Goal: Task Accomplishment & Management: Manage account settings

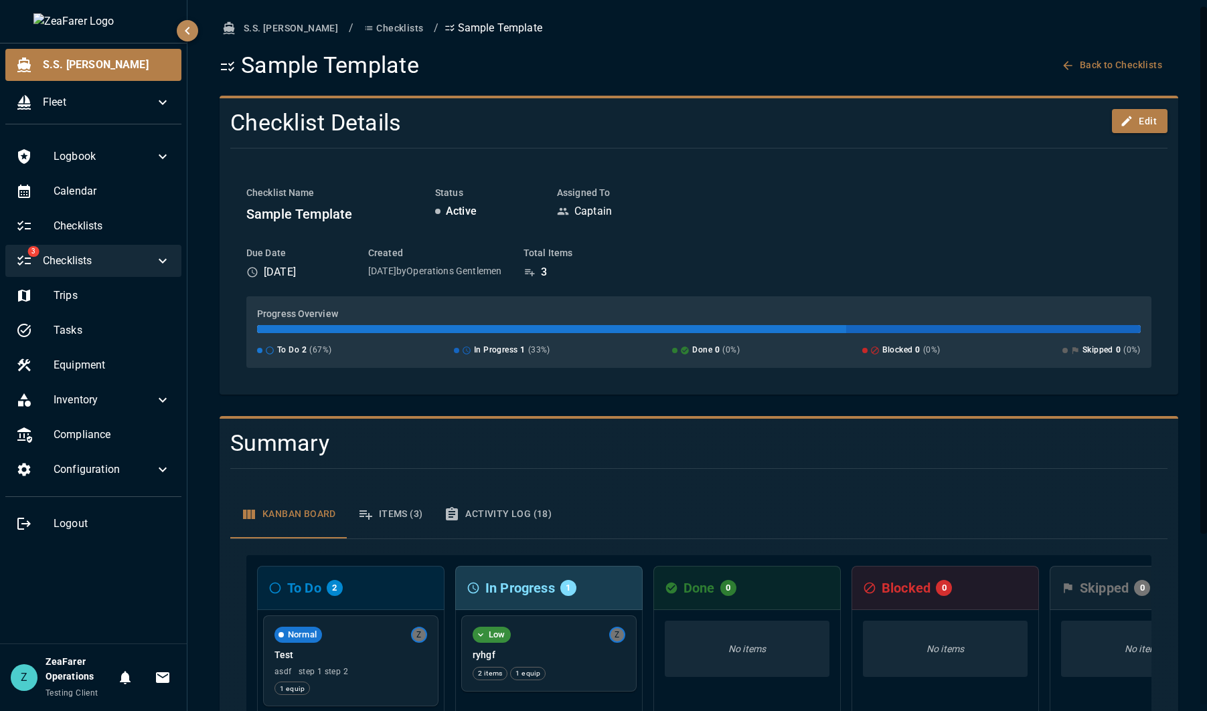
click at [148, 256] on span "Checklists" at bounding box center [99, 261] width 112 height 16
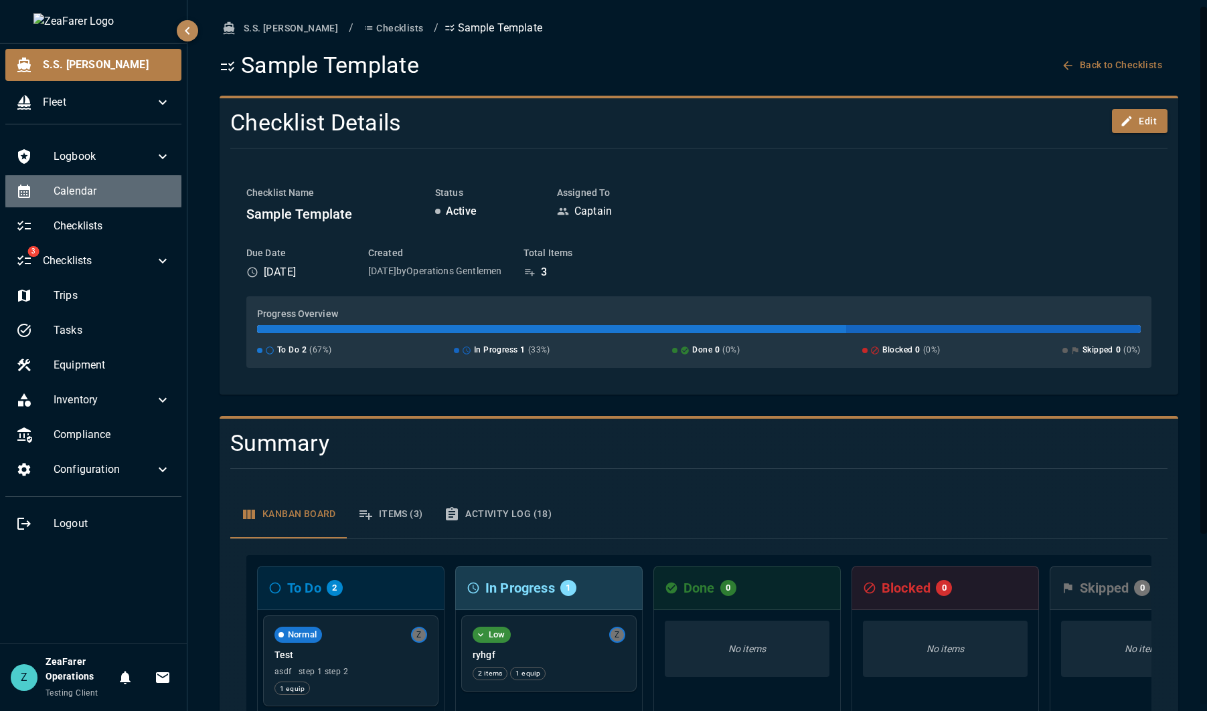
click at [107, 182] on div "Calendar" at bounding box center [93, 191] width 176 height 32
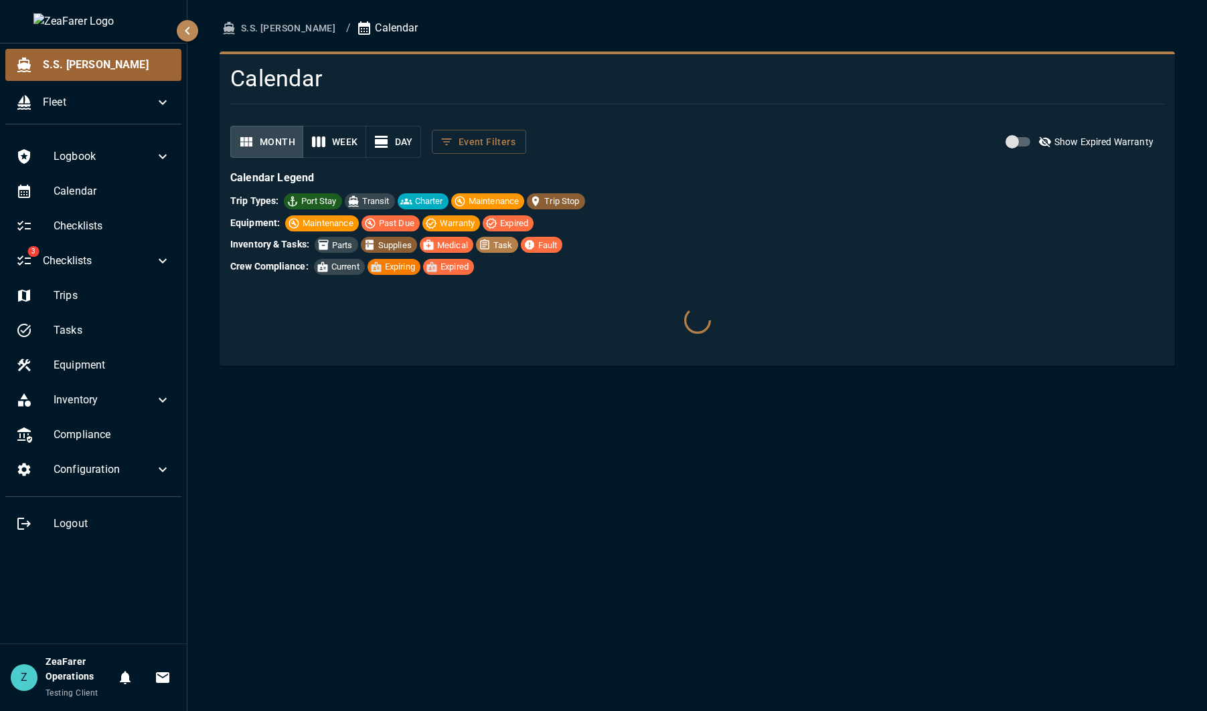
click at [92, 56] on div "S.S. [PERSON_NAME]" at bounding box center [93, 65] width 176 height 32
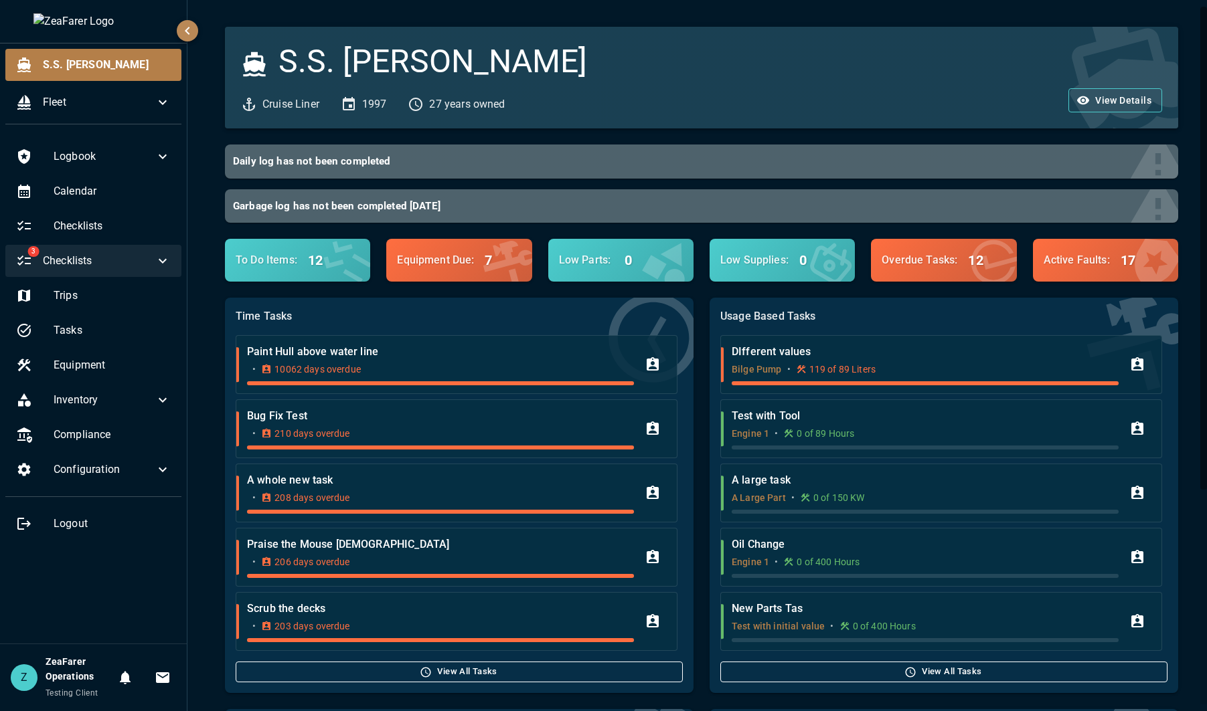
click at [163, 270] on div "3 Checklists" at bounding box center [93, 261] width 176 height 32
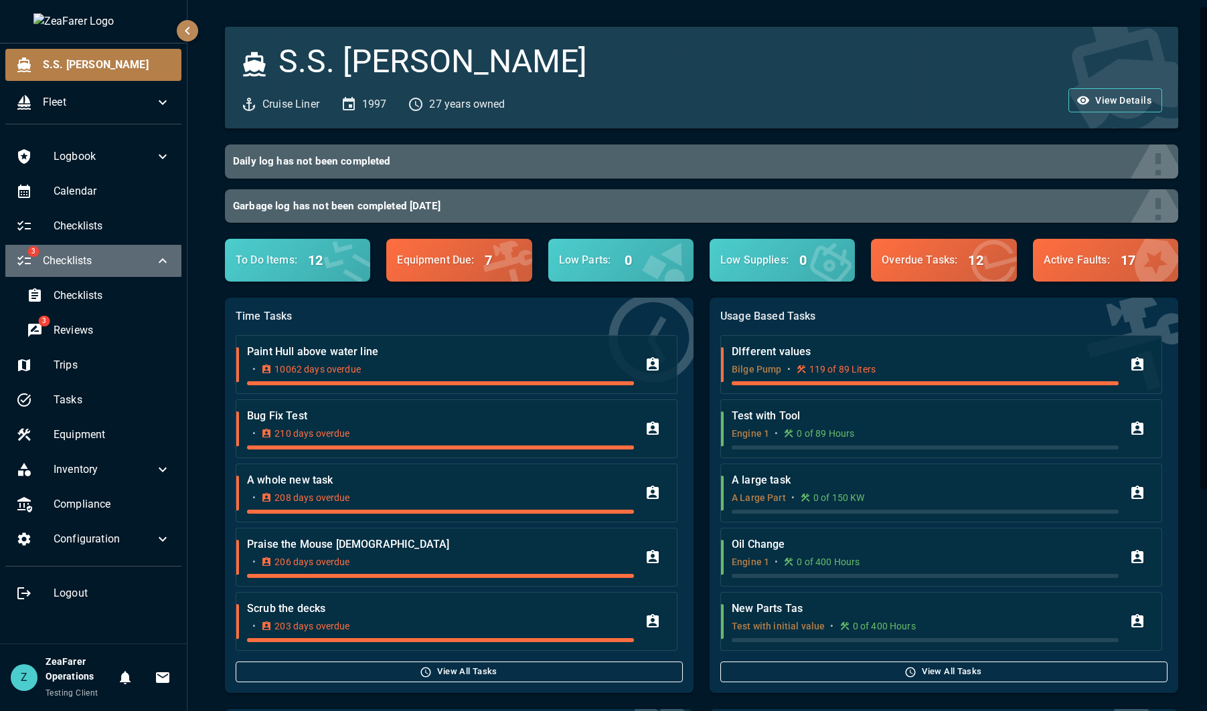
click at [163, 270] on div "3 Checklists" at bounding box center [93, 261] width 176 height 32
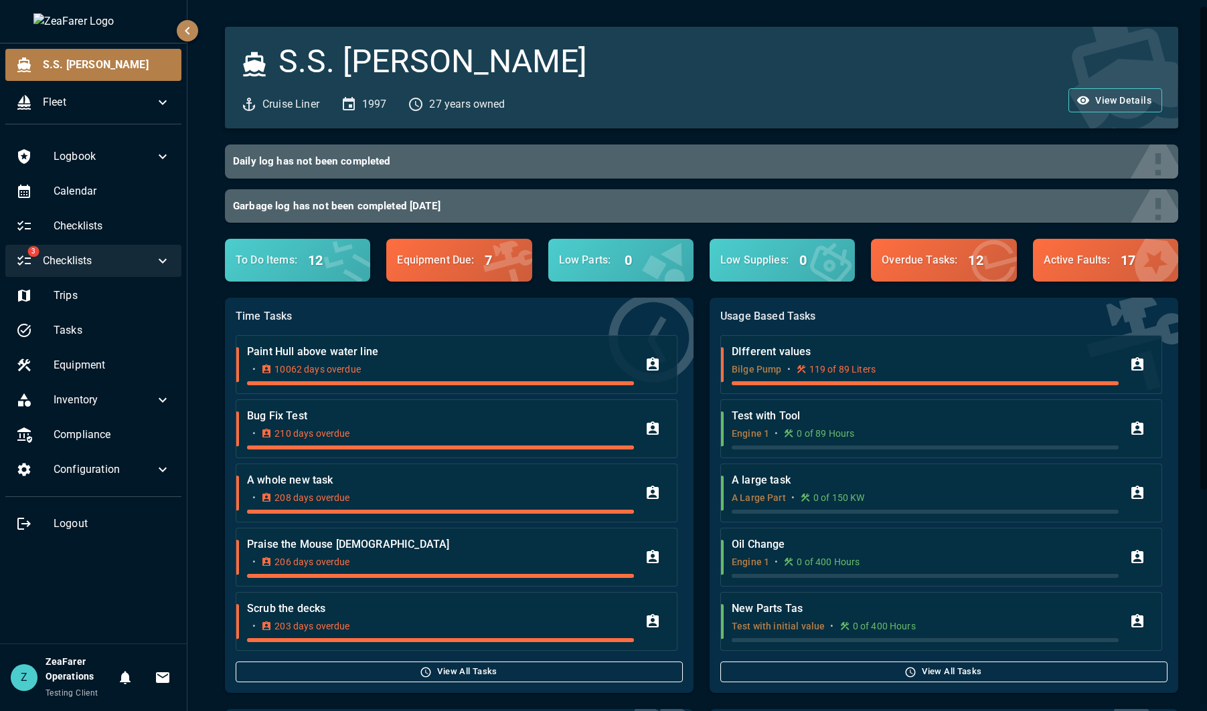
click at [163, 270] on div "3 Checklists" at bounding box center [93, 261] width 176 height 32
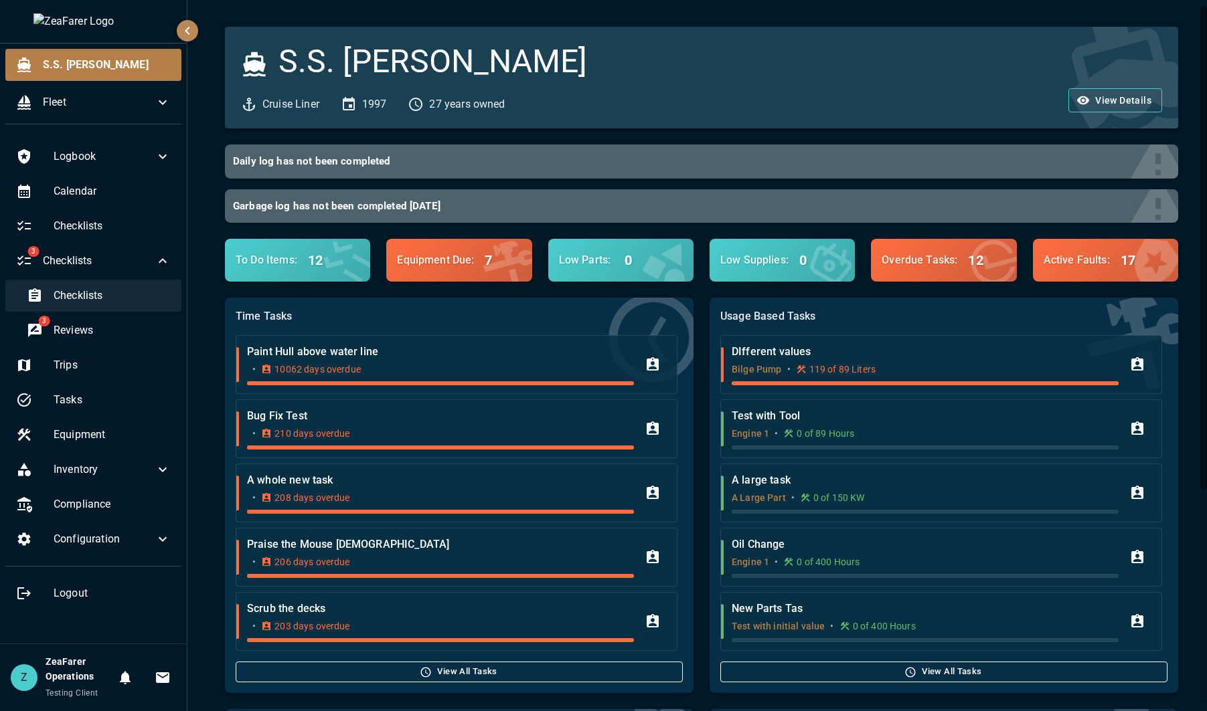
click at [128, 287] on div "Checklists" at bounding box center [98, 296] width 165 height 32
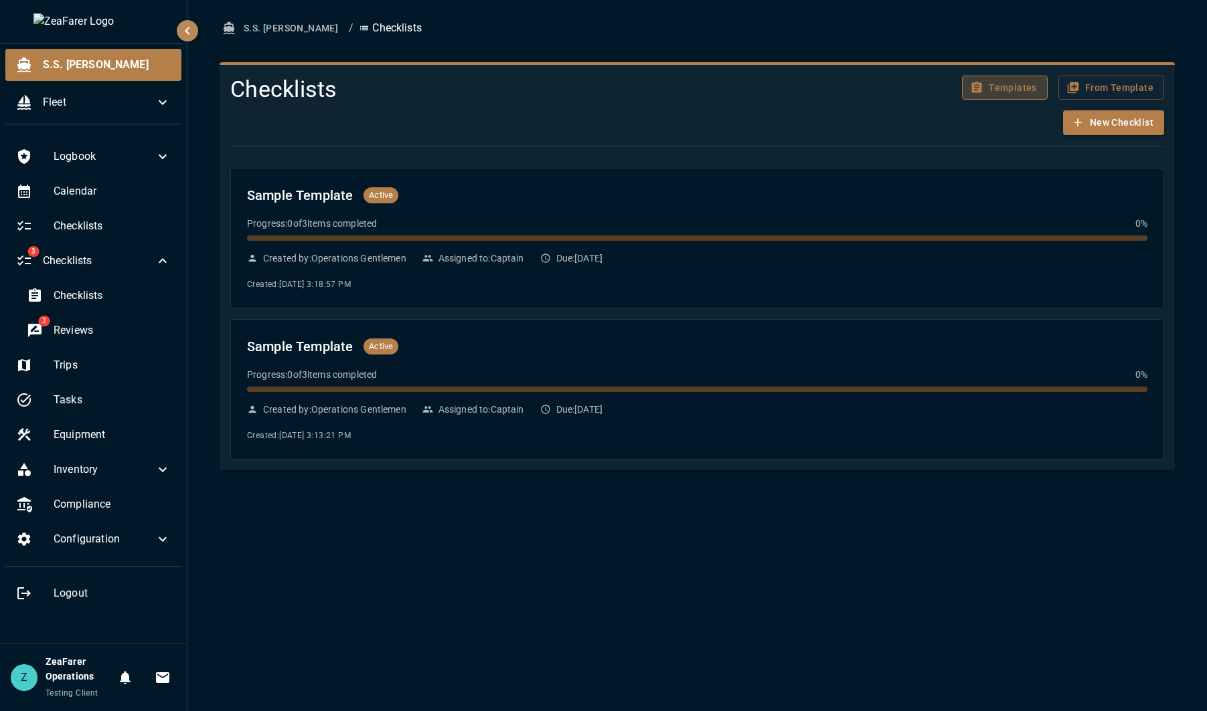
click at [988, 87] on button "Templates" at bounding box center [1005, 88] width 86 height 25
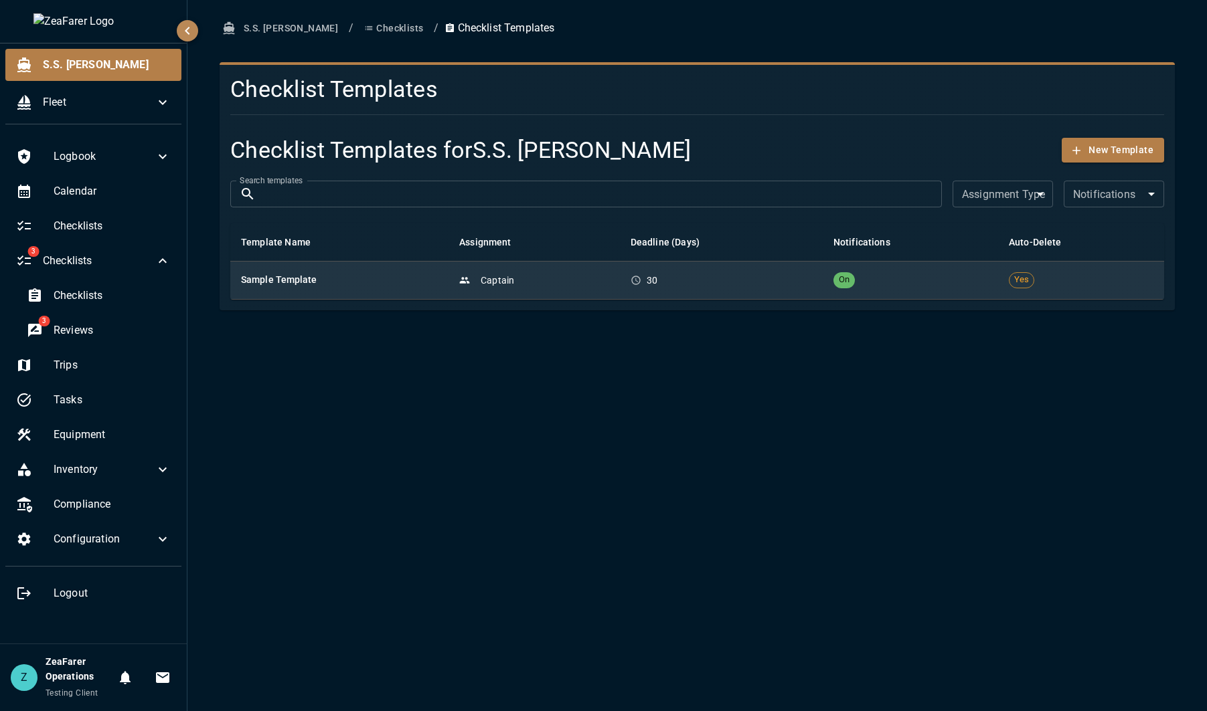
click at [593, 296] on td "Captain" at bounding box center [533, 280] width 171 height 38
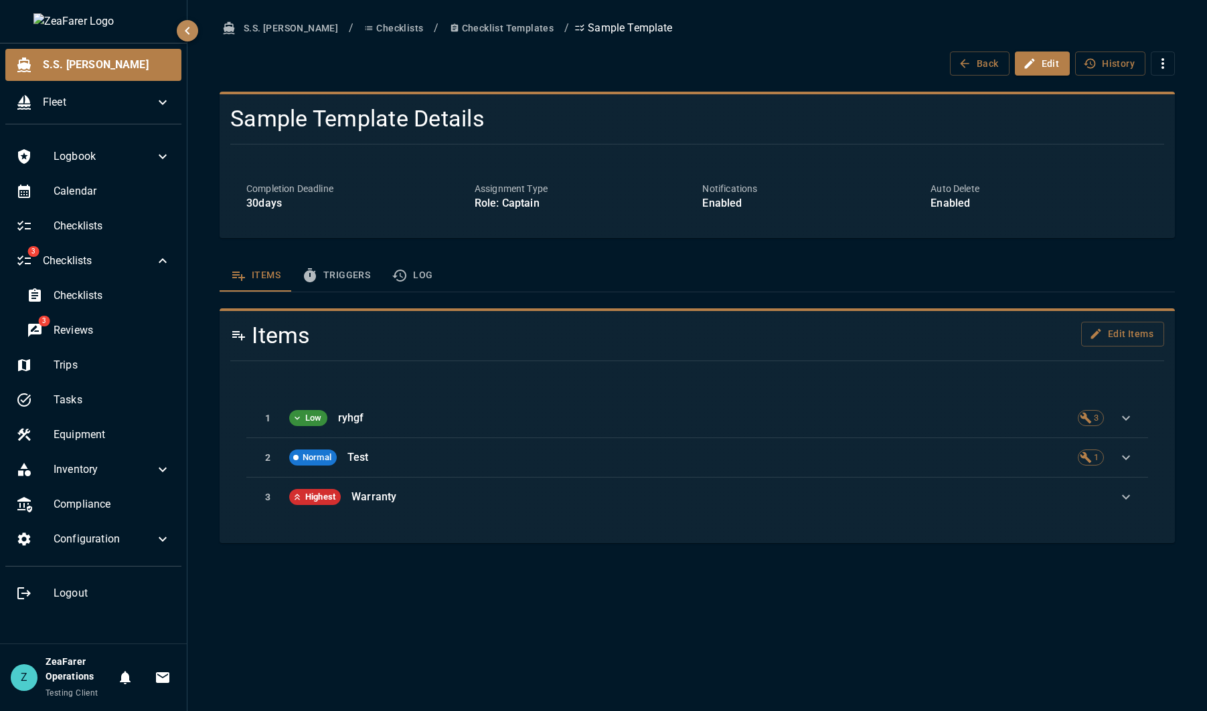
click at [338, 276] on button "Triggers" at bounding box center [336, 276] width 90 height 32
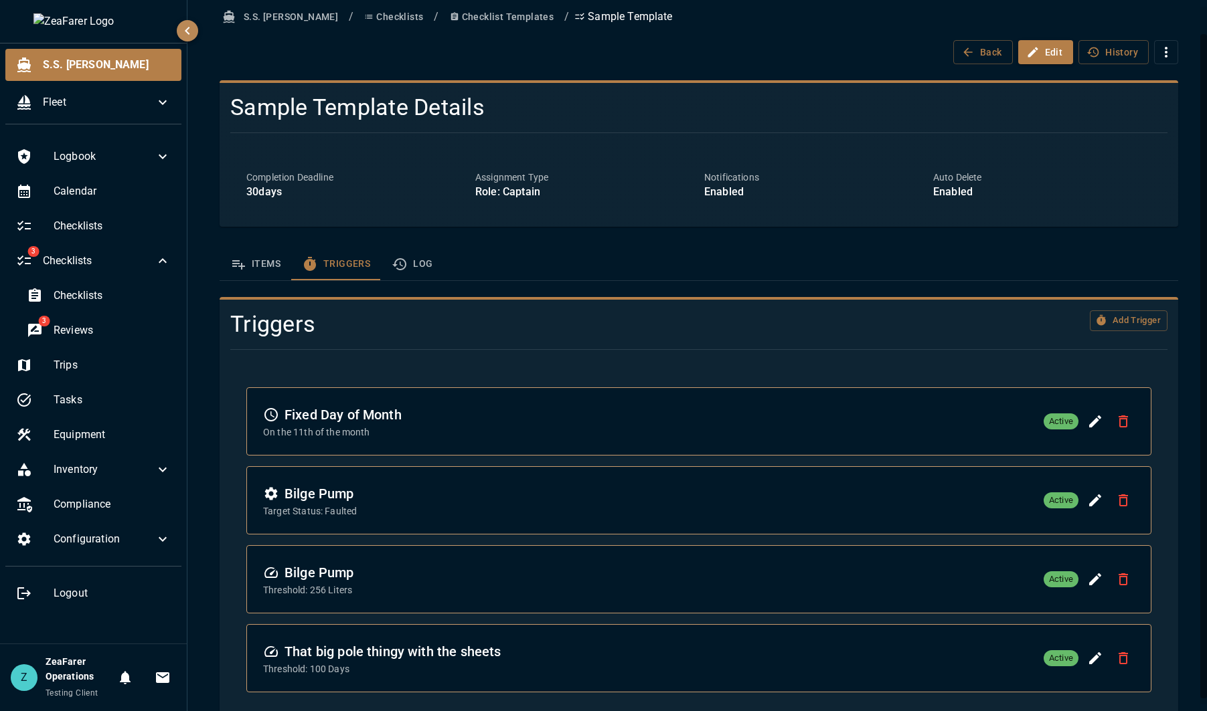
scroll to position [35, 0]
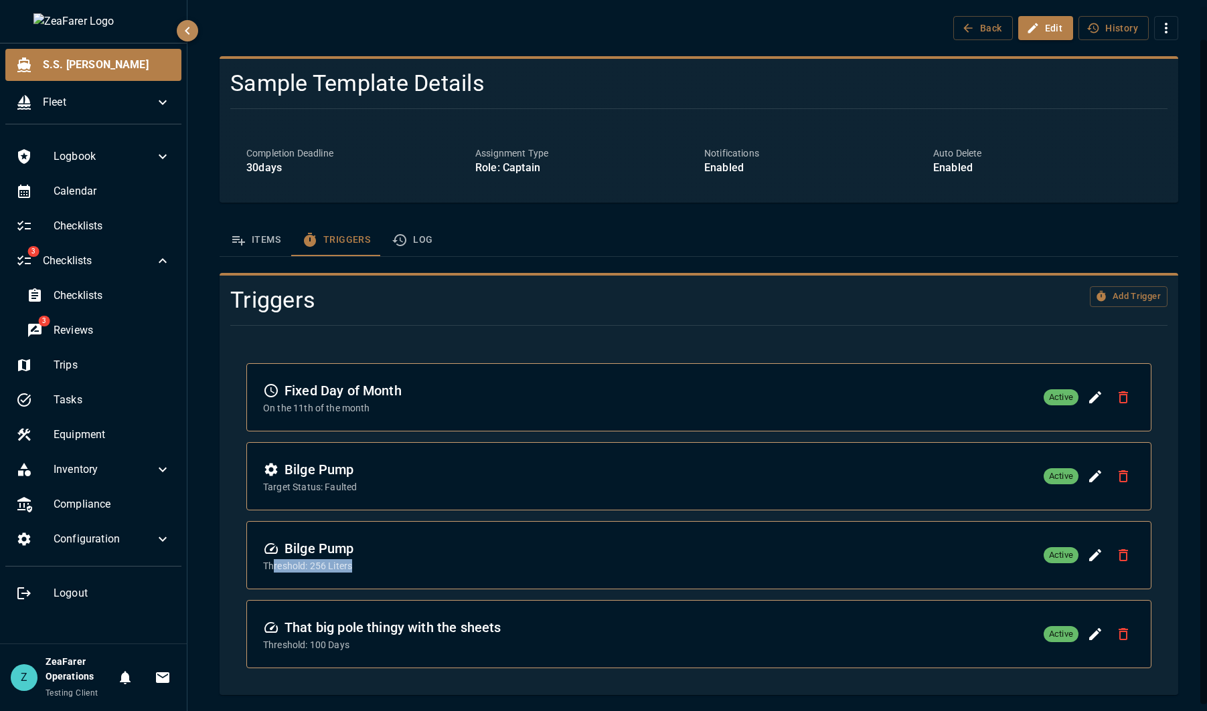
drag, startPoint x: 272, startPoint y: 566, endPoint x: 356, endPoint y: 576, distance: 84.3
click at [356, 576] on div "Bilge Pump Threshold: 256 Liters Active" at bounding box center [699, 555] width 904 height 67
click at [356, 574] on div "Bilge Pump Threshold: 256 Liters Active" at bounding box center [699, 555] width 904 height 67
drag, startPoint x: 268, startPoint y: 630, endPoint x: 455, endPoint y: 634, distance: 186.8
click at [455, 634] on h6 "That big pole thingy with the sheets" at bounding box center [382, 627] width 238 height 21
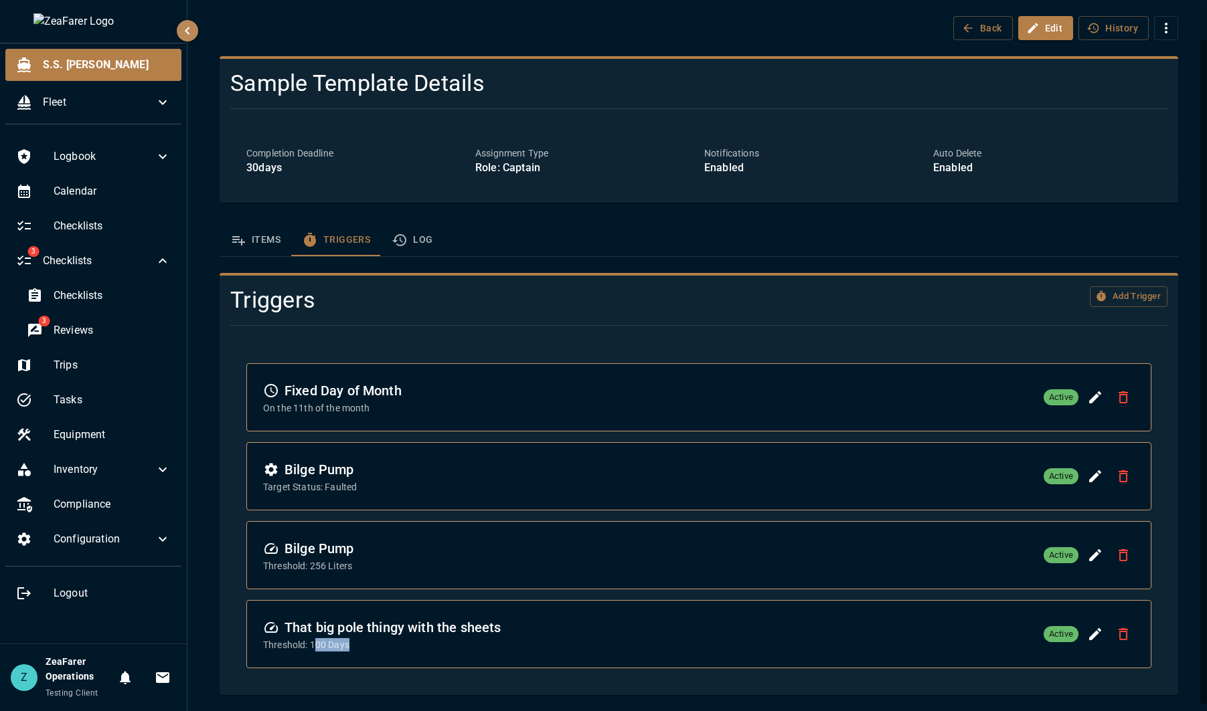
drag, startPoint x: 318, startPoint y: 652, endPoint x: 409, endPoint y: 653, distance: 91.0
click at [409, 653] on div "That big pole thingy with the sheets Threshold: 100 Days Active" at bounding box center [699, 634] width 904 height 67
click at [256, 236] on button "Items" at bounding box center [256, 240] width 72 height 32
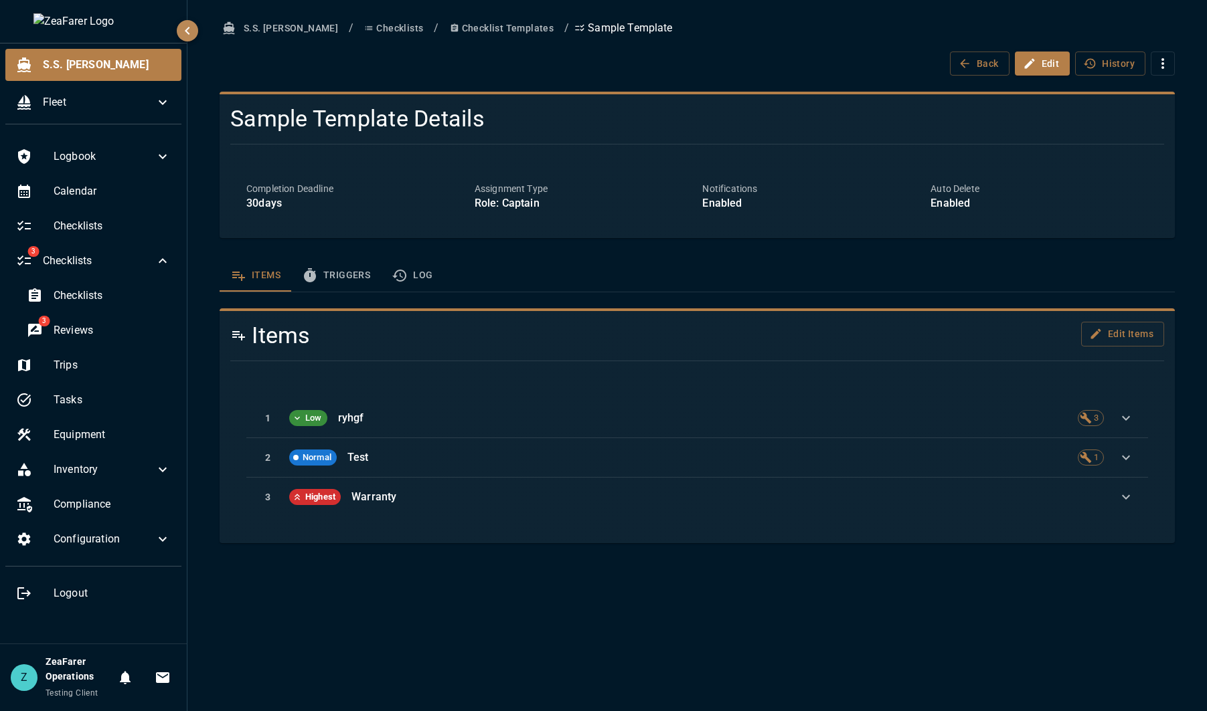
click at [426, 270] on button "Log" at bounding box center [412, 276] width 62 height 32
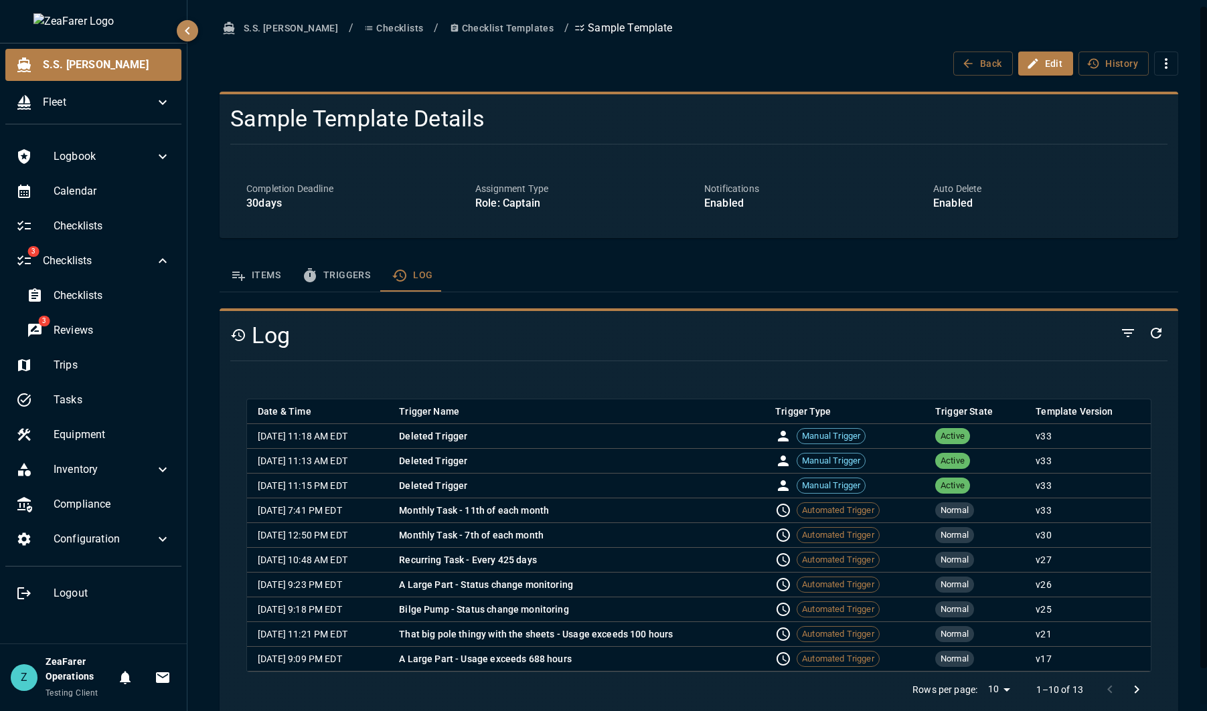
click at [251, 280] on button "Items" at bounding box center [256, 276] width 72 height 32
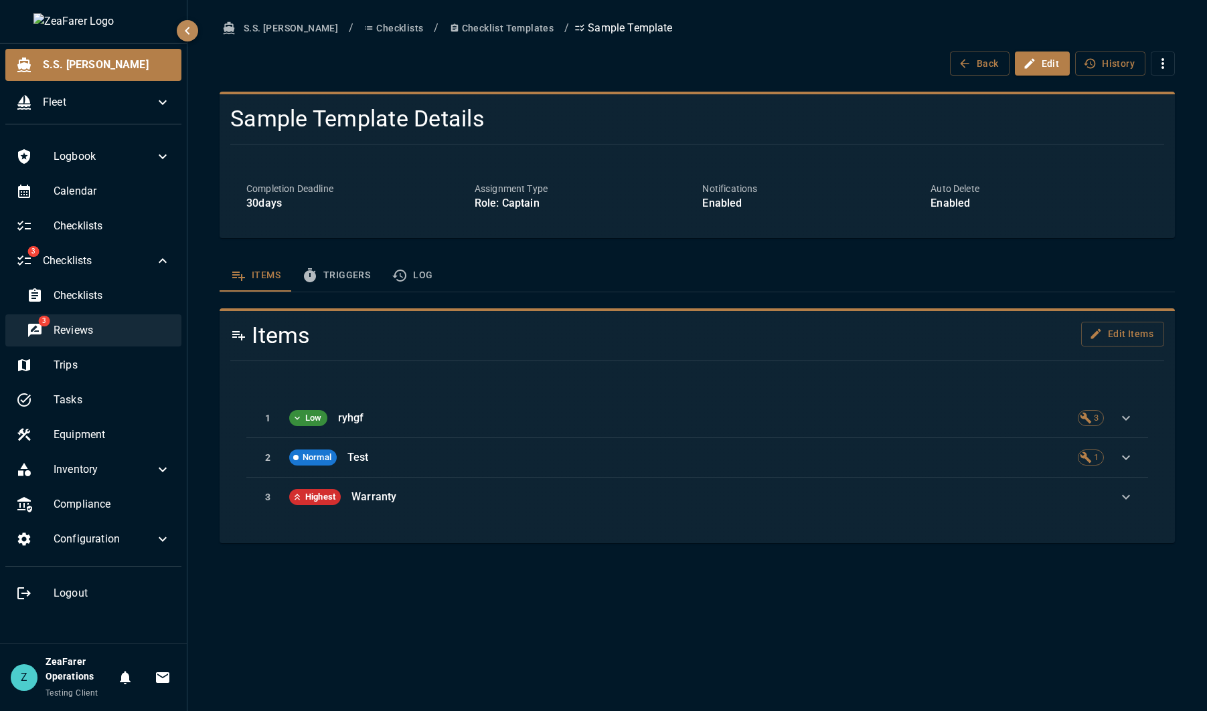
click at [81, 331] on span "Reviews" at bounding box center [112, 331] width 117 height 16
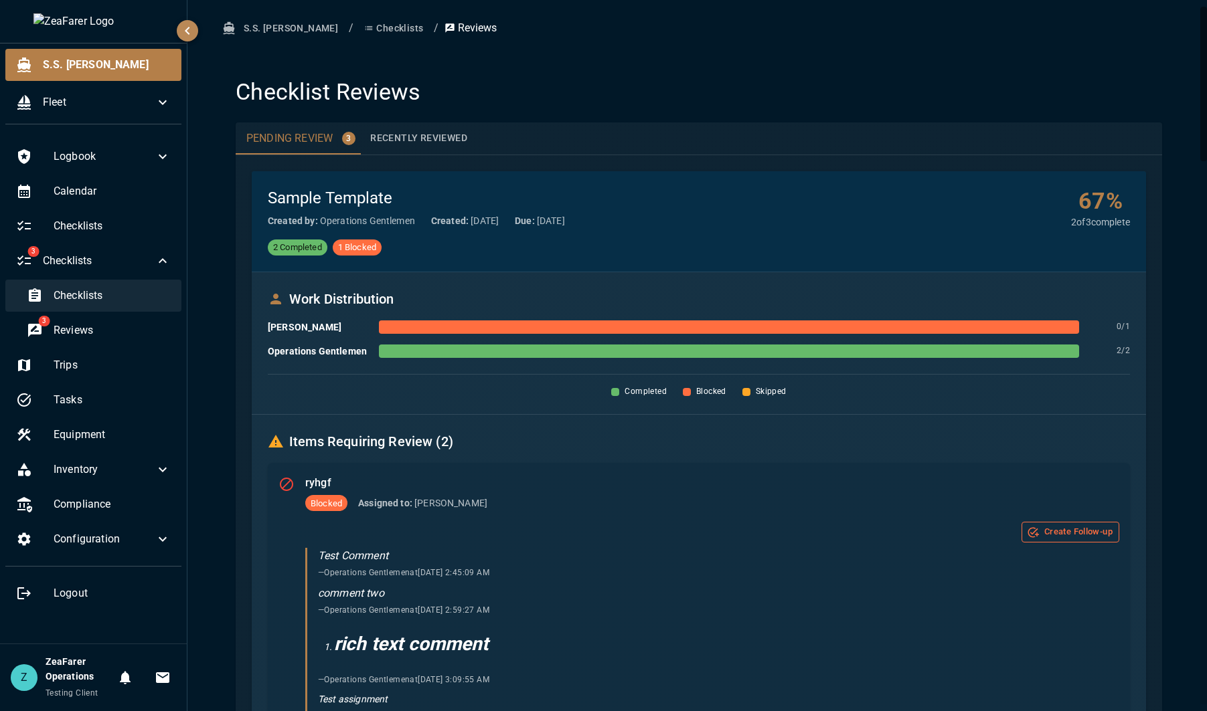
click at [84, 304] on span "Checklists" at bounding box center [112, 296] width 117 height 16
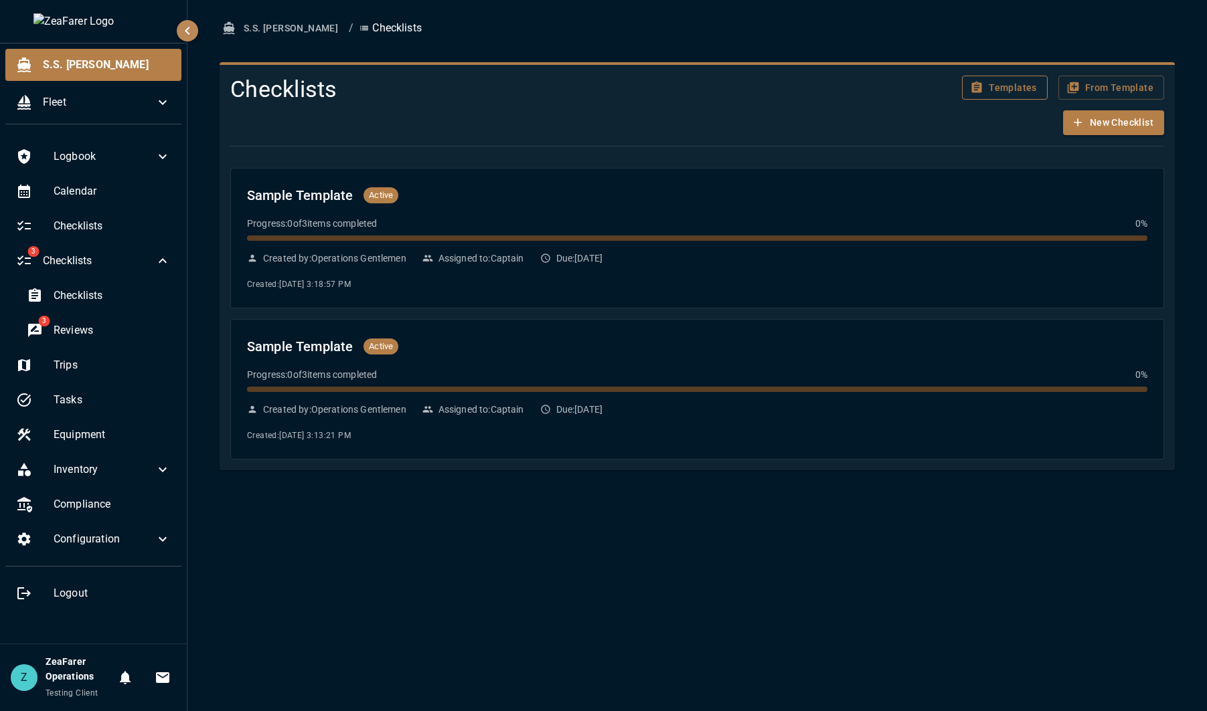
click at [995, 77] on button "Templates" at bounding box center [1005, 88] width 86 height 25
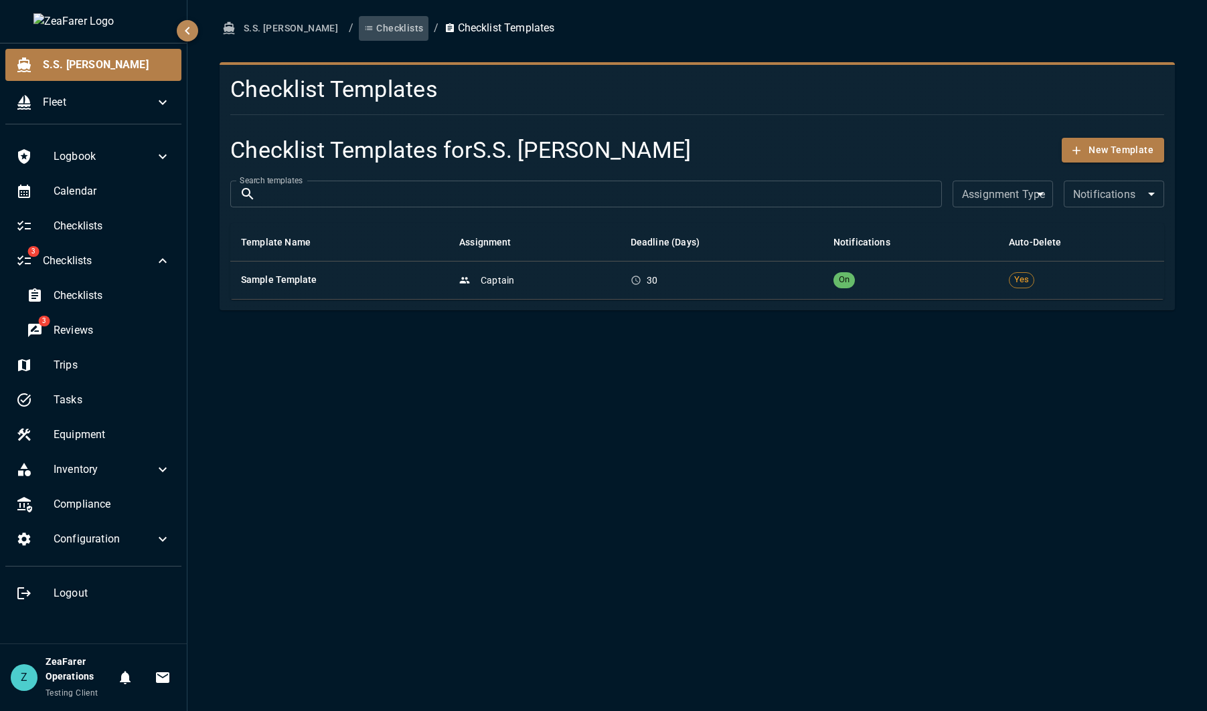
click at [367, 26] on button "Checklists" at bounding box center [394, 28] width 70 height 25
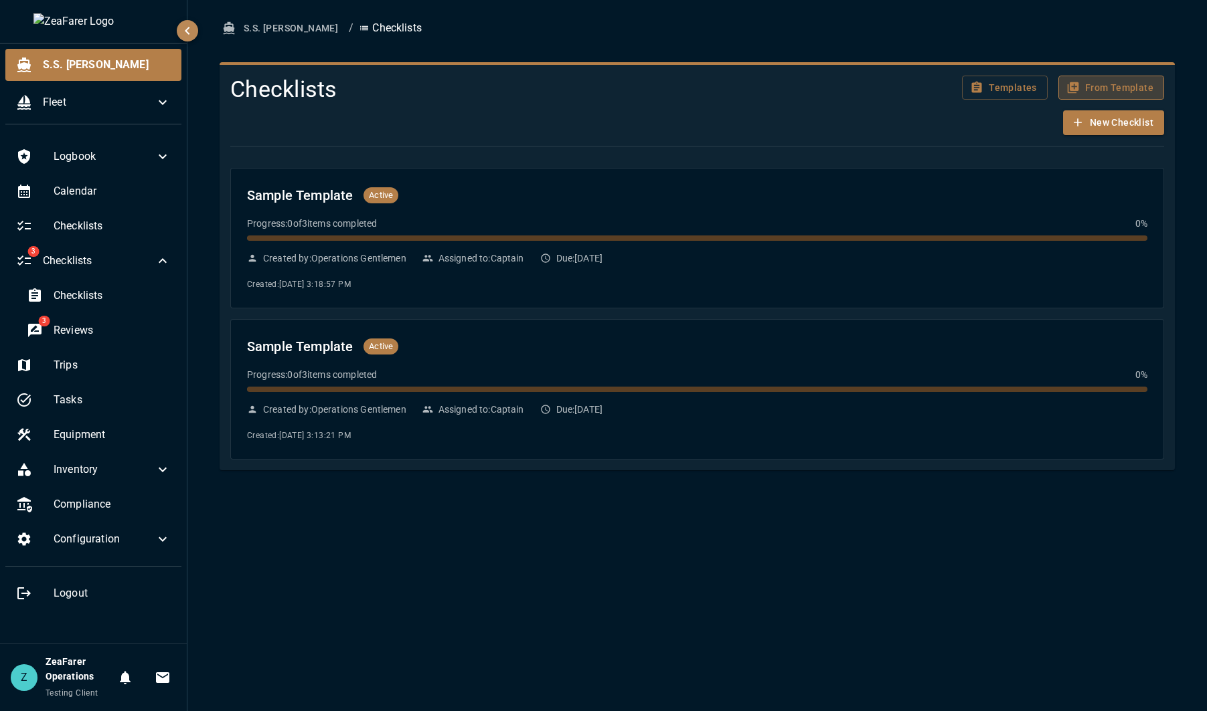
click at [1129, 89] on button "From Template" at bounding box center [1111, 88] width 106 height 25
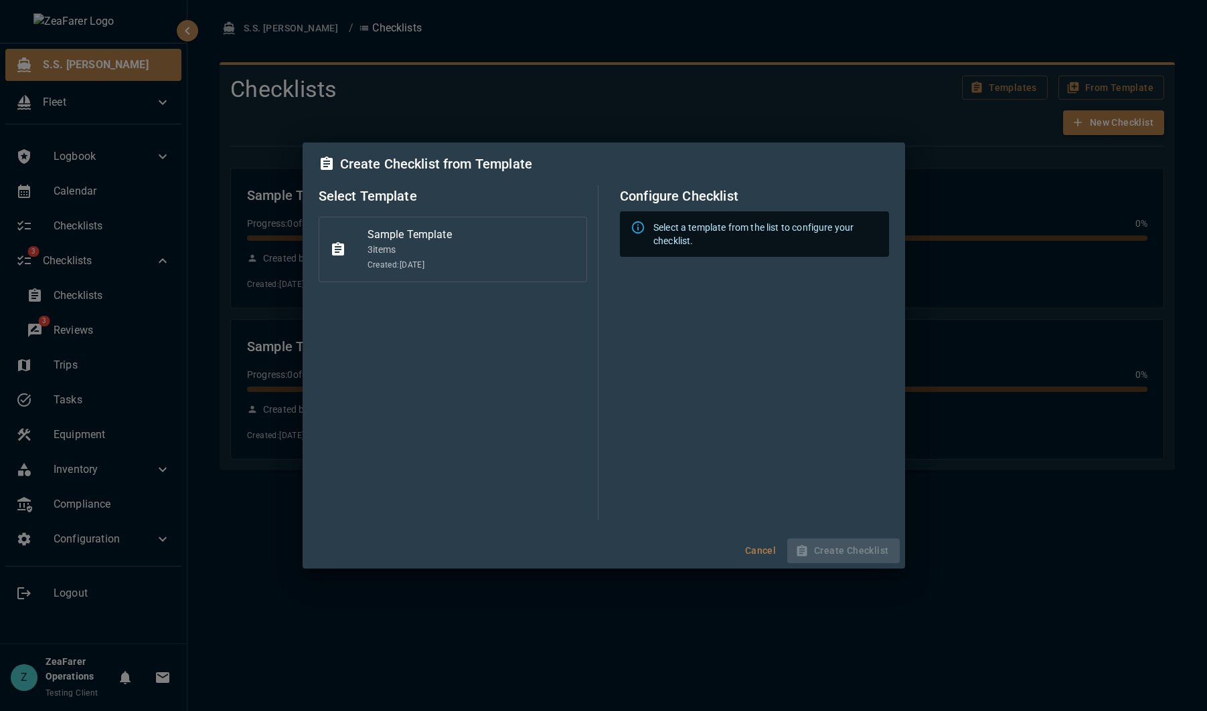
click at [475, 251] on p "3 item s" at bounding box center [471, 249] width 209 height 13
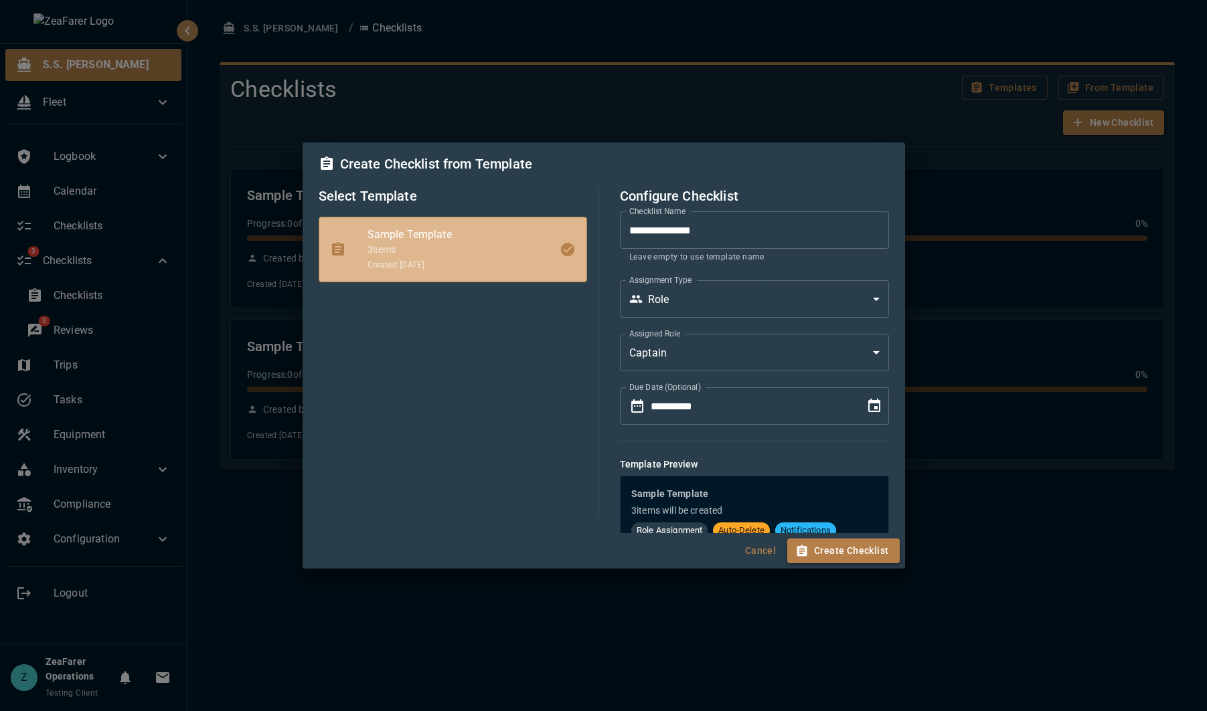
click at [861, 554] on button "Create Checklist" at bounding box center [843, 551] width 112 height 25
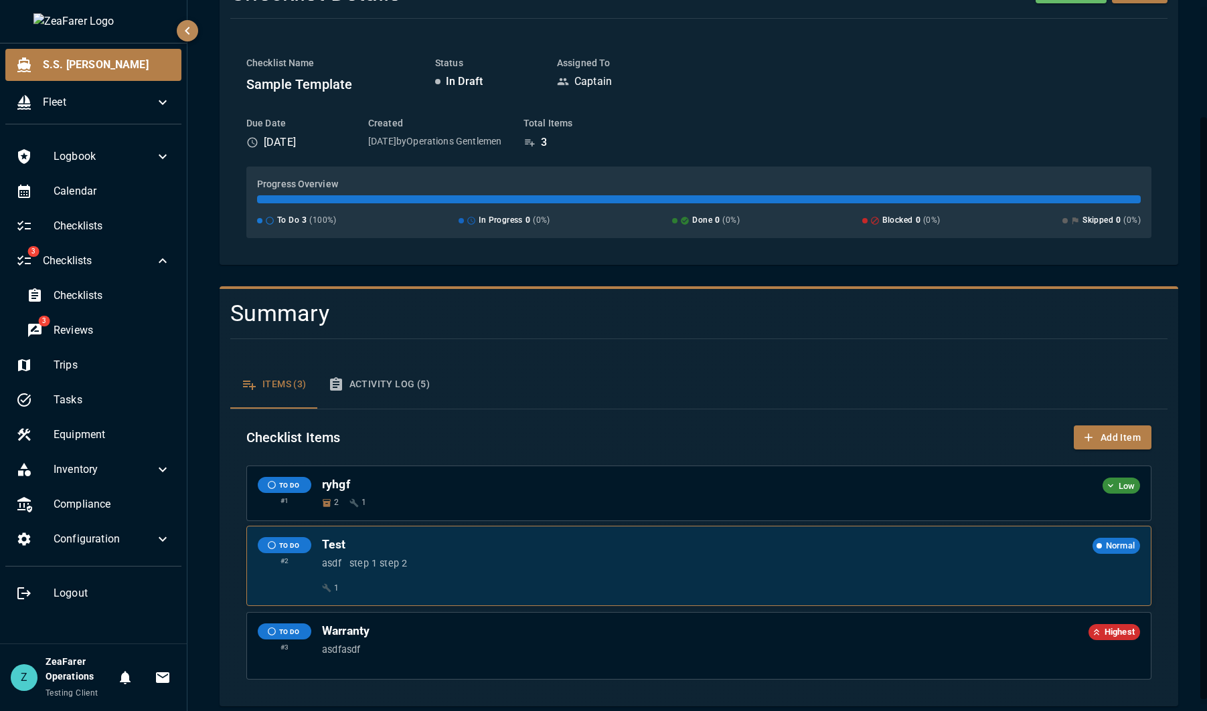
scroll to position [141, 0]
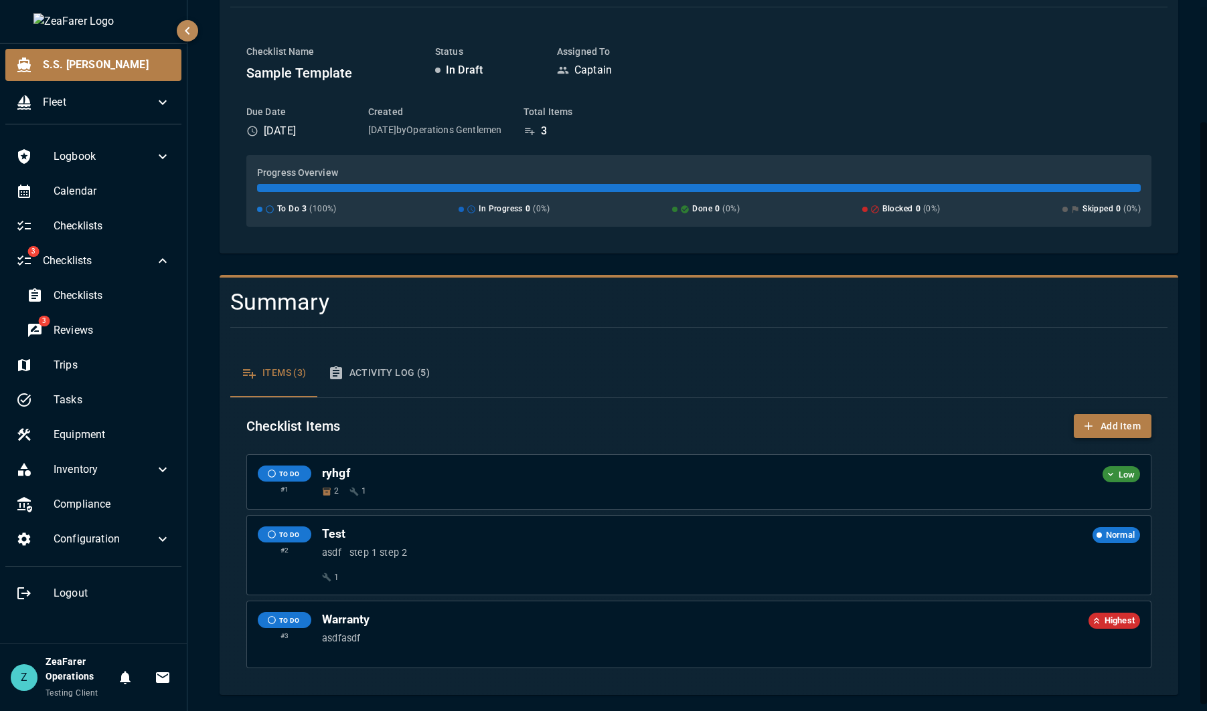
click at [1098, 429] on button "Add Item" at bounding box center [1113, 426] width 78 height 25
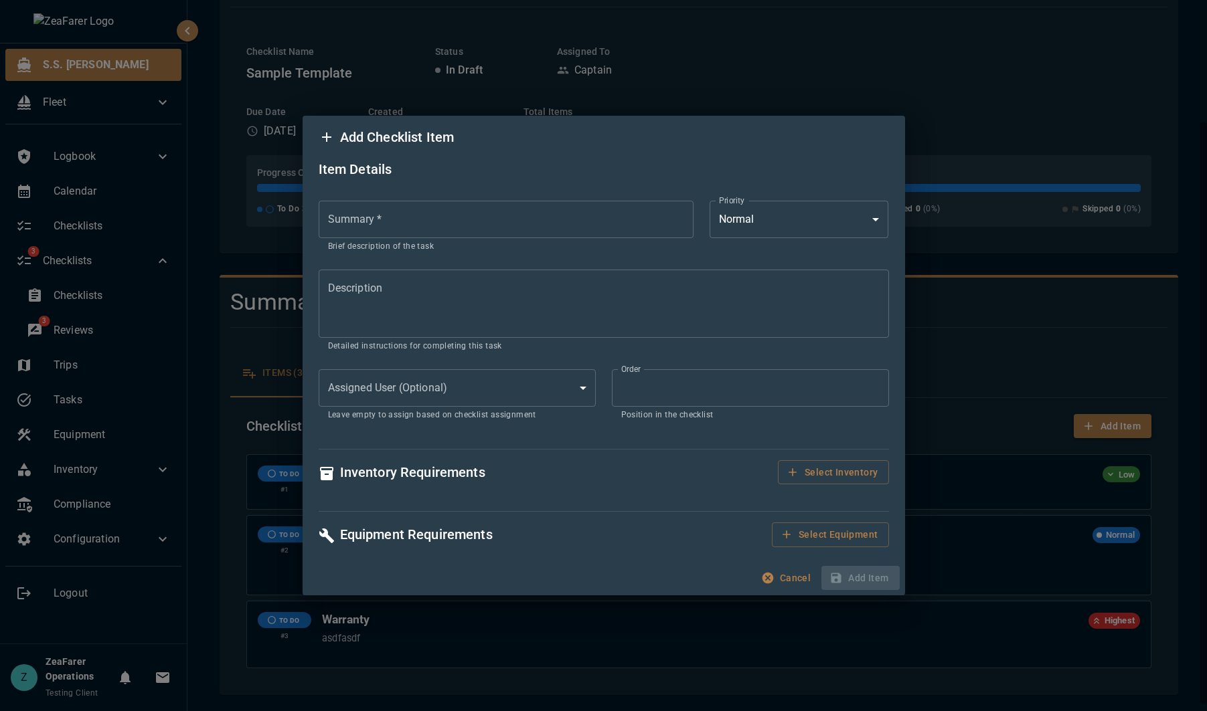
click at [503, 229] on input "Summary   *" at bounding box center [506, 219] width 375 height 37
type input "**********"
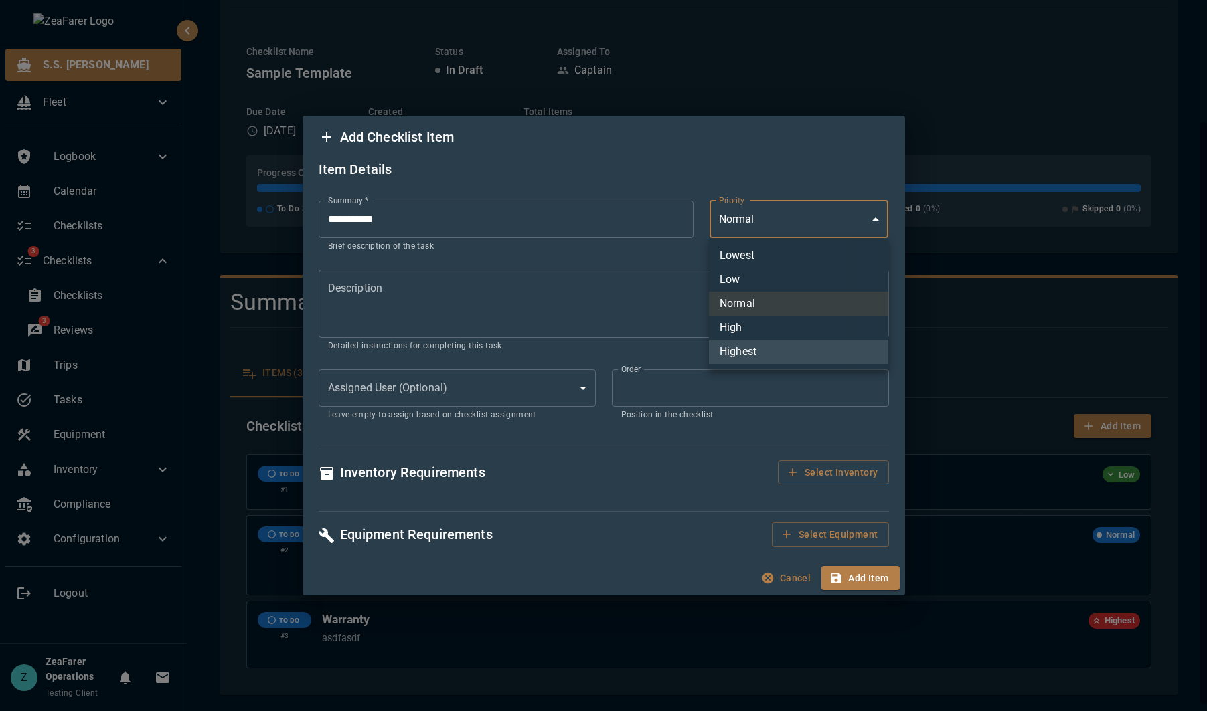
type input "*"
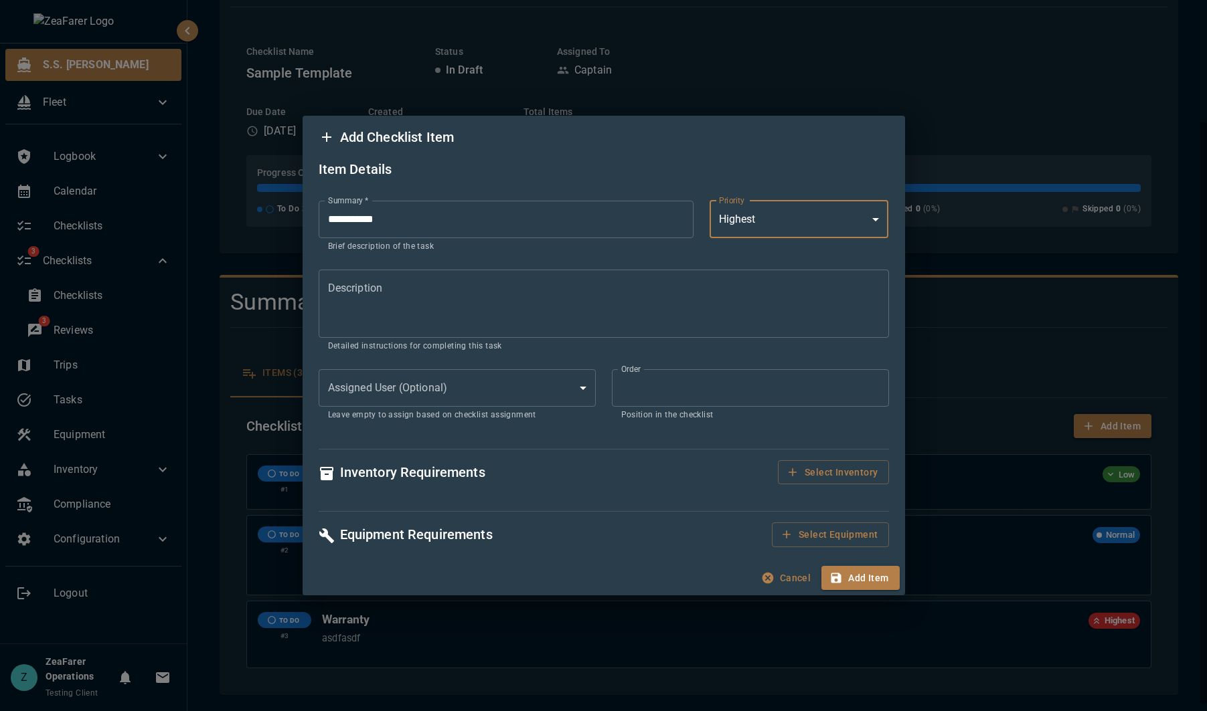
click at [455, 311] on textarea "Description" at bounding box center [604, 303] width 552 height 46
click at [669, 409] on p "Position in the checklist" at bounding box center [750, 415] width 258 height 13
click at [766, 369] on input "*" at bounding box center [750, 387] width 277 height 37
click at [875, 382] on input "*" at bounding box center [750, 387] width 277 height 37
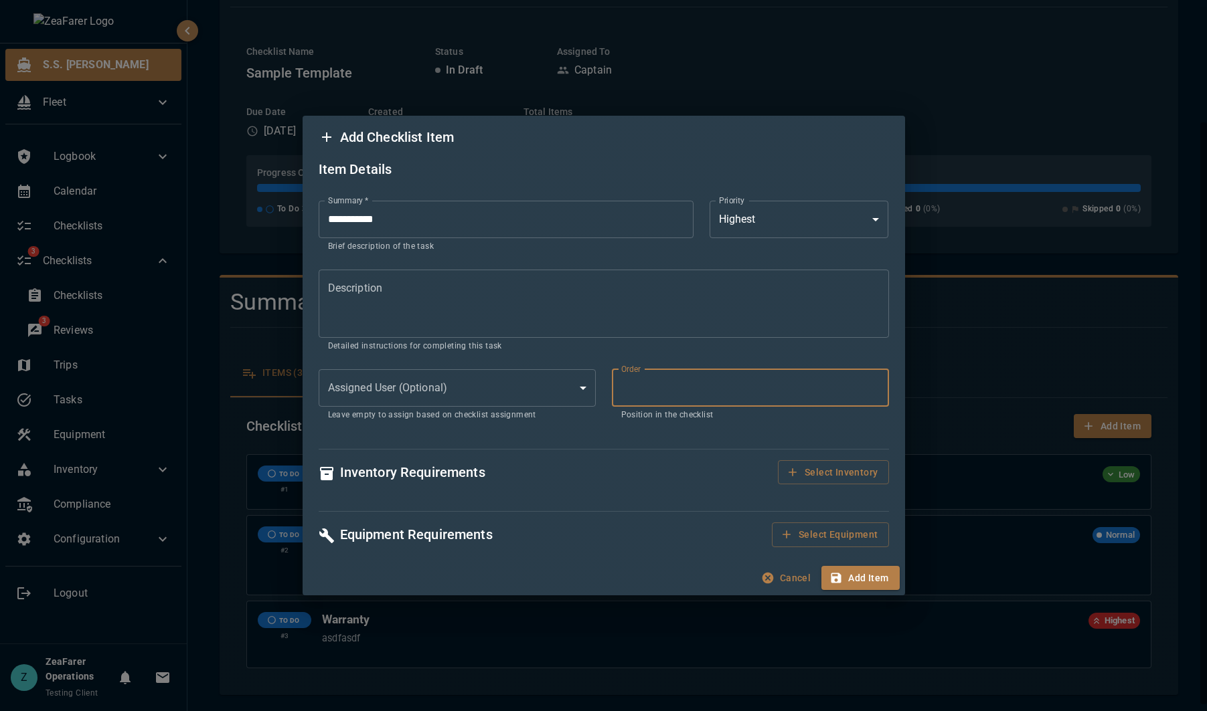
click at [875, 382] on input "*" at bounding box center [750, 387] width 277 height 37
click at [874, 392] on input "*" at bounding box center [750, 387] width 277 height 37
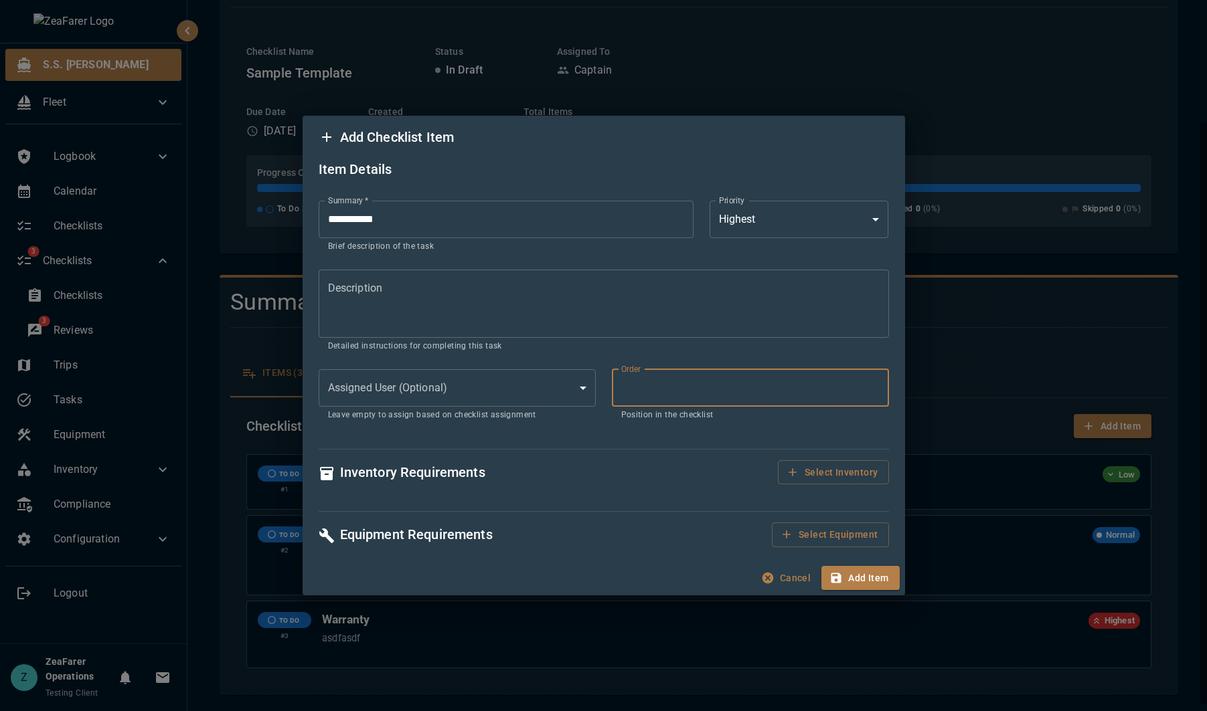
click at [874, 392] on input "*" at bounding box center [750, 387] width 277 height 37
type input "*"
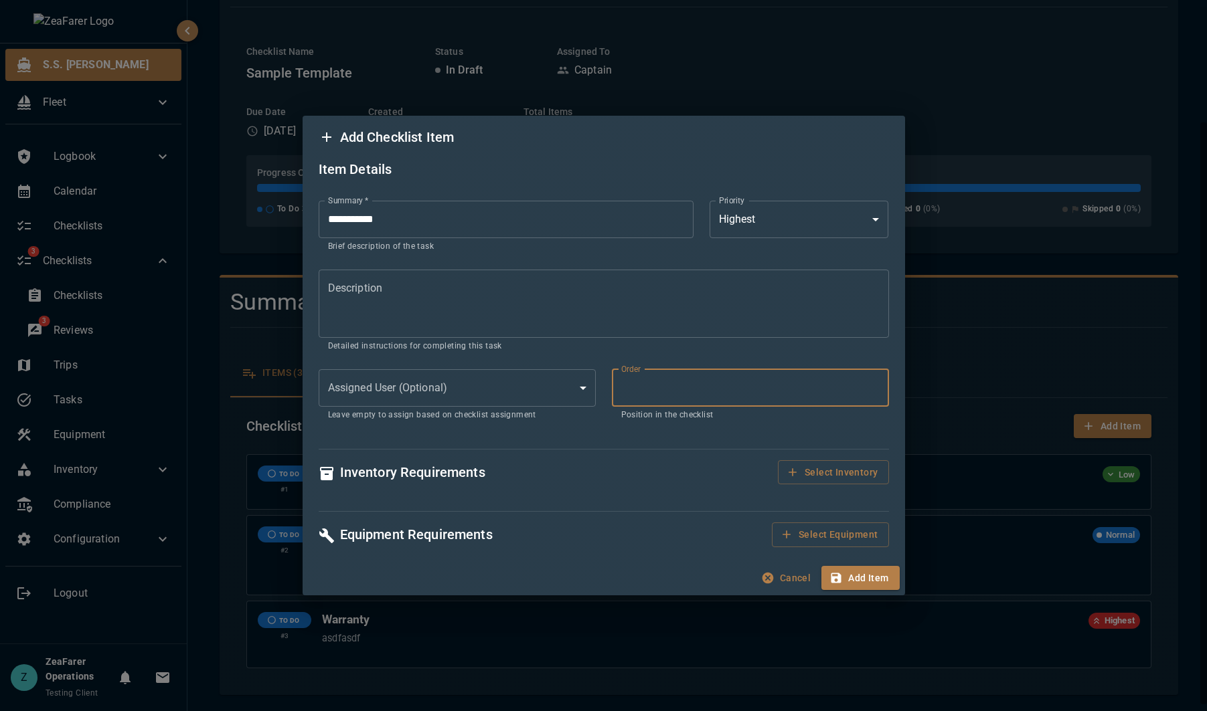
click at [874, 392] on input "*" at bounding box center [750, 387] width 277 height 37
click at [491, 397] on body "S.S. [PERSON_NAME] Fleet Logbook Calendar Checklists 3 Checklists Checklists 3 …" at bounding box center [603, 355] width 1207 height 711
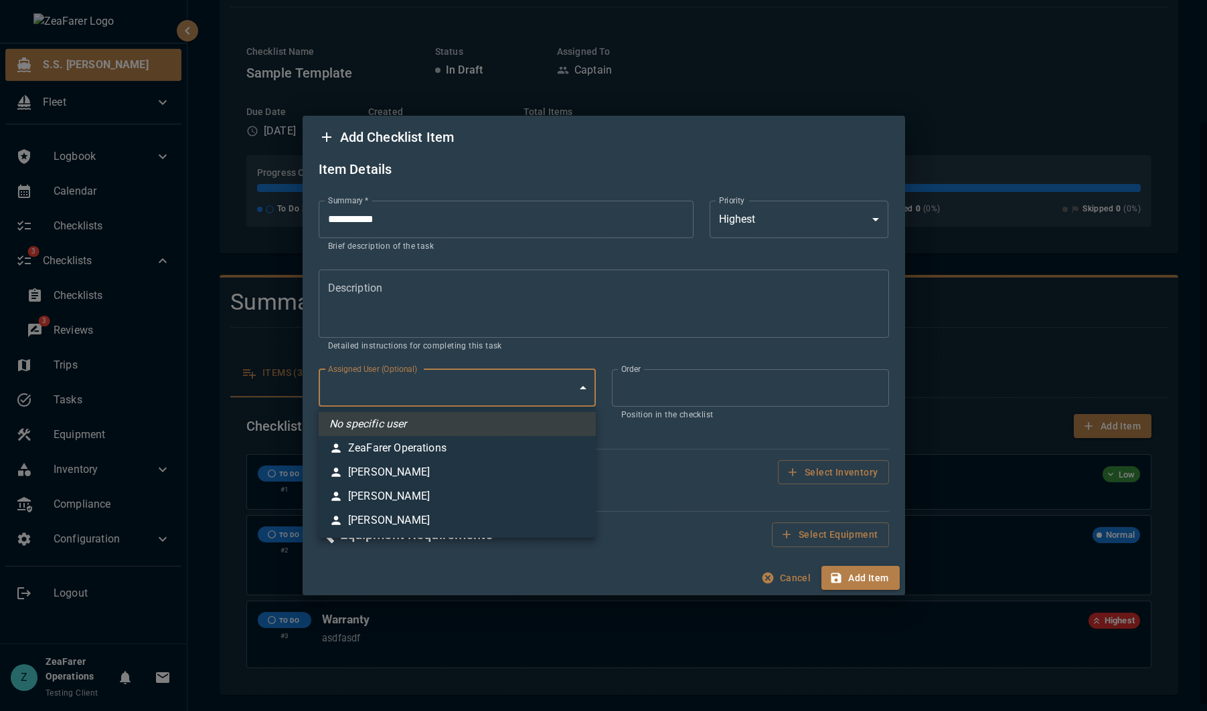
click at [502, 333] on div at bounding box center [603, 355] width 1207 height 711
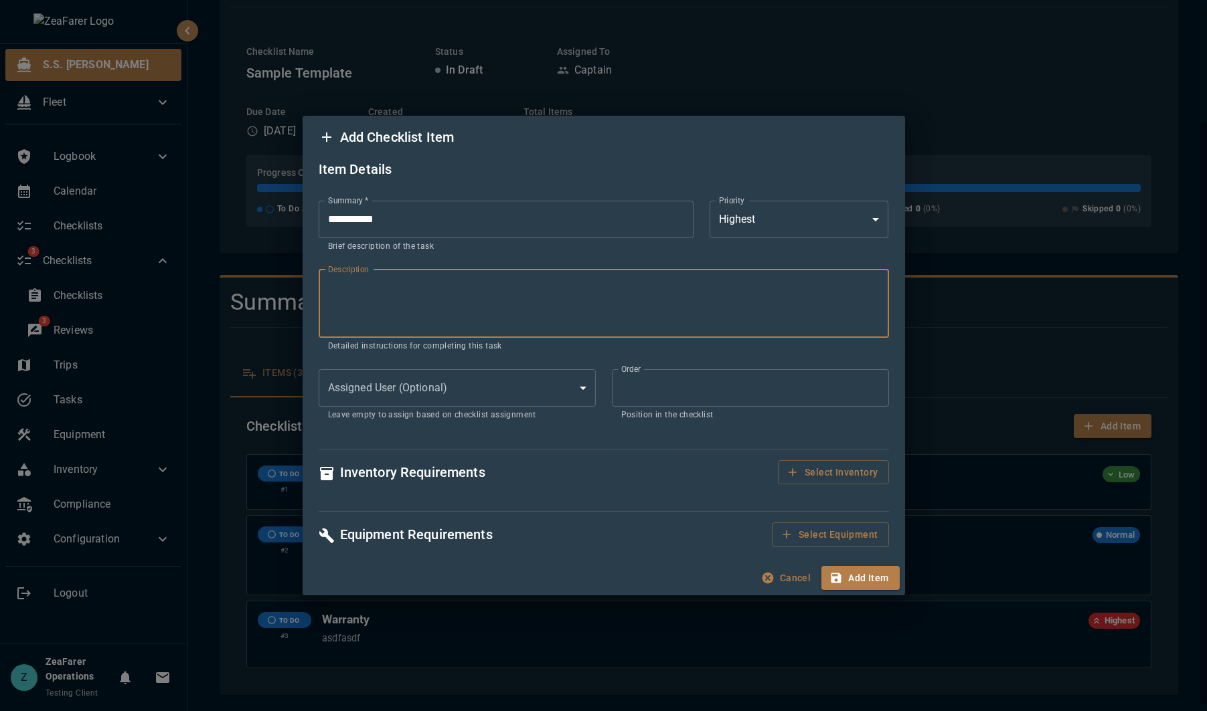
click at [422, 301] on textarea "Description" at bounding box center [604, 303] width 552 height 46
click at [397, 310] on textarea "Description" at bounding box center [604, 303] width 552 height 46
paste textarea "**********"
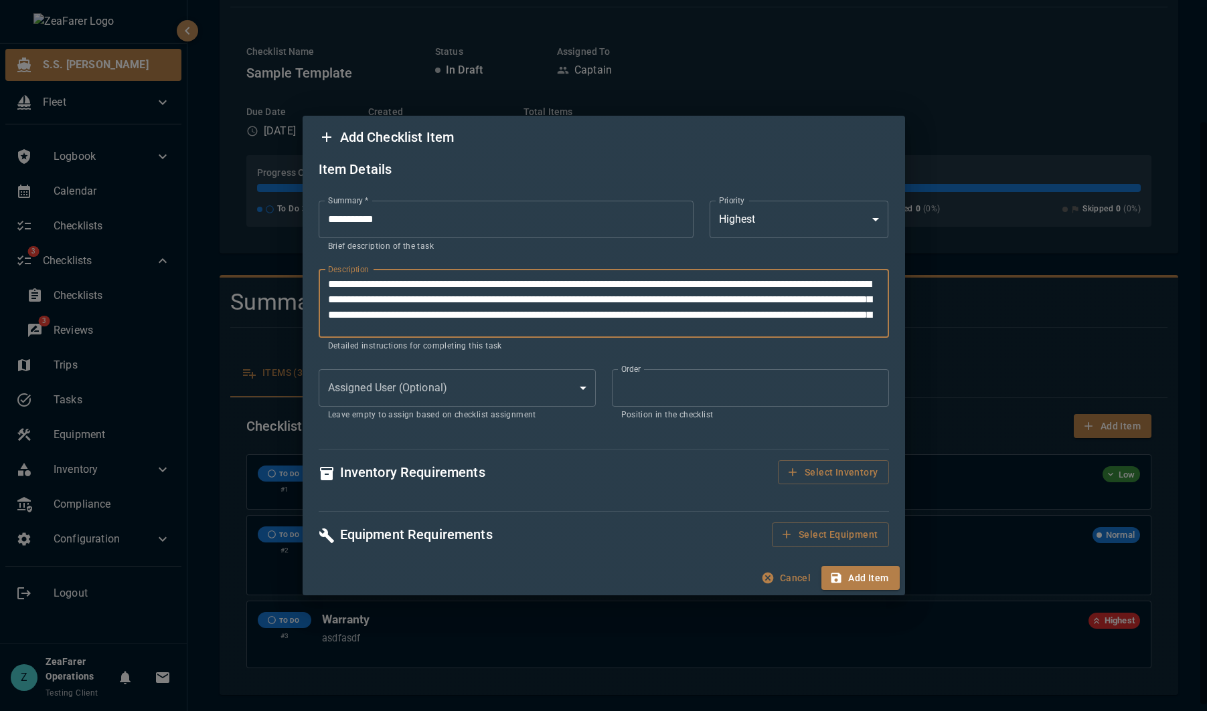
scroll to position [0, 0]
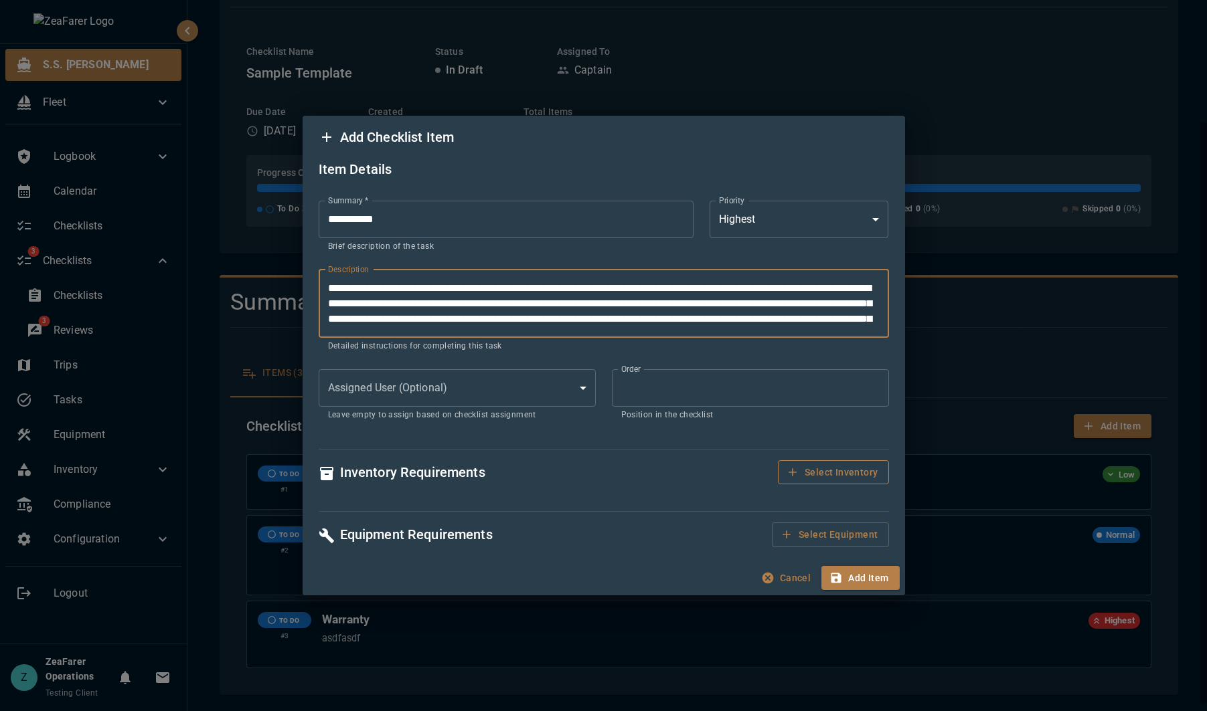
type textarea "**********"
click at [805, 460] on button "Select Inventory" at bounding box center [833, 472] width 110 height 25
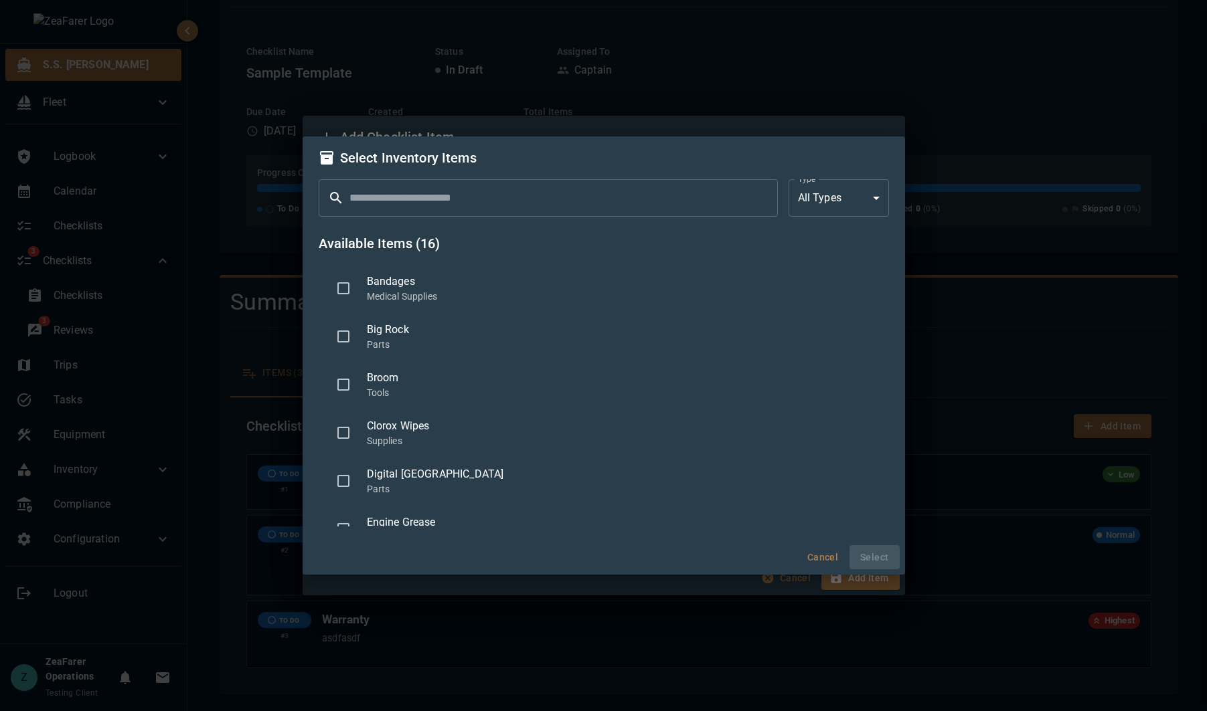
click at [859, 203] on body "S.S. [PERSON_NAME] Fleet Logbook Calendar Checklists 3 Checklists Checklists 3 …" at bounding box center [603, 355] width 1207 height 711
click at [843, 262] on li "Parts" at bounding box center [838, 258] width 104 height 24
type input "*"
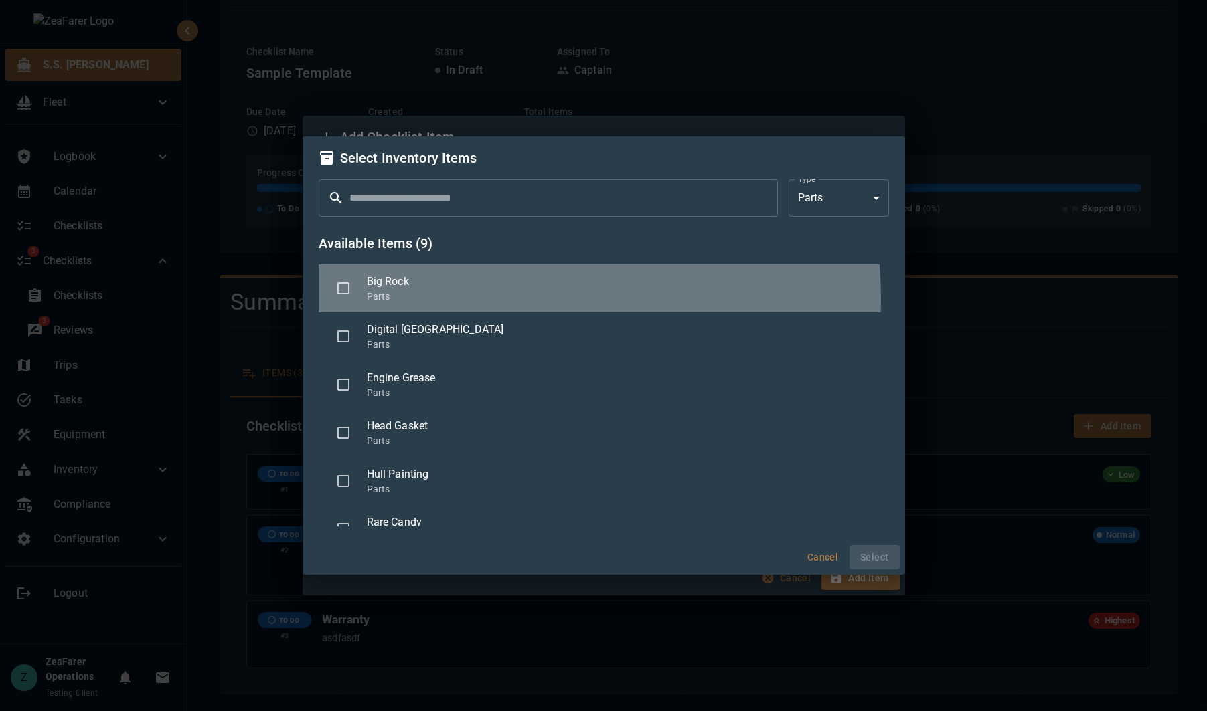
click at [470, 299] on p "Parts" at bounding box center [622, 296] width 511 height 13
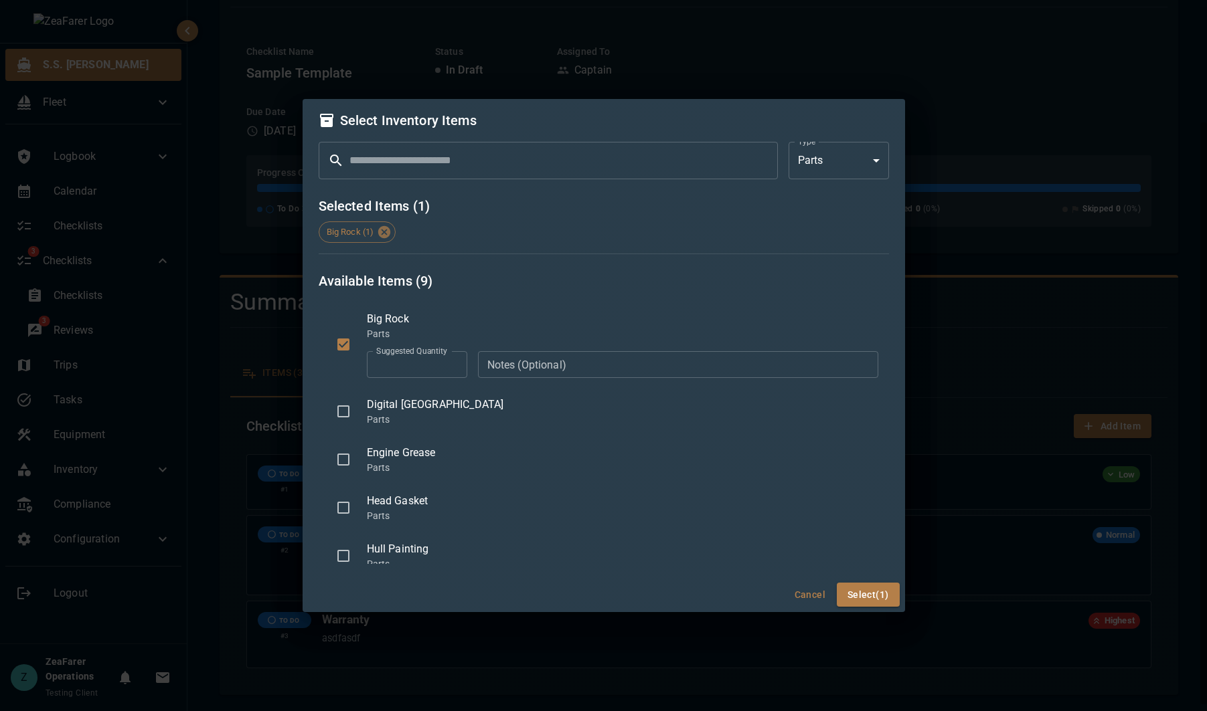
click at [402, 361] on input "*" at bounding box center [417, 364] width 100 height 27
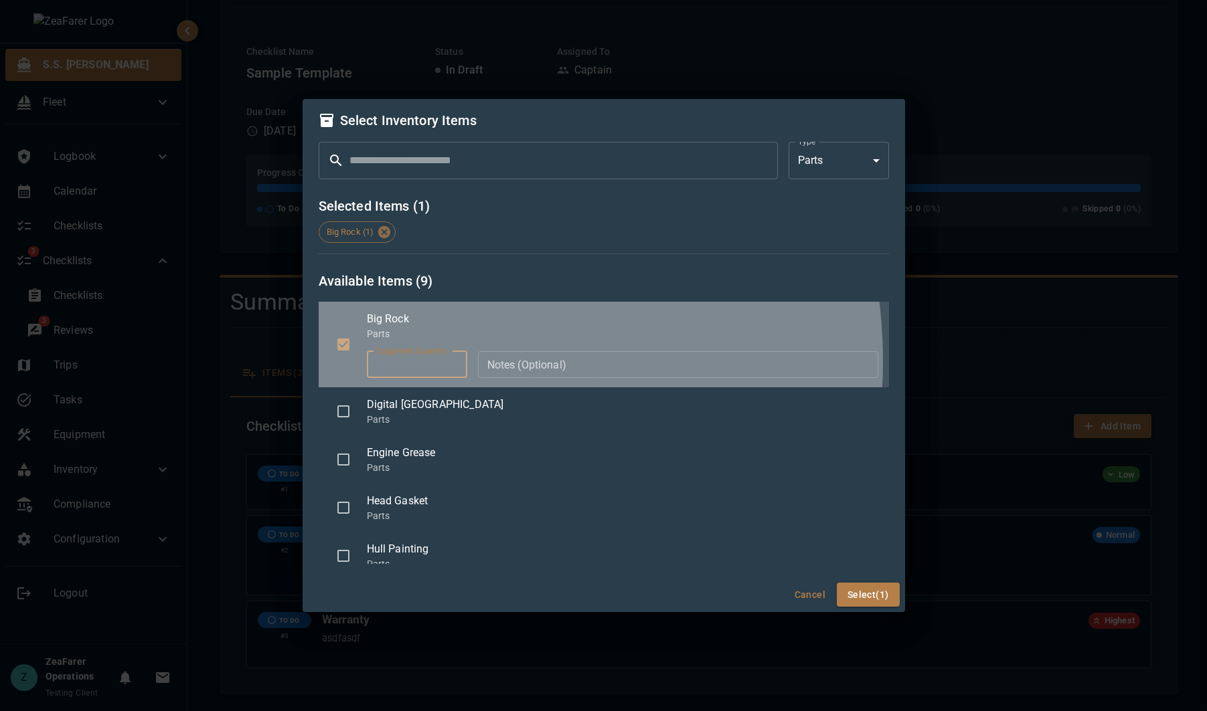
click at [402, 361] on input "*" at bounding box center [417, 364] width 100 height 27
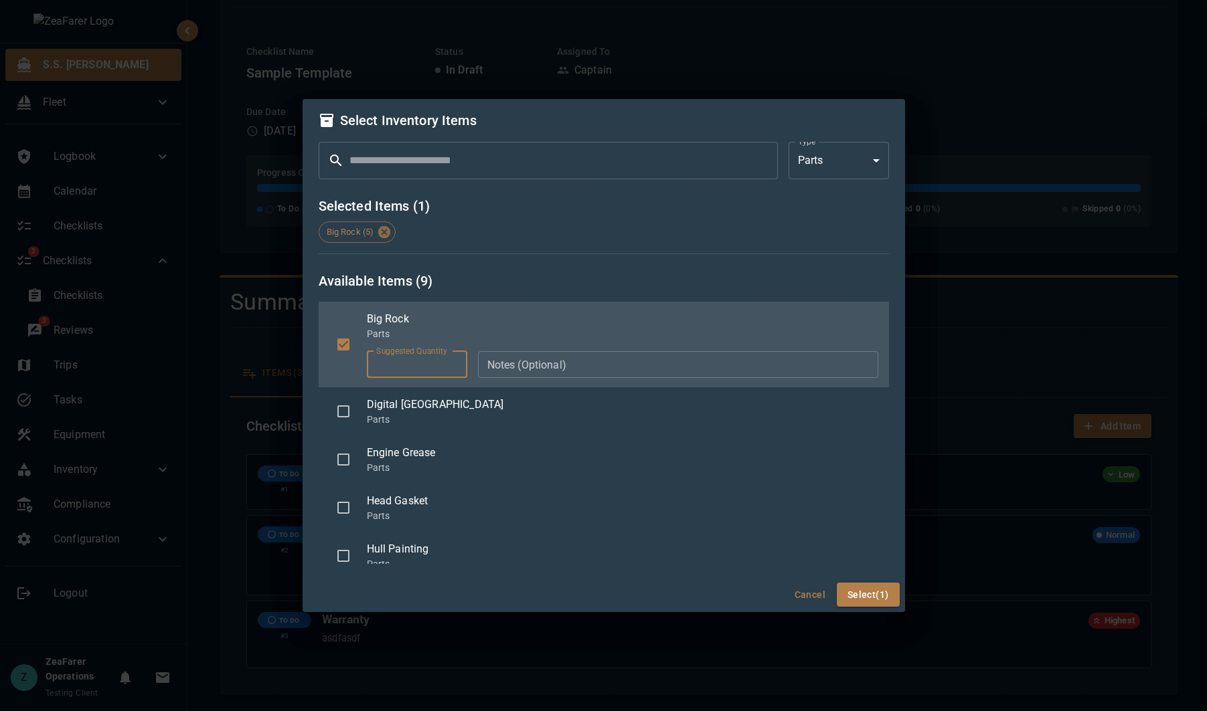
type input "*"
click at [410, 501] on span "Head Gasket" at bounding box center [622, 501] width 511 height 16
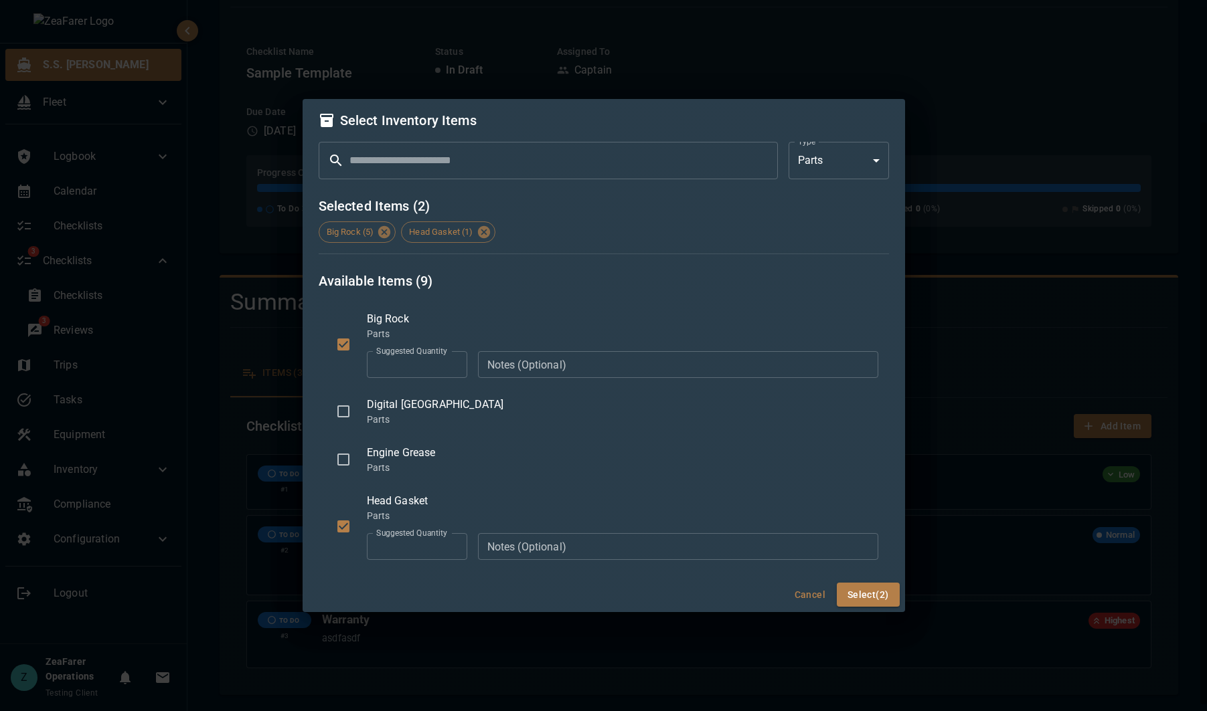
click at [405, 550] on input "*" at bounding box center [417, 546] width 100 height 27
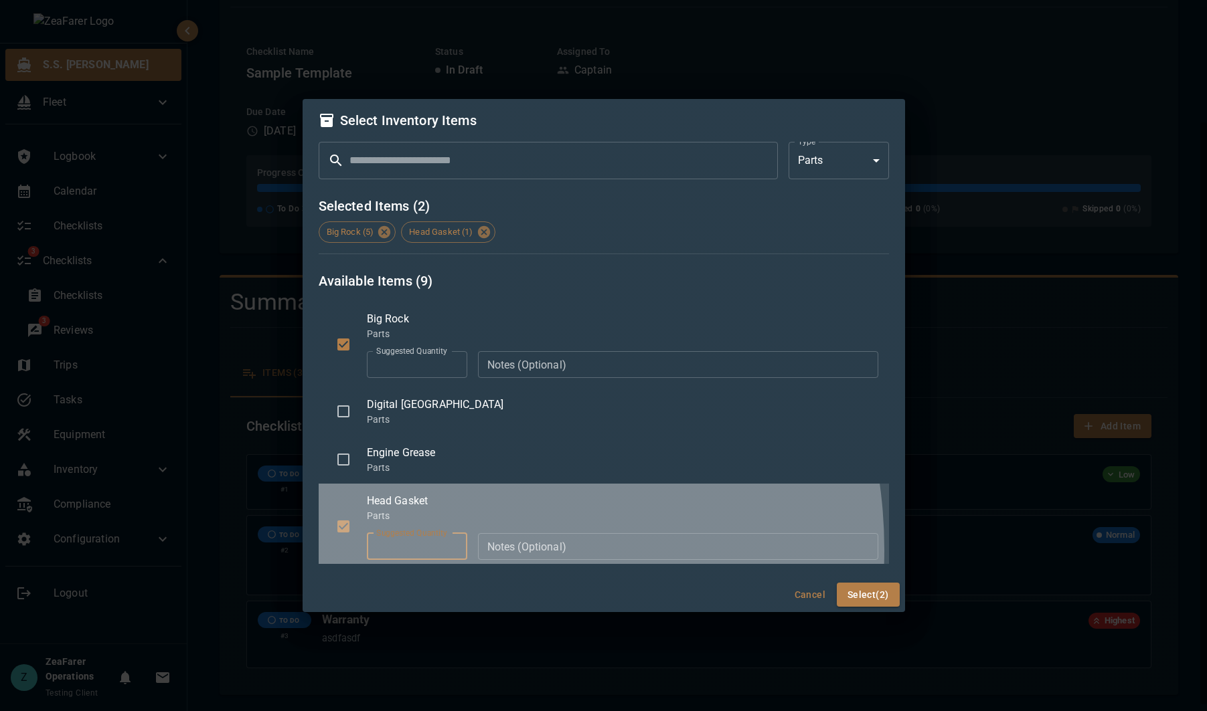
click at [405, 550] on input "*" at bounding box center [417, 546] width 100 height 27
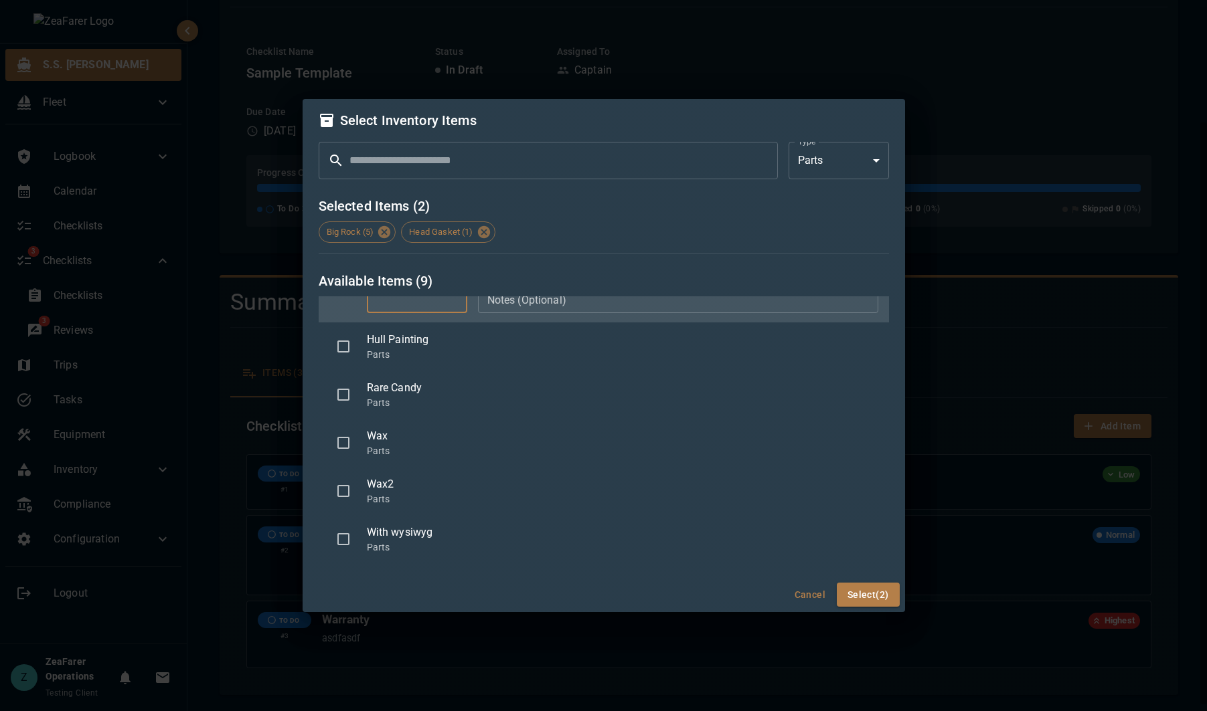
scroll to position [252, 0]
click at [876, 592] on button "Select (2)" at bounding box center [868, 595] width 63 height 25
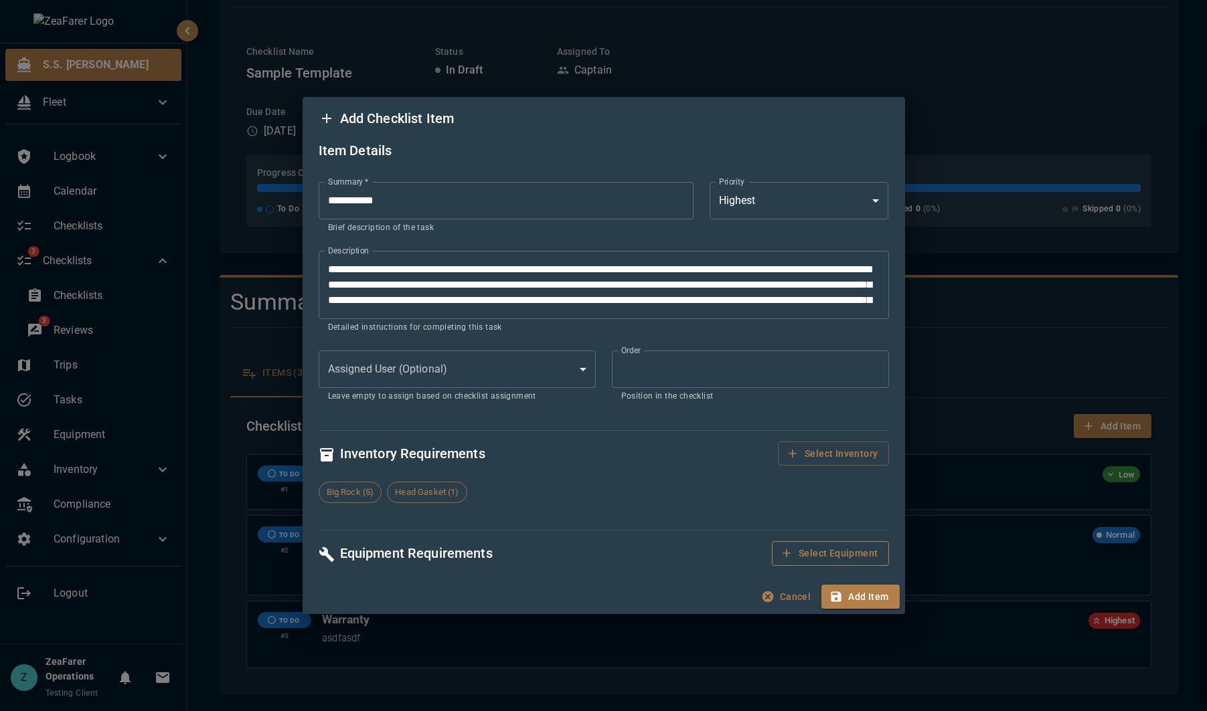
click at [855, 557] on button "Select Equipment" at bounding box center [830, 553] width 116 height 25
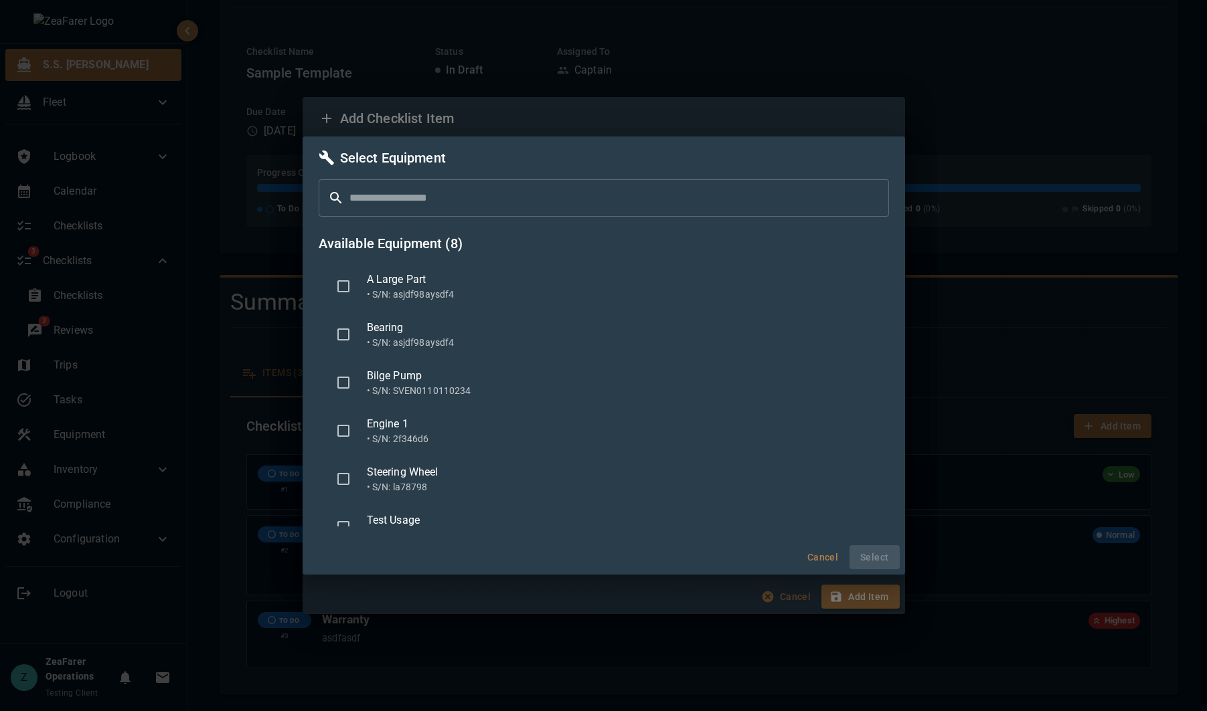
scroll to position [0, 0]
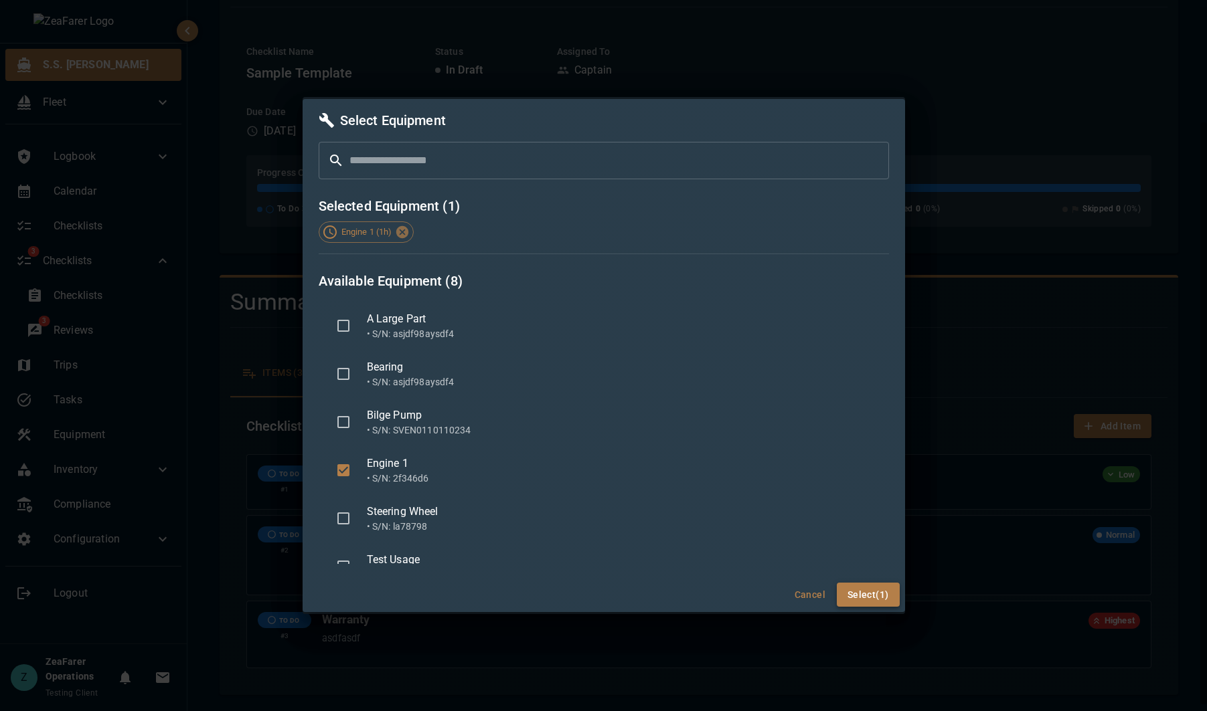
click at [860, 600] on button "Select (1)" at bounding box center [868, 595] width 63 height 25
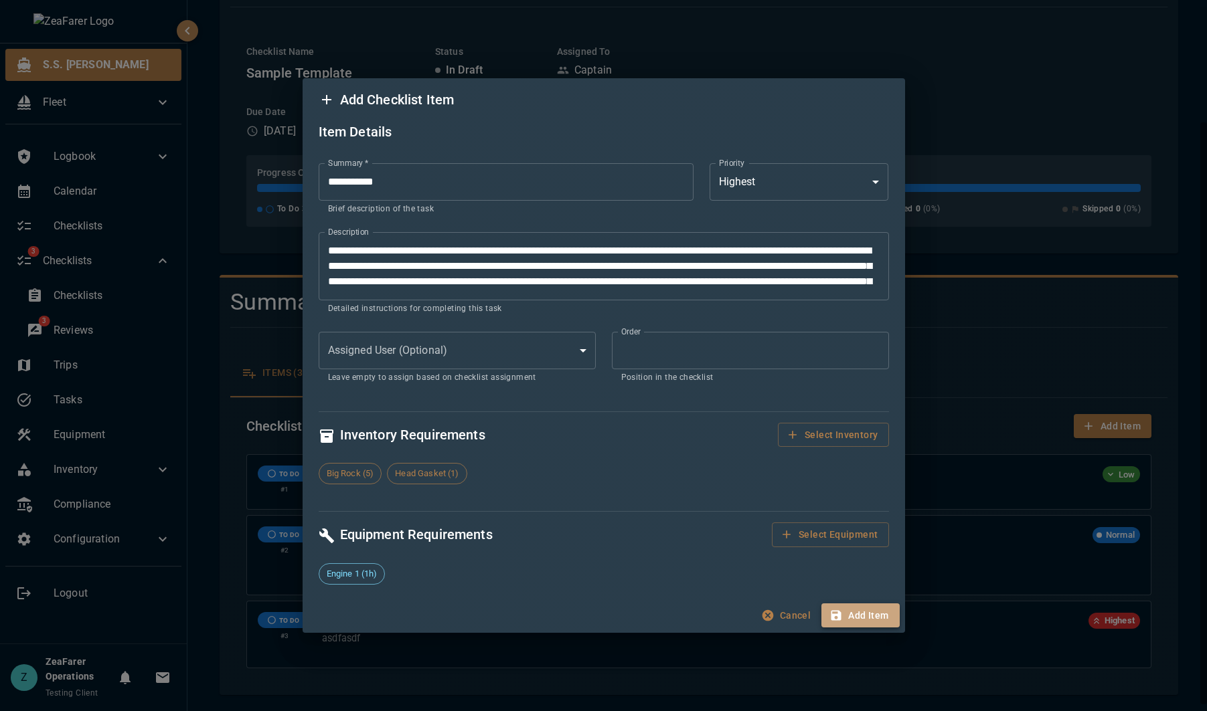
click at [858, 616] on button "Add Item" at bounding box center [860, 616] width 78 height 25
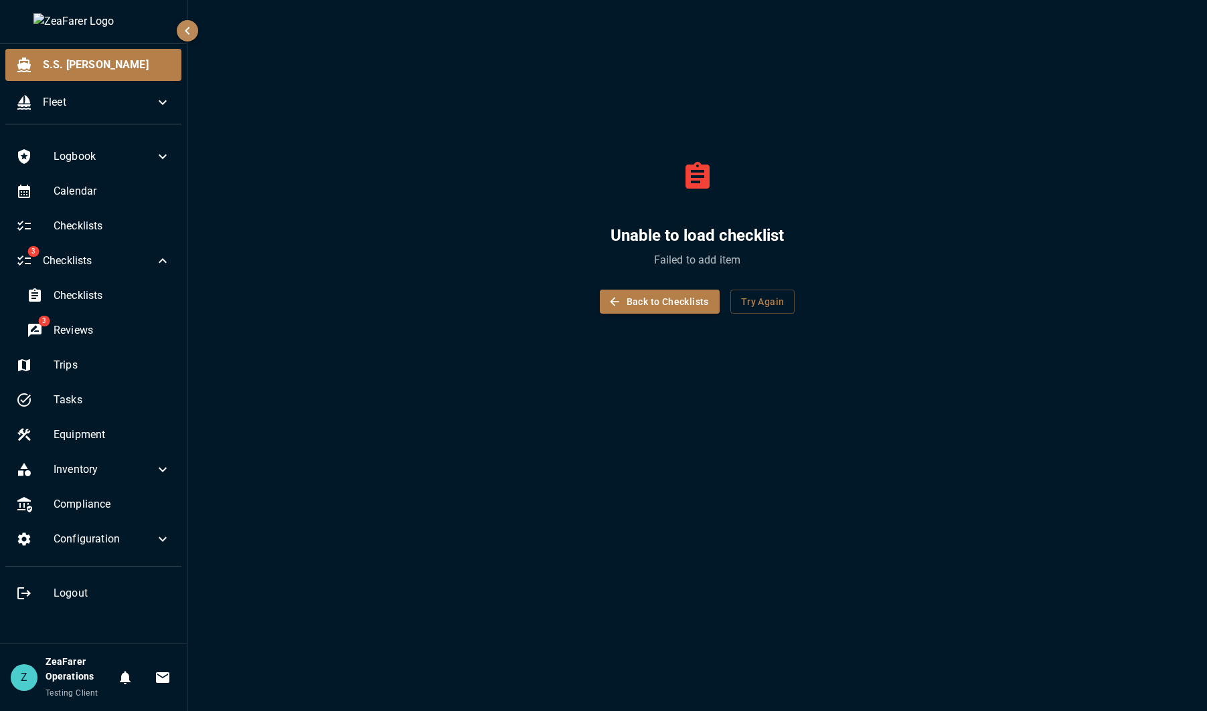
click at [25, 645] on div "Z ZeaFarer Operations Testing Client 0 0" at bounding box center [93, 678] width 187 height 68
click at [677, 294] on button "Back to Checklists" at bounding box center [660, 302] width 120 height 25
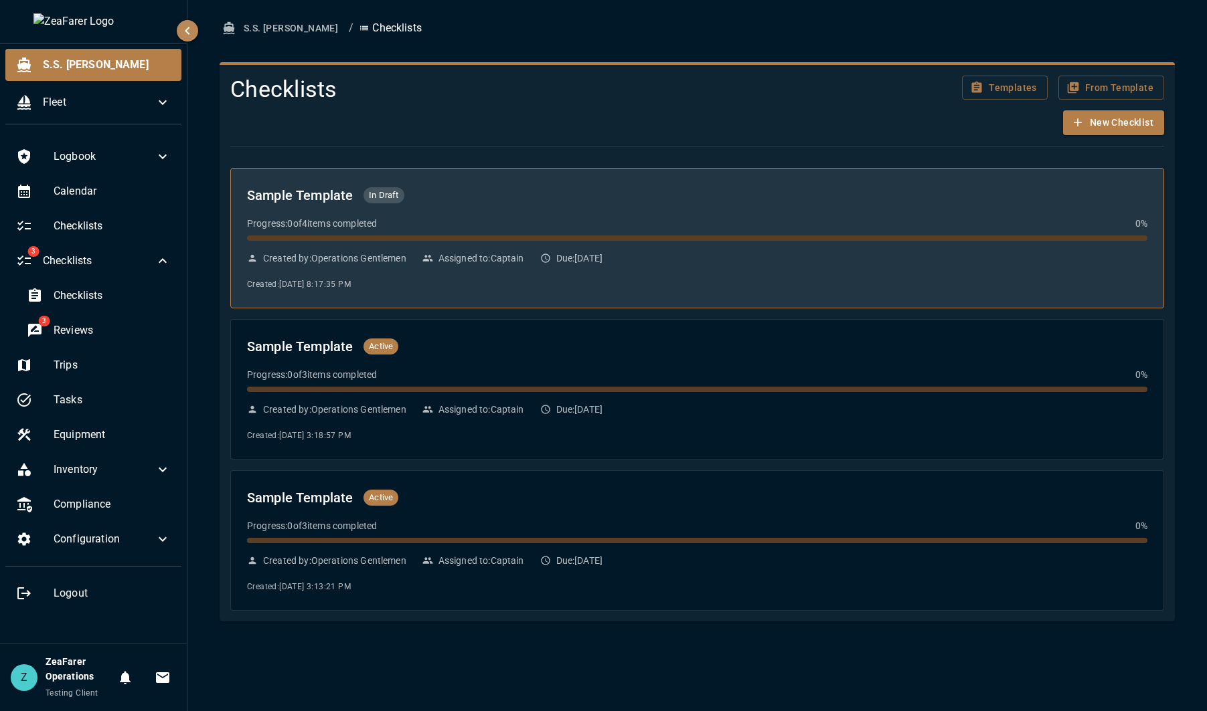
click at [505, 208] on div "Sample Template In Draft Progress: 0 of 4 items completed 0 % Created by: Opera…" at bounding box center [697, 238] width 900 height 107
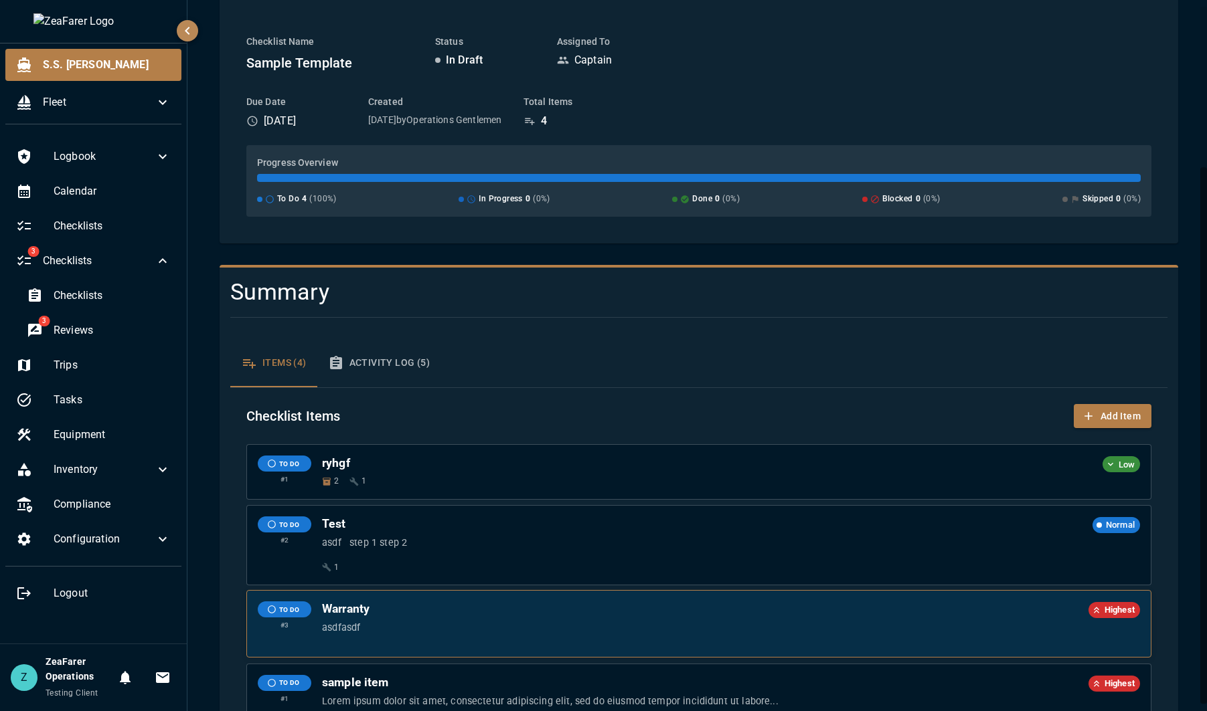
scroll to position [214, 0]
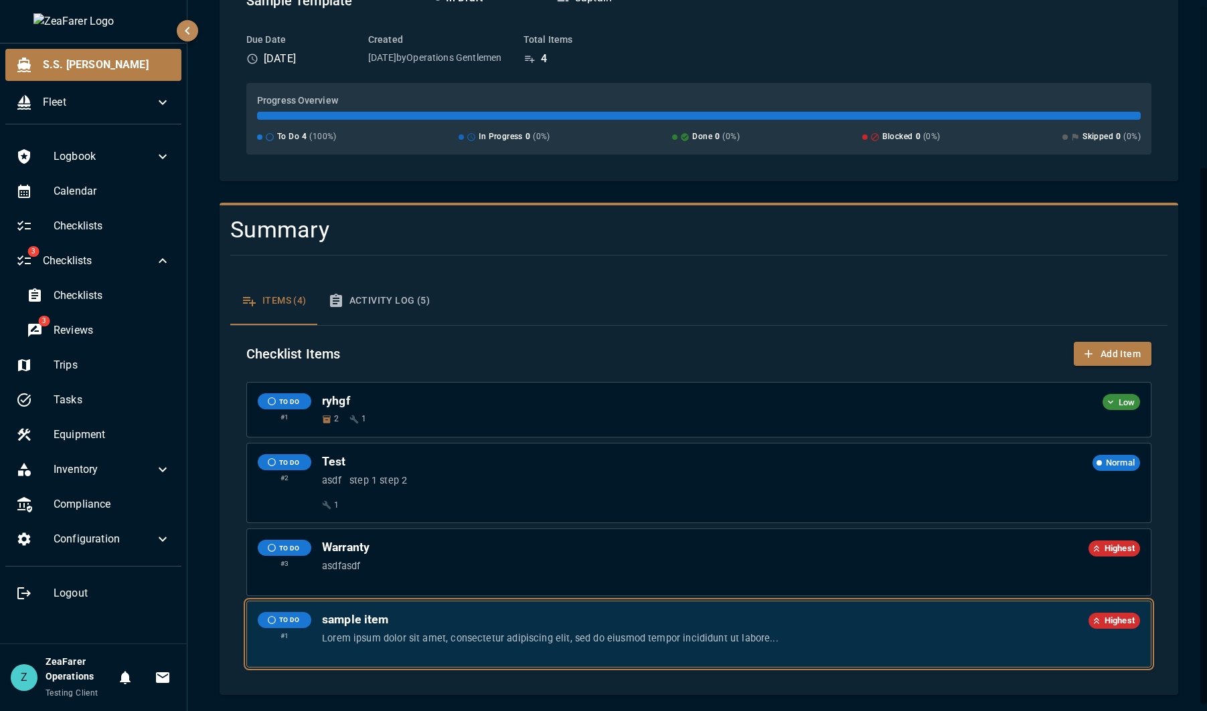
click at [633, 621] on h6 "sample item" at bounding box center [702, 619] width 761 height 15
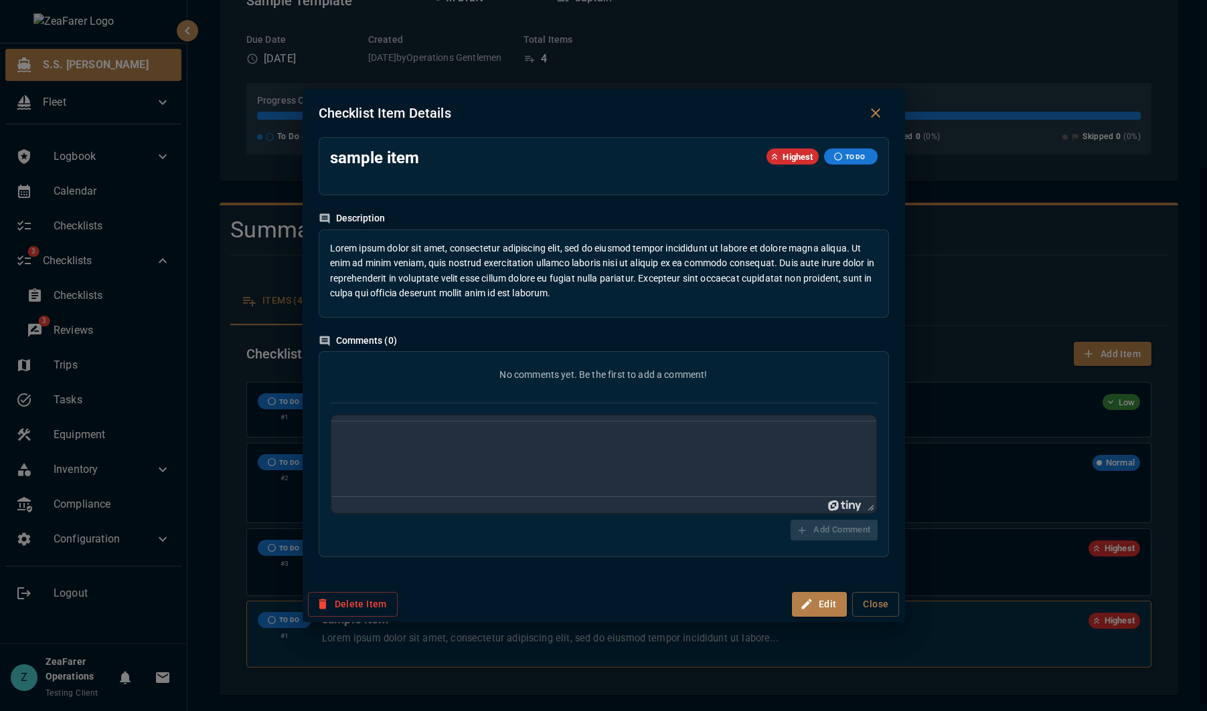
scroll to position [0, 0]
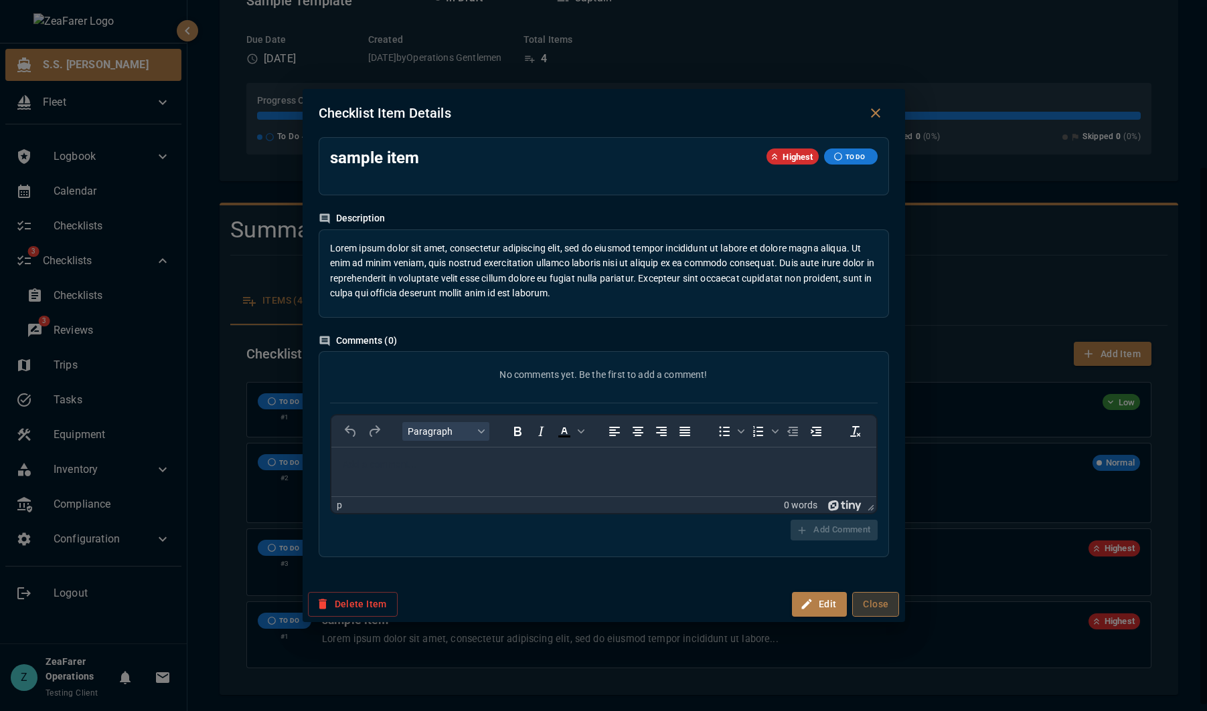
click at [886, 612] on button "Close" at bounding box center [875, 604] width 47 height 25
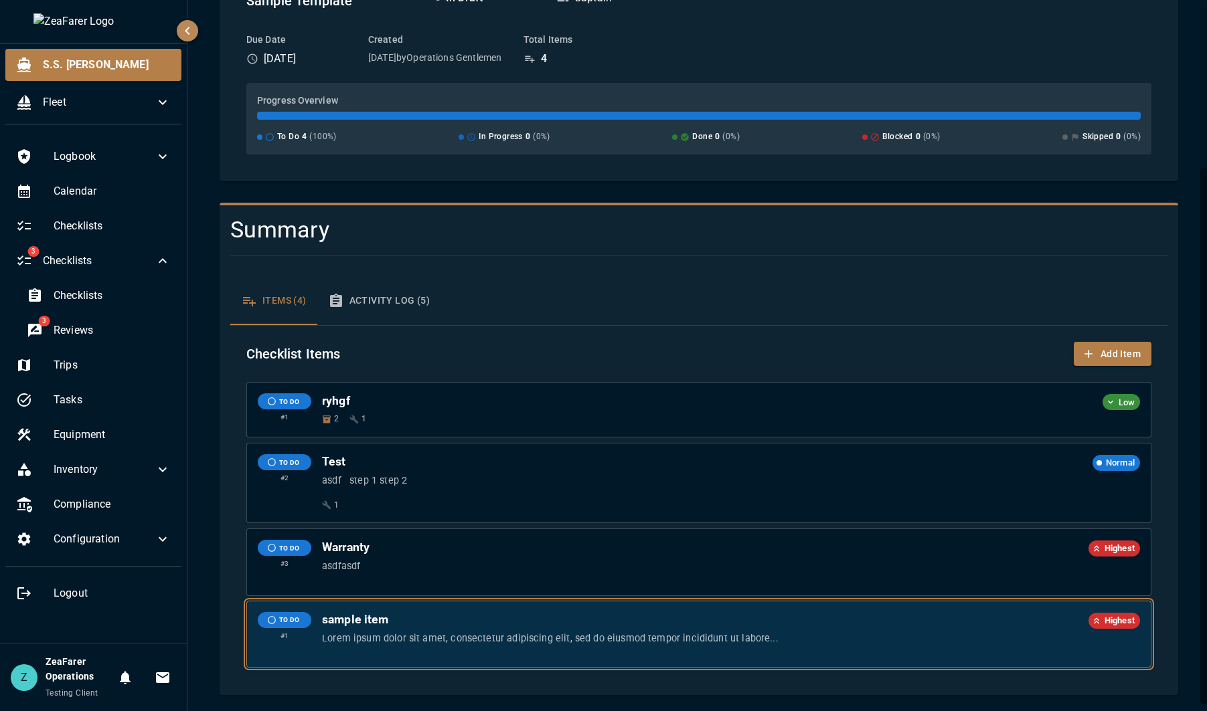
click at [815, 635] on p "Lorem ipsum dolor sit amet, consectetur adipiscing elit, sed do eiusmod tempor …" at bounding box center [731, 639] width 818 height 15
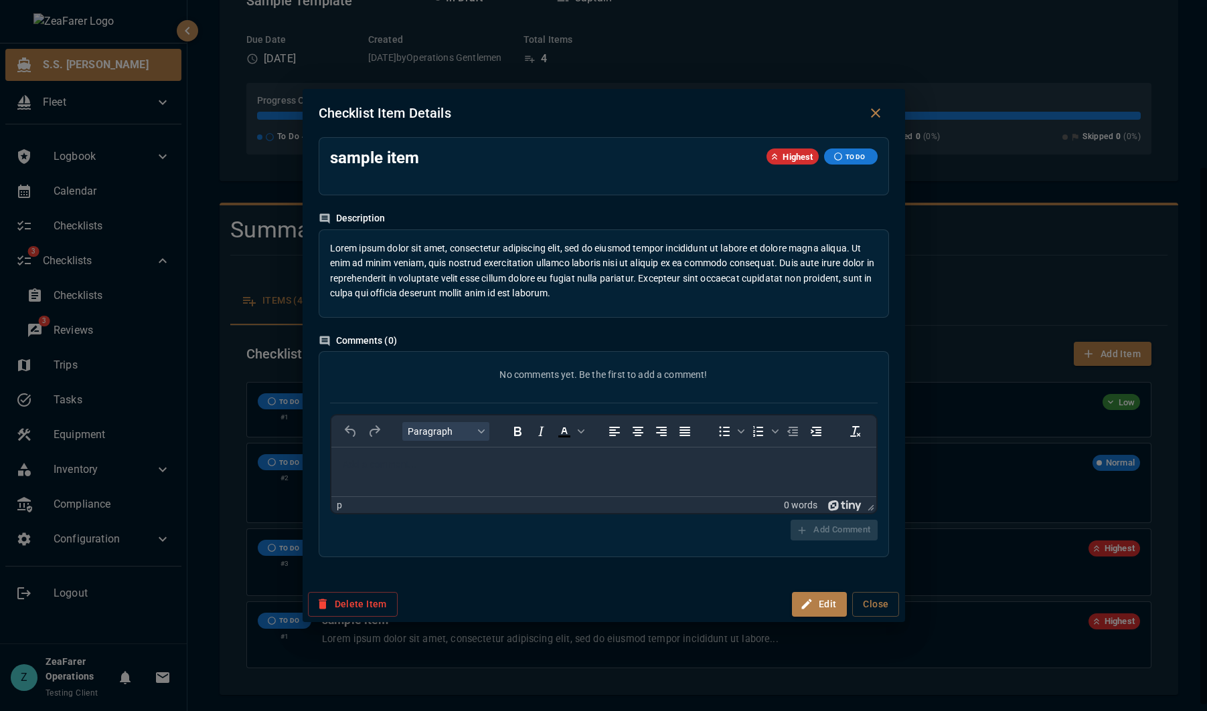
click at [373, 622] on div "Delete Item Edit Close" at bounding box center [604, 604] width 602 height 35
click at [353, 606] on button "Delete Item" at bounding box center [353, 604] width 90 height 25
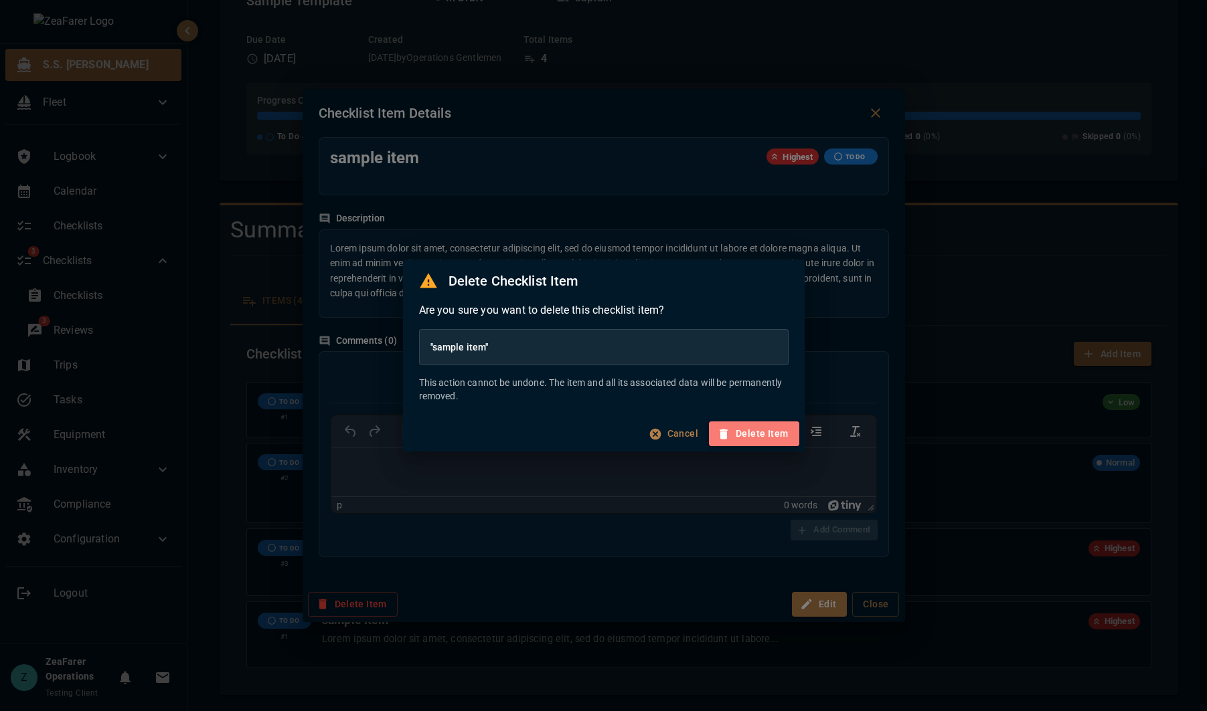
click at [780, 438] on button "Delete Item" at bounding box center [754, 434] width 90 height 25
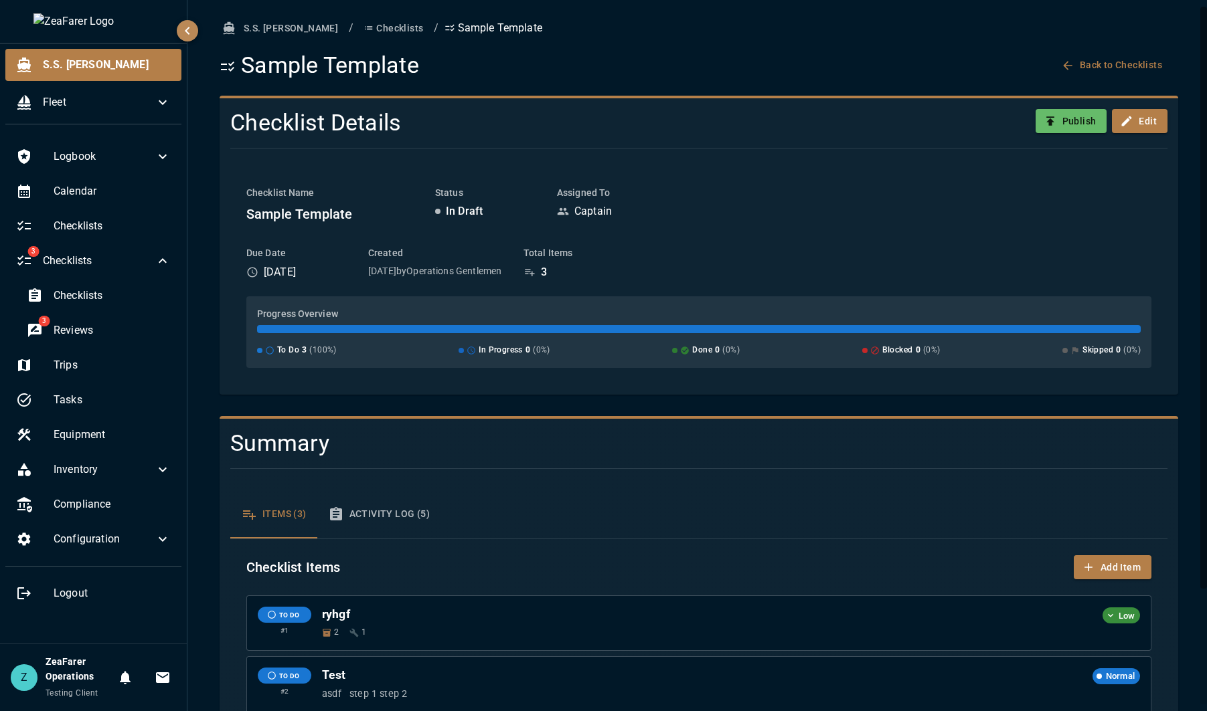
click at [1058, 119] on button "Publish" at bounding box center [1071, 121] width 72 height 25
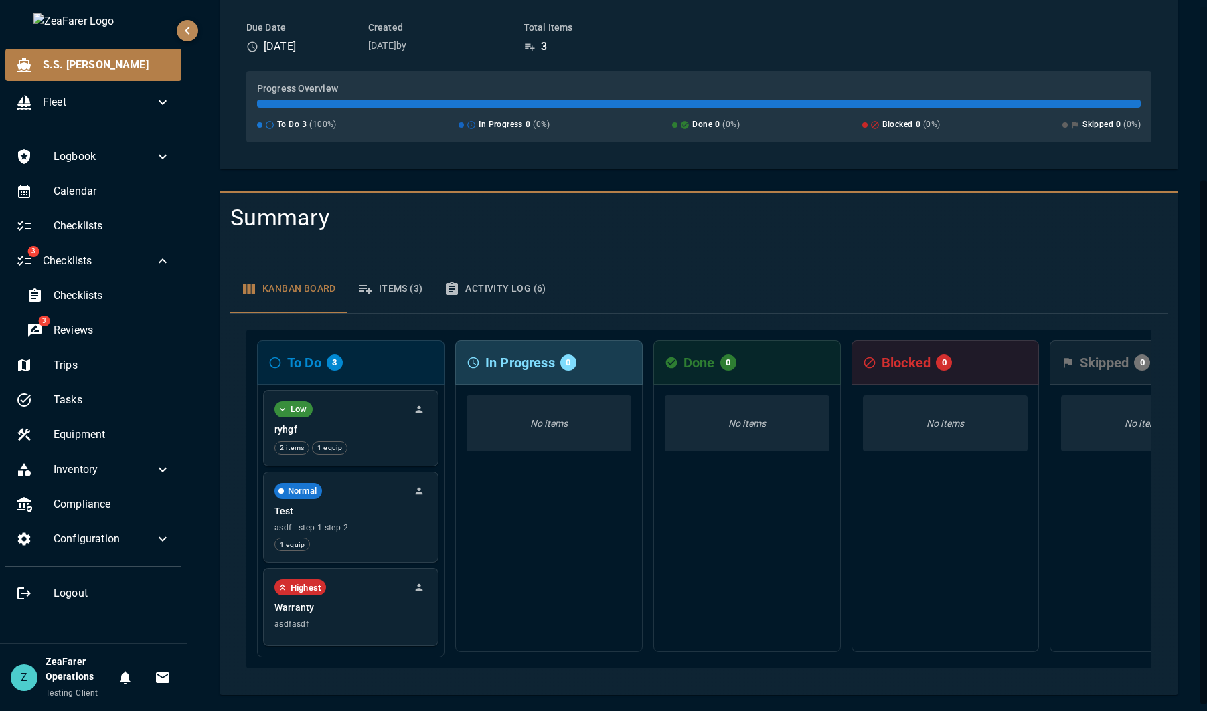
scroll to position [230, 0]
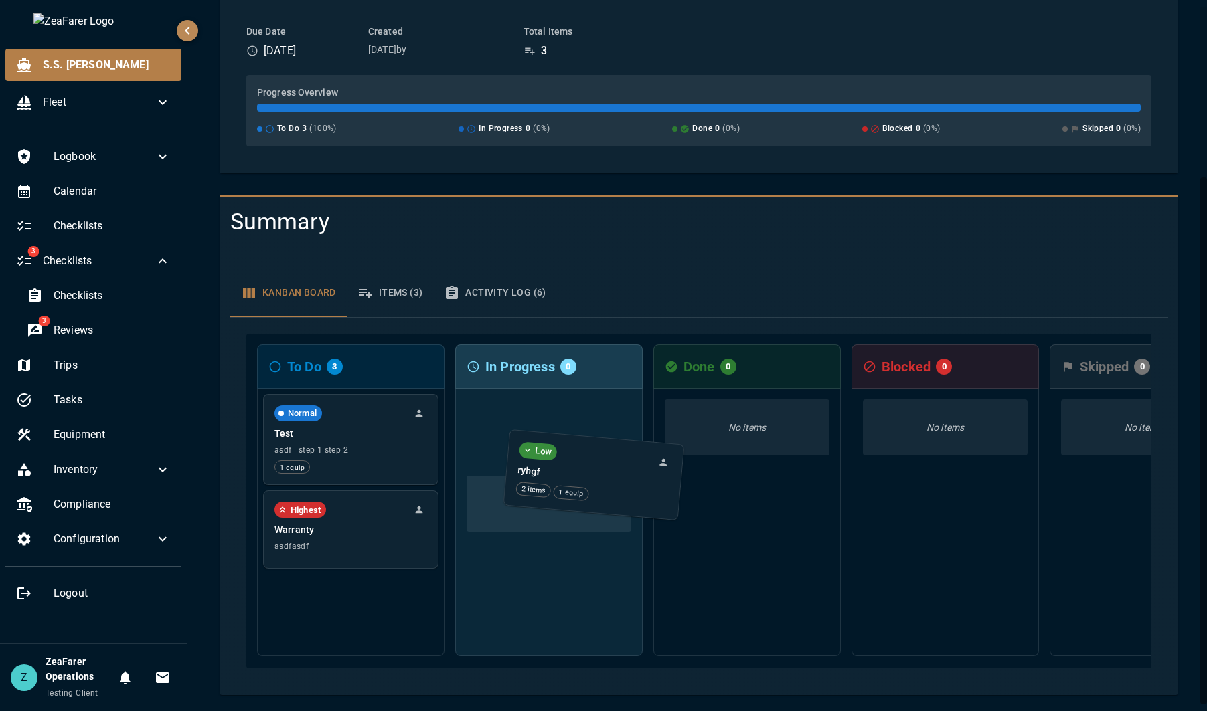
drag, startPoint x: 334, startPoint y: 406, endPoint x: 558, endPoint y: 450, distance: 228.4
click at [560, 450] on div "To Do 3 Low ryhgf 2 items 1 equip Normal Test asdf step 1 step 2 1 equip Highes…" at bounding box center [698, 501] width 905 height 335
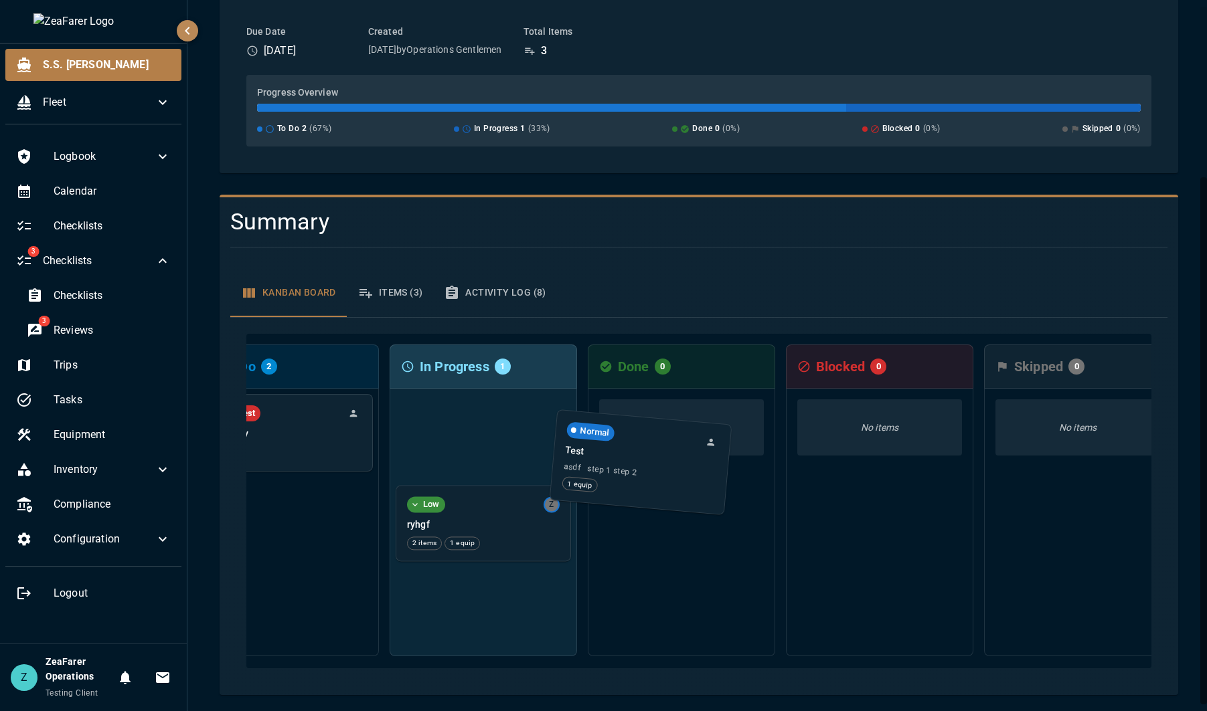
scroll to position [0, 106]
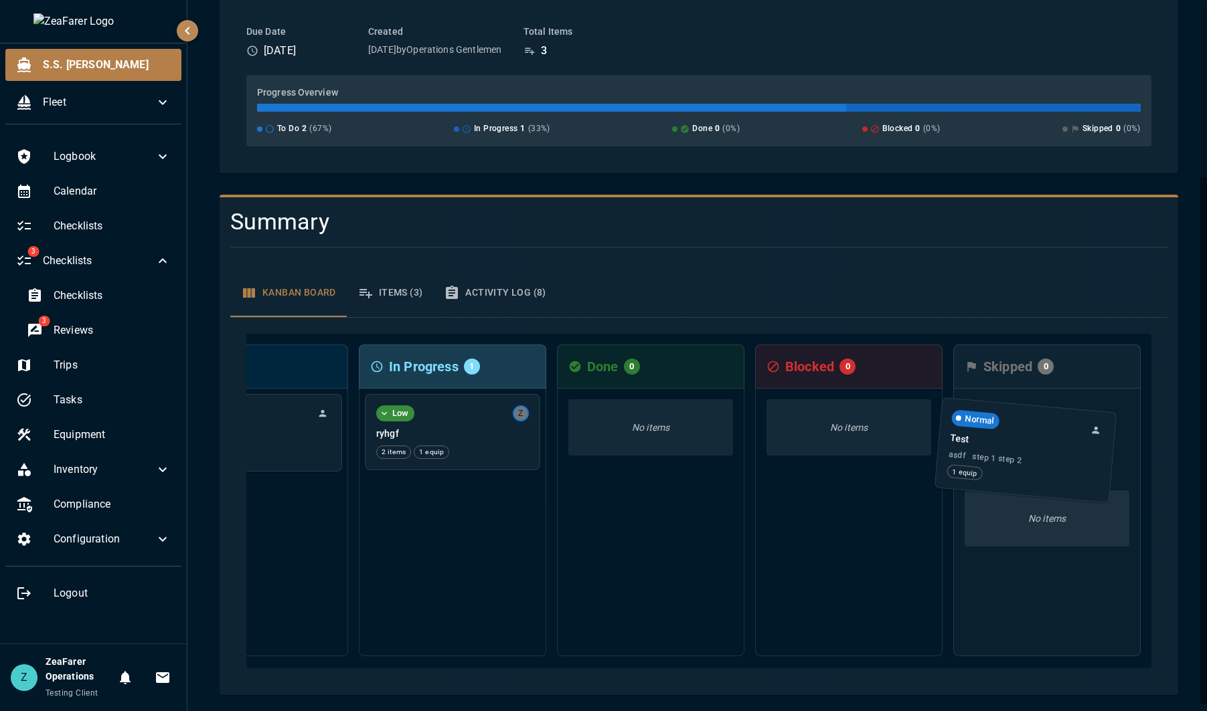
drag, startPoint x: 327, startPoint y: 429, endPoint x: 1006, endPoint y: 449, distance: 679.0
click at [1006, 449] on div "To Do 2 Normal Test asdf step 1 step 2 1 equip Highest Warranty asdfasdf In Pro…" at bounding box center [698, 501] width 905 height 335
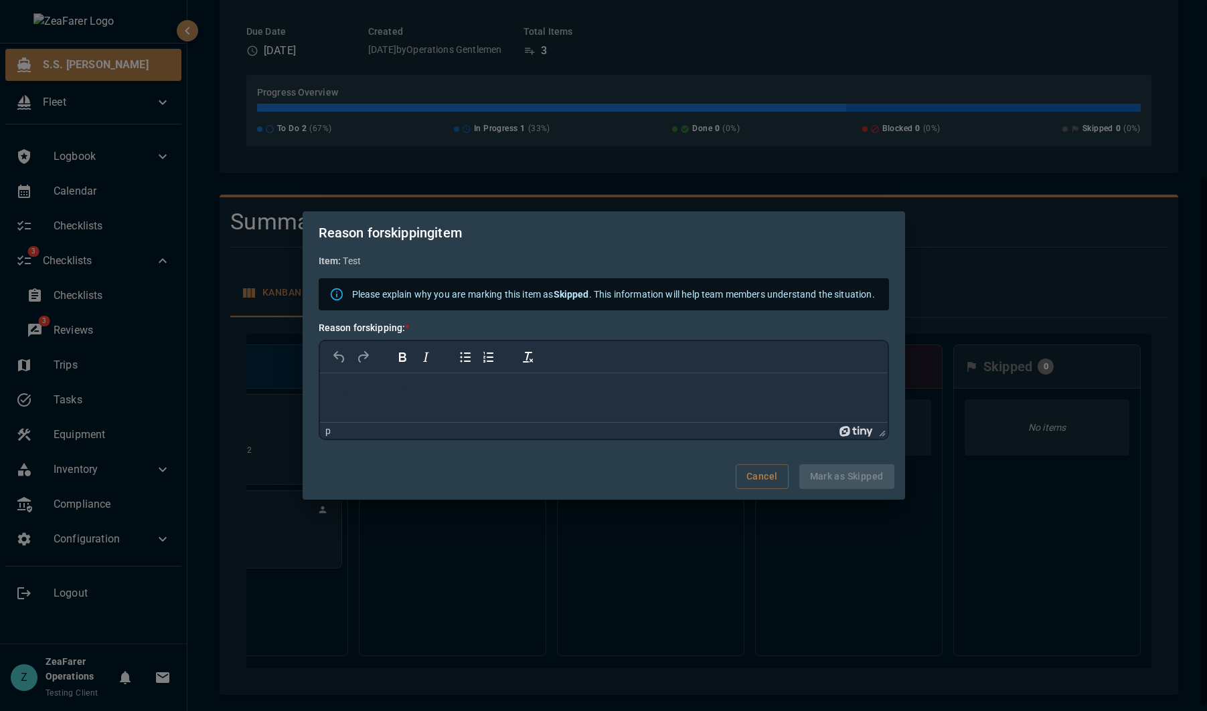
scroll to position [0, 0]
click at [485, 408] on html at bounding box center [603, 390] width 568 height 35
click at [752, 489] on button "Cancel" at bounding box center [762, 477] width 52 height 25
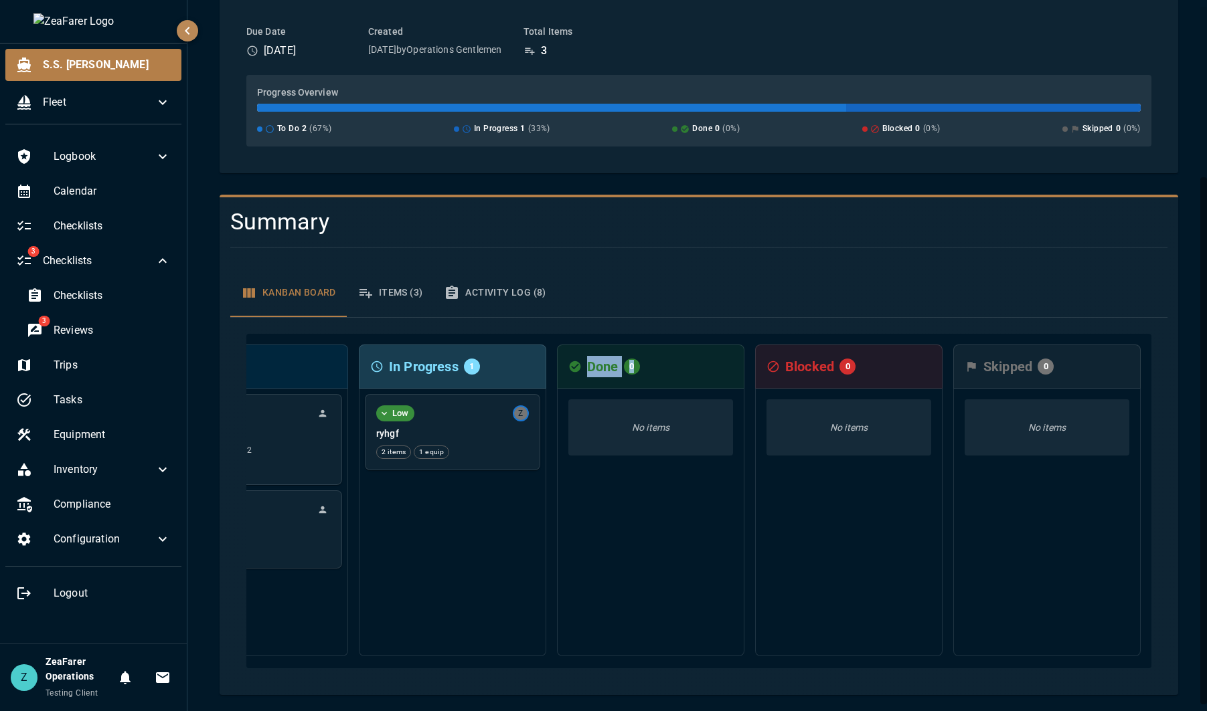
drag, startPoint x: 586, startPoint y: 670, endPoint x: 433, endPoint y: 653, distance: 153.5
click at [433, 650] on div "To Do 2 Normal Test asdf step 1 step 2 1 equip Highest Warranty asdfasdf In Pro…" at bounding box center [698, 501] width 937 height 367
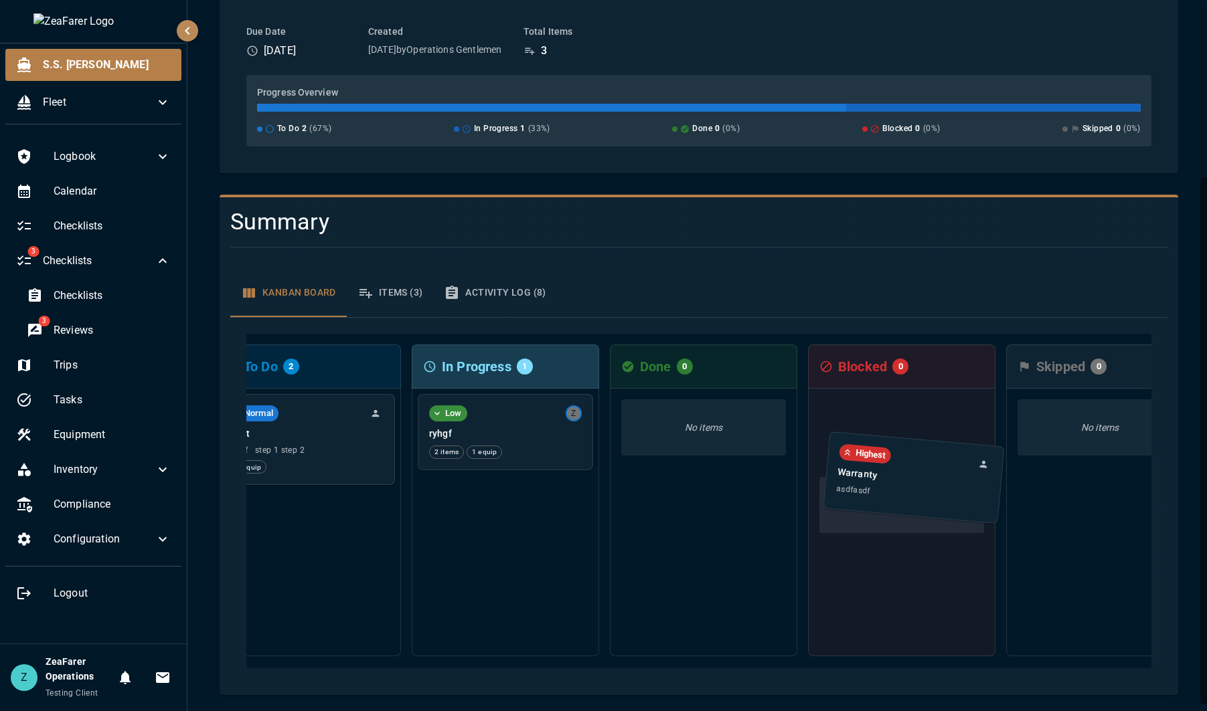
scroll to position [0, 50]
drag, startPoint x: 351, startPoint y: 537, endPoint x: 889, endPoint y: 495, distance: 539.1
click at [889, 495] on div "To Do 2 Normal Test asdf step 1 step 2 1 equip Highest Warranty asdfasdf In Pro…" at bounding box center [698, 501] width 905 height 335
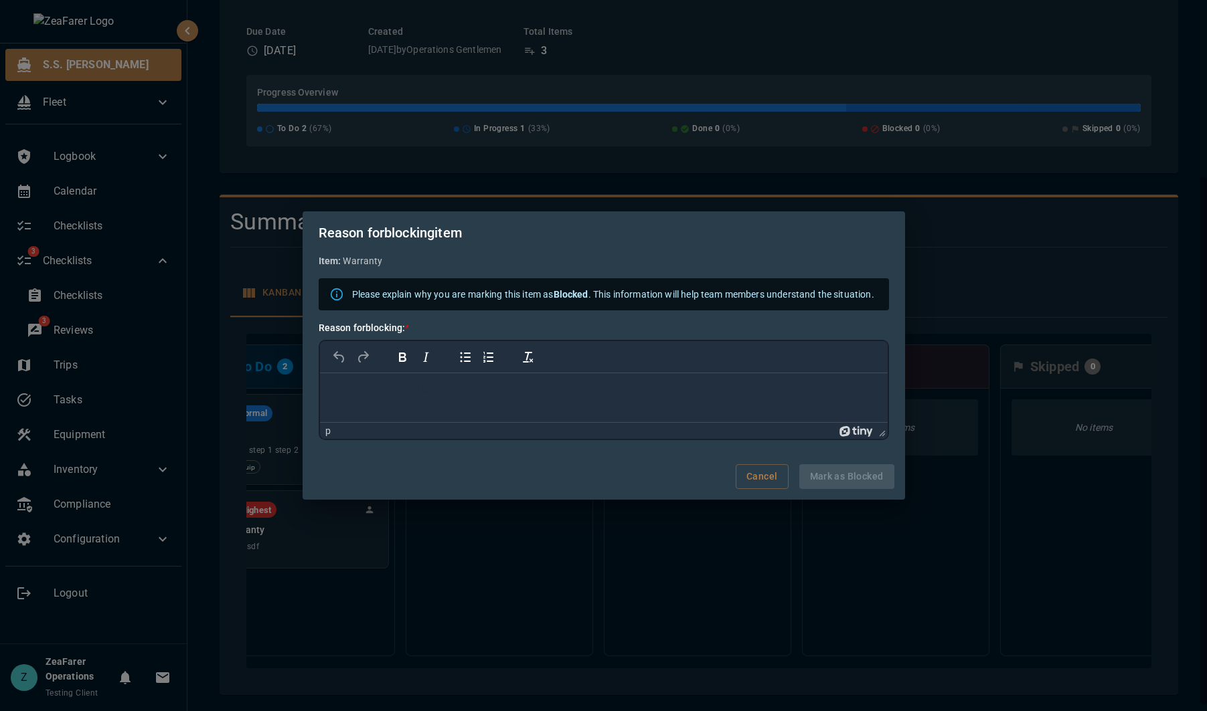
scroll to position [0, 0]
click at [766, 475] on button "Cancel" at bounding box center [762, 477] width 52 height 25
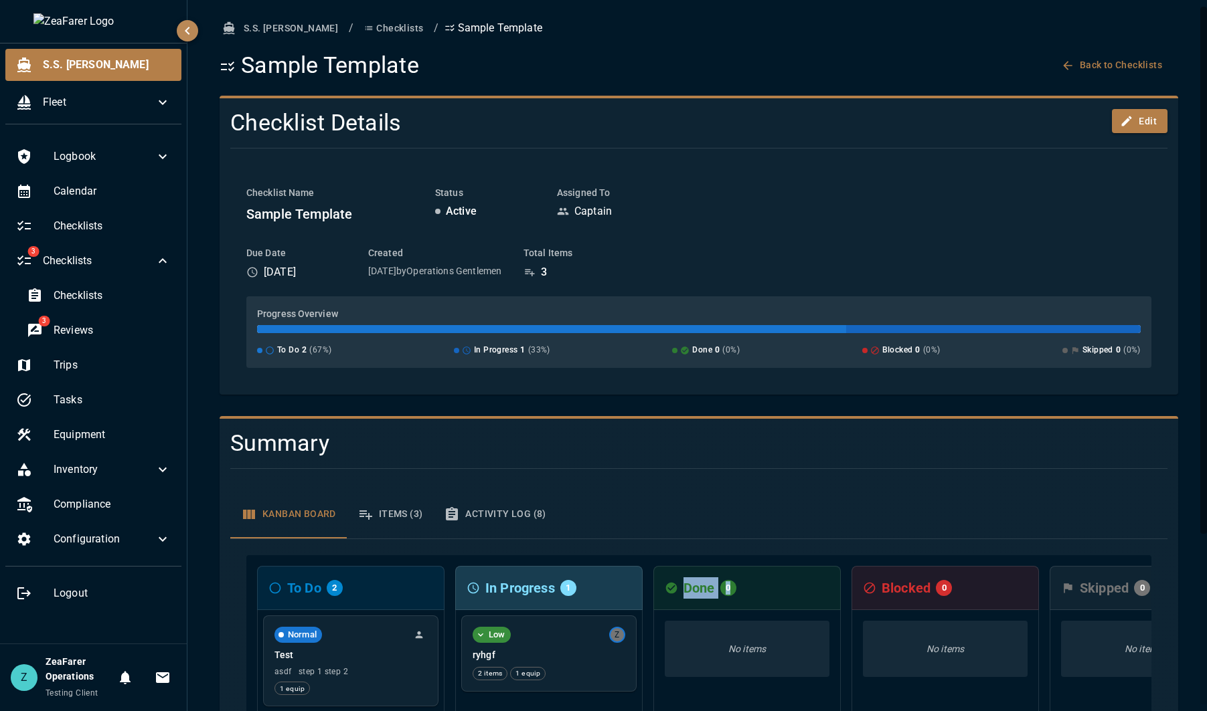
drag, startPoint x: 564, startPoint y: 213, endPoint x: 639, endPoint y: 210, distance: 75.0
click at [639, 206] on div "Captain" at bounding box center [624, 211] width 134 height 16
drag, startPoint x: 610, startPoint y: 216, endPoint x: 545, endPoint y: 208, distance: 65.3
click at [548, 213] on div "Checklist Name Sample Template Status Active Assigned To Captain" at bounding box center [698, 205] width 905 height 39
click at [545, 209] on div "Checklist Name Sample Template Status Active Assigned To Captain" at bounding box center [698, 205] width 905 height 39
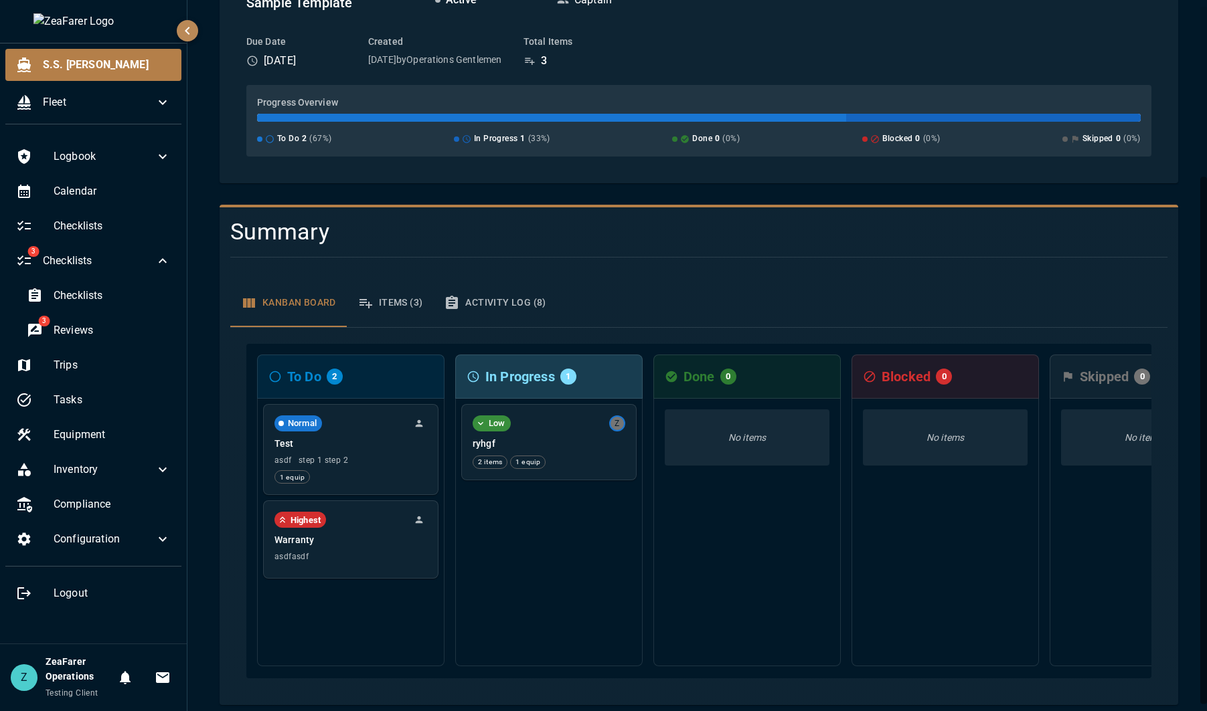
scroll to position [230, 0]
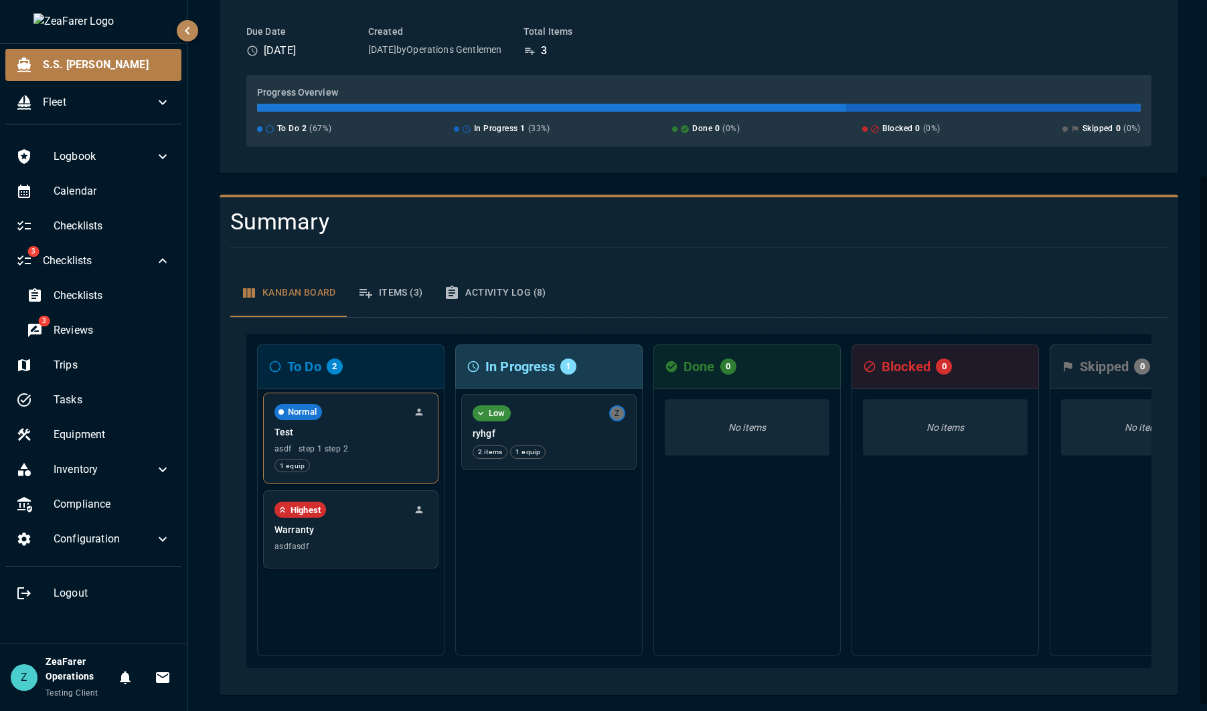
click at [428, 408] on div "Normal Test asdf step 1 step 2 1 equip" at bounding box center [351, 439] width 174 height 90
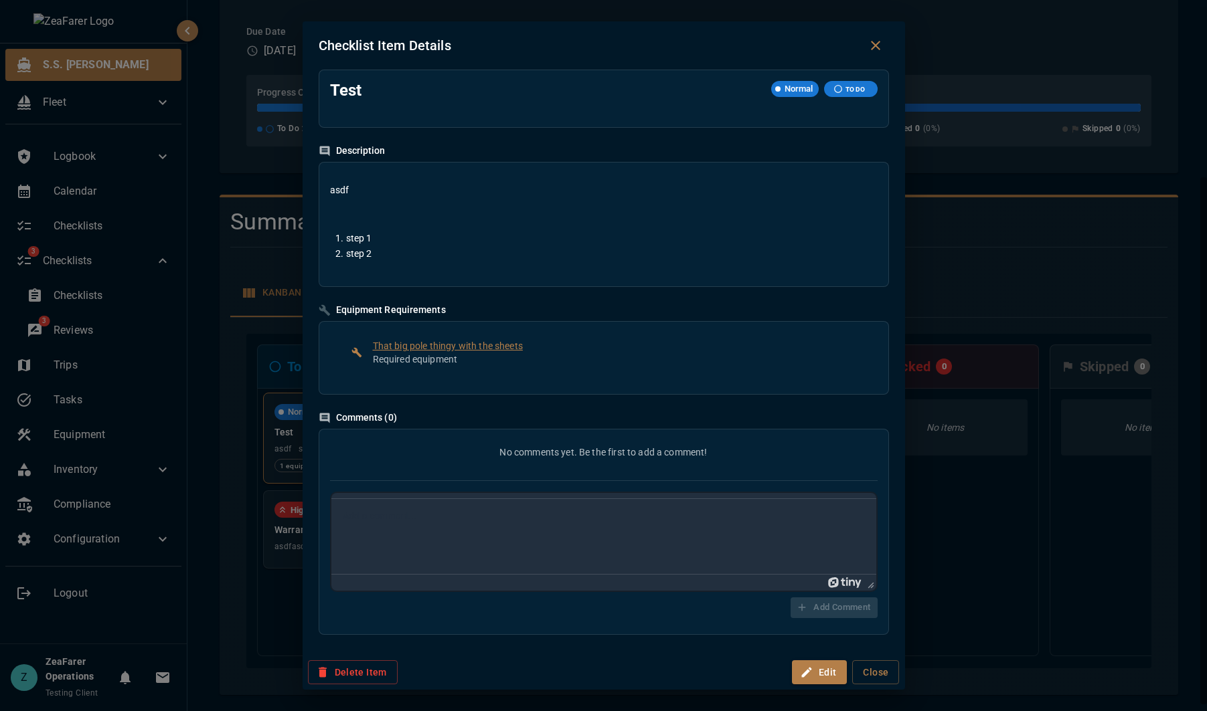
scroll to position [0, 0]
click at [884, 681] on button "Close" at bounding box center [875, 673] width 47 height 25
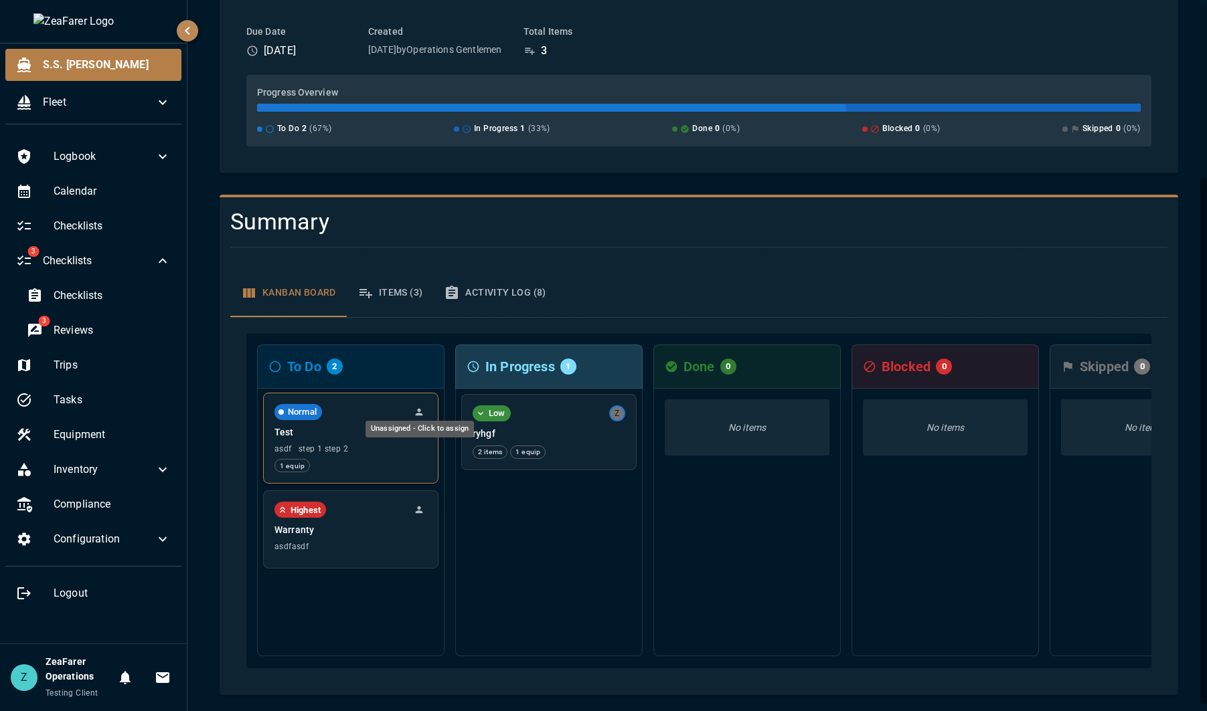
click at [420, 409] on icon "Unassigned - Click to assign" at bounding box center [419, 412] width 7 height 7
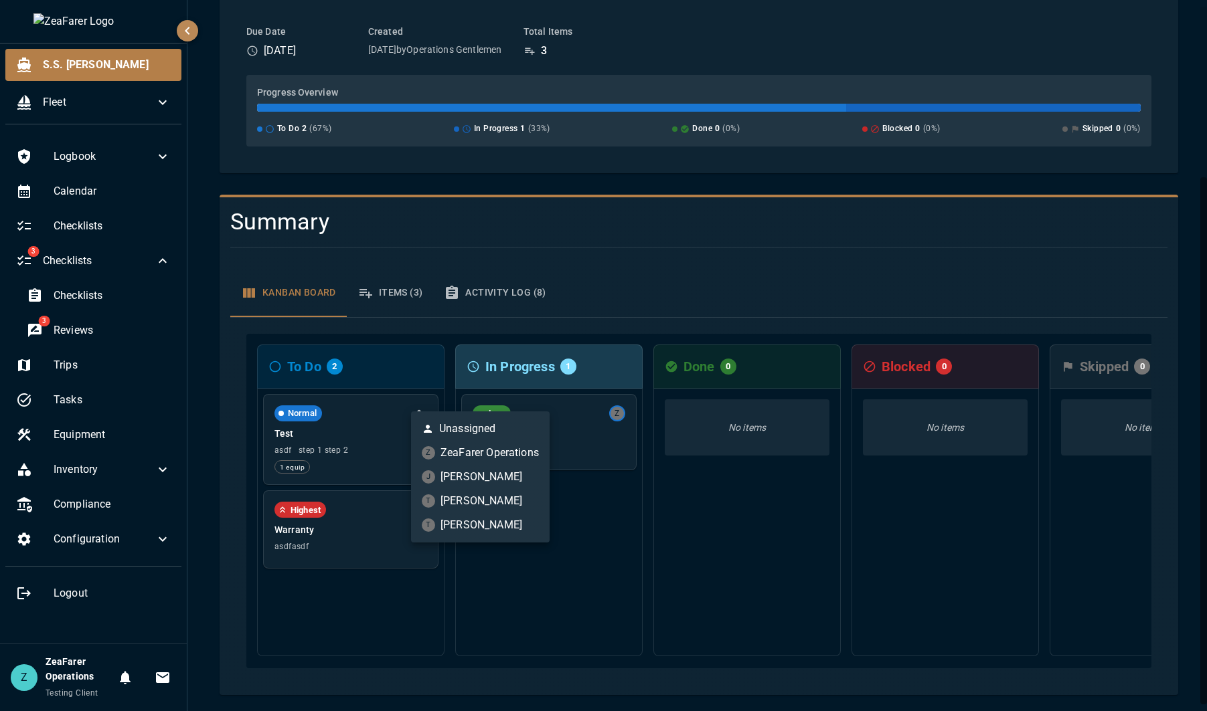
click at [502, 527] on li "T [PERSON_NAME]" at bounding box center [480, 525] width 139 height 24
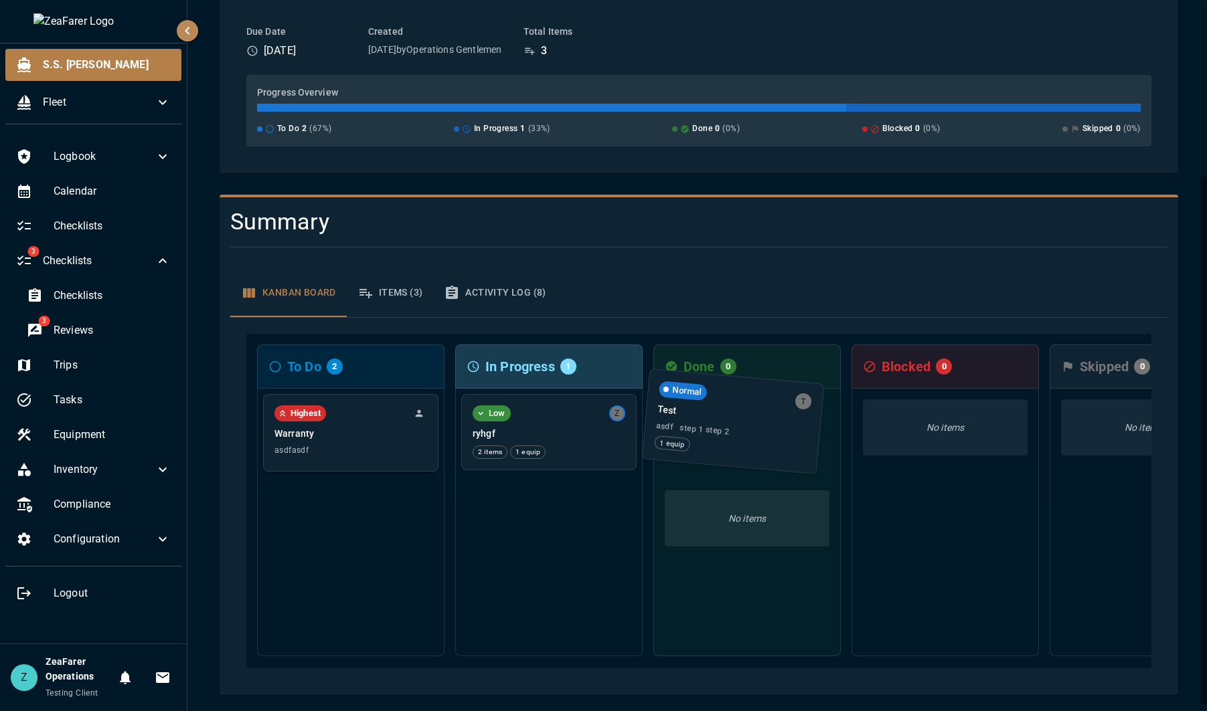
drag, startPoint x: 380, startPoint y: 447, endPoint x: 766, endPoint y: 438, distance: 385.6
click at [766, 438] on div "To Do 2 Normal T Test asdf step 1 step 2 1 equip Highest Warranty asdfasdf In P…" at bounding box center [698, 501] width 905 height 335
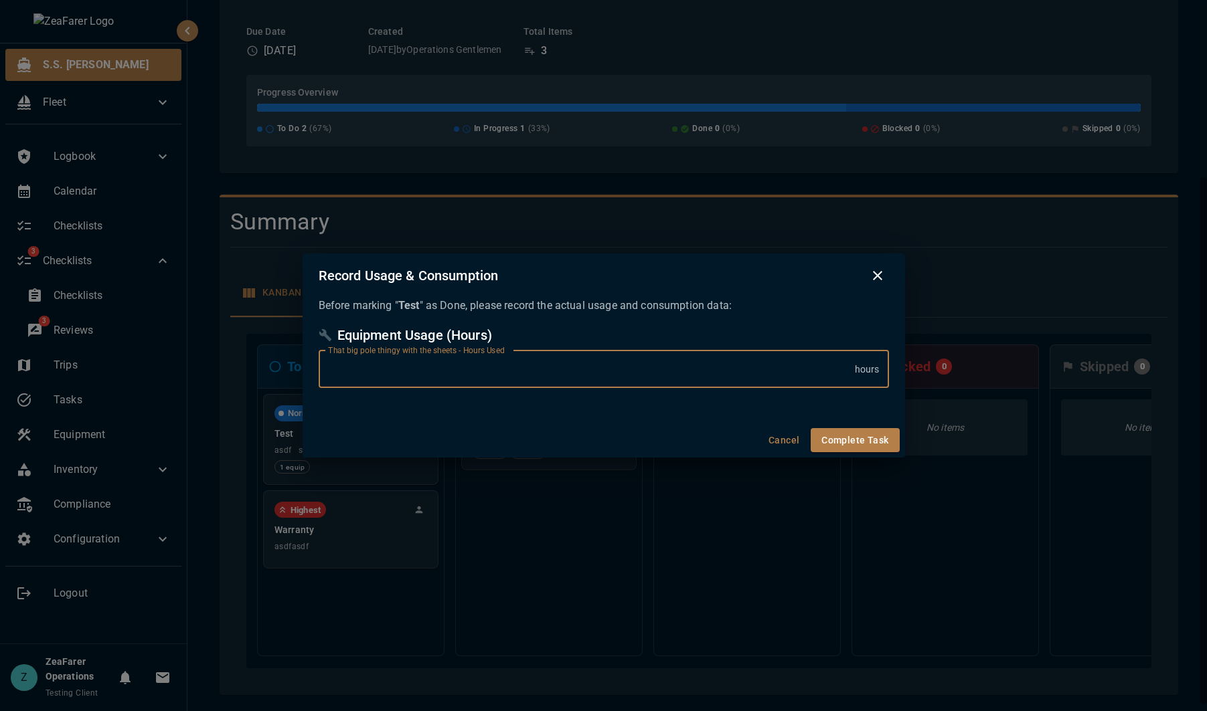
drag, startPoint x: 398, startPoint y: 369, endPoint x: 204, endPoint y: 358, distance: 194.4
click at [204, 358] on div "Record Usage & Consumption Before marking " Test " as Done, please record the a…" at bounding box center [603, 355] width 1207 height 711
click at [806, 317] on div "Before marking " Test " as Done, please record the actual usage and consumption…" at bounding box center [604, 360] width 602 height 125
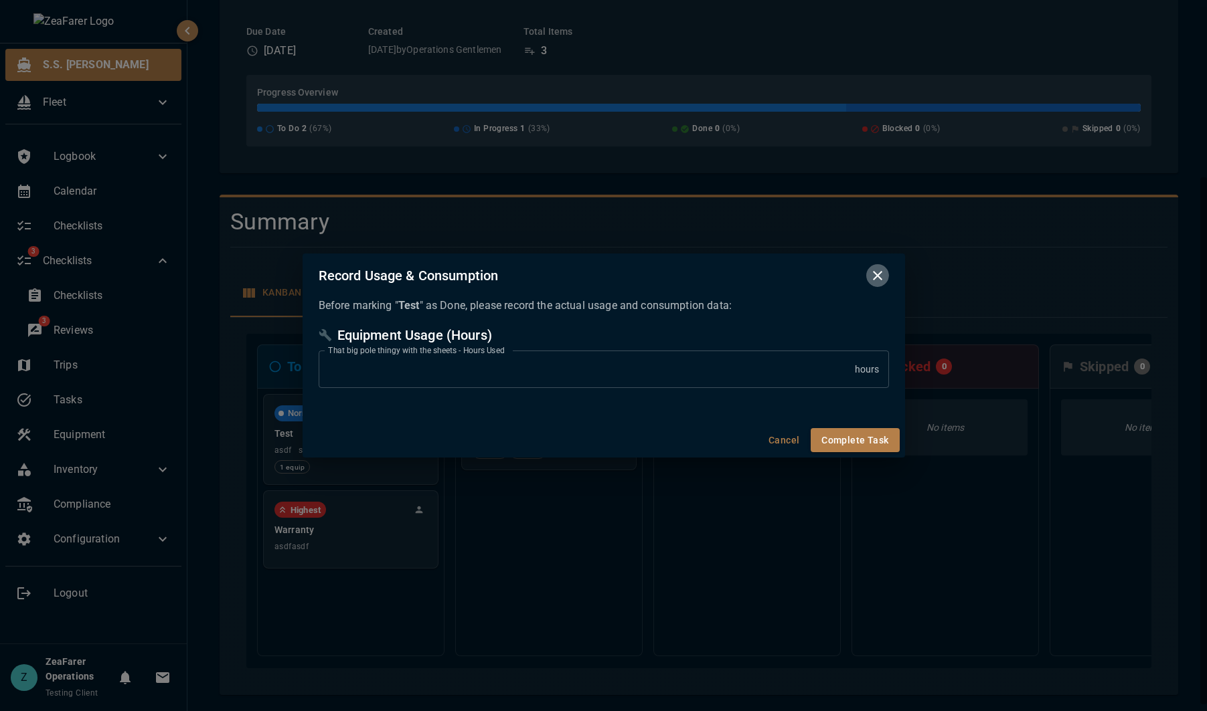
click at [879, 283] on icon "button" at bounding box center [877, 276] width 16 height 16
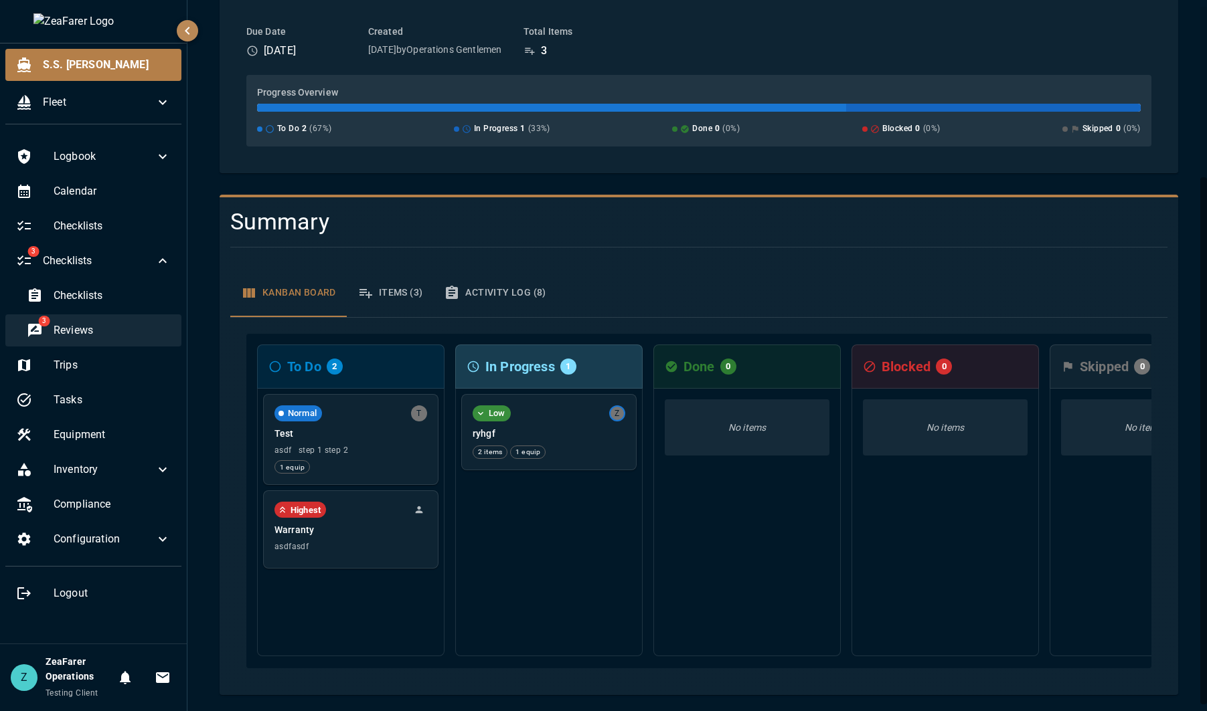
click at [88, 319] on div "3 Reviews" at bounding box center [98, 331] width 165 height 32
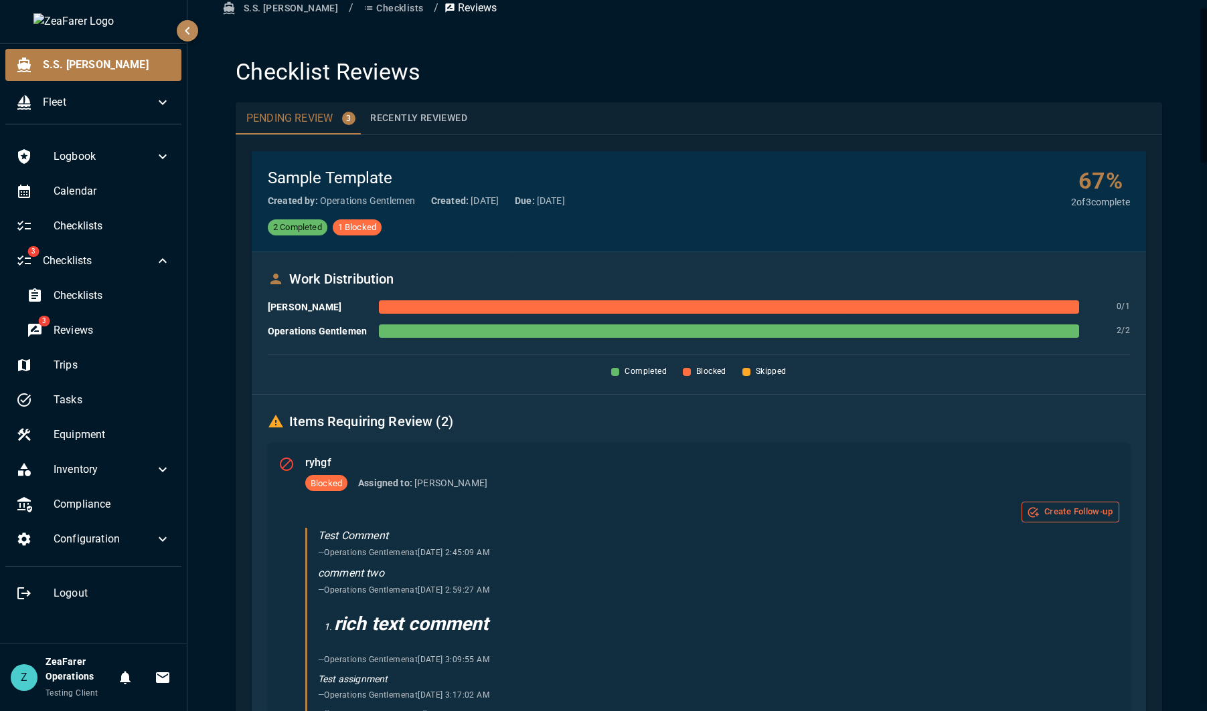
scroll to position [67, 0]
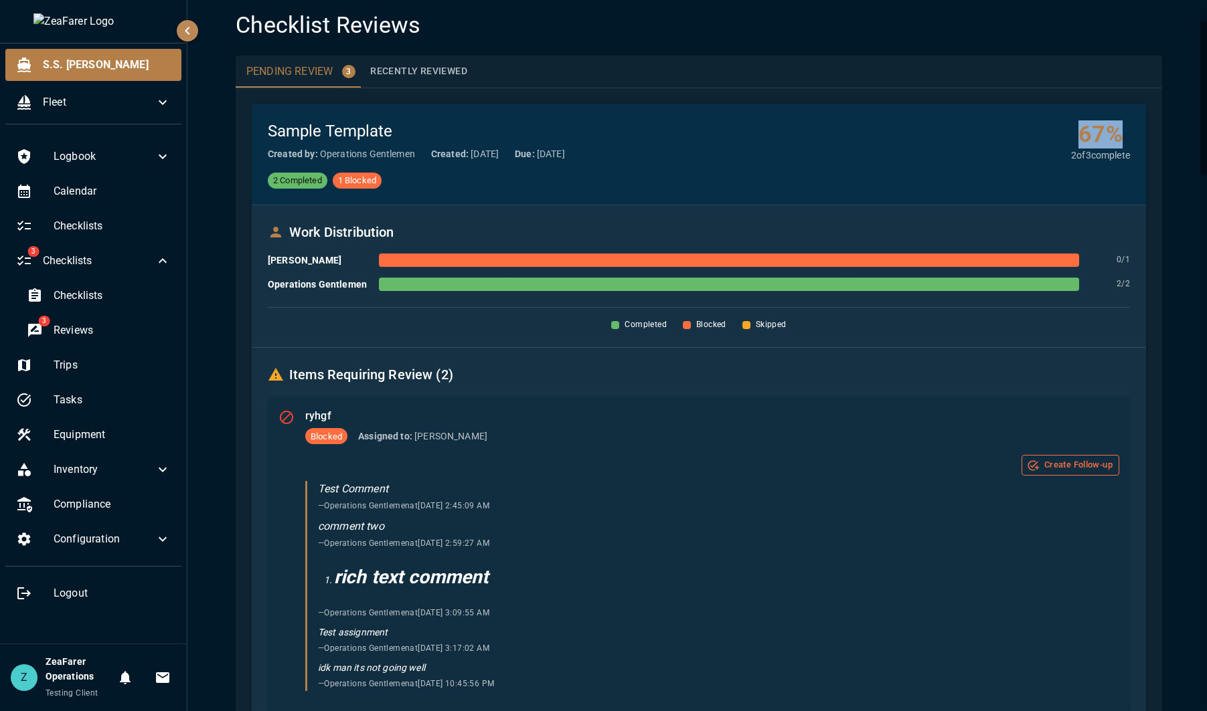
drag, startPoint x: 1062, startPoint y: 124, endPoint x: 1114, endPoint y: 128, distance: 53.0
click at [1114, 128] on h4 "67 %" at bounding box center [1100, 134] width 59 height 28
click at [939, 180] on div "2 Completed 1 Blocked" at bounding box center [699, 181] width 862 height 16
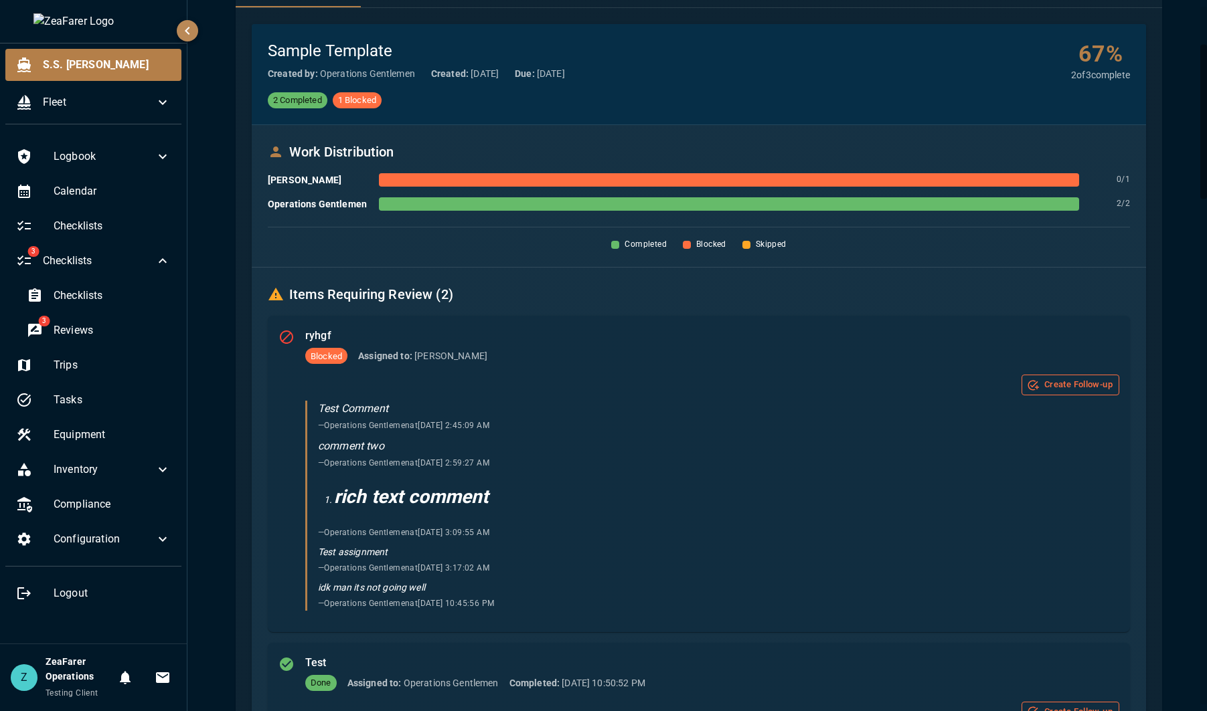
scroll to position [268, 0]
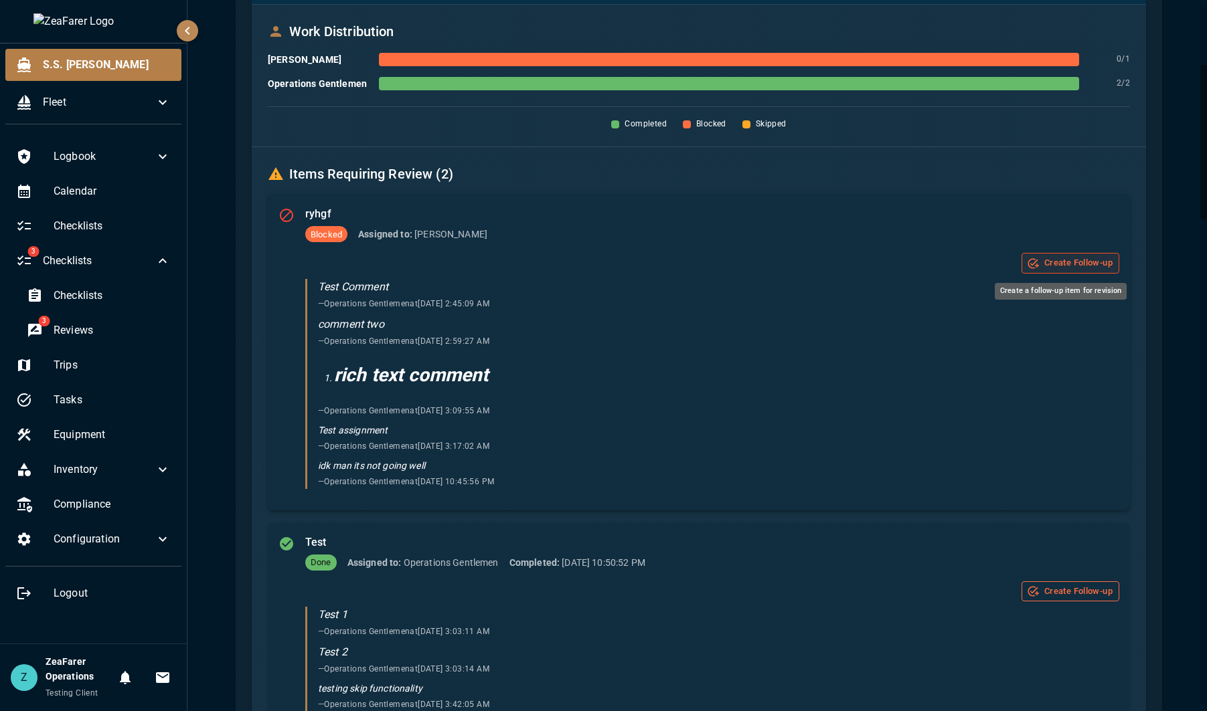
click at [1065, 262] on button "Create Follow-up" at bounding box center [1070, 263] width 98 height 21
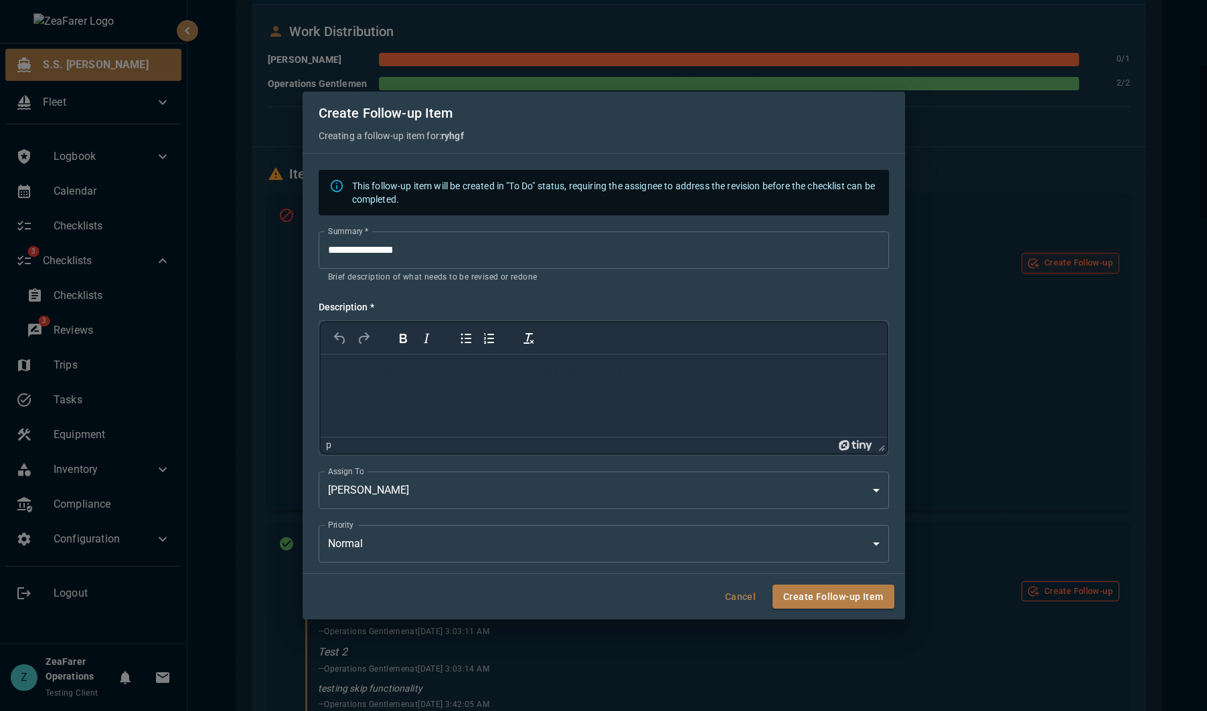
scroll to position [0, 0]
click at [754, 598] on button "Cancel" at bounding box center [740, 597] width 43 height 25
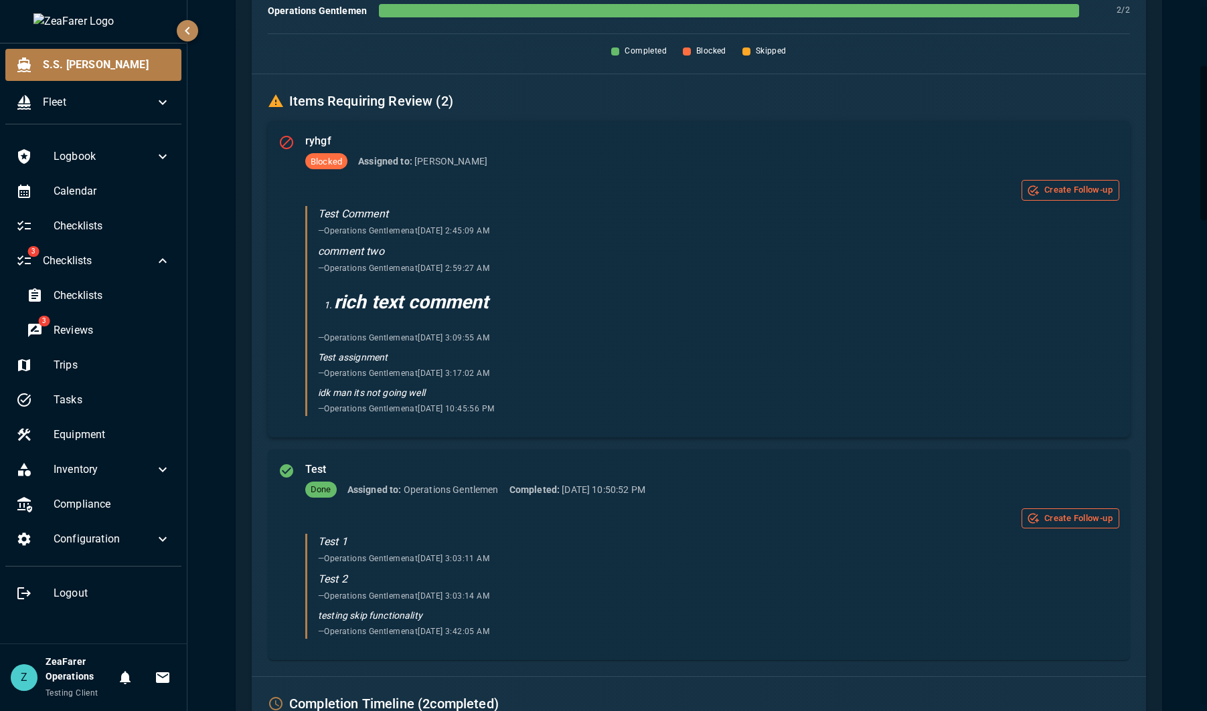
scroll to position [201, 0]
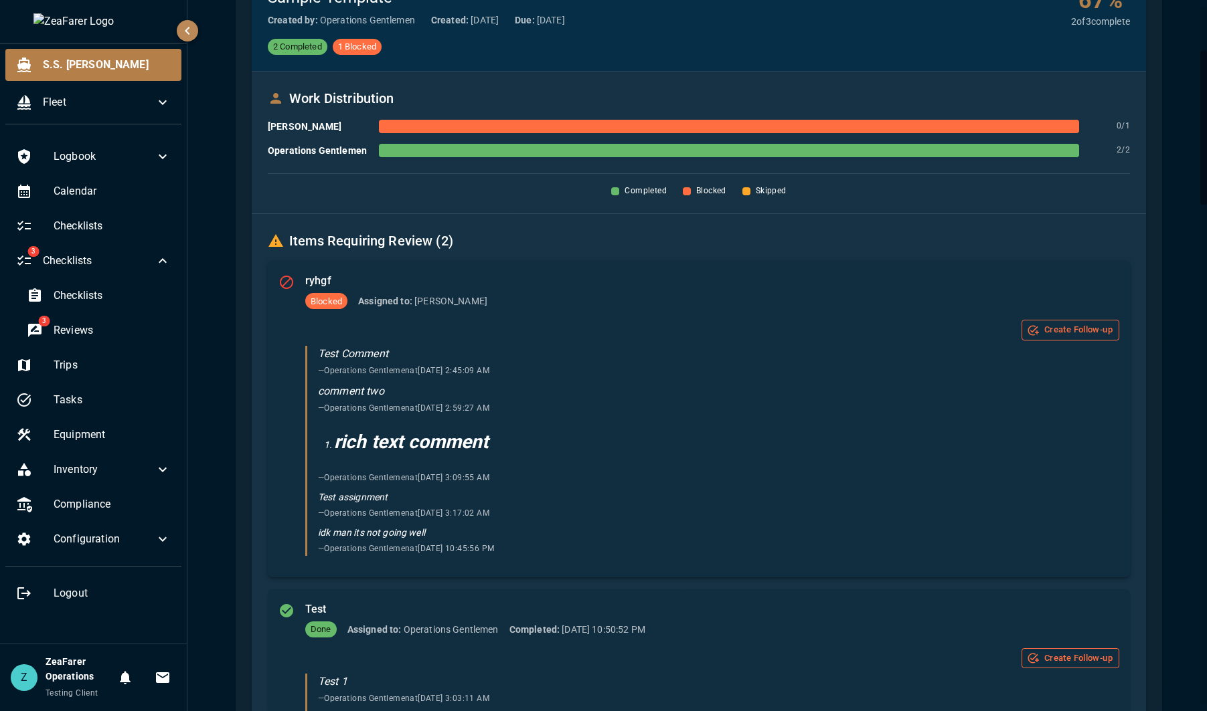
click at [693, 410] on div "comment two — Operations Gentlemen at [DATE] 2:59:27 AM" at bounding box center [718, 400] width 801 height 32
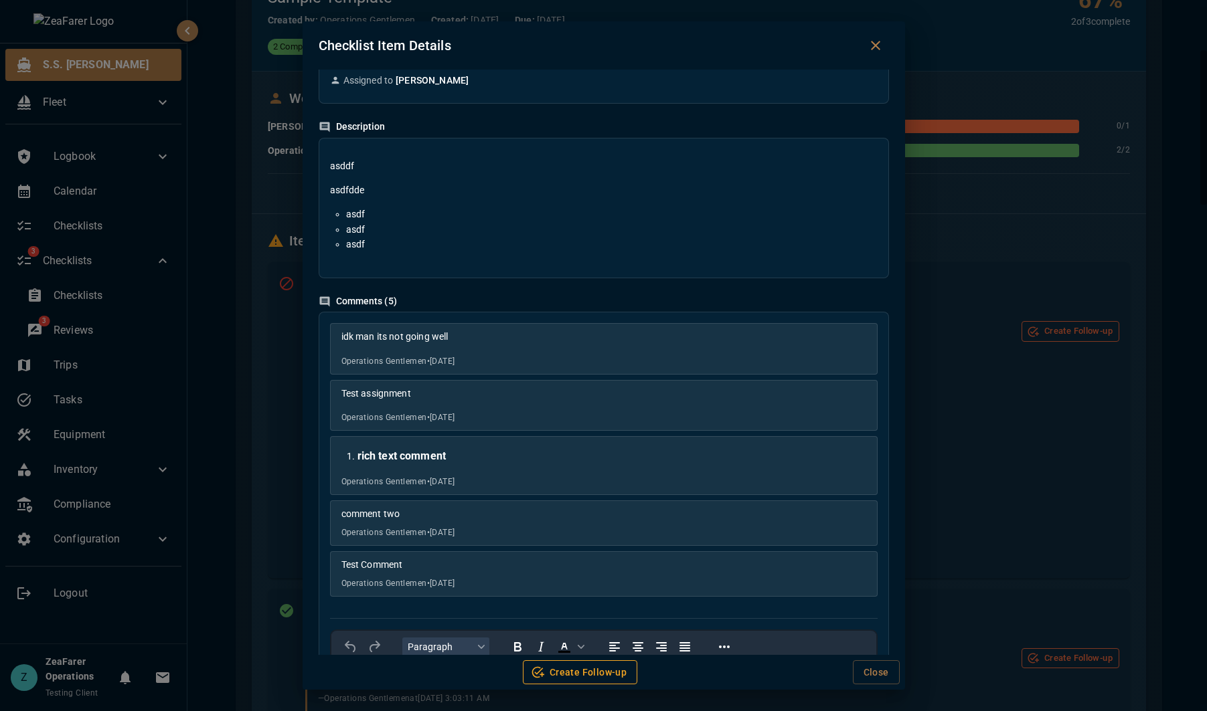
scroll to position [0, 0]
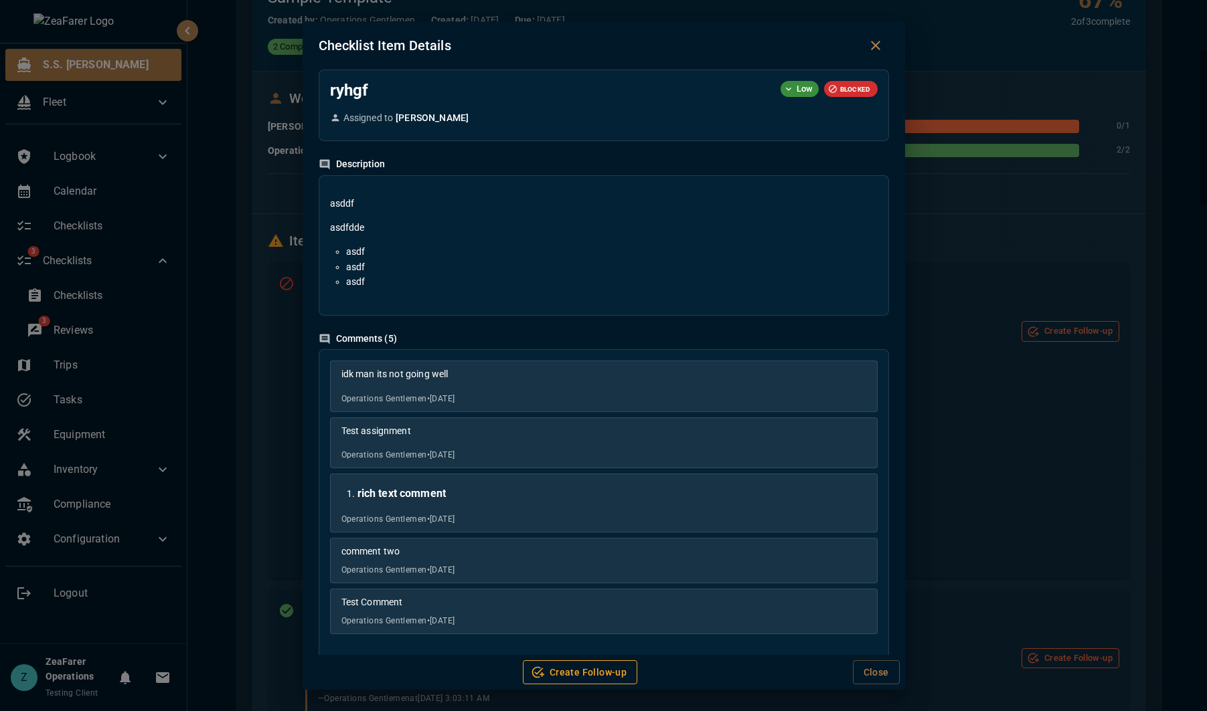
click at [1069, 498] on div "Checklist Item Details ryhgf Low BLOCKED Assigned to [PERSON_NAME] Description …" at bounding box center [603, 355] width 1207 height 711
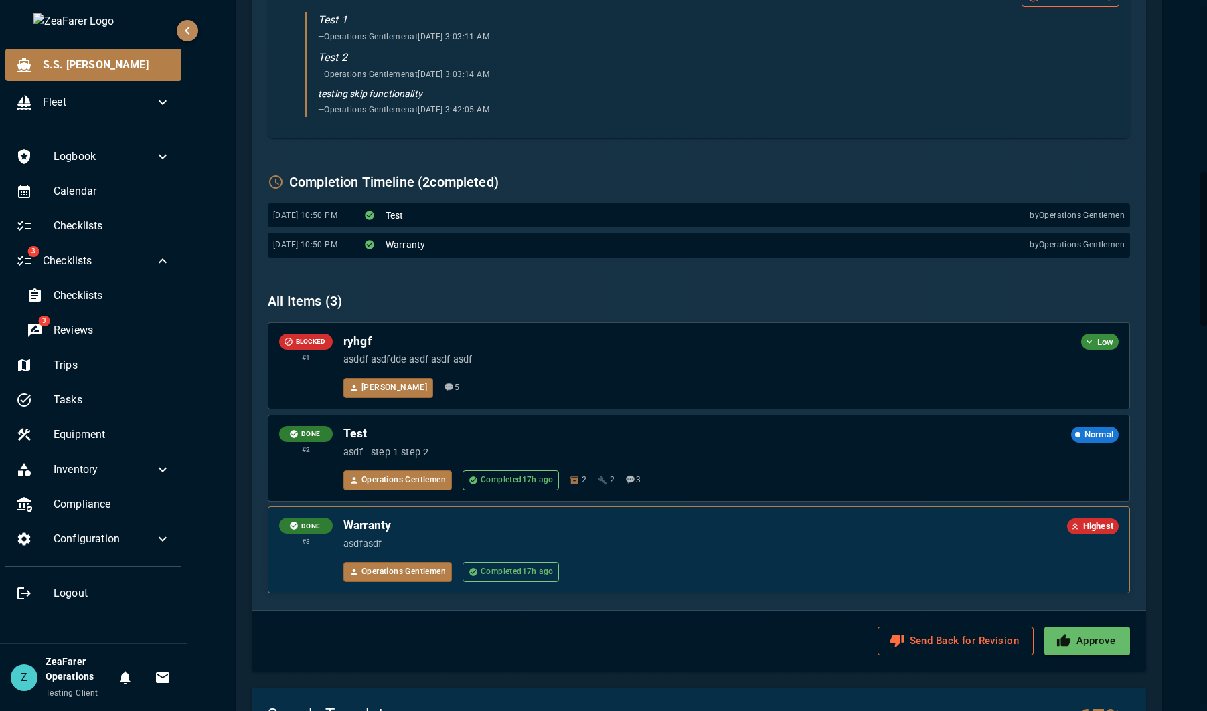
scroll to position [870, 0]
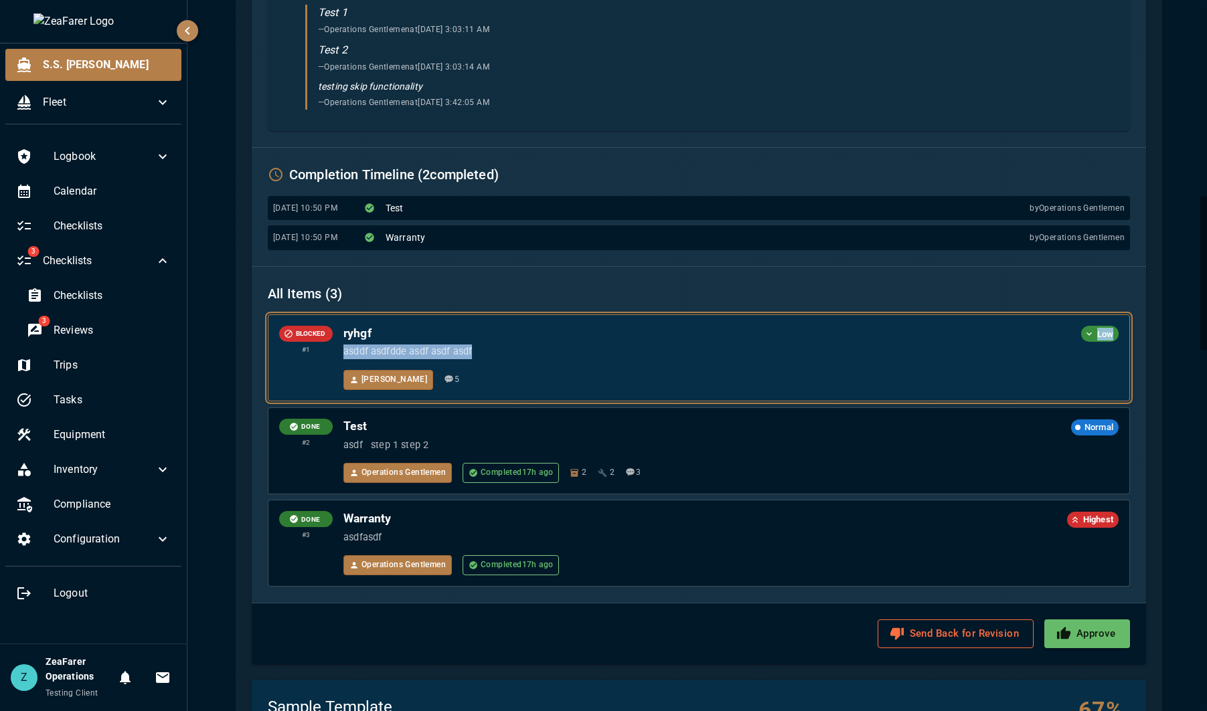
click at [644, 342] on div "ryhgf Low asddf asdfdde asdf asdf asdf [PERSON_NAME] 💬 5" at bounding box center [730, 358] width 775 height 64
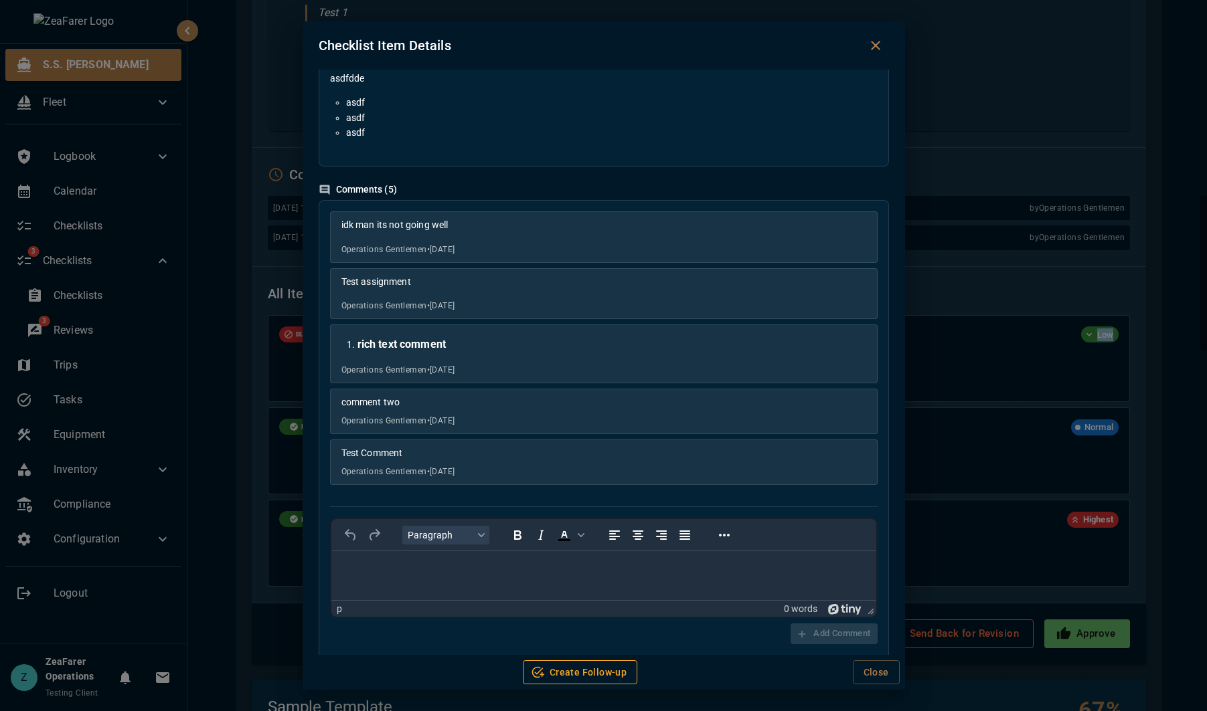
scroll to position [185, 0]
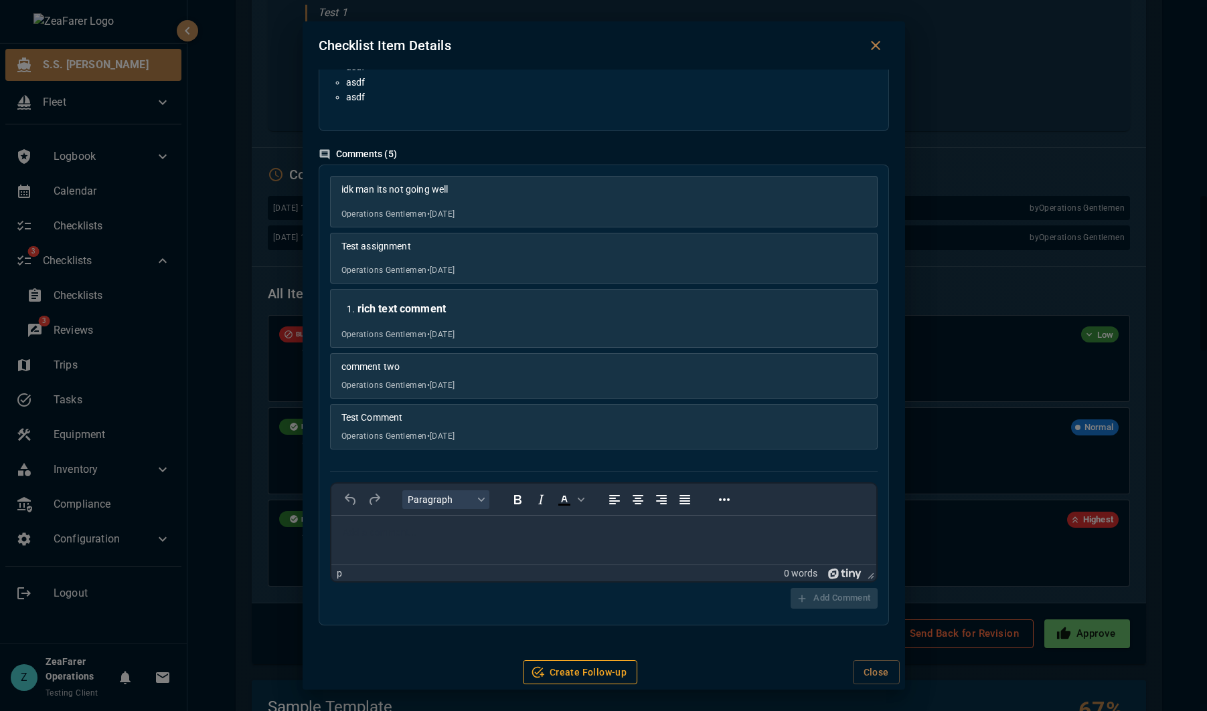
click at [1046, 409] on div "Checklist Item Details ryhgf Low BLOCKED Assigned to [PERSON_NAME] Description …" at bounding box center [603, 355] width 1207 height 711
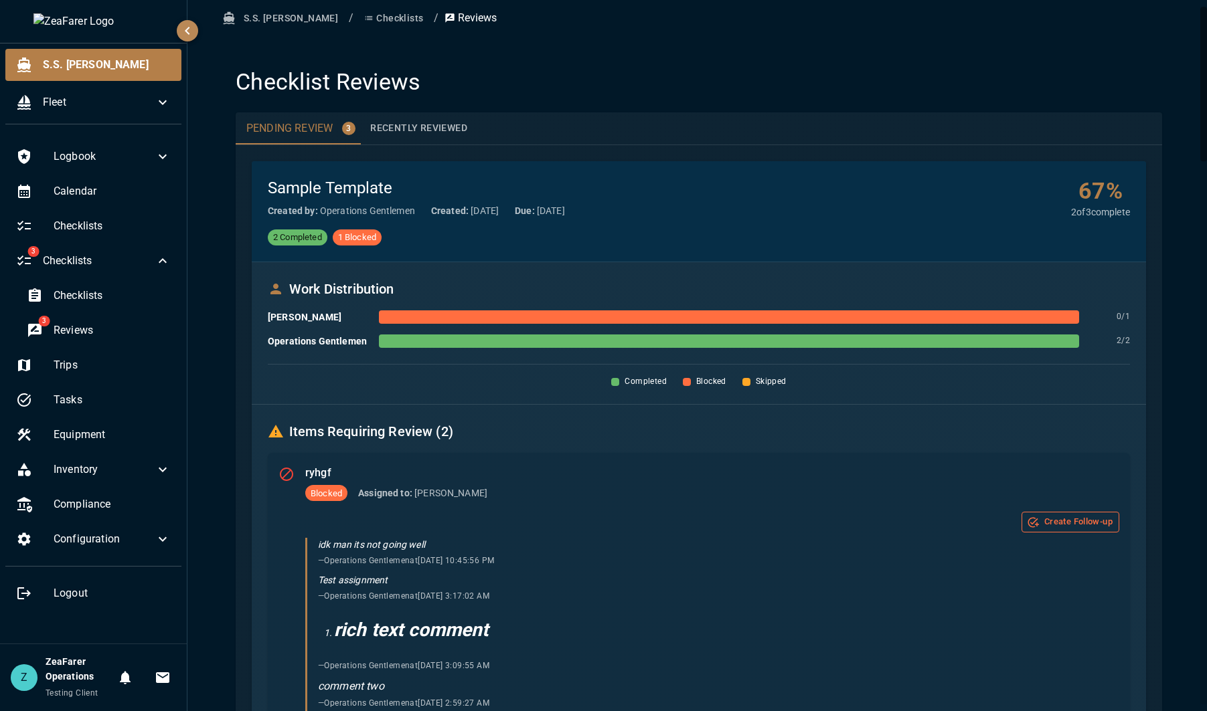
scroll to position [0, 0]
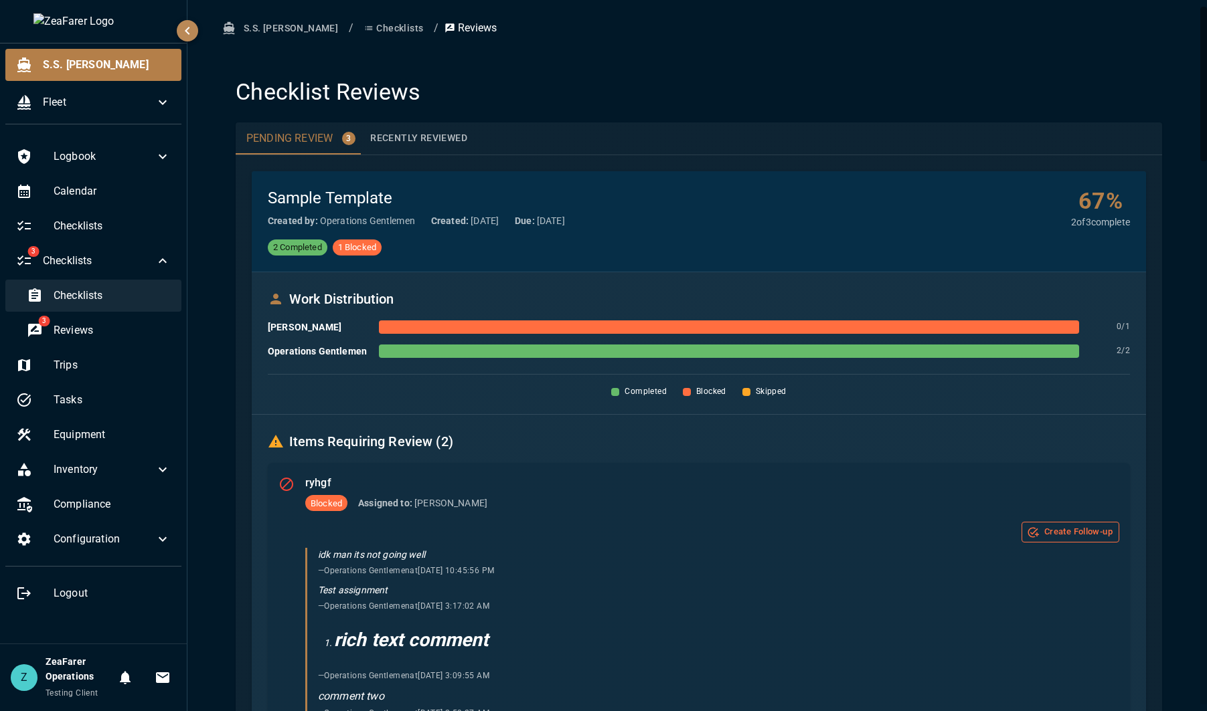
click at [102, 306] on div "Checklists" at bounding box center [98, 296] width 165 height 32
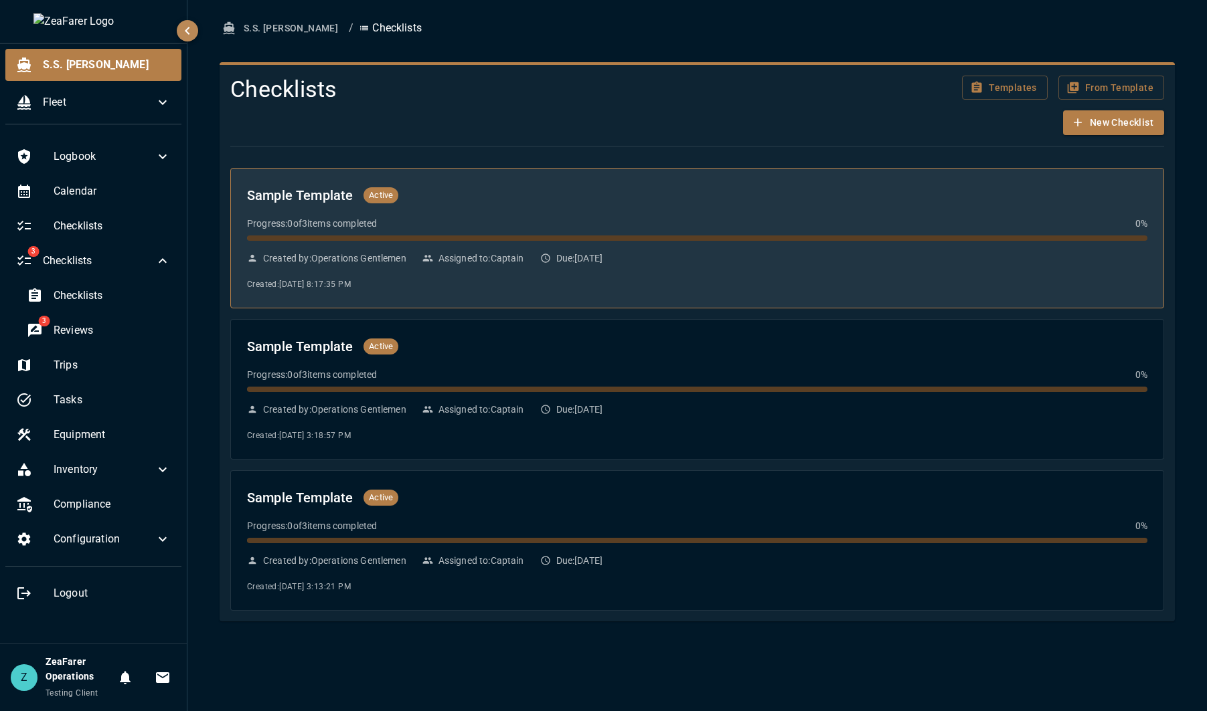
click at [803, 214] on div "Sample Template Active Progress: 0 of 3 items completed 0 % Created by: Operati…" at bounding box center [697, 238] width 900 height 107
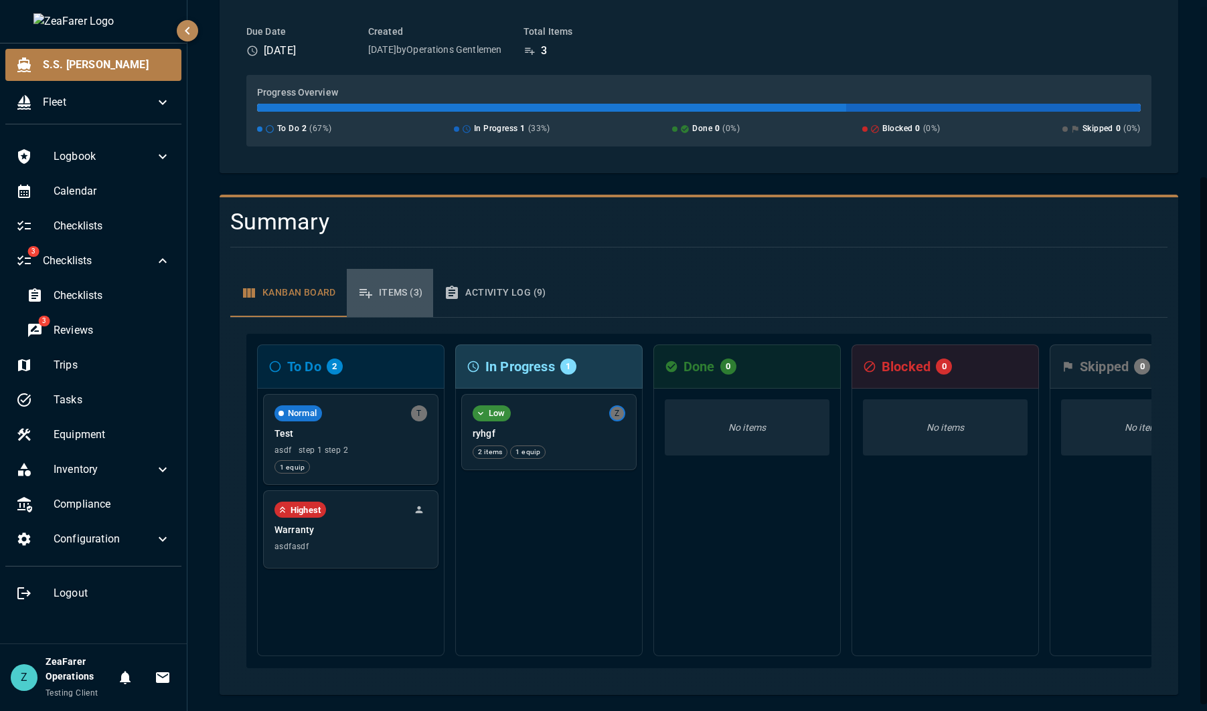
click at [375, 282] on button "Items (3)" at bounding box center [390, 293] width 87 height 48
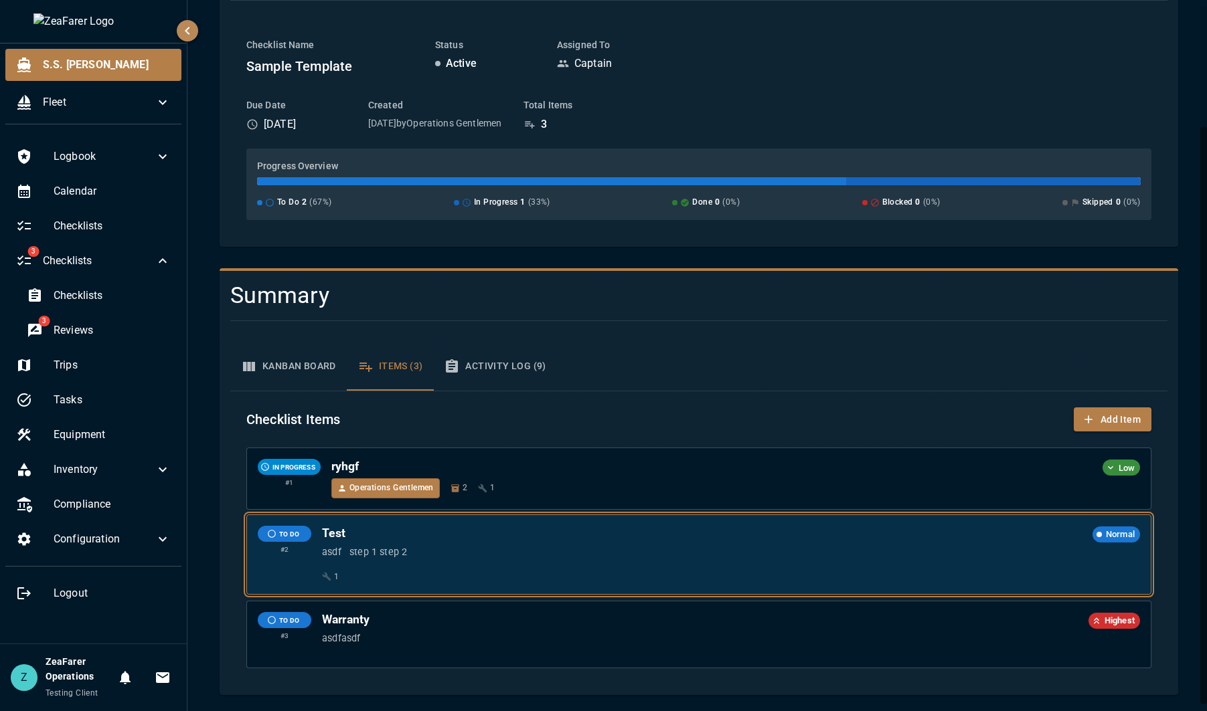
click at [566, 563] on div "Test Normal asdf step 1 step 2 1" at bounding box center [731, 555] width 818 height 58
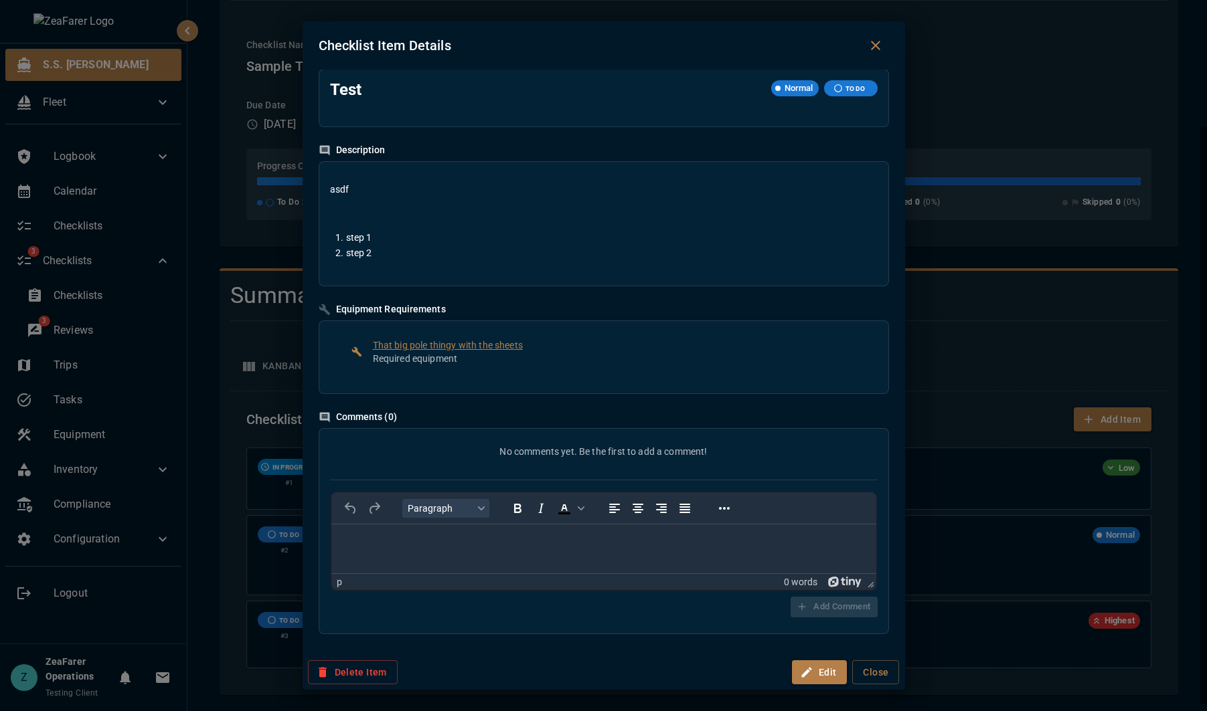
scroll to position [0, 0]
click at [816, 683] on button "Edit" at bounding box center [820, 673] width 56 height 25
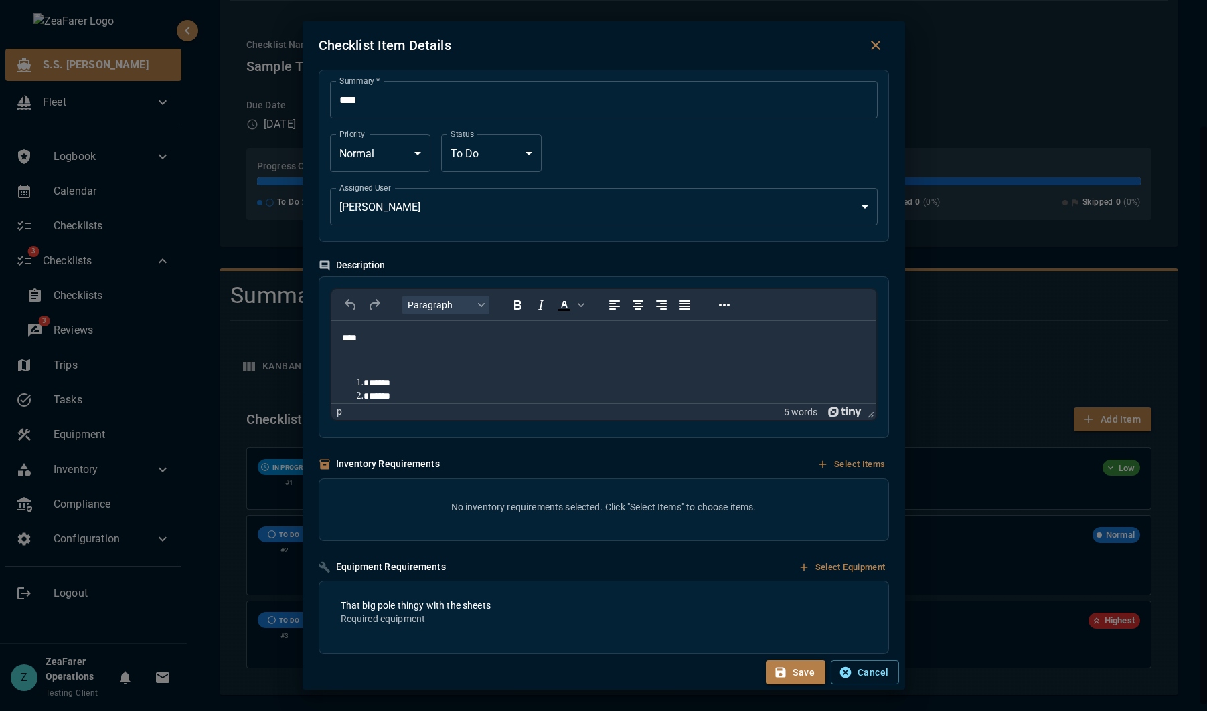
click at [534, 129] on div "**********" at bounding box center [603, 153] width 547 height 145
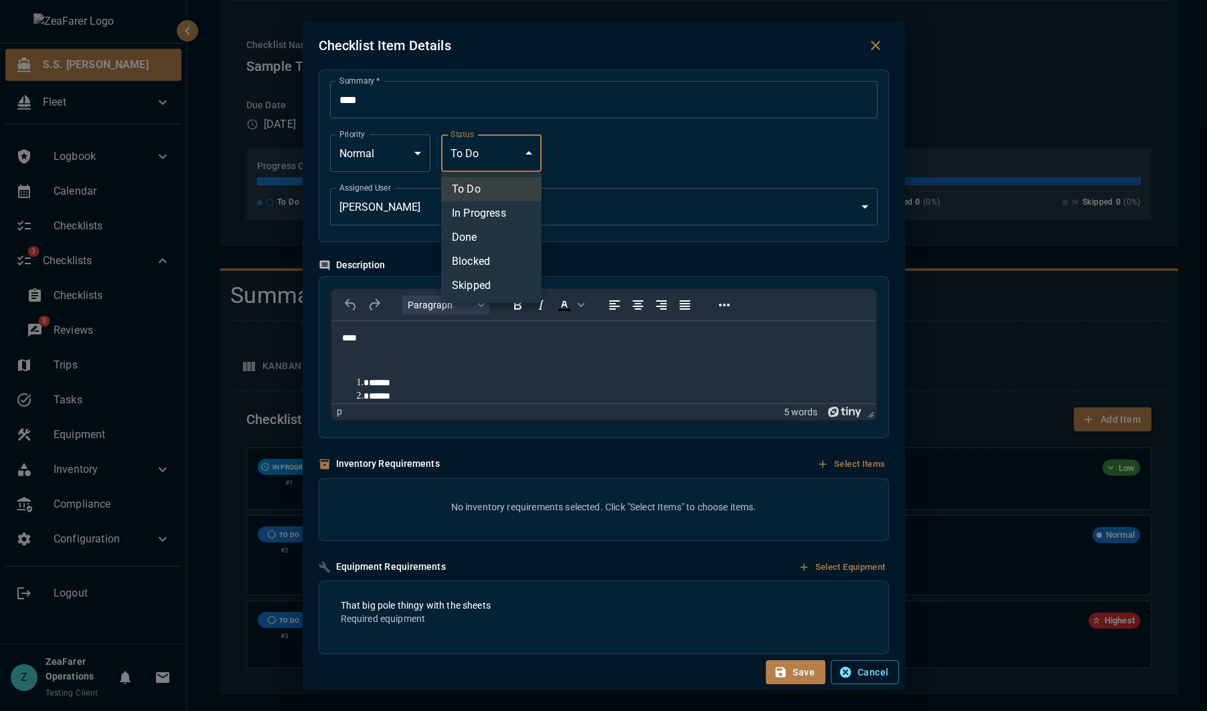
click at [523, 145] on body "S.S. [PERSON_NAME] Fleet Logbook Calendar Checklists 3 Checklists Checklists 3 …" at bounding box center [603, 355] width 1207 height 711
drag, startPoint x: 552, startPoint y: 141, endPoint x: 589, endPoint y: 149, distance: 37.7
click at [553, 142] on div at bounding box center [603, 355] width 1207 height 711
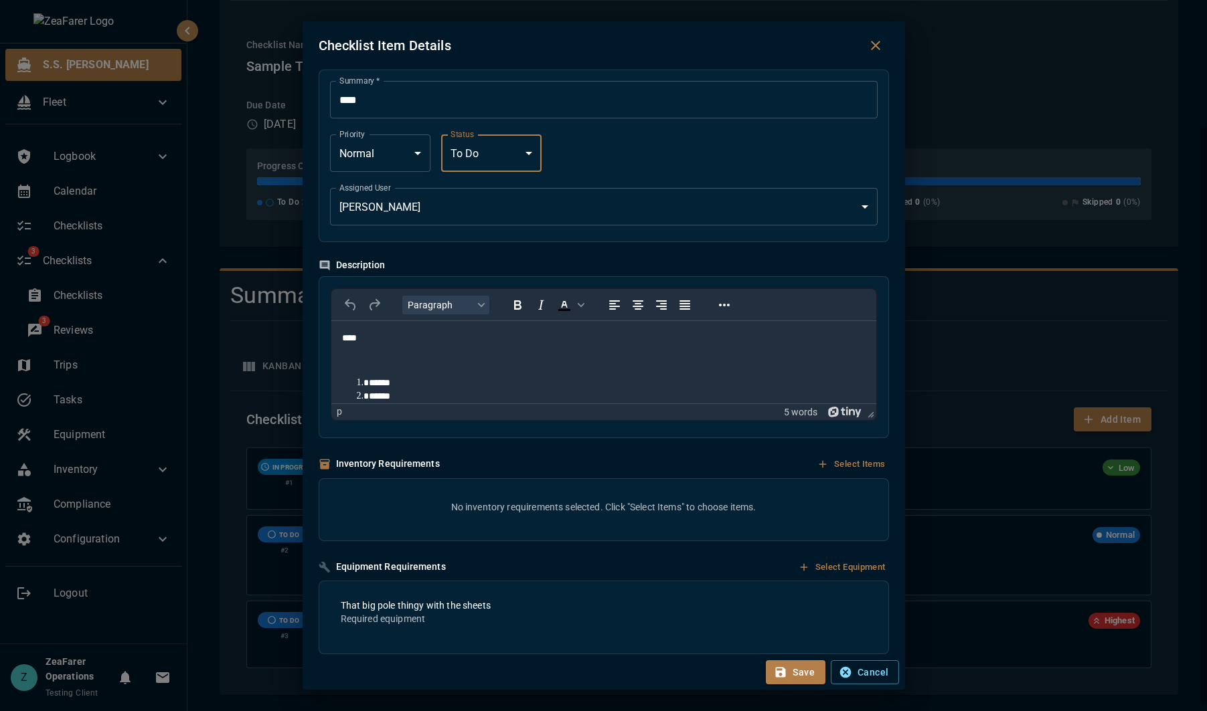
click at [523, 149] on body "S.S. [PERSON_NAME] Fleet Logbook Calendar Checklists 3 Checklists Checklists 3 …" at bounding box center [603, 355] width 1207 height 711
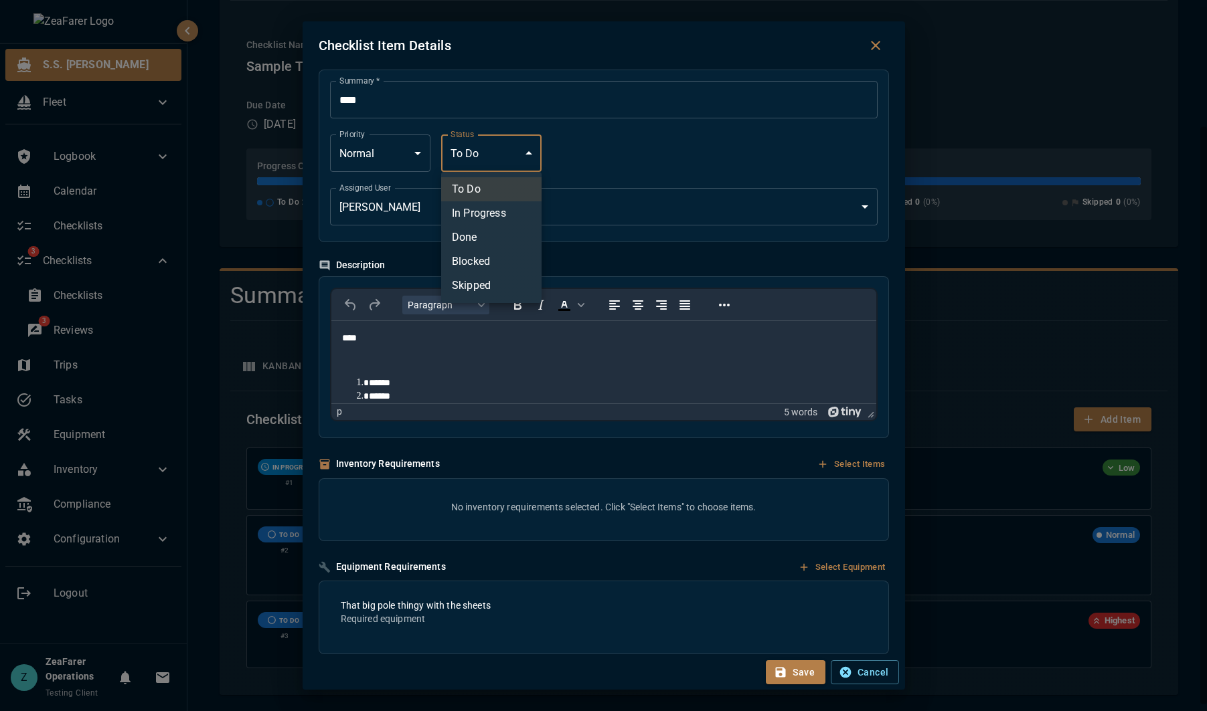
click at [578, 148] on div at bounding box center [603, 355] width 1207 height 711
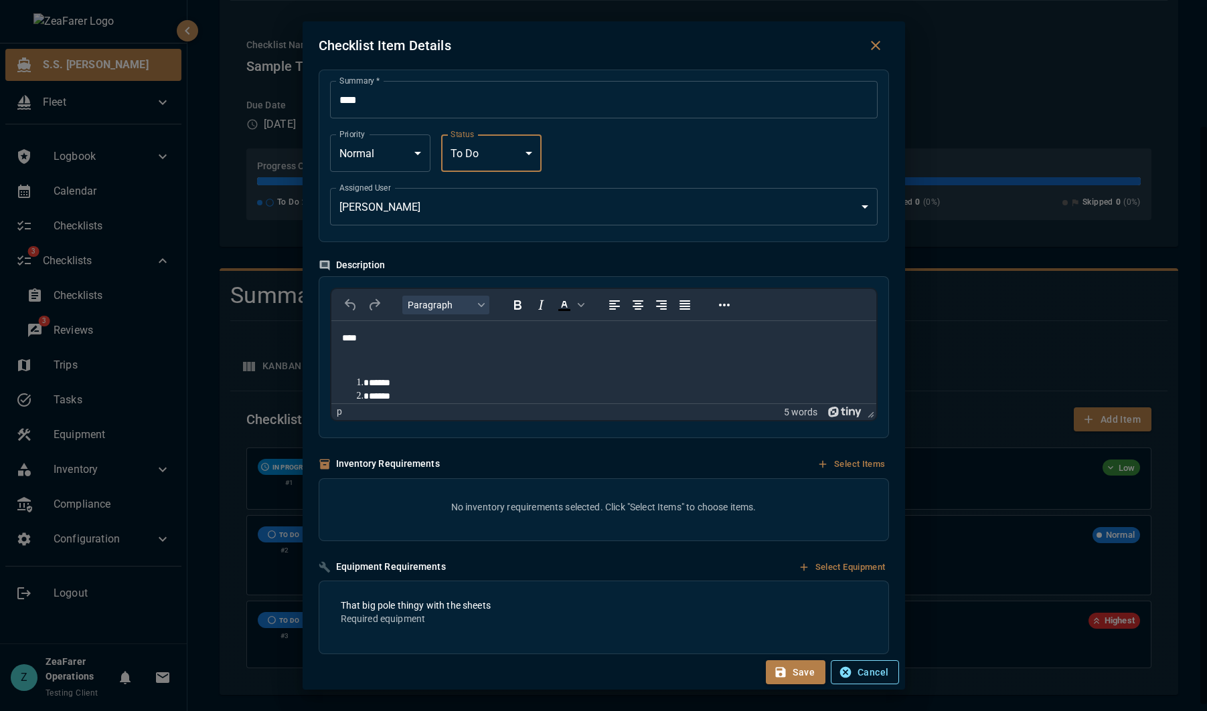
click at [861, 665] on button "Cancel" at bounding box center [865, 673] width 68 height 25
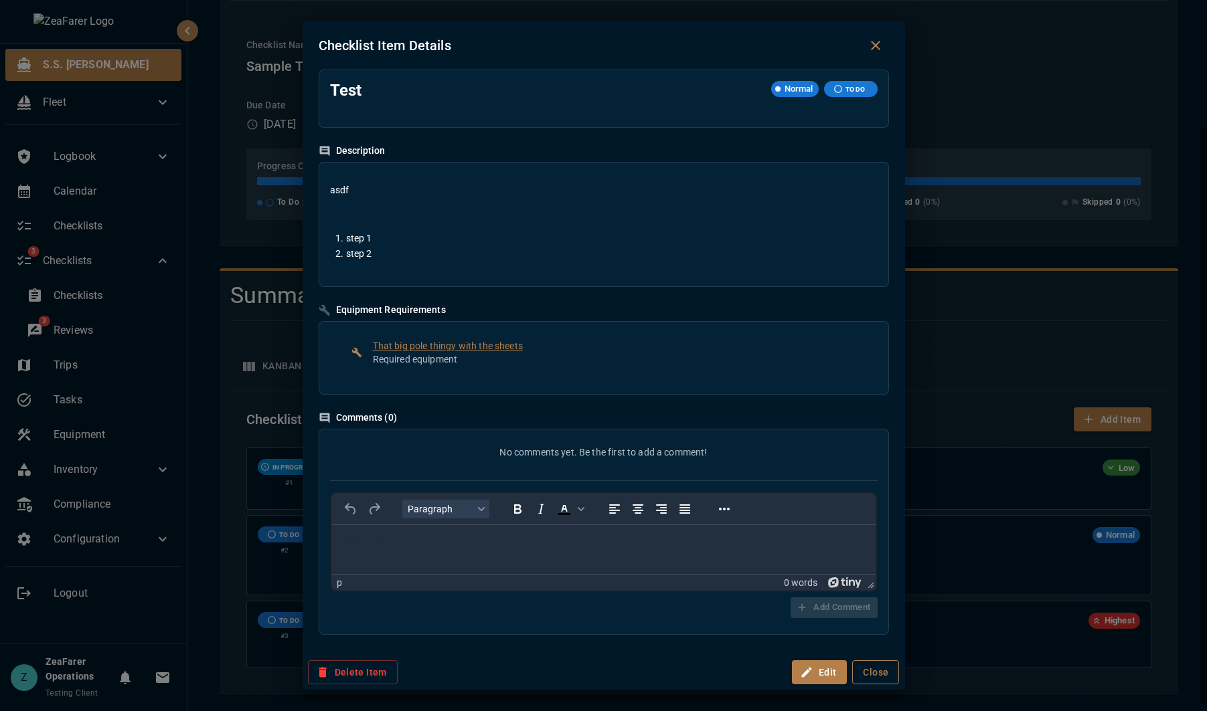
click at [886, 672] on button "Close" at bounding box center [875, 673] width 47 height 25
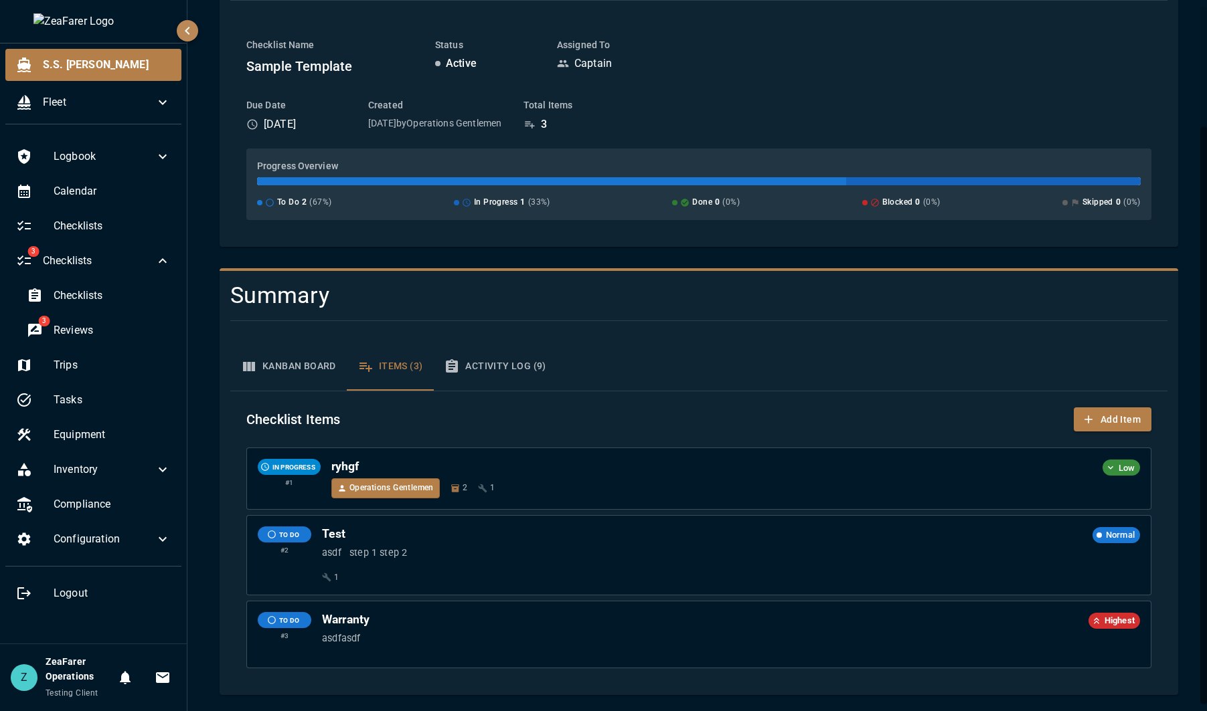
click at [705, 416] on div "Checklist Items Add Item" at bounding box center [698, 420] width 905 height 25
click at [521, 363] on button "Activity Log (9)" at bounding box center [494, 367] width 123 height 48
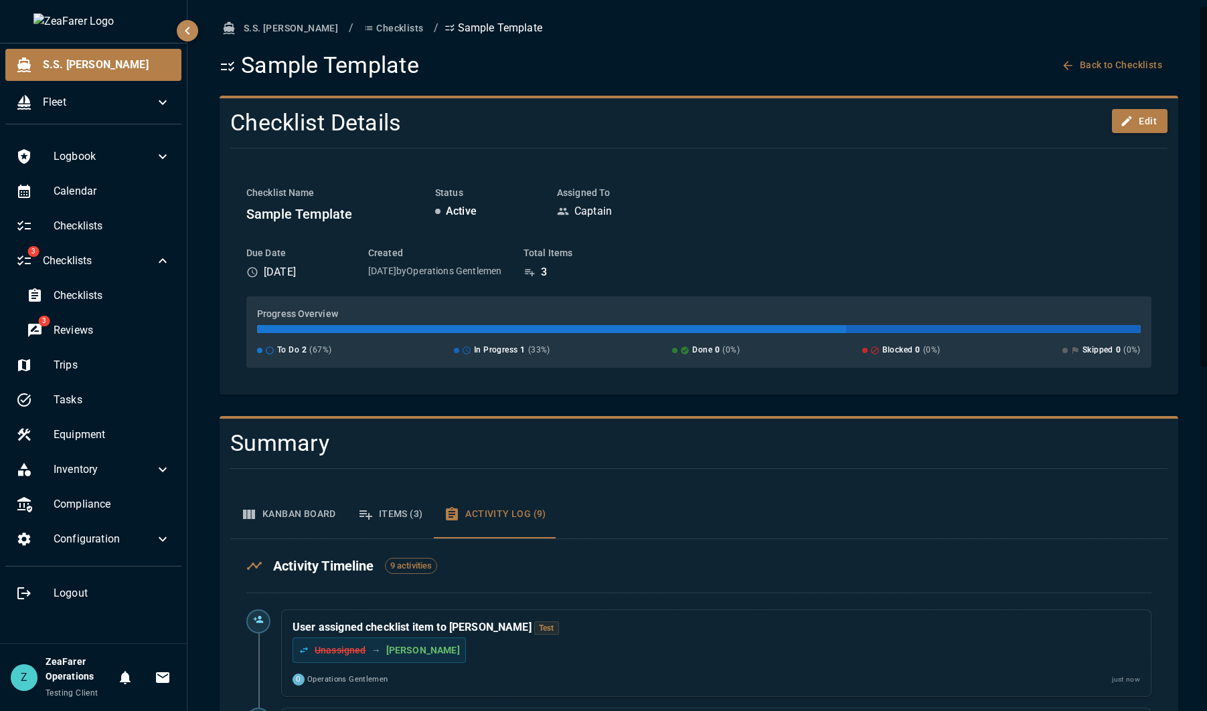
click at [309, 507] on button "Kanban Board" at bounding box center [288, 515] width 116 height 48
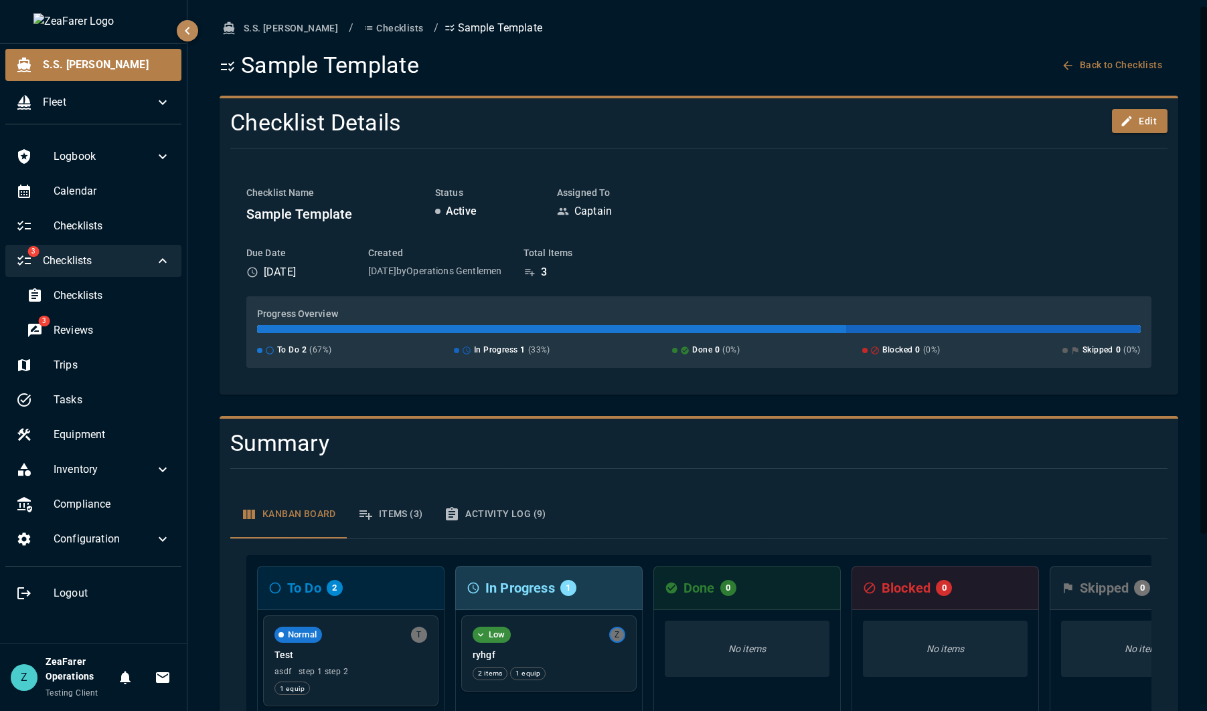
click at [155, 263] on icon at bounding box center [163, 261] width 16 height 16
click at [1064, 59] on icon "button" at bounding box center [1067, 65] width 13 height 13
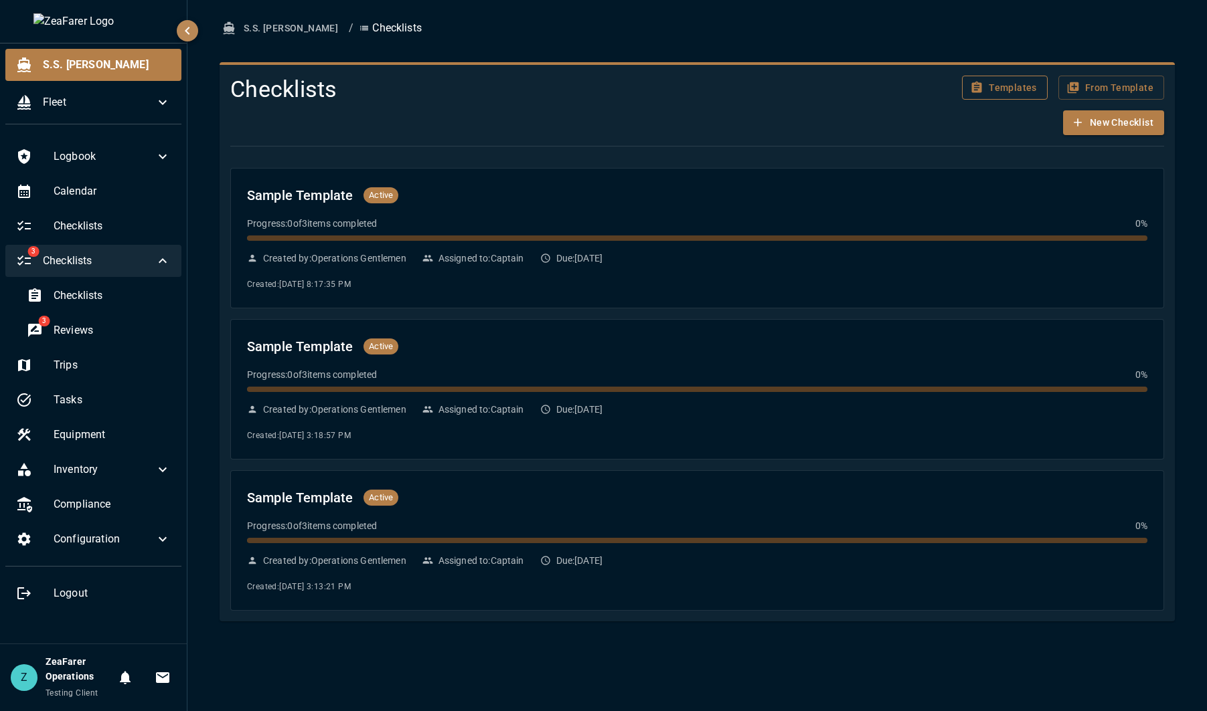
click at [1016, 91] on button "Templates" at bounding box center [1005, 88] width 86 height 25
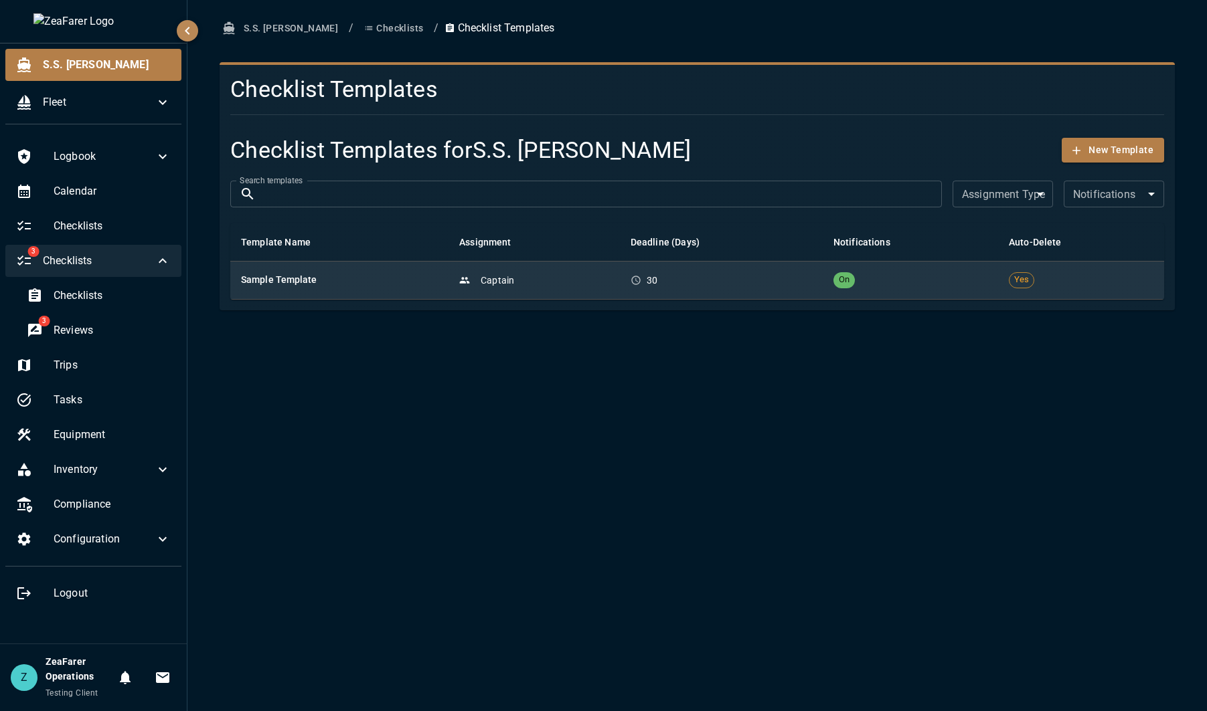
click at [990, 262] on td "On" at bounding box center [910, 280] width 175 height 38
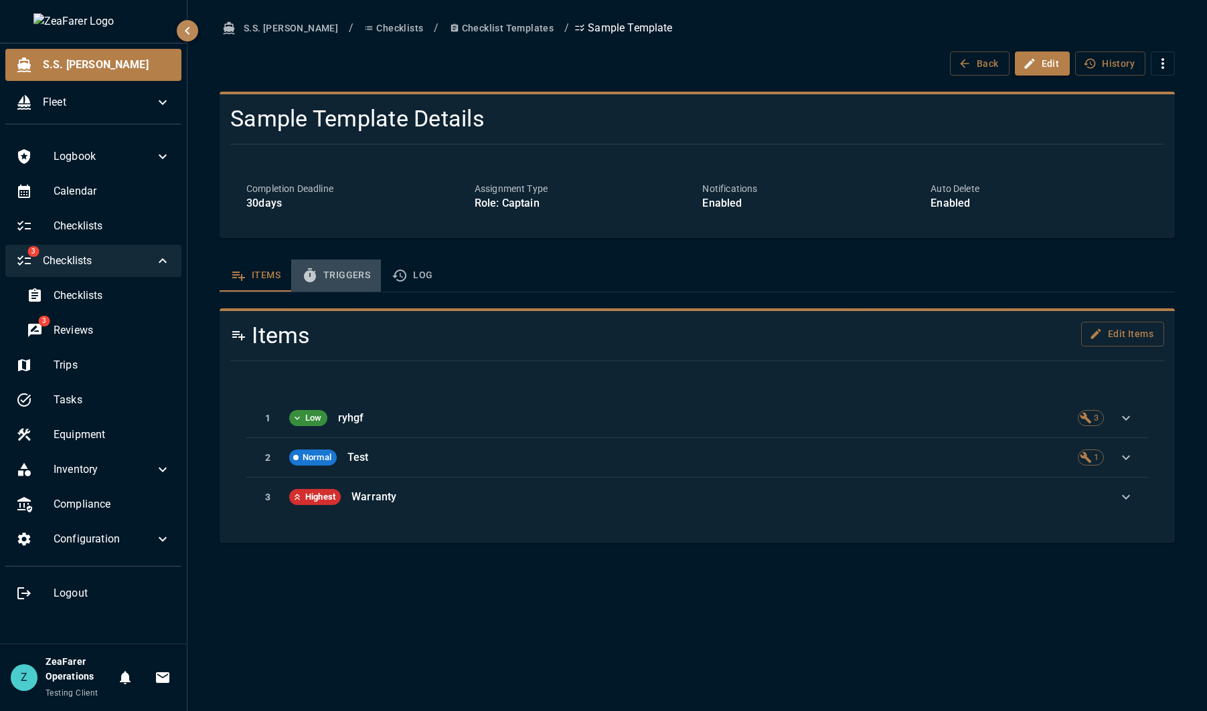
click at [331, 280] on button "Triggers" at bounding box center [336, 276] width 90 height 32
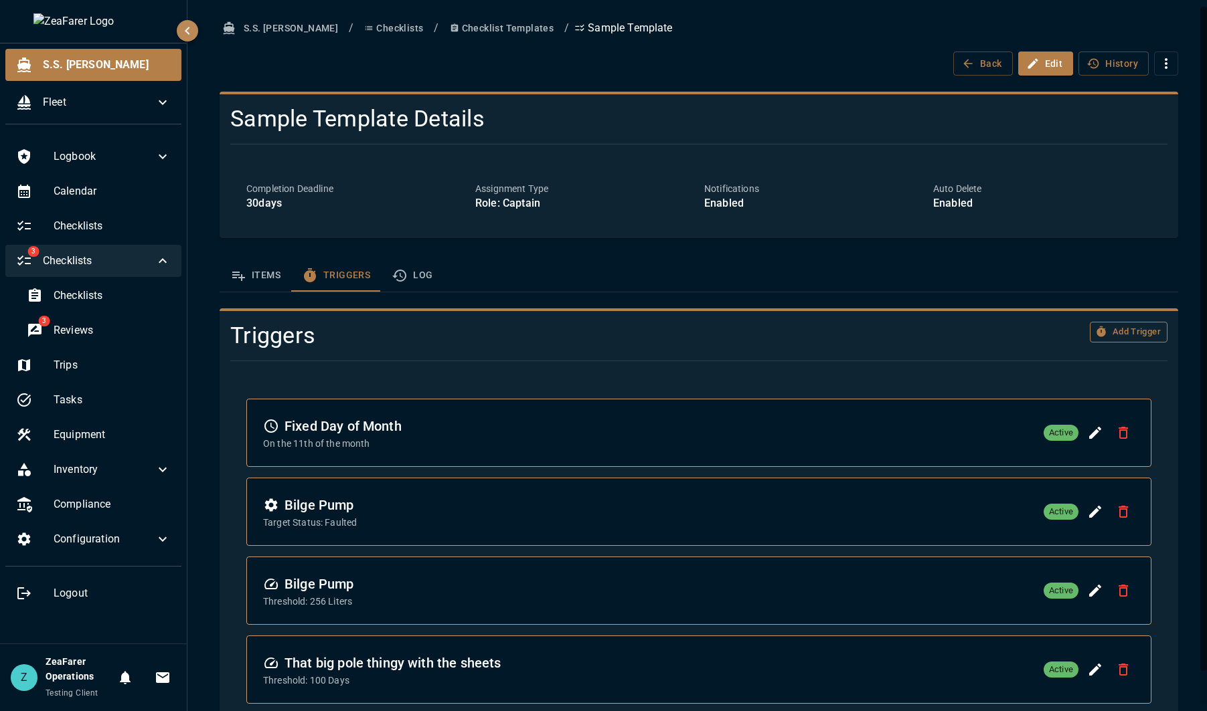
click at [1104, 328] on button "Add Trigger" at bounding box center [1129, 332] width 78 height 21
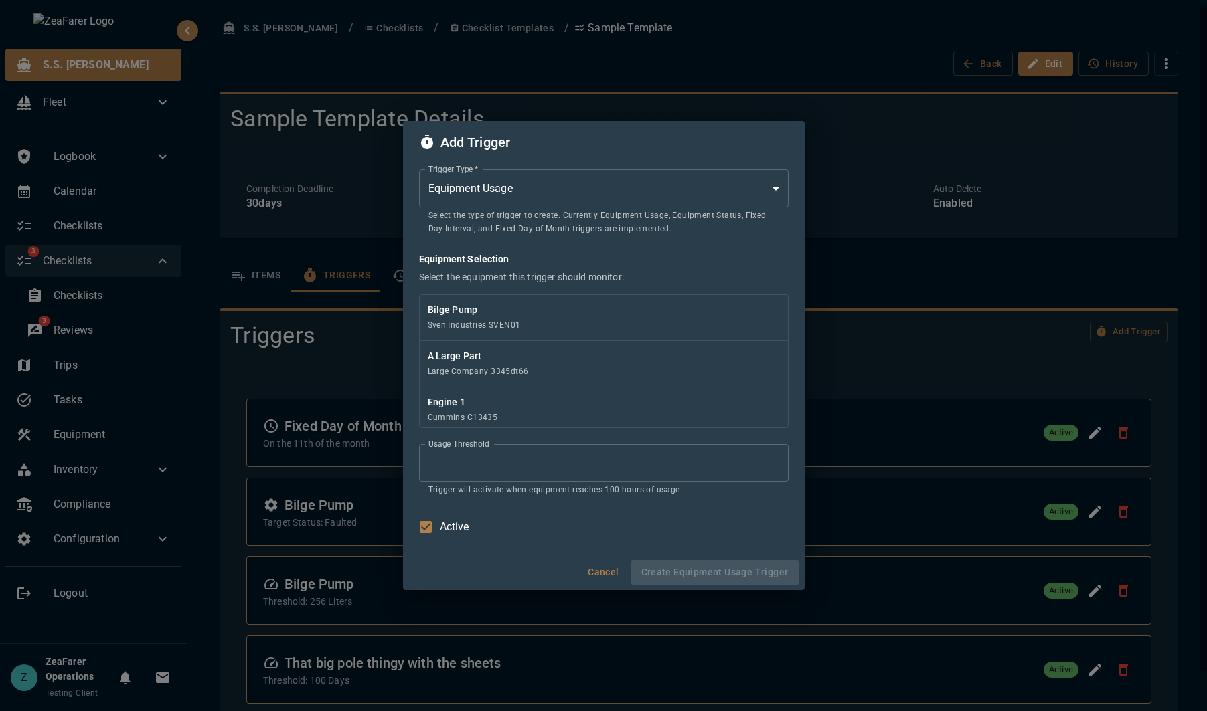
click at [667, 203] on body "S.S. [PERSON_NAME] Fleet Logbook Calendar Checklists 3 Checklists Checklists 3 …" at bounding box center [603, 355] width 1207 height 711
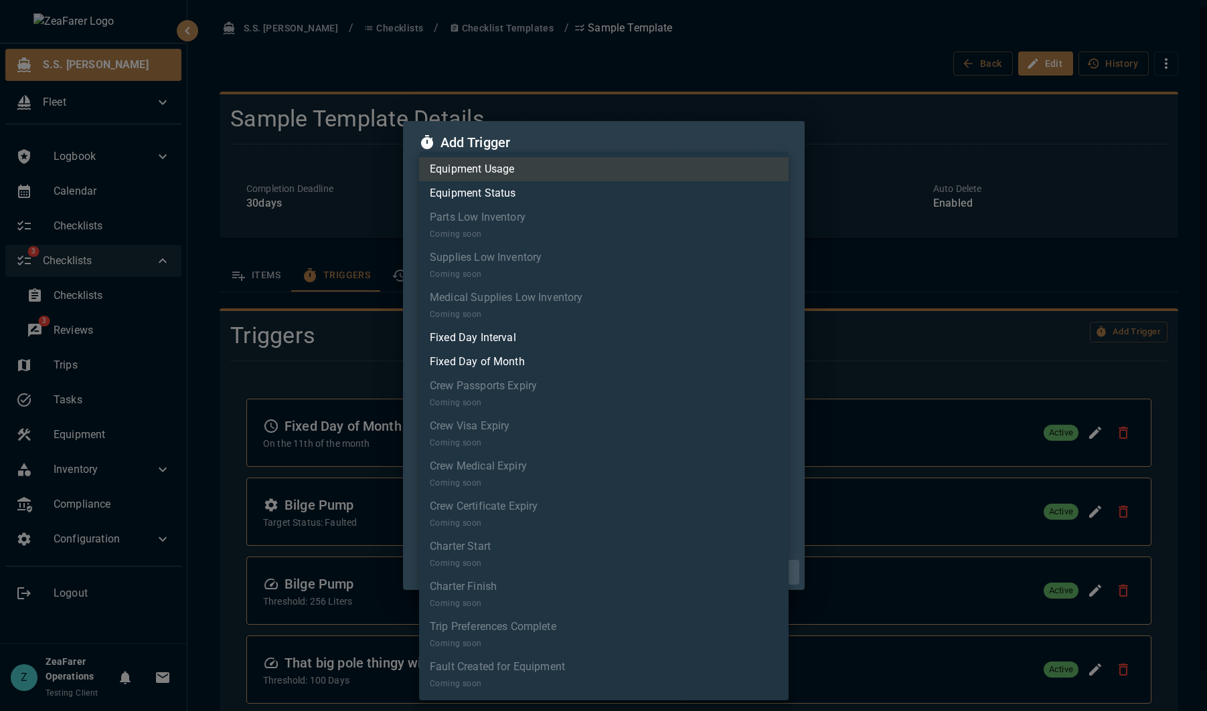
click at [981, 401] on div at bounding box center [603, 355] width 1207 height 711
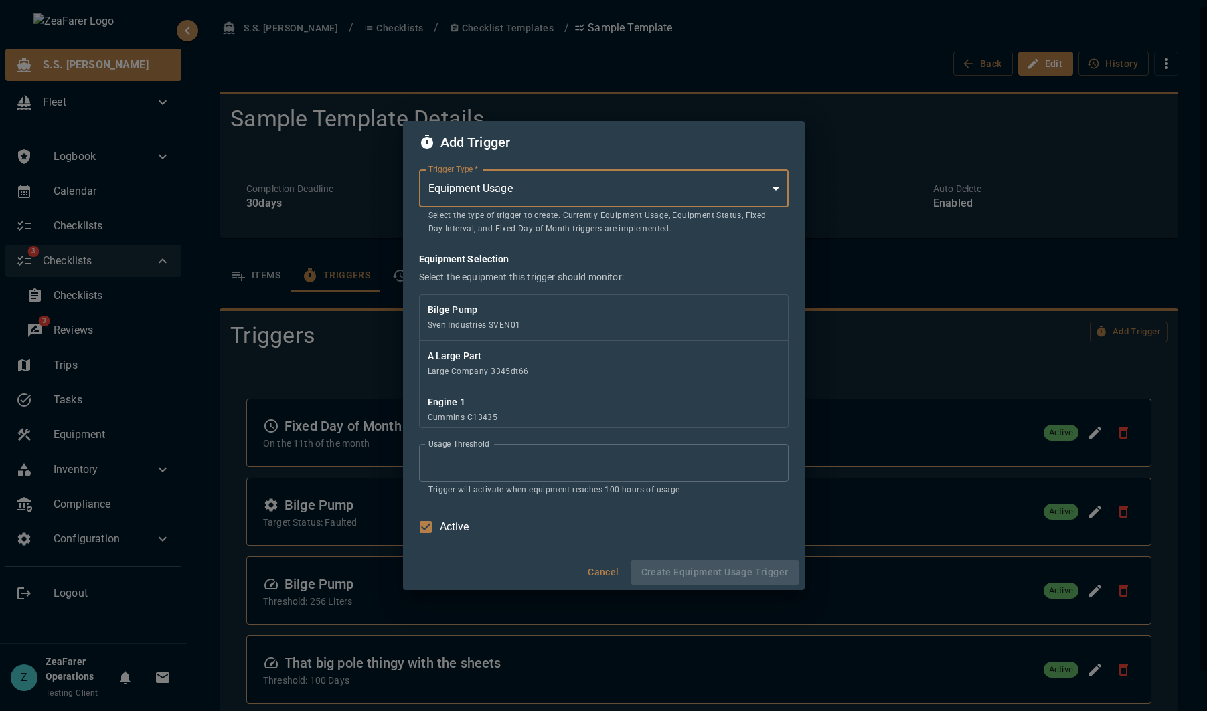
click at [939, 290] on div "Add Trigger Trigger Type   * Equipment Usage * Trigger Type   * Select the type…" at bounding box center [603, 355] width 1207 height 711
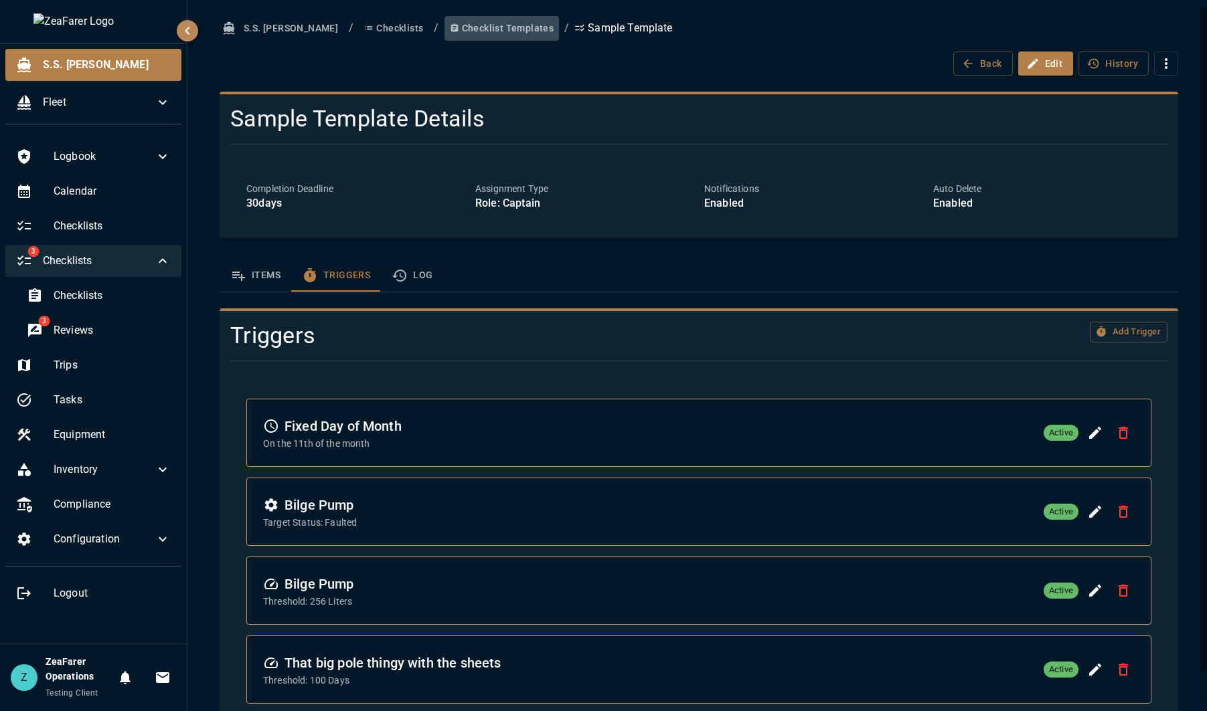
click at [479, 31] on button "Checklist Templates" at bounding box center [501, 28] width 115 height 25
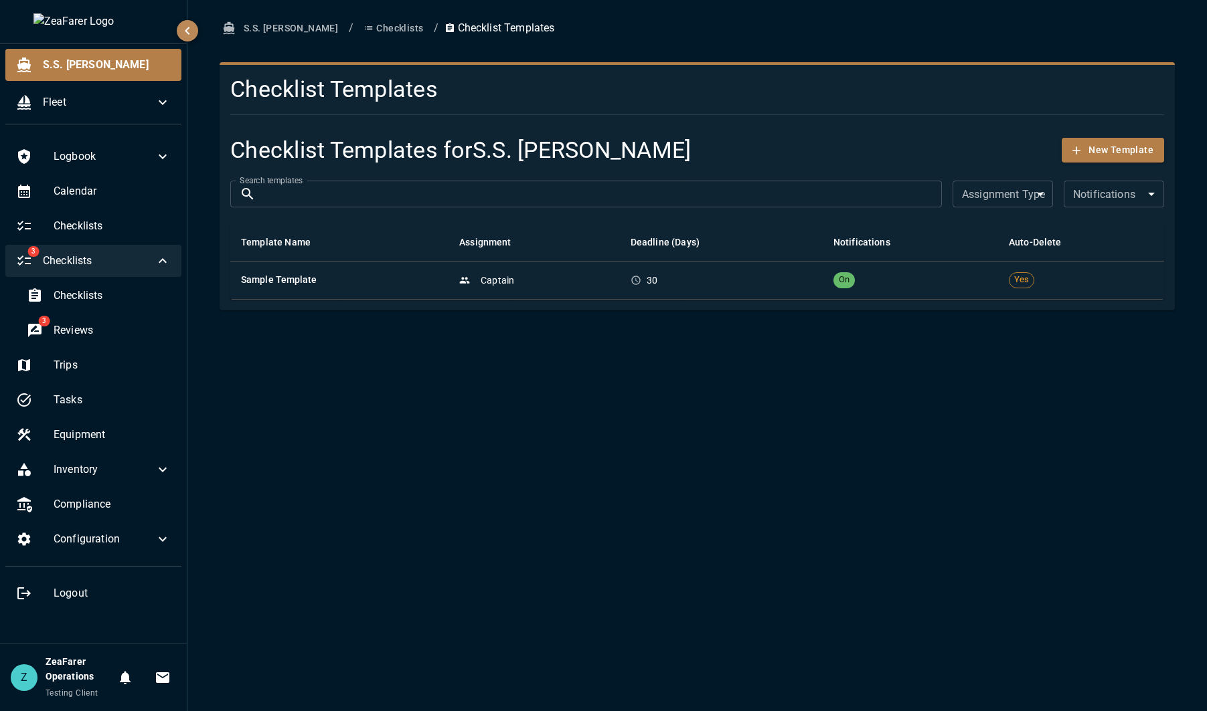
click at [359, 32] on button "Checklists" at bounding box center [394, 28] width 70 height 25
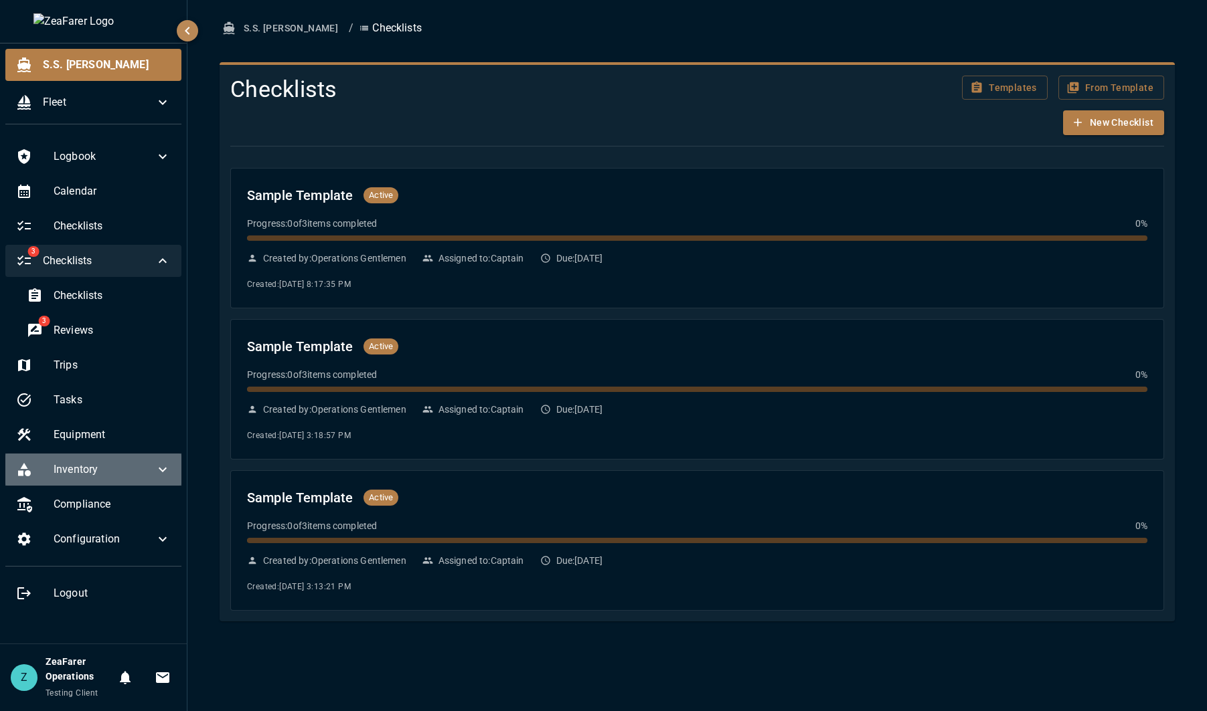
click at [170, 474] on icon at bounding box center [163, 470] width 16 height 16
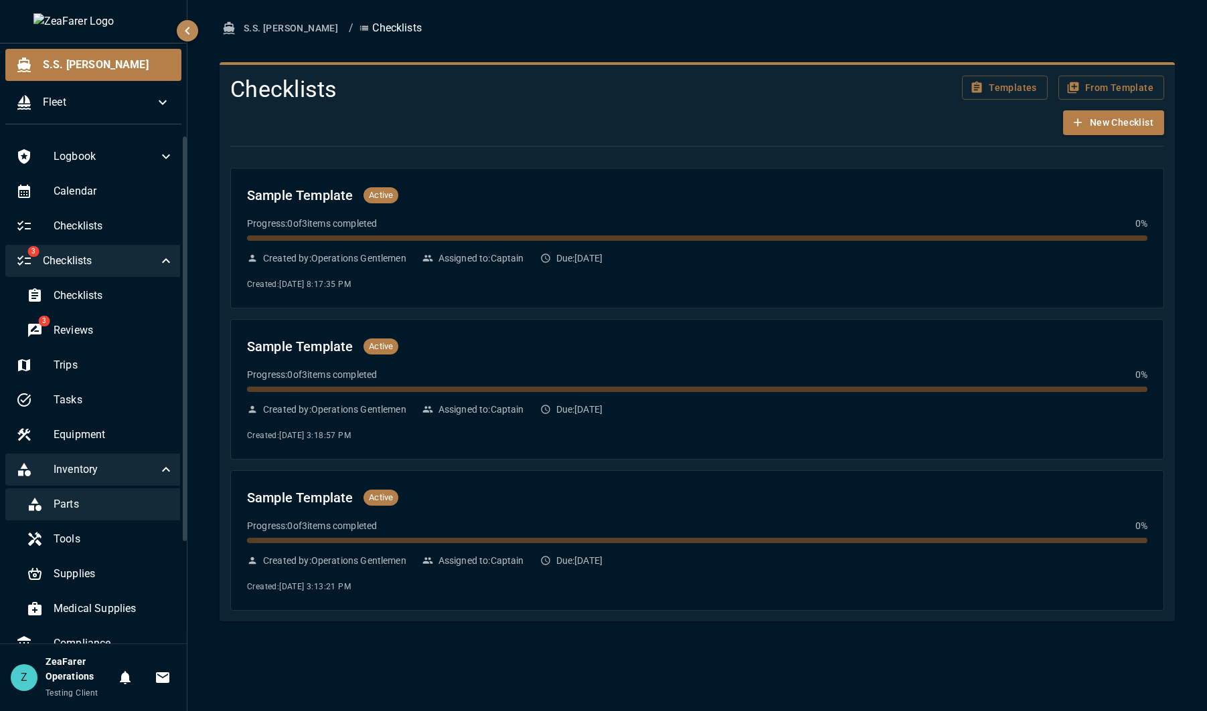
click at [124, 499] on span "Parts" at bounding box center [114, 505] width 120 height 16
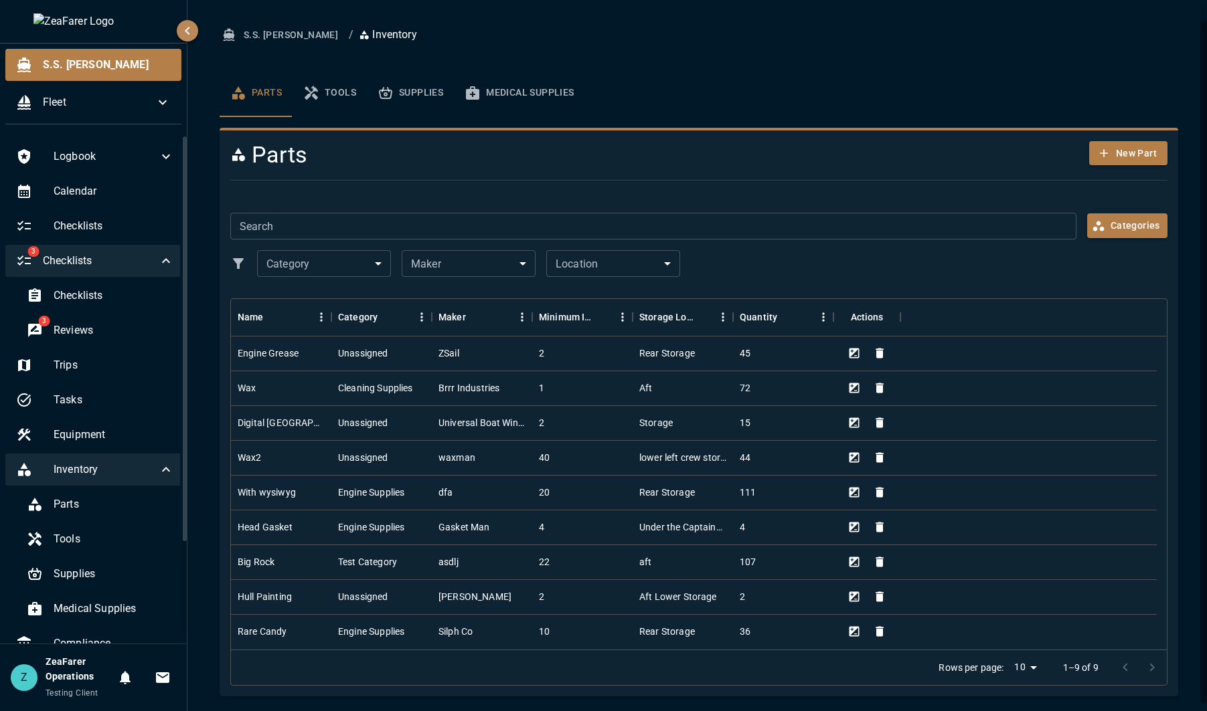
scroll to position [16, 0]
drag, startPoint x: 1150, startPoint y: 234, endPoint x: 1147, endPoint y: 223, distance: 11.0
click at [1147, 223] on button "Categories" at bounding box center [1127, 224] width 80 height 25
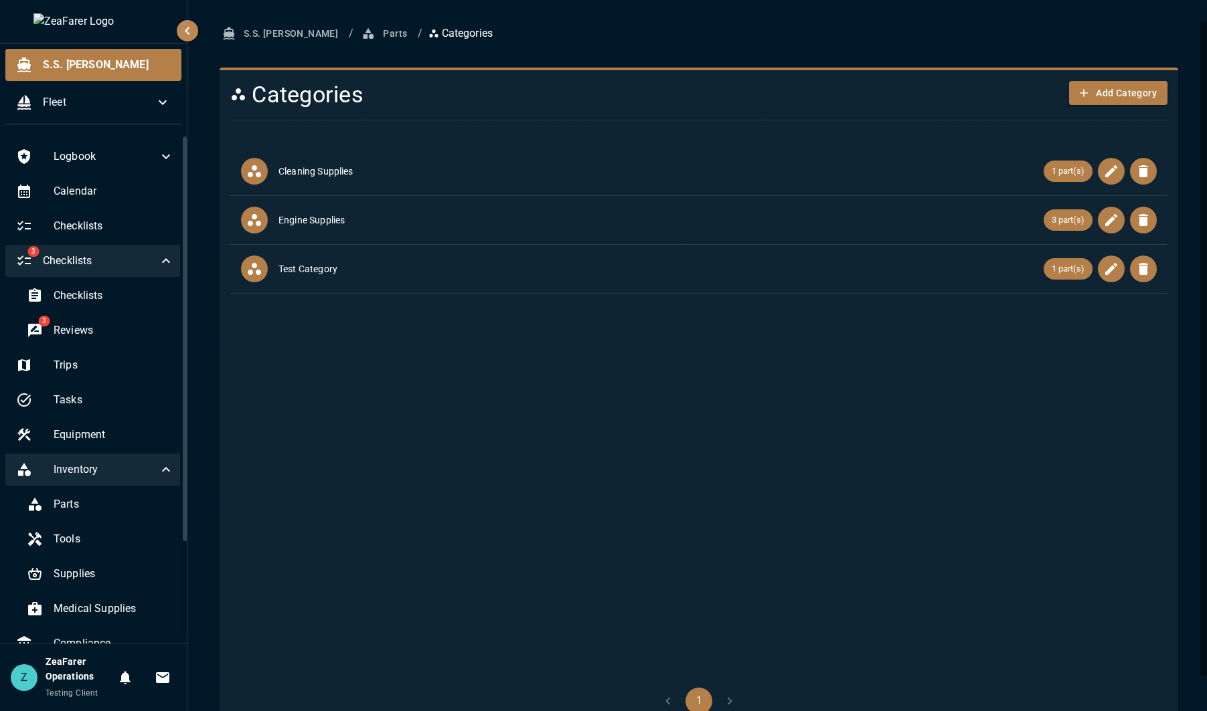
click at [359, 35] on button "Parts" at bounding box center [386, 33] width 54 height 25
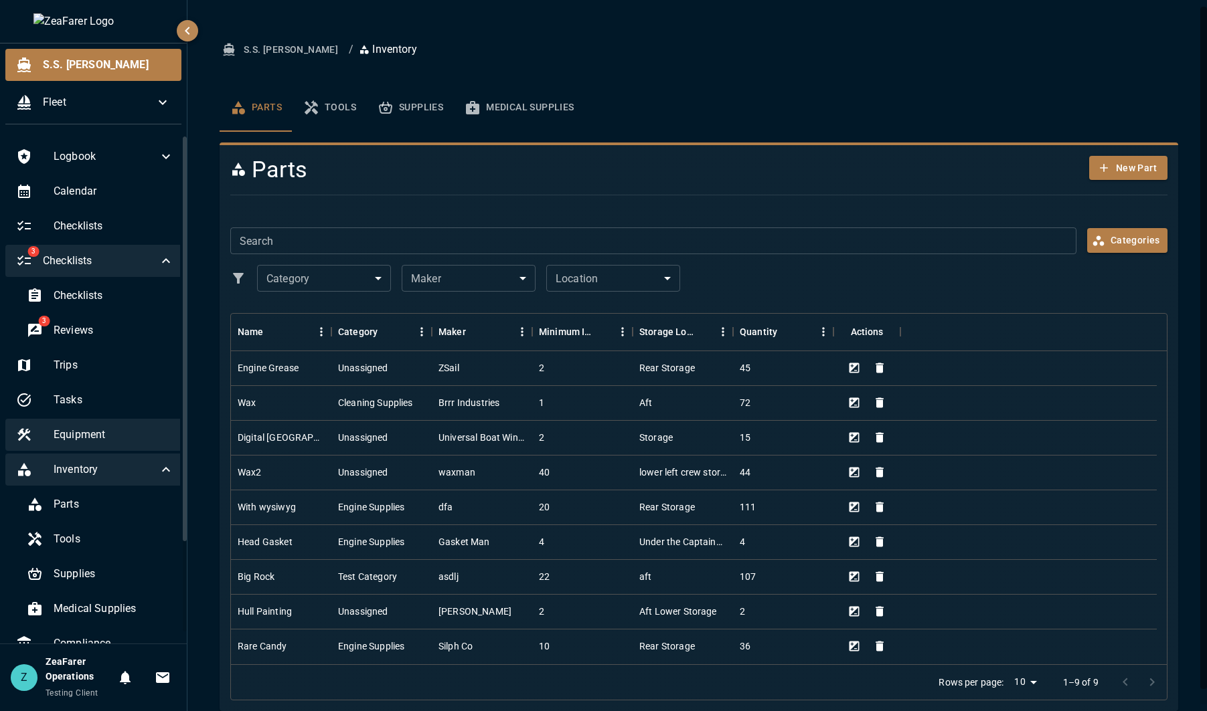
click at [105, 436] on span "Equipment" at bounding box center [114, 435] width 120 height 16
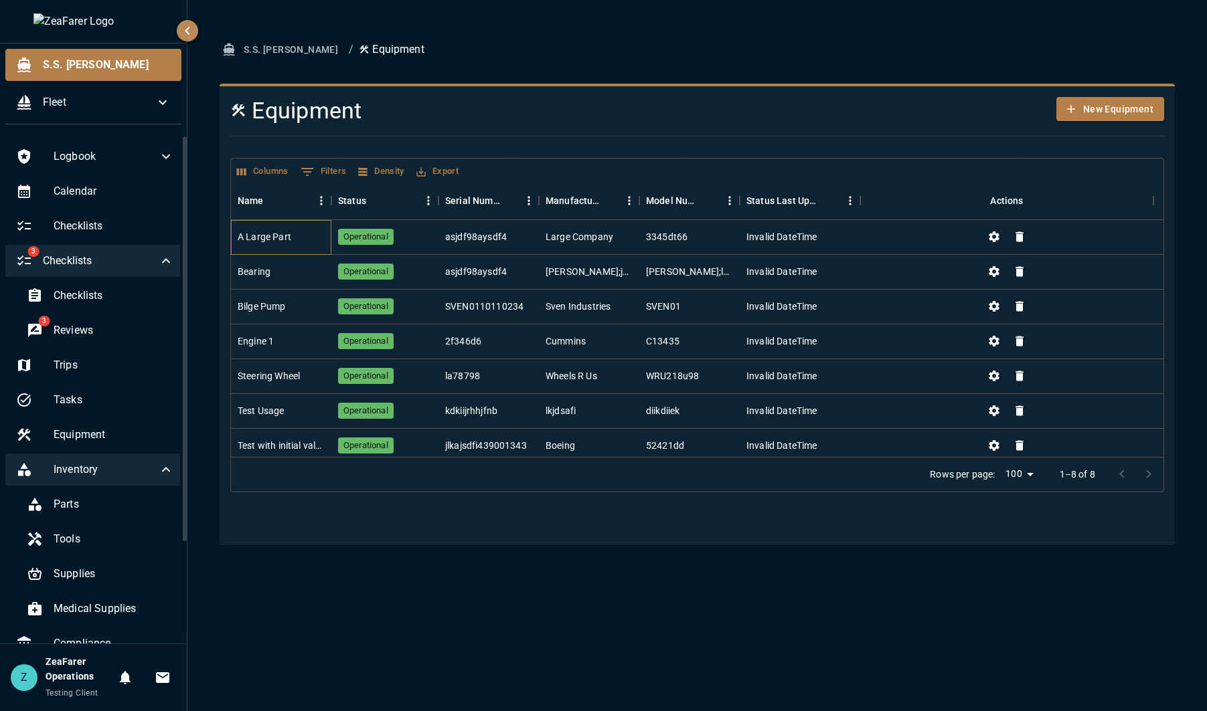
click at [303, 247] on div "A Large Part" at bounding box center [281, 237] width 100 height 35
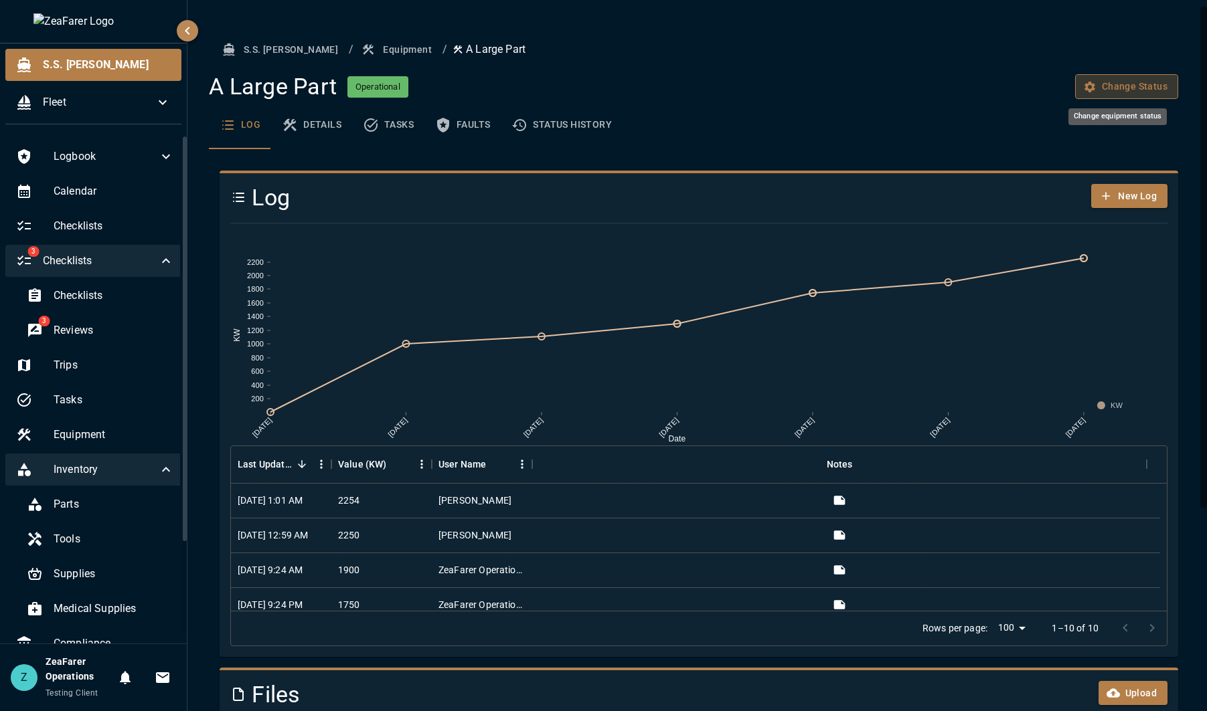
click at [1121, 80] on button "Change Status" at bounding box center [1126, 86] width 103 height 25
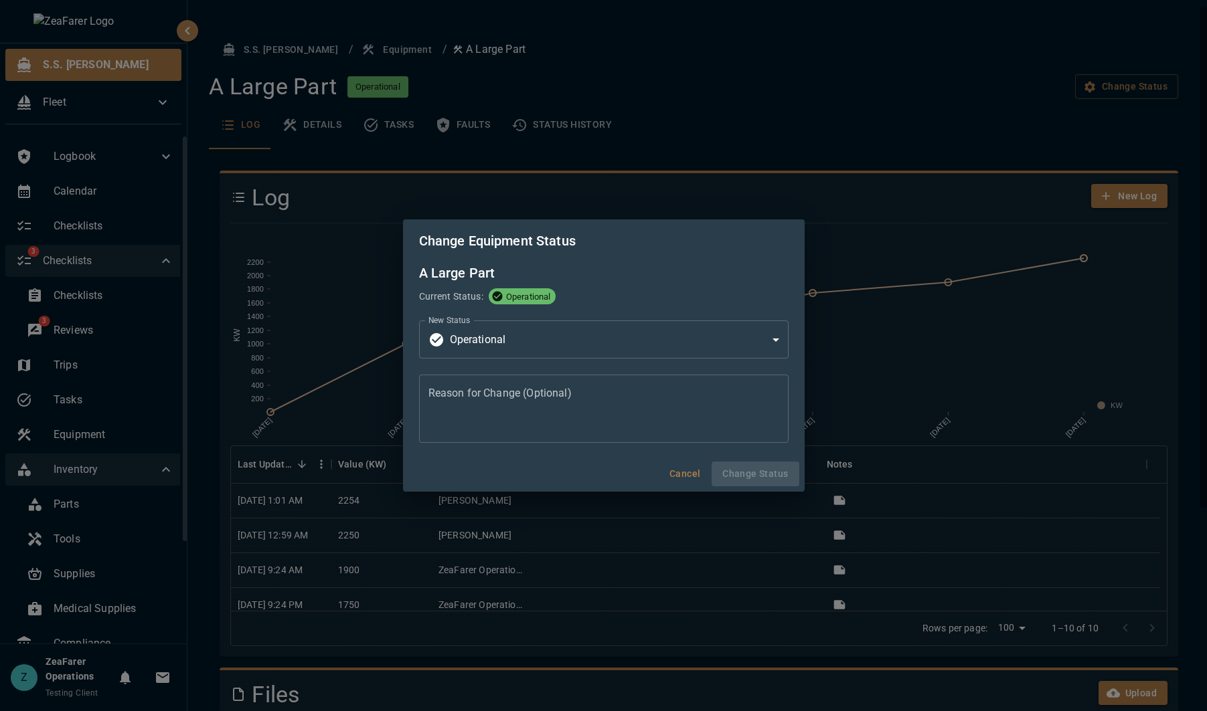
click at [554, 372] on div "A Large Part Current Status: Operational New Status Operational * New Status Re…" at bounding box center [604, 359] width 402 height 194
click at [577, 347] on body "S.S. [PERSON_NAME] Fleet Logbook Calendar Checklists 3 Checklists Checklists 3 …" at bounding box center [603, 355] width 1207 height 711
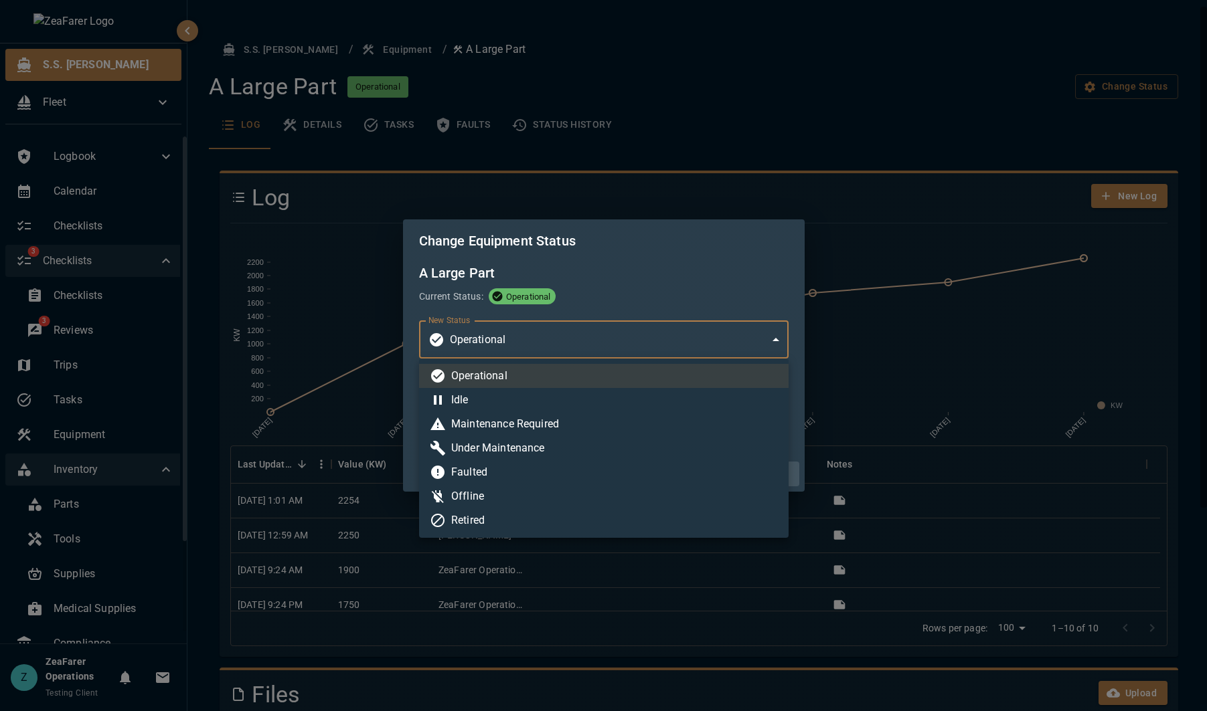
click at [860, 137] on div at bounding box center [603, 355] width 1207 height 711
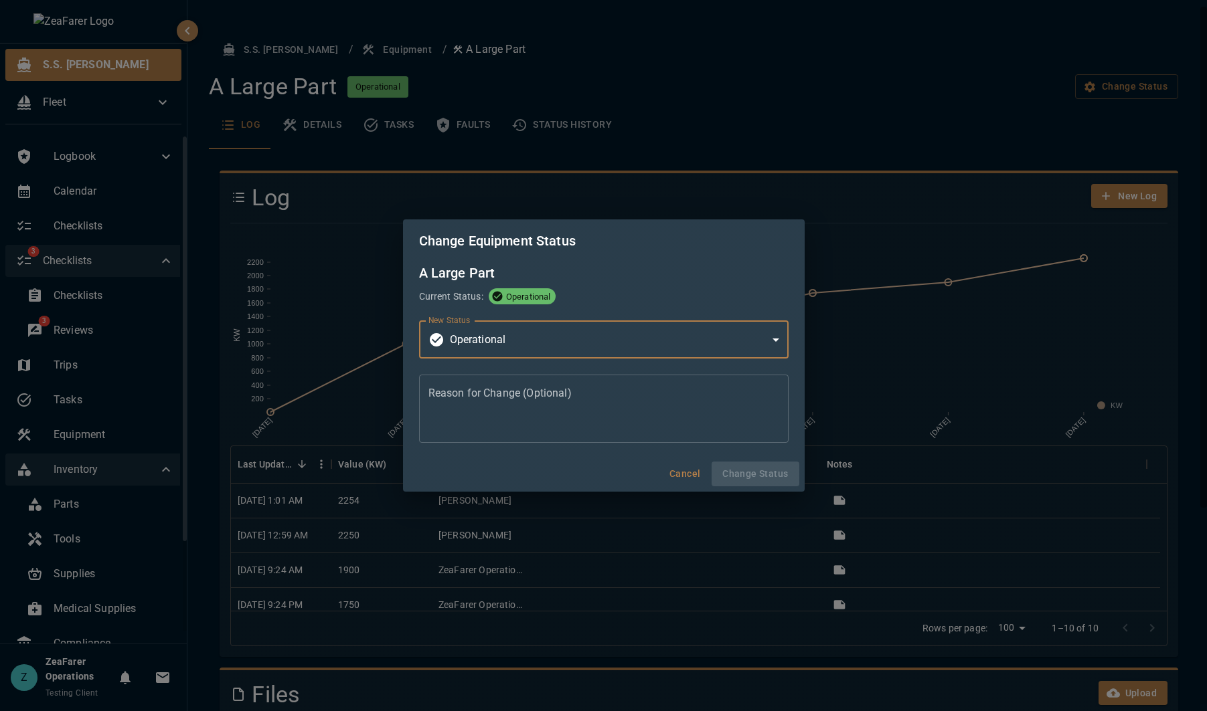
click at [860, 137] on div "Change Equipment Status A Large Part Current Status: Operational New Status Ope…" at bounding box center [603, 355] width 1207 height 711
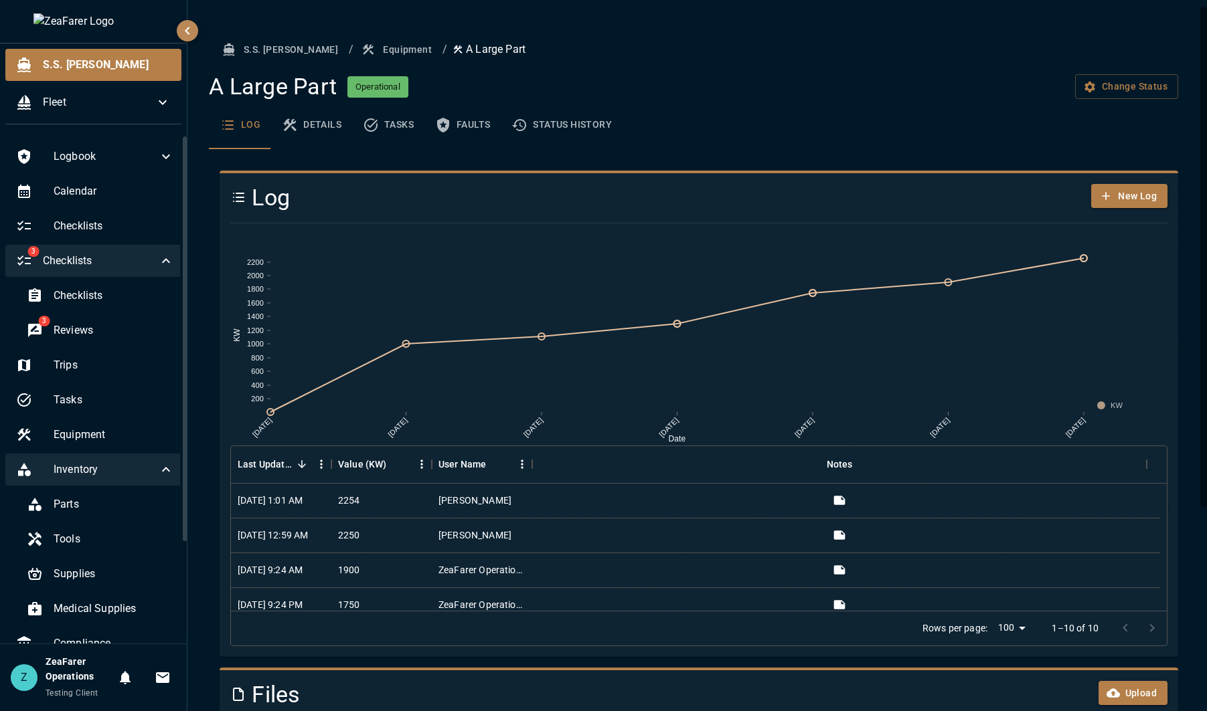
click at [586, 133] on button "Status History" at bounding box center [562, 125] width 122 height 48
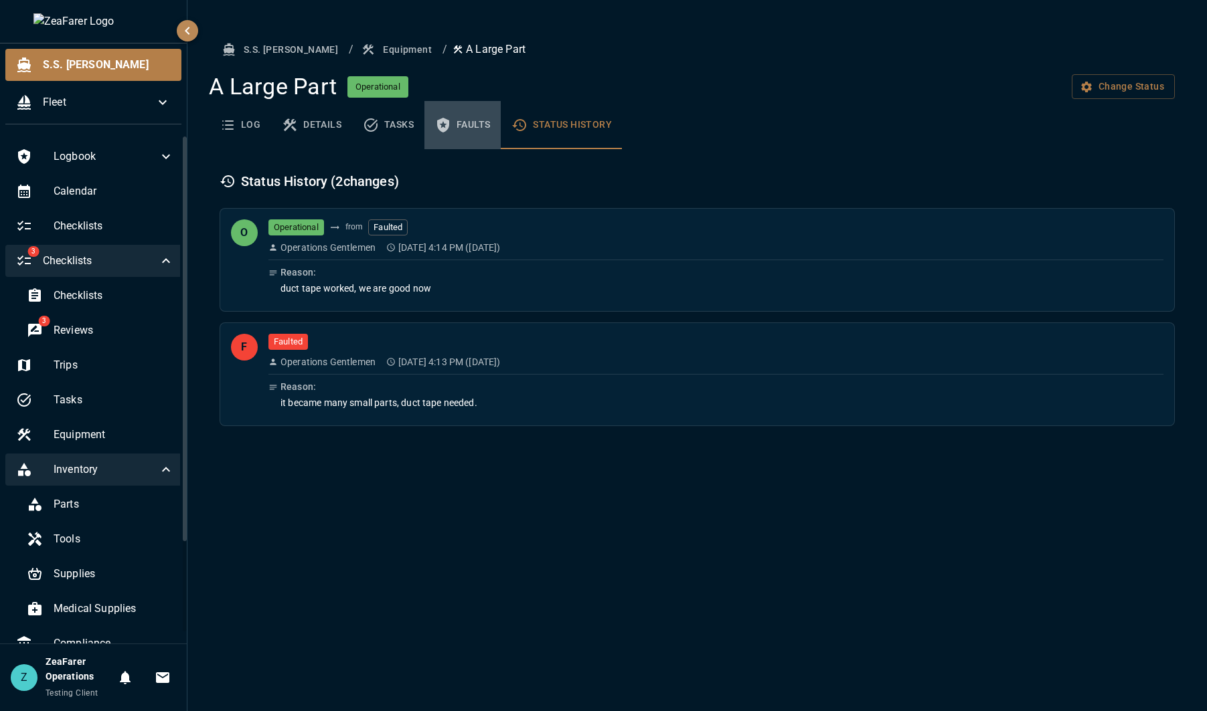
click at [445, 121] on icon "basic tabs example" at bounding box center [443, 125] width 12 height 15
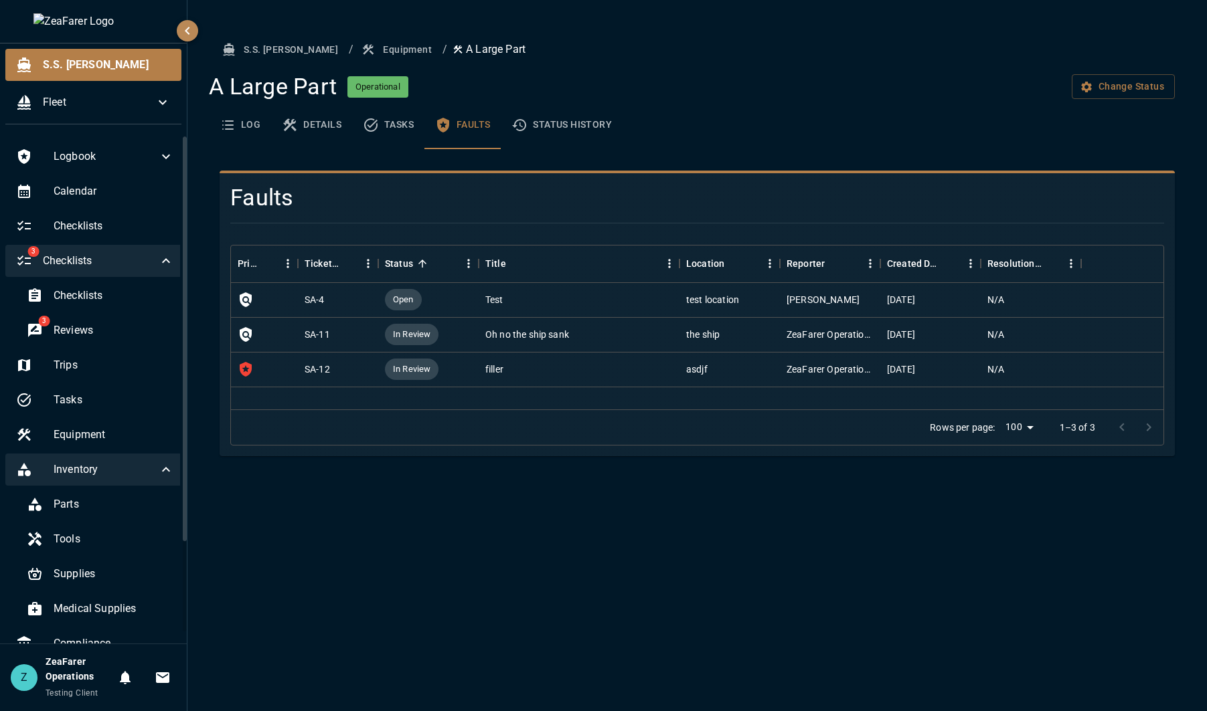
click at [374, 127] on icon "basic tabs example" at bounding box center [371, 125] width 16 height 16
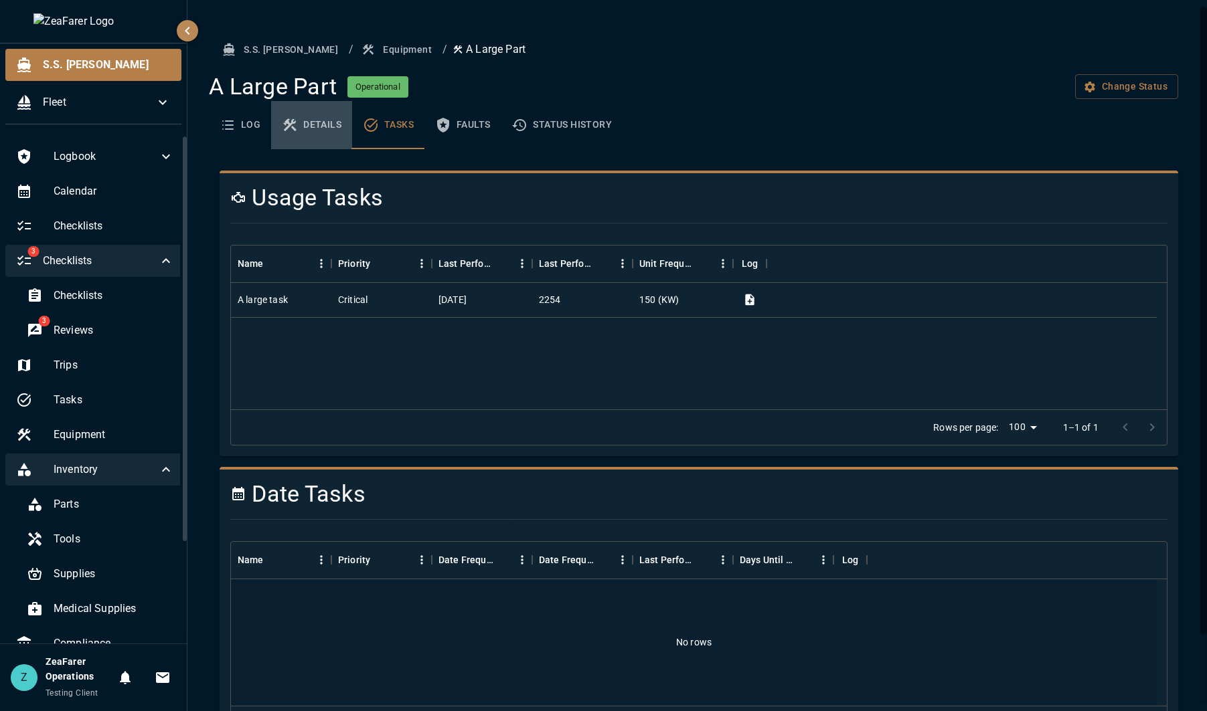
click at [335, 125] on button "Details" at bounding box center [311, 125] width 81 height 48
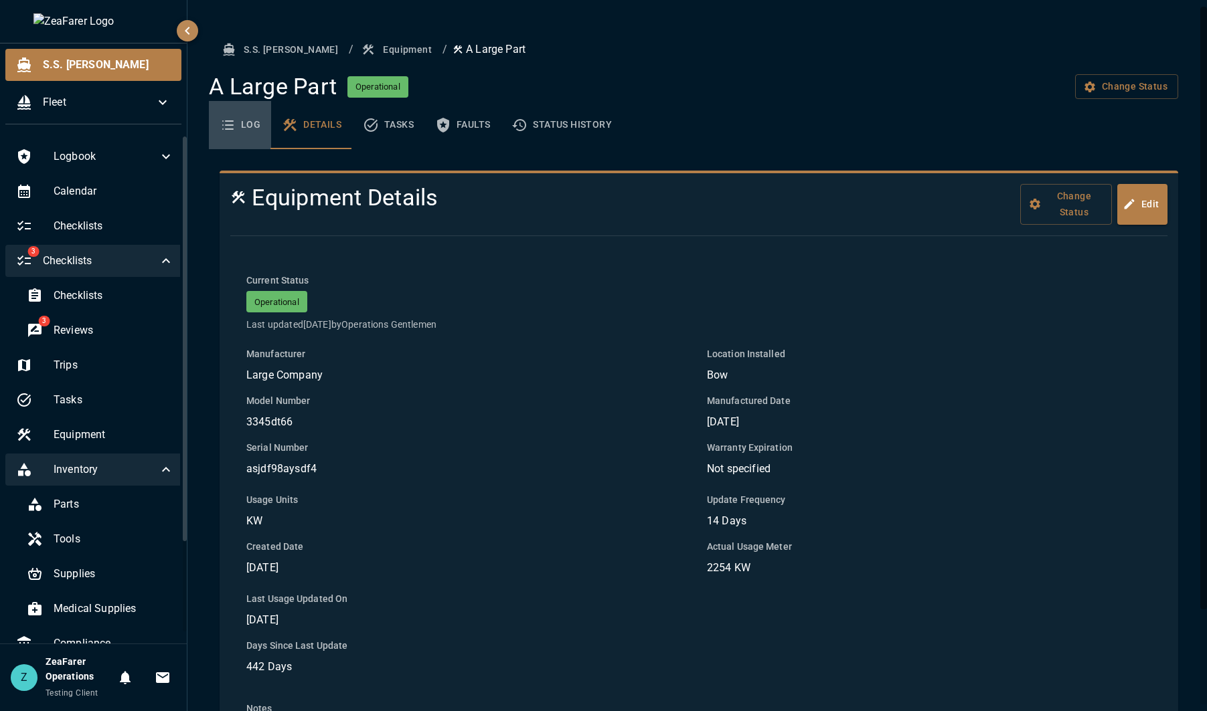
click at [249, 120] on button "Log" at bounding box center [240, 125] width 62 height 48
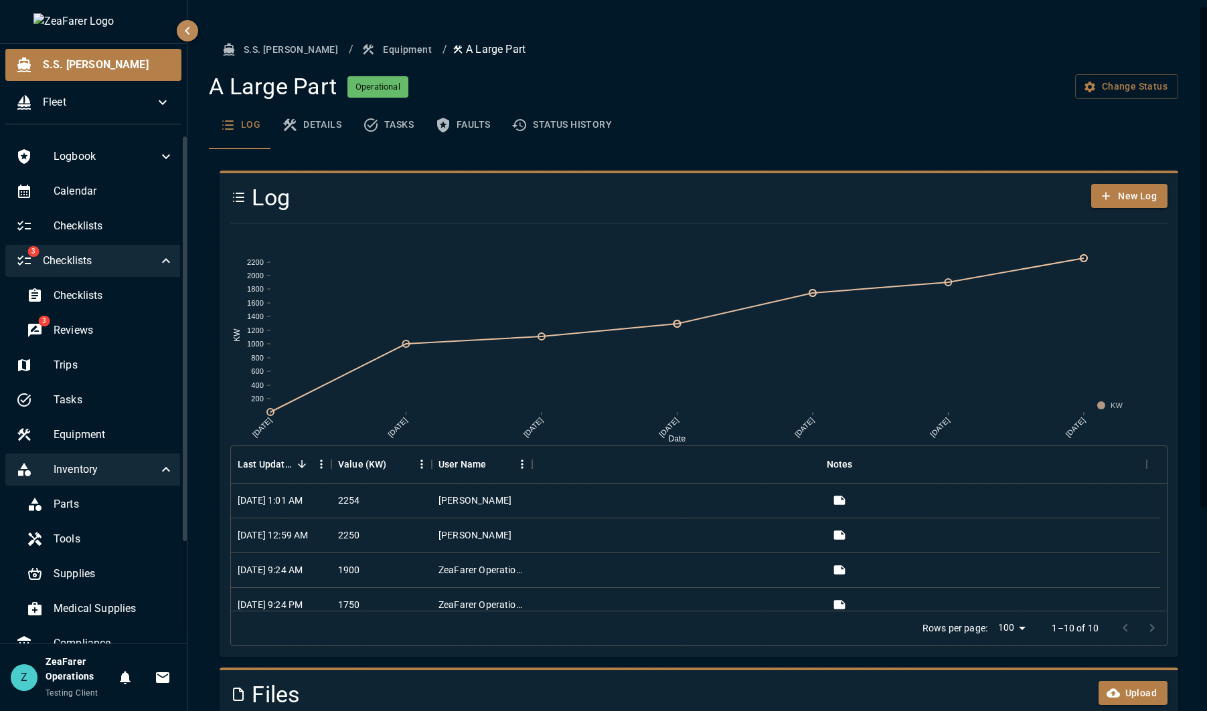
click at [158, 260] on icon at bounding box center [166, 261] width 16 height 16
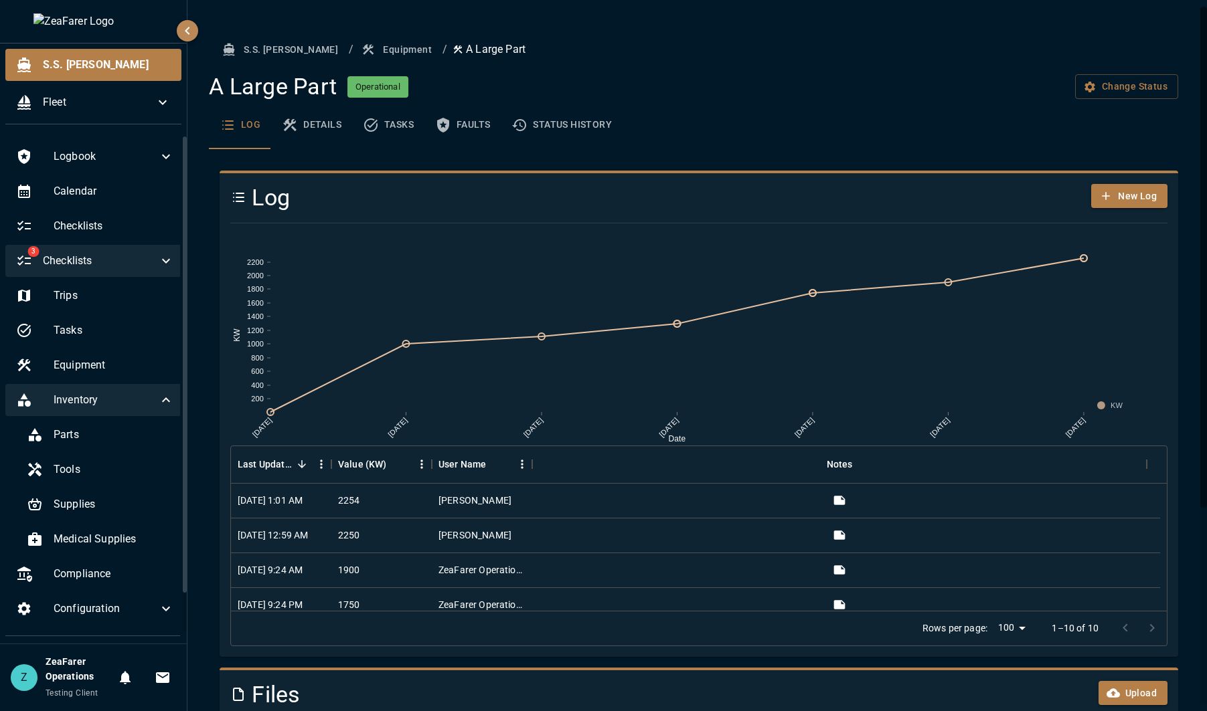
click at [167, 388] on div "Inventory" at bounding box center [94, 400] width 179 height 32
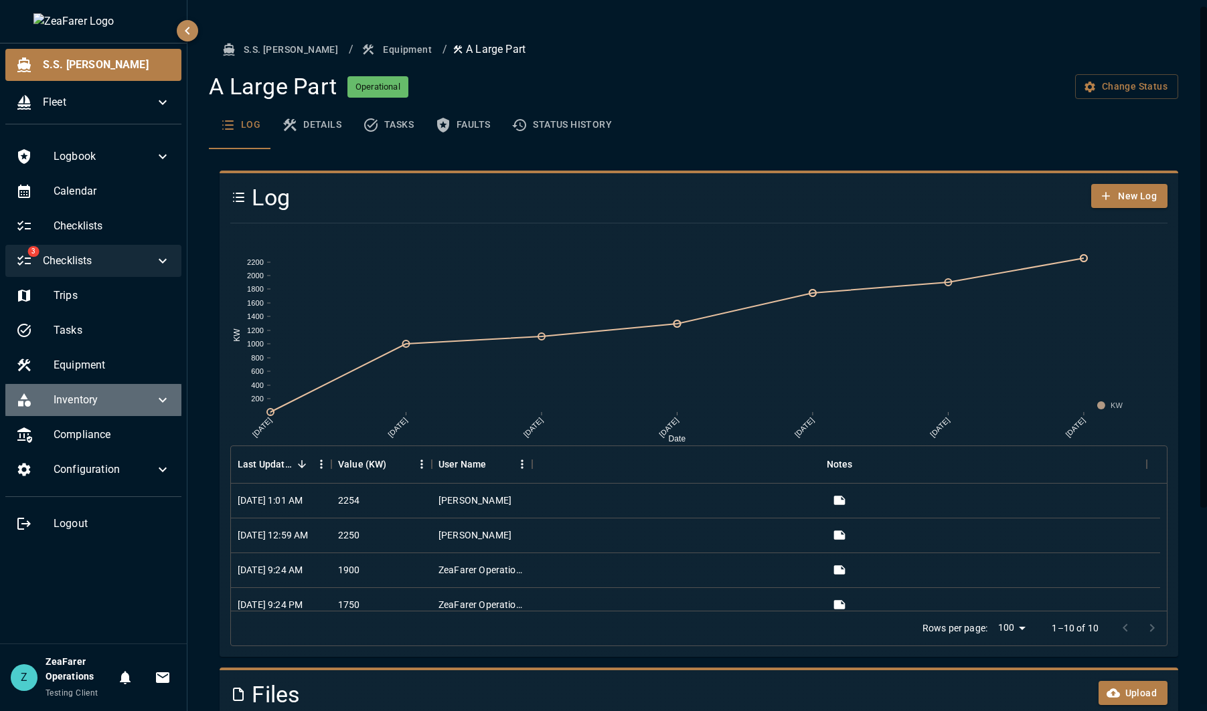
click at [145, 409] on div "Inventory" at bounding box center [93, 400] width 176 height 32
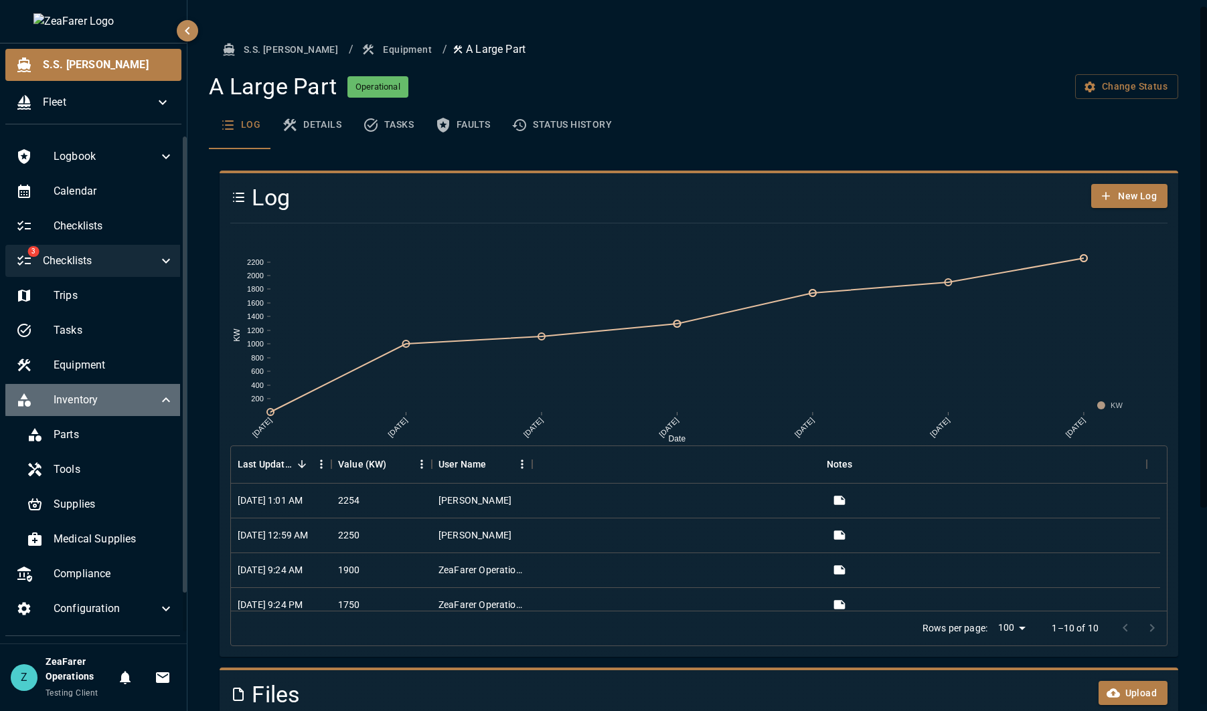
click at [151, 406] on div "Inventory" at bounding box center [94, 400] width 179 height 32
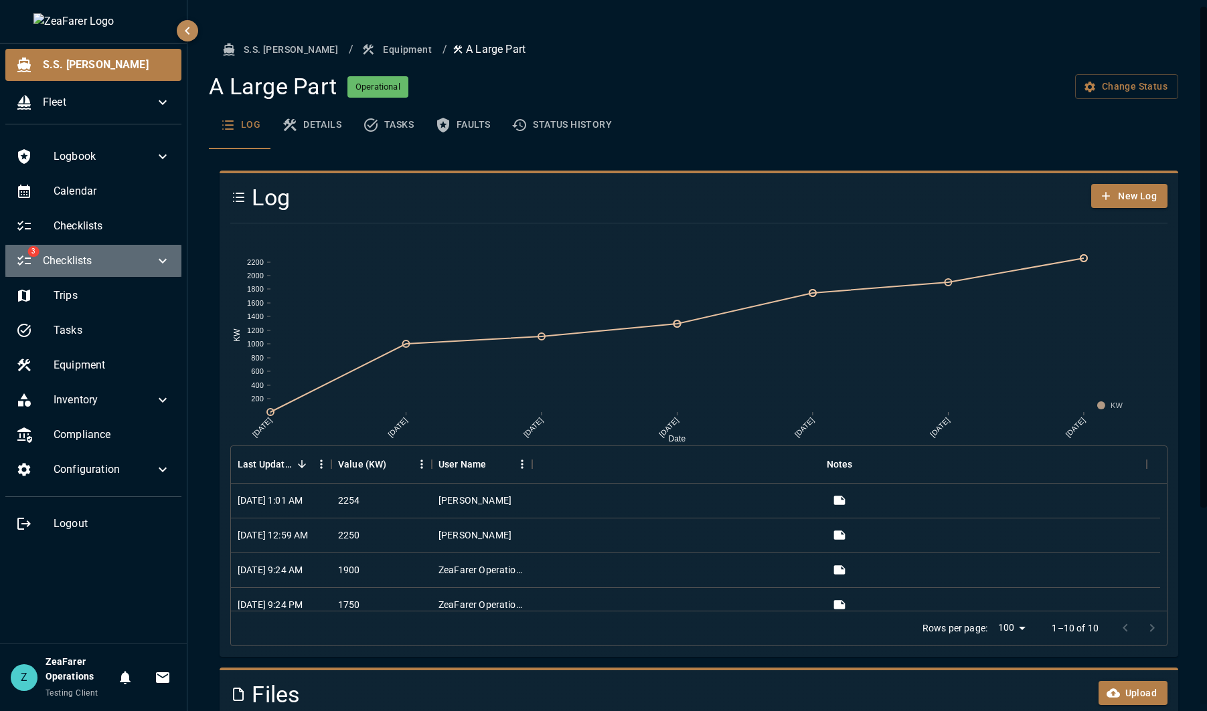
click at [163, 268] on icon at bounding box center [163, 261] width 16 height 16
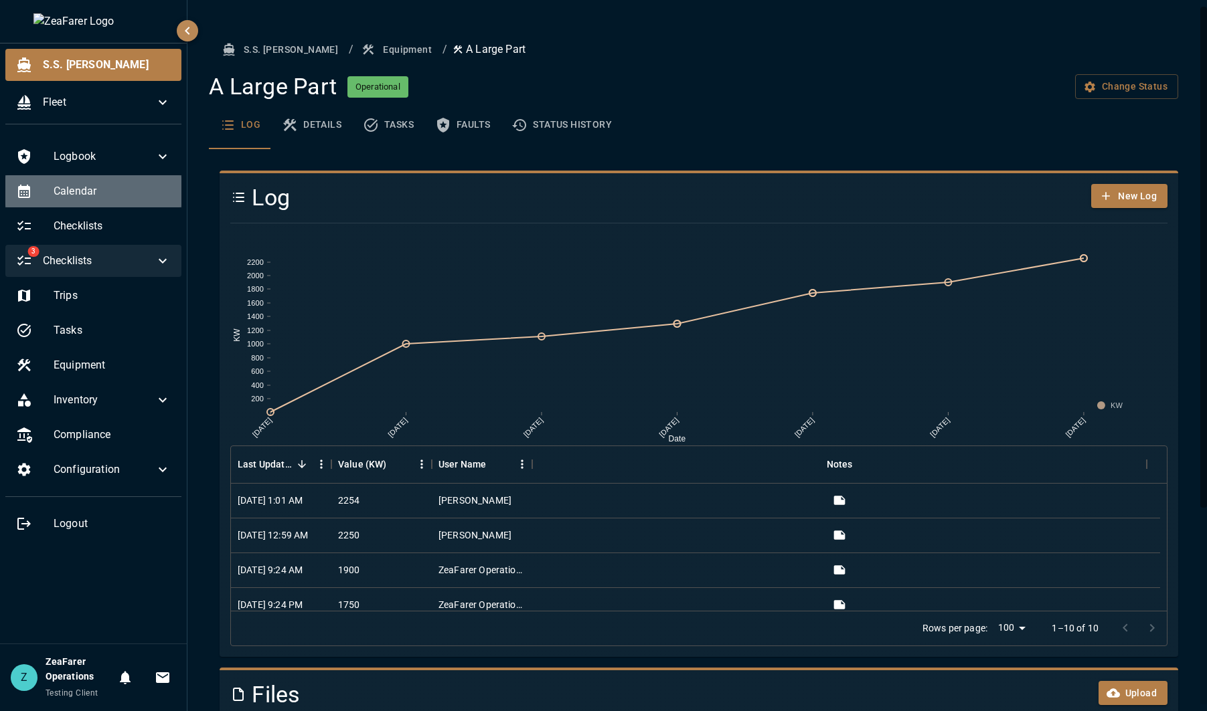
click at [130, 197] on span "Calendar" at bounding box center [112, 191] width 117 height 16
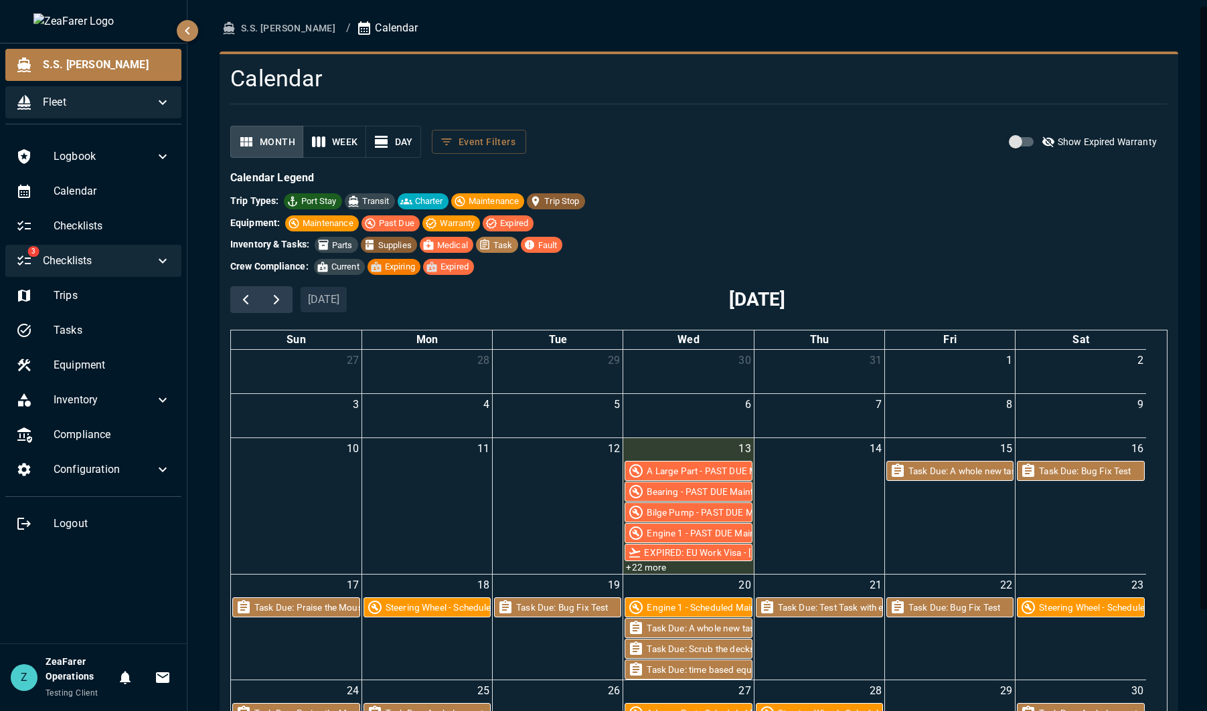
click at [88, 96] on span "Fleet" at bounding box center [99, 102] width 112 height 16
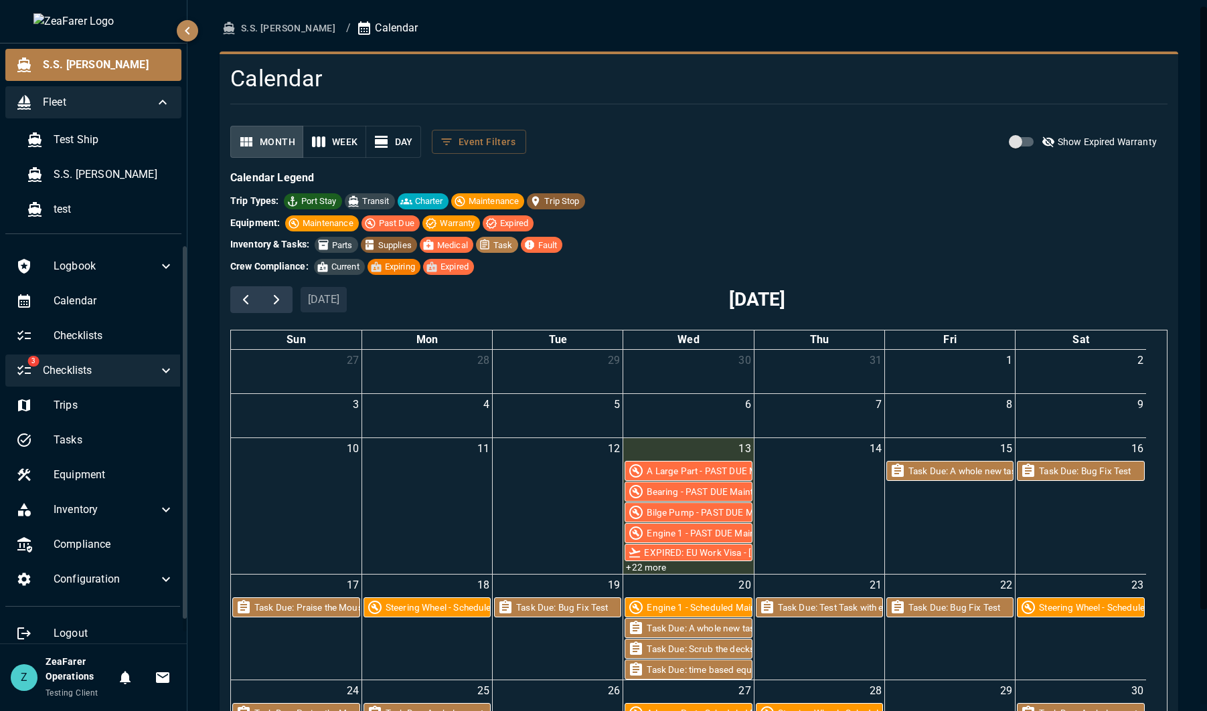
click at [100, 106] on span "Fleet" at bounding box center [99, 102] width 112 height 16
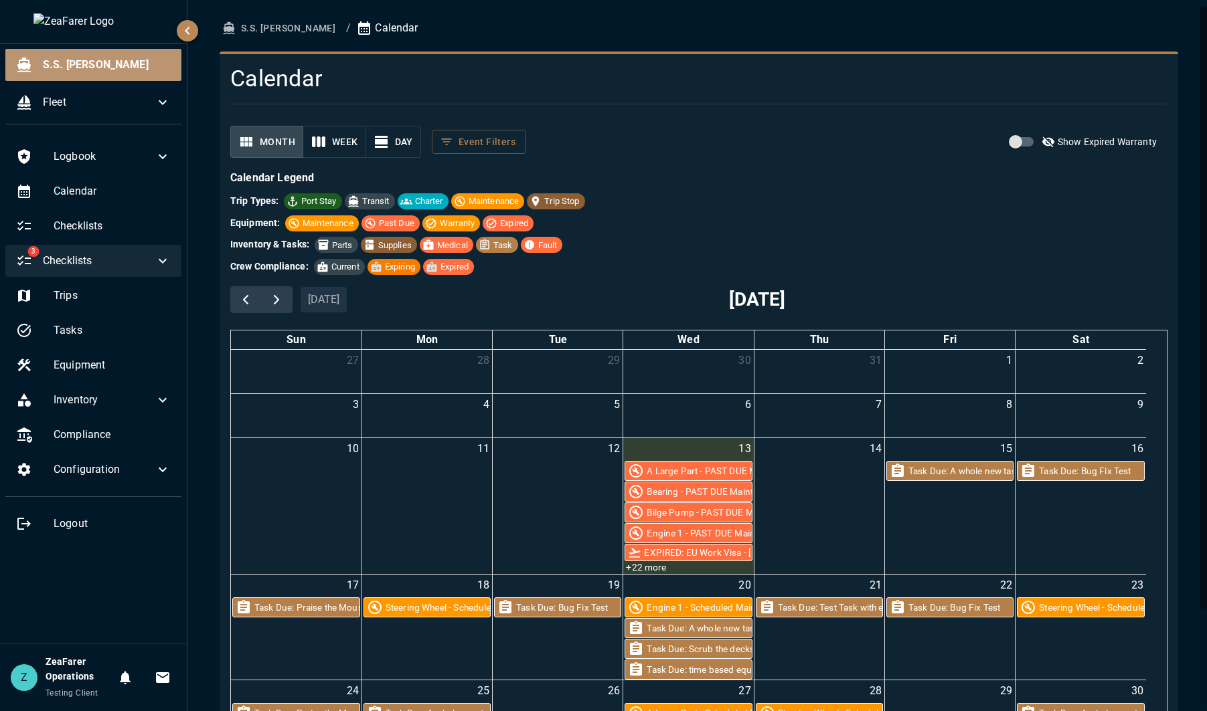
click at [103, 74] on div "S.S. [PERSON_NAME]" at bounding box center [93, 65] width 176 height 32
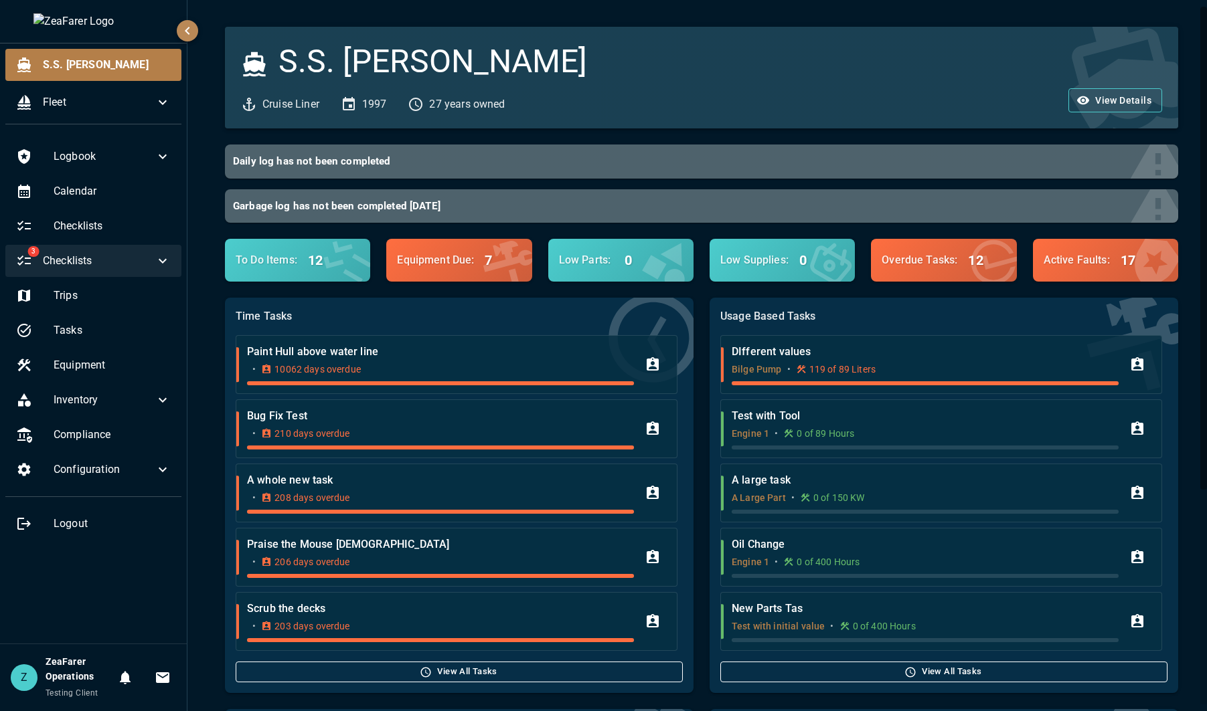
click at [114, 263] on span "Checklists" at bounding box center [99, 261] width 112 height 16
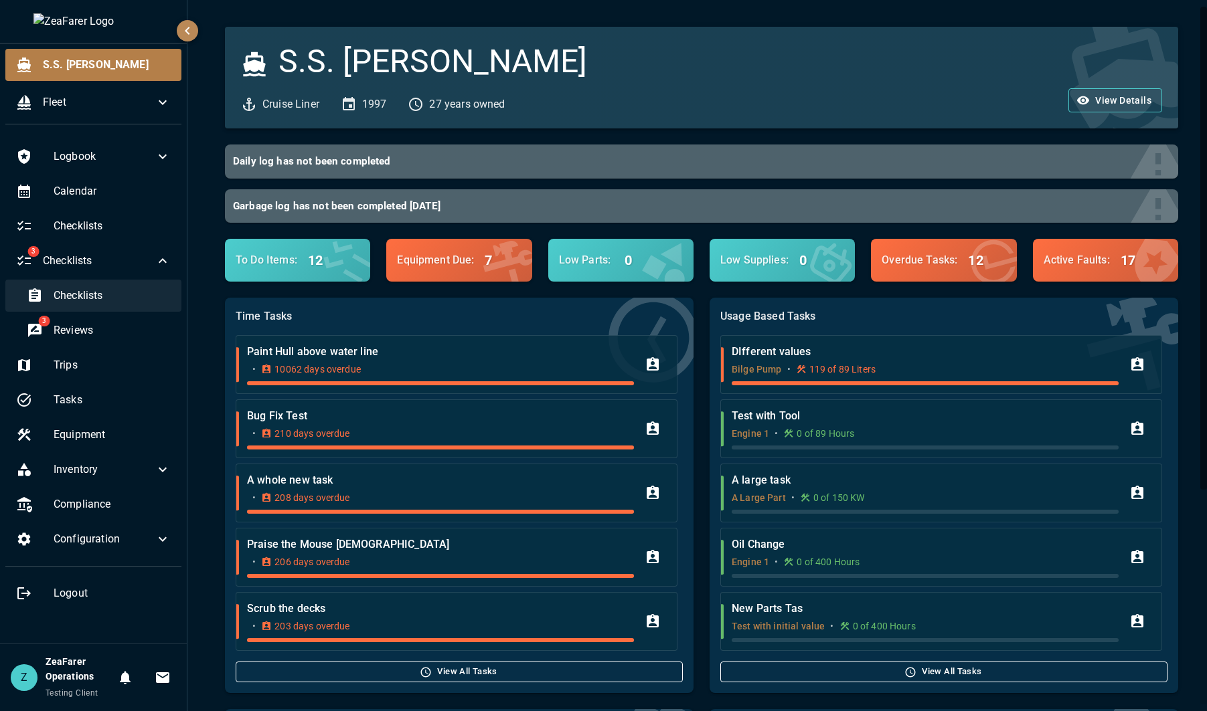
click at [108, 295] on span "Checklists" at bounding box center [112, 296] width 117 height 16
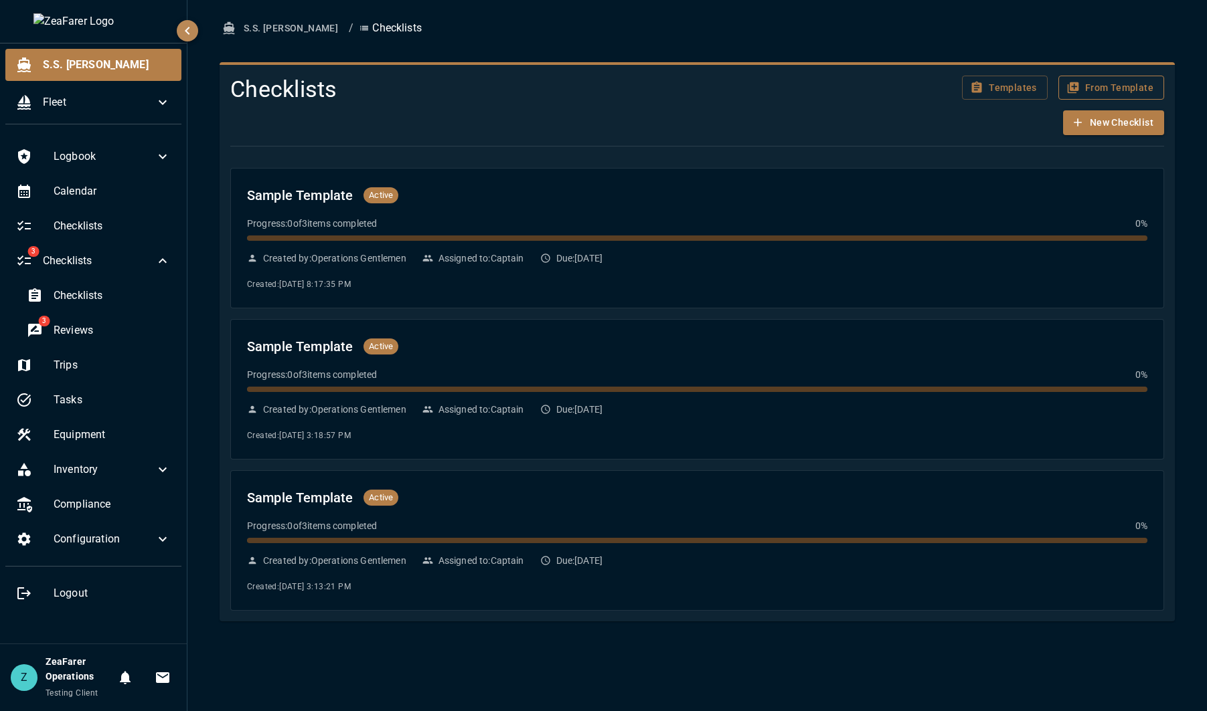
click at [1139, 86] on button "From Template" at bounding box center [1111, 88] width 106 height 25
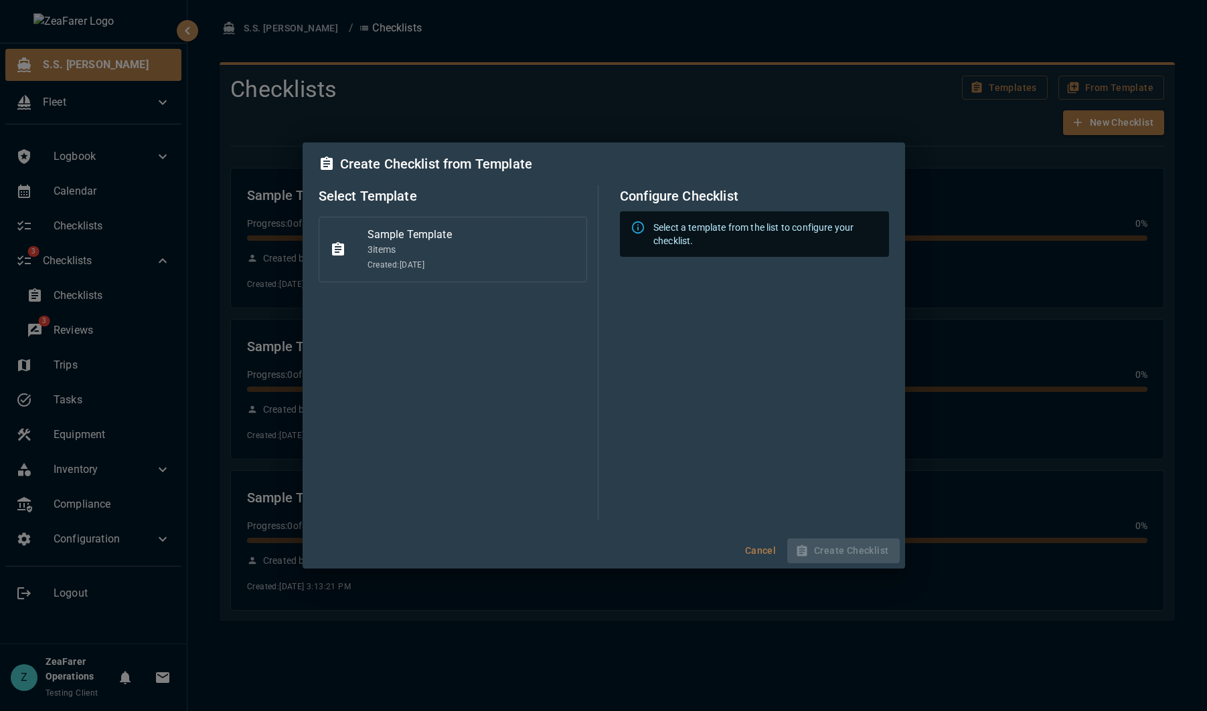
click at [518, 235] on span "Sample Template" at bounding box center [471, 235] width 209 height 16
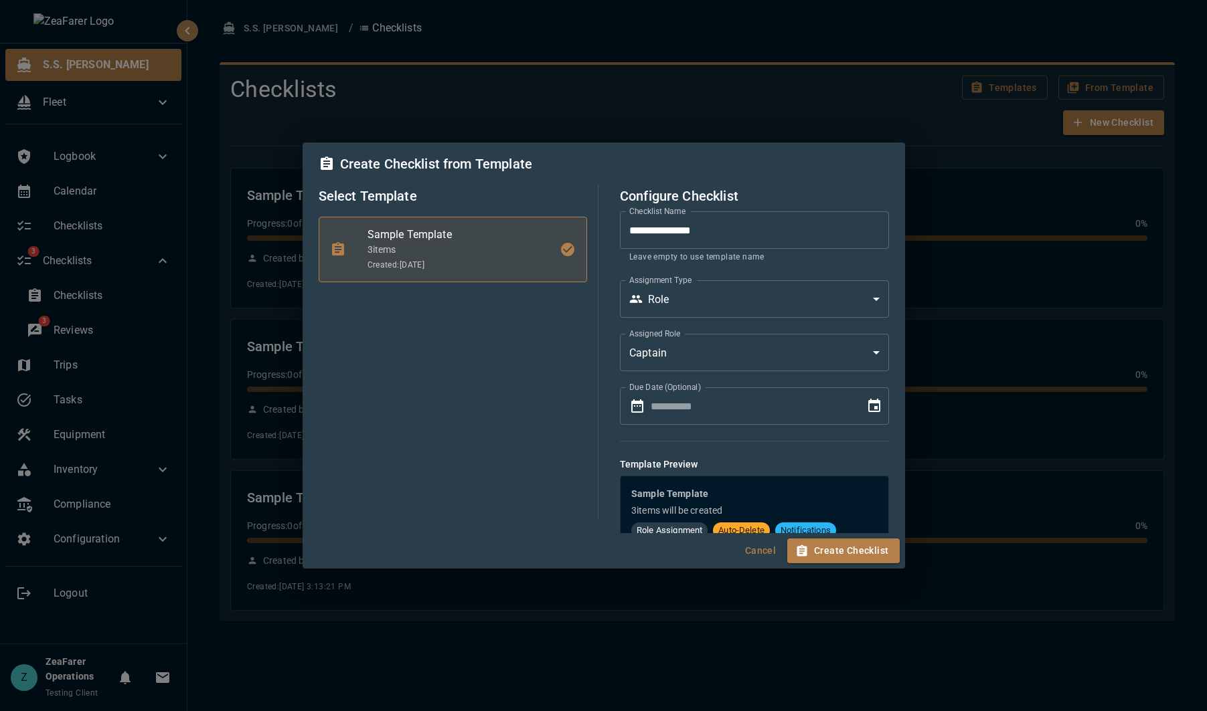
type input "**********"
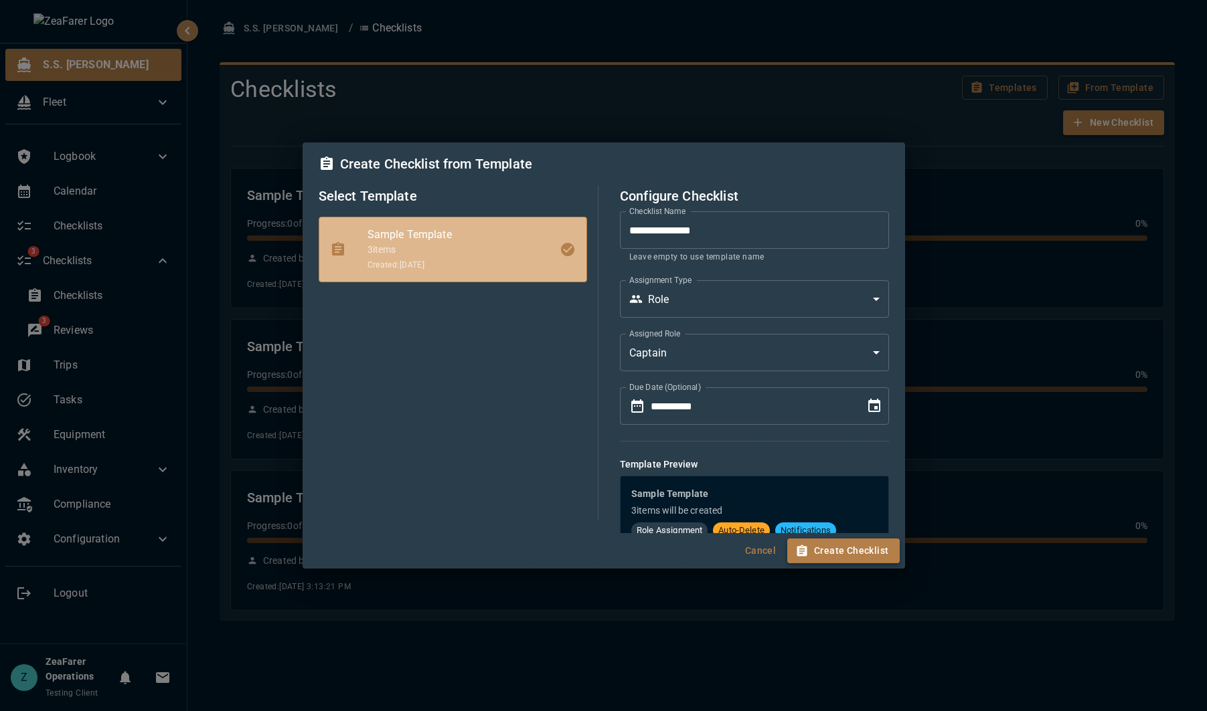
click at [877, 560] on button "Create Checklist" at bounding box center [843, 551] width 112 height 25
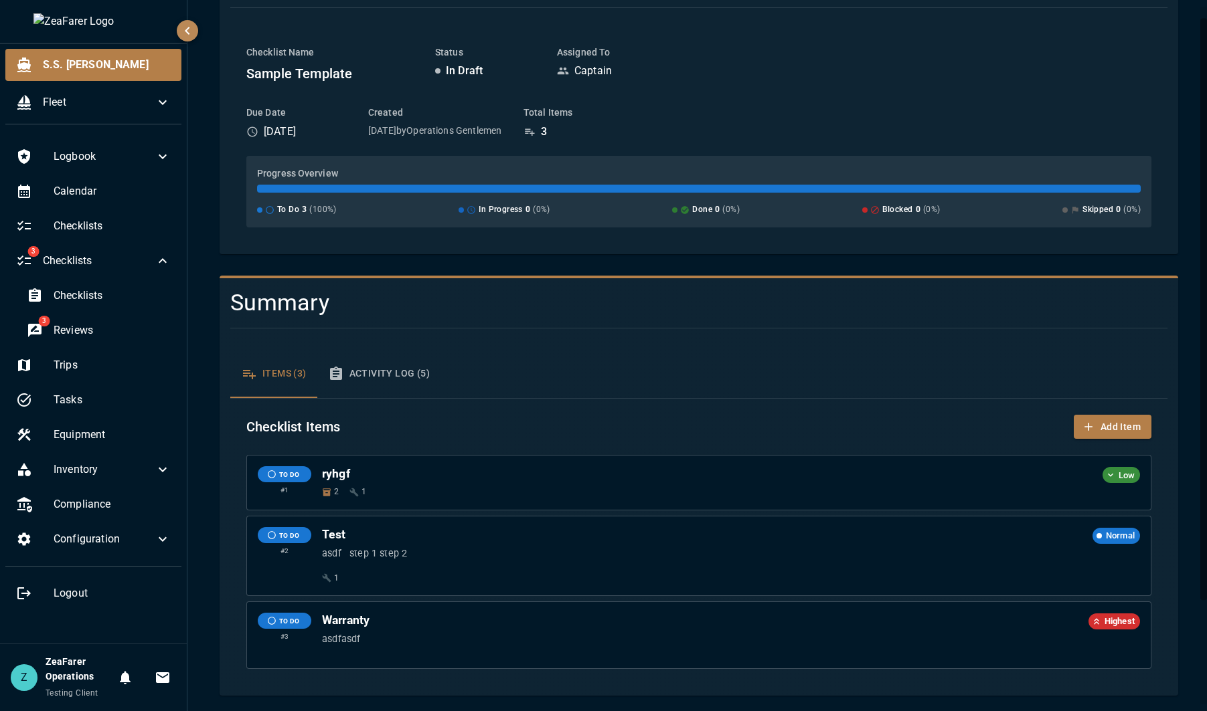
scroll to position [141, 0]
click at [1097, 426] on button "Add Item" at bounding box center [1113, 426] width 78 height 25
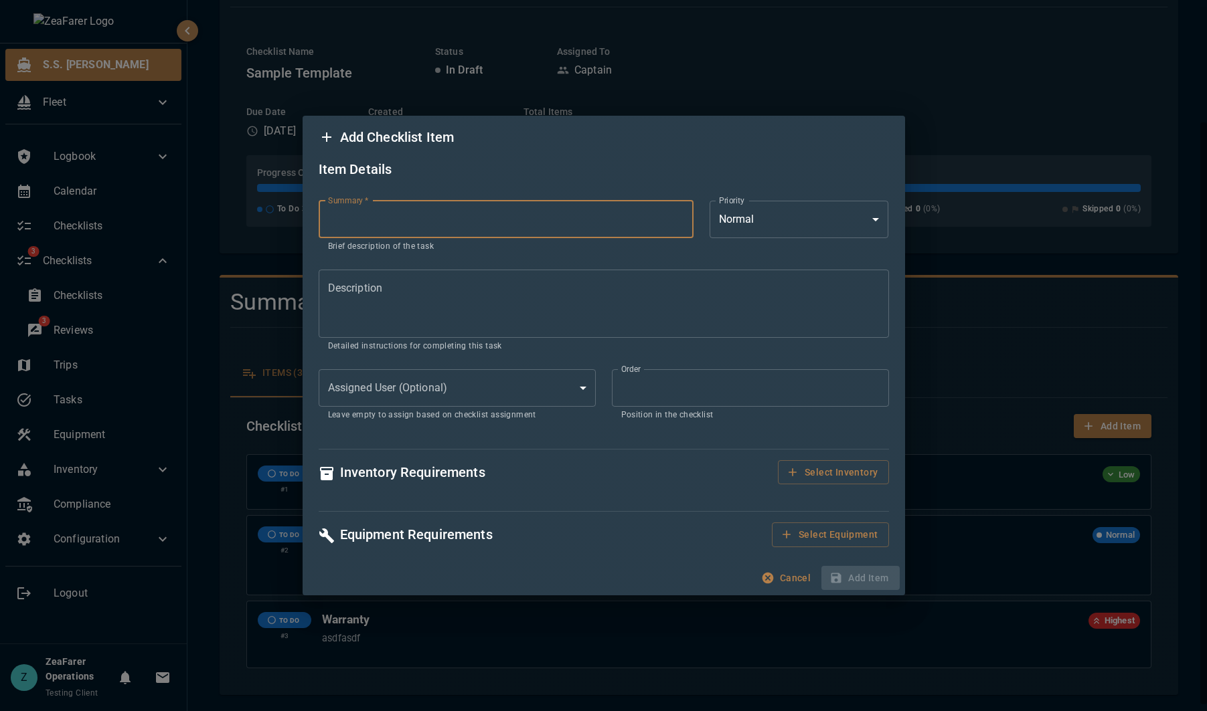
click at [418, 216] on input "Summary   *" at bounding box center [506, 219] width 375 height 37
type input "*****"
click at [692, 323] on textarea "Description" at bounding box center [604, 303] width 552 height 46
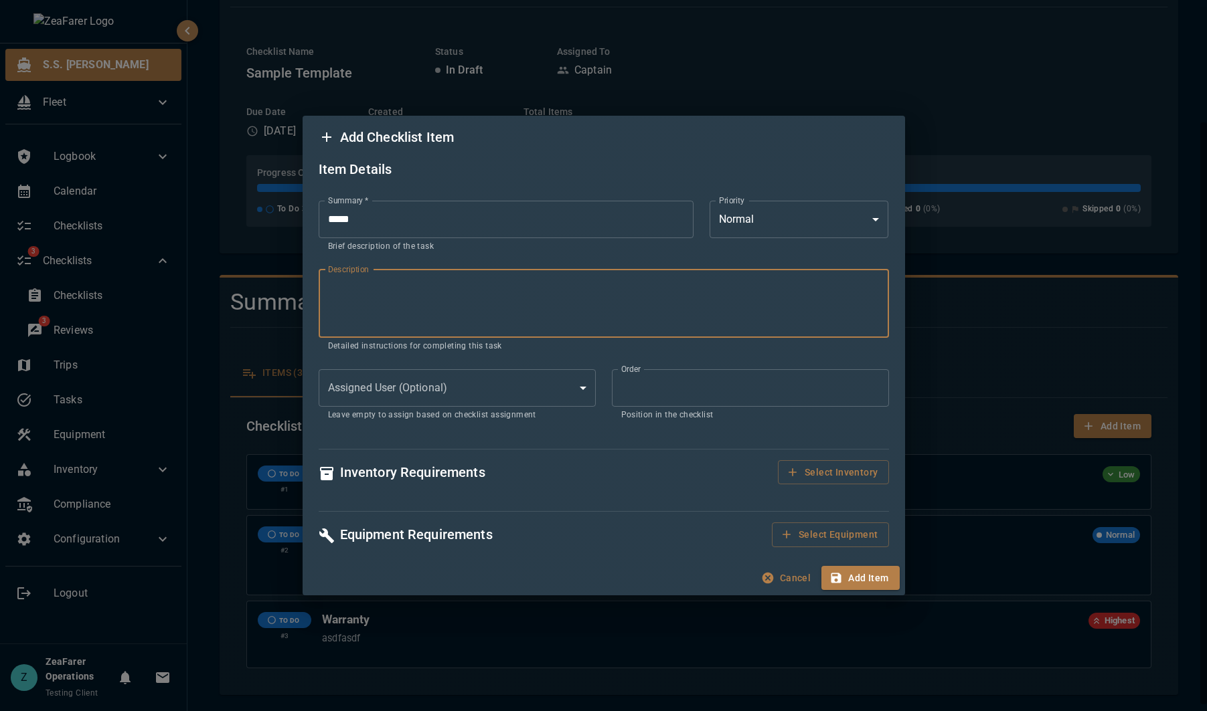
paste textarea "**********"
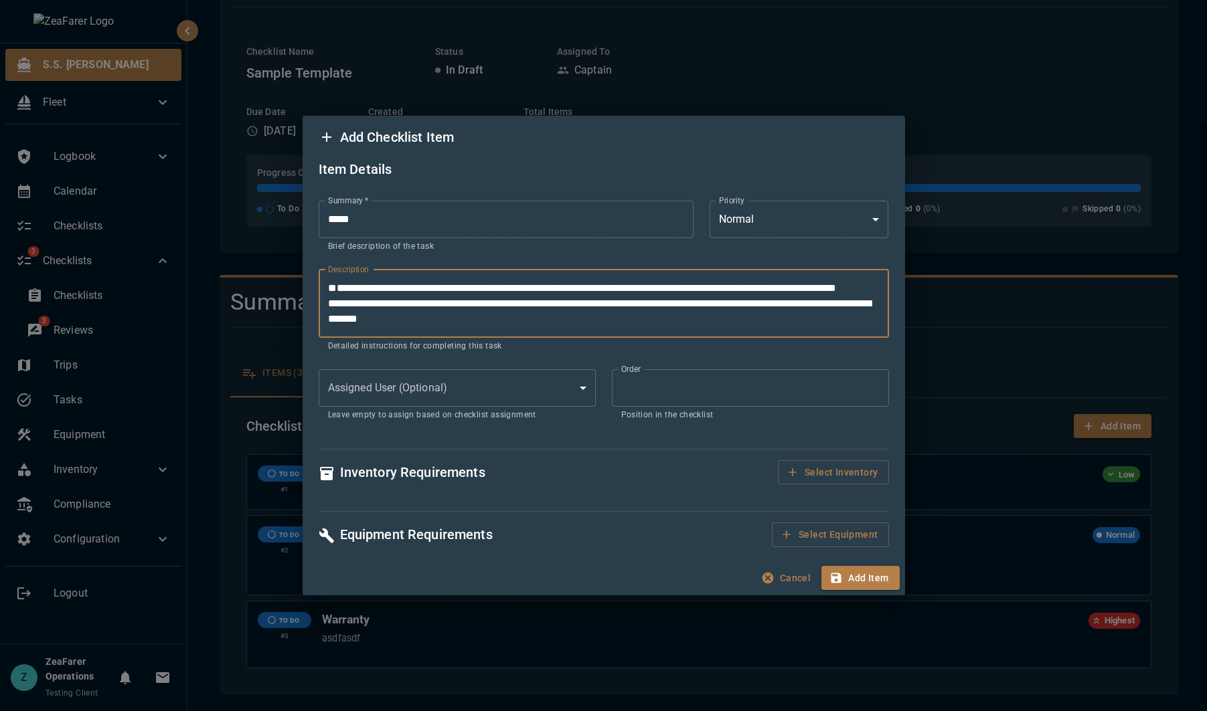
scroll to position [3309, 0]
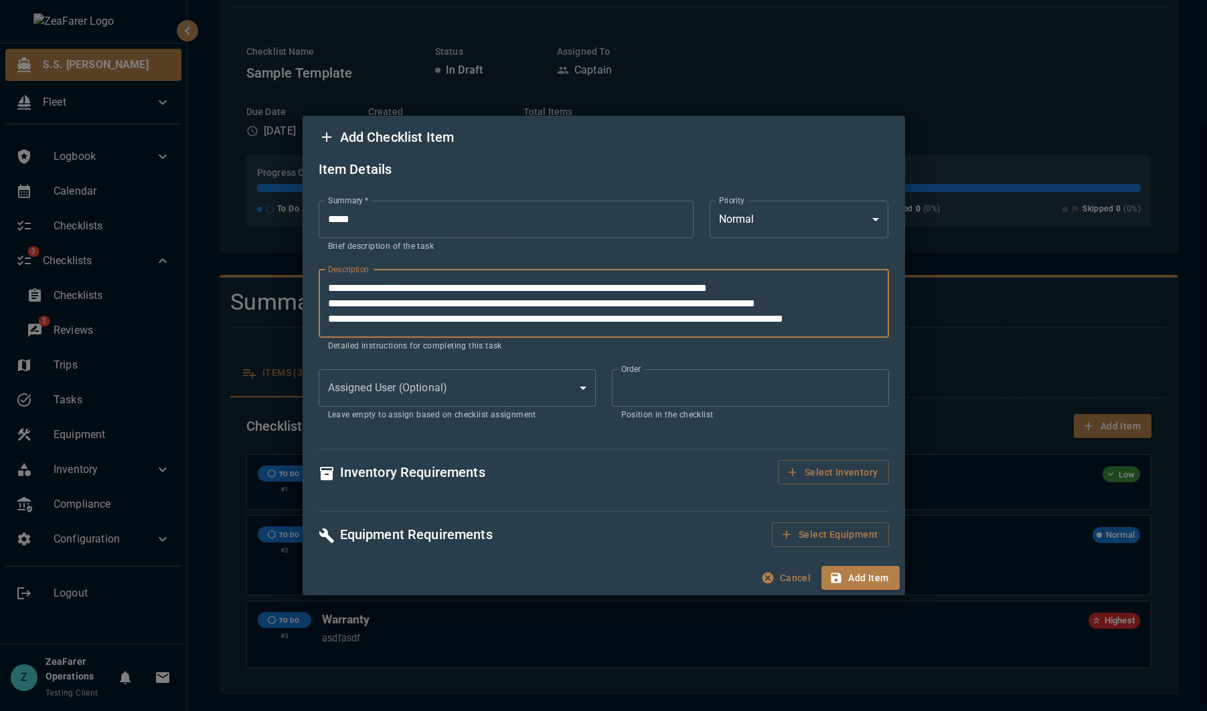
type textarea "**********"
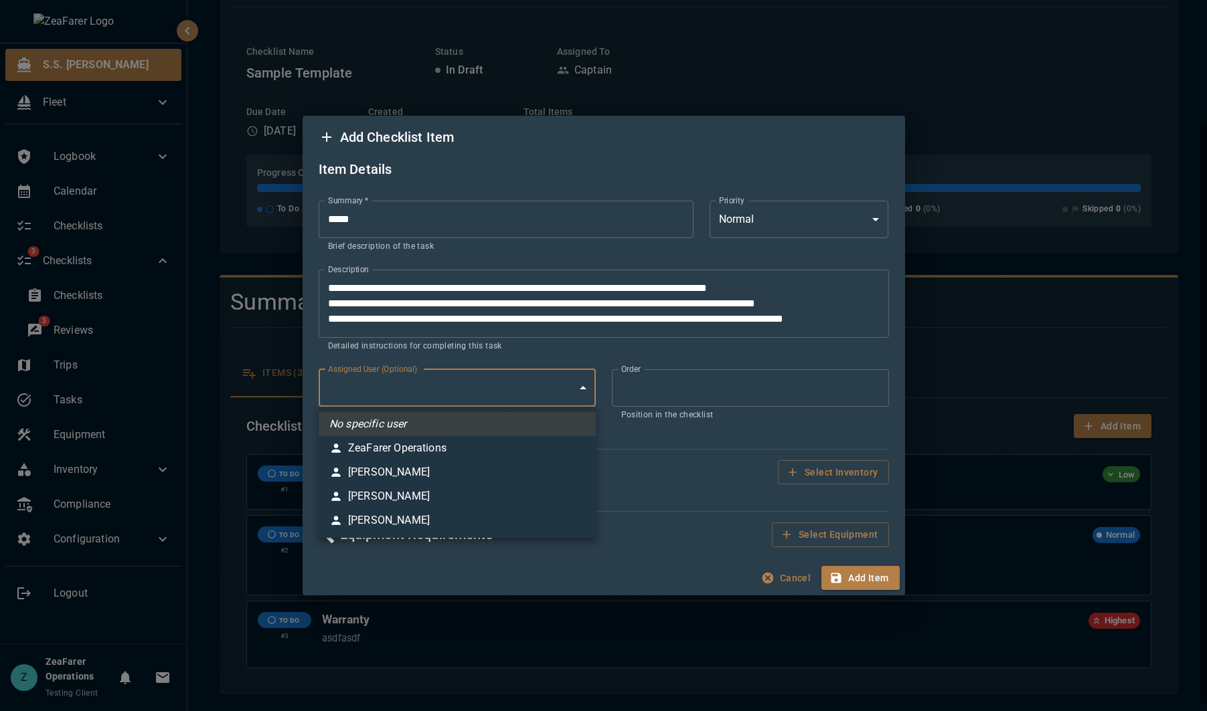
click at [515, 392] on body "S.S. [PERSON_NAME] Fleet Logbook Calendar Checklists 3 Checklists Checklists 3 …" at bounding box center [603, 355] width 1207 height 711
drag, startPoint x: 467, startPoint y: 457, endPoint x: 513, endPoint y: 415, distance: 62.0
click at [513, 415] on ul "No specific user ZeaFarer Operations [PERSON_NAME] [PERSON_NAME] [PERSON_NAME]" at bounding box center [457, 472] width 277 height 131
click at [523, 415] on li "No specific user" at bounding box center [457, 424] width 277 height 24
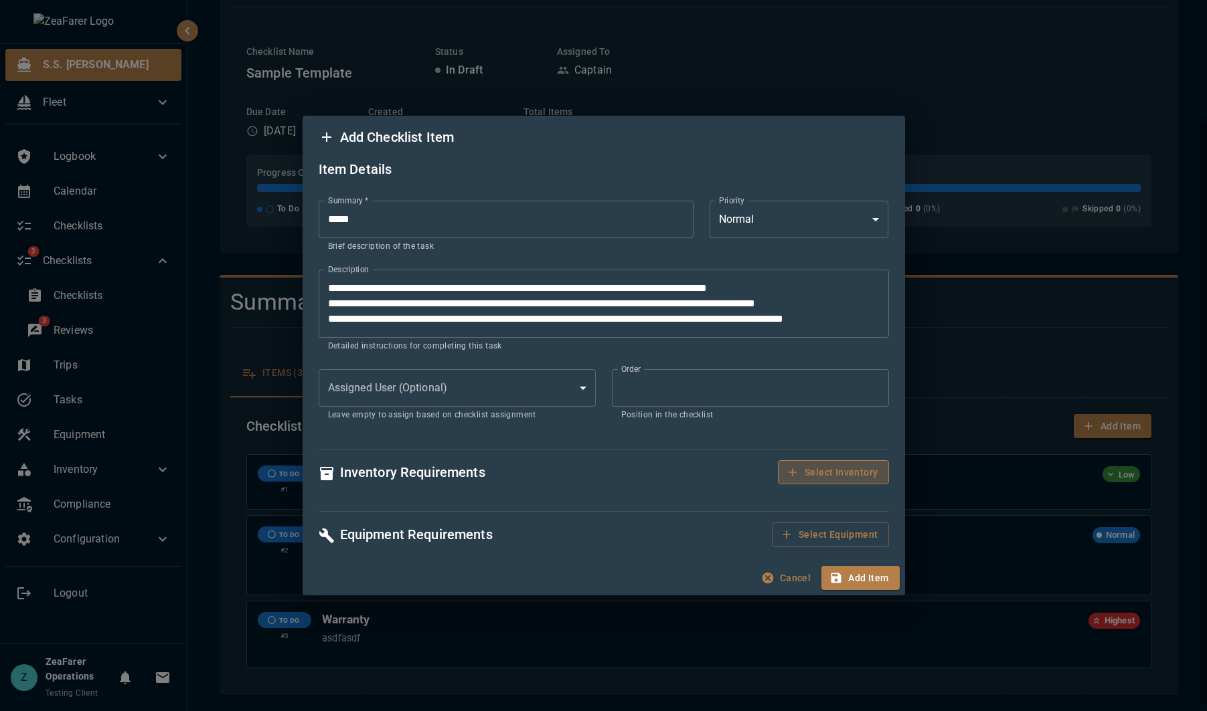
click at [837, 468] on button "Select Inventory" at bounding box center [833, 472] width 110 height 25
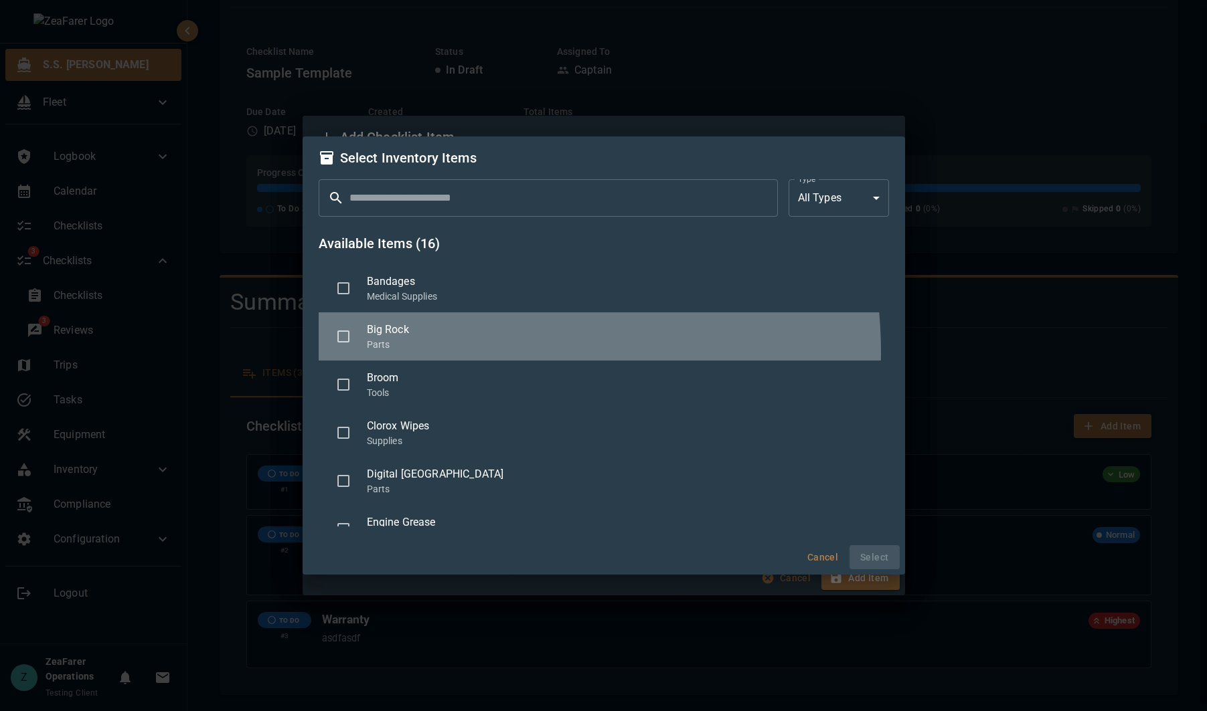
click at [450, 352] on div "Big Rock Parts" at bounding box center [604, 337] width 570 height 48
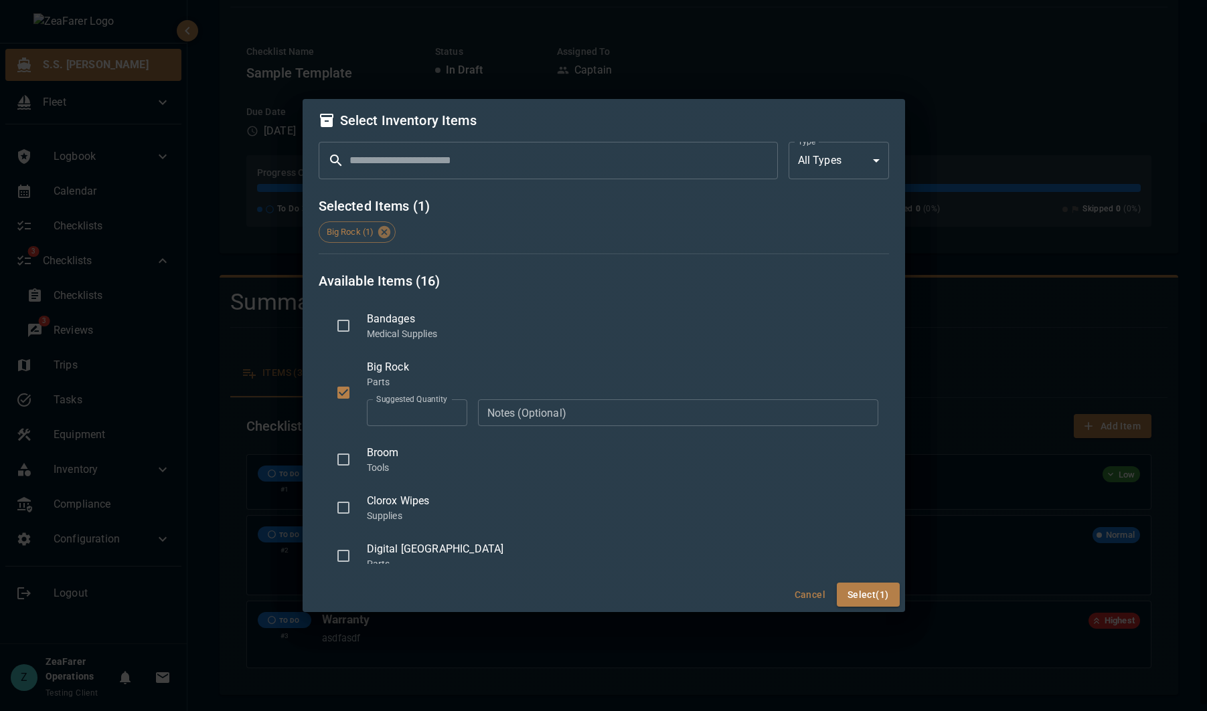
click at [410, 409] on input "*" at bounding box center [417, 413] width 100 height 27
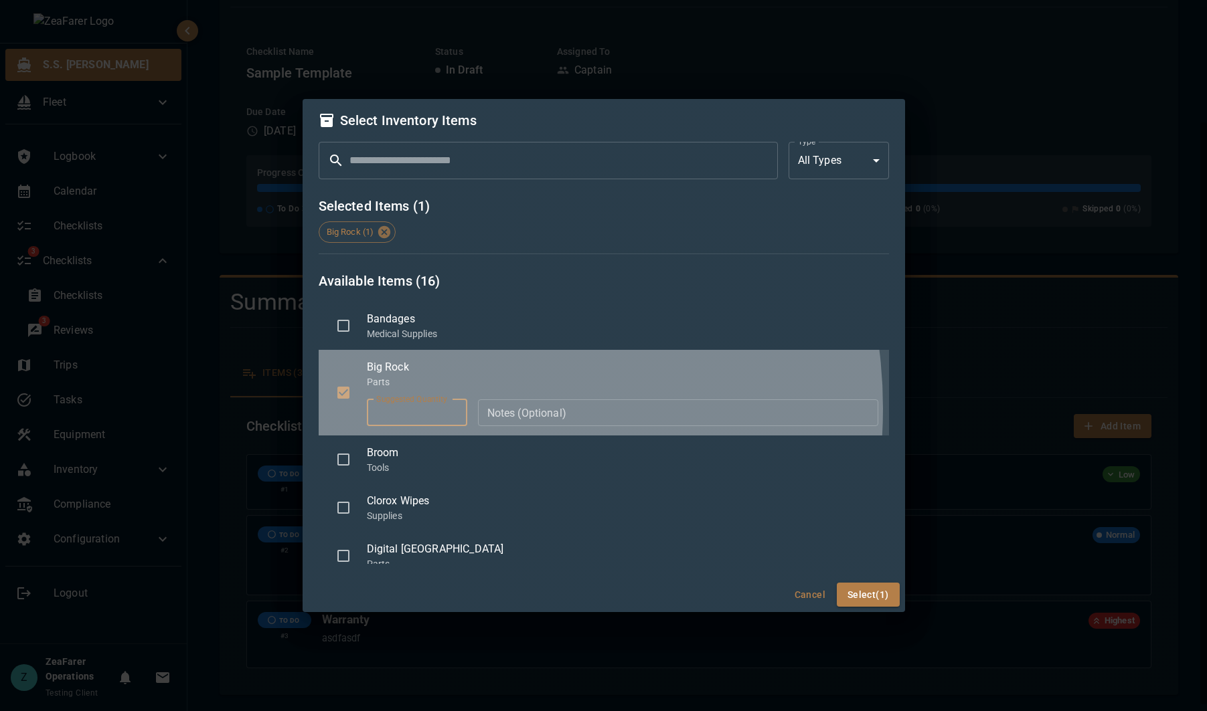
click at [410, 409] on input "*" at bounding box center [417, 413] width 100 height 27
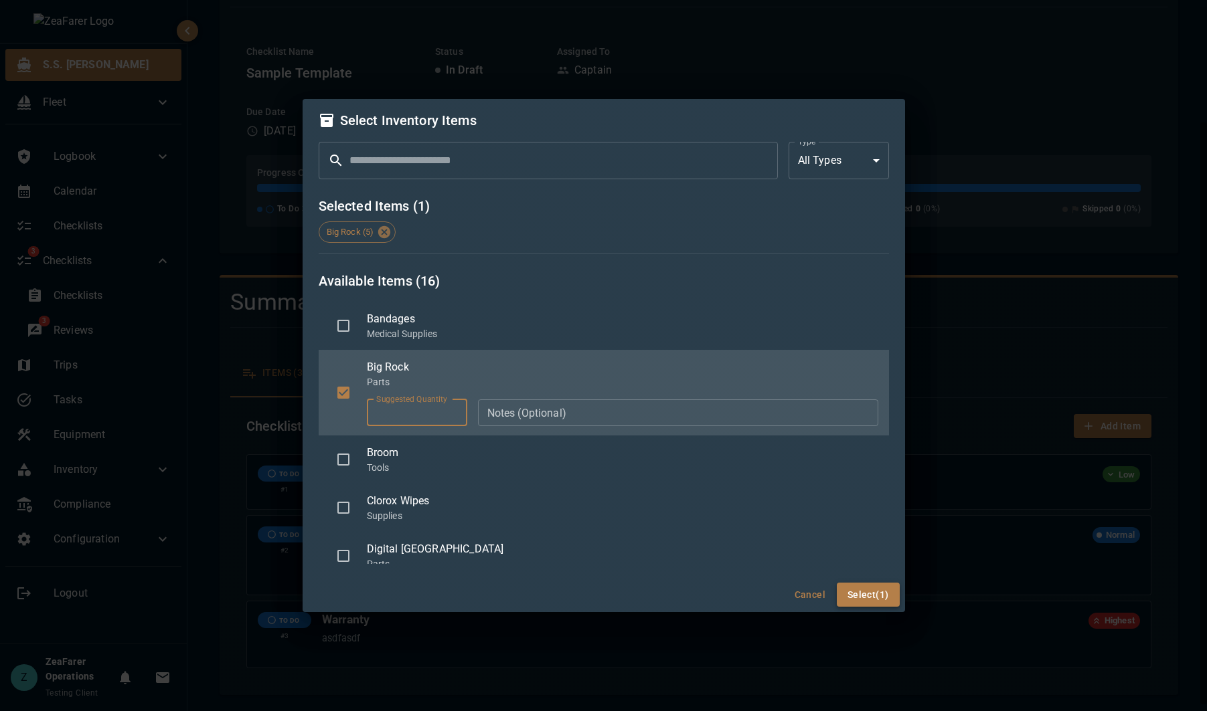
type input "*"
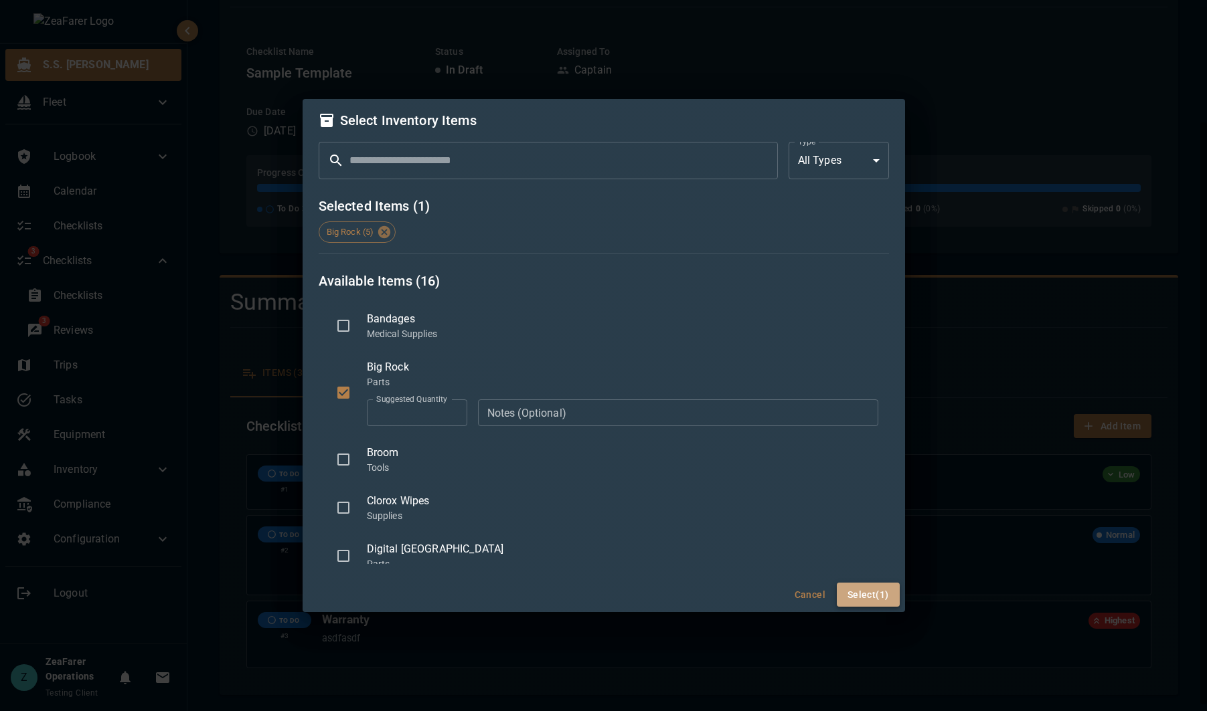
click at [894, 600] on button "Select (1)" at bounding box center [868, 595] width 63 height 25
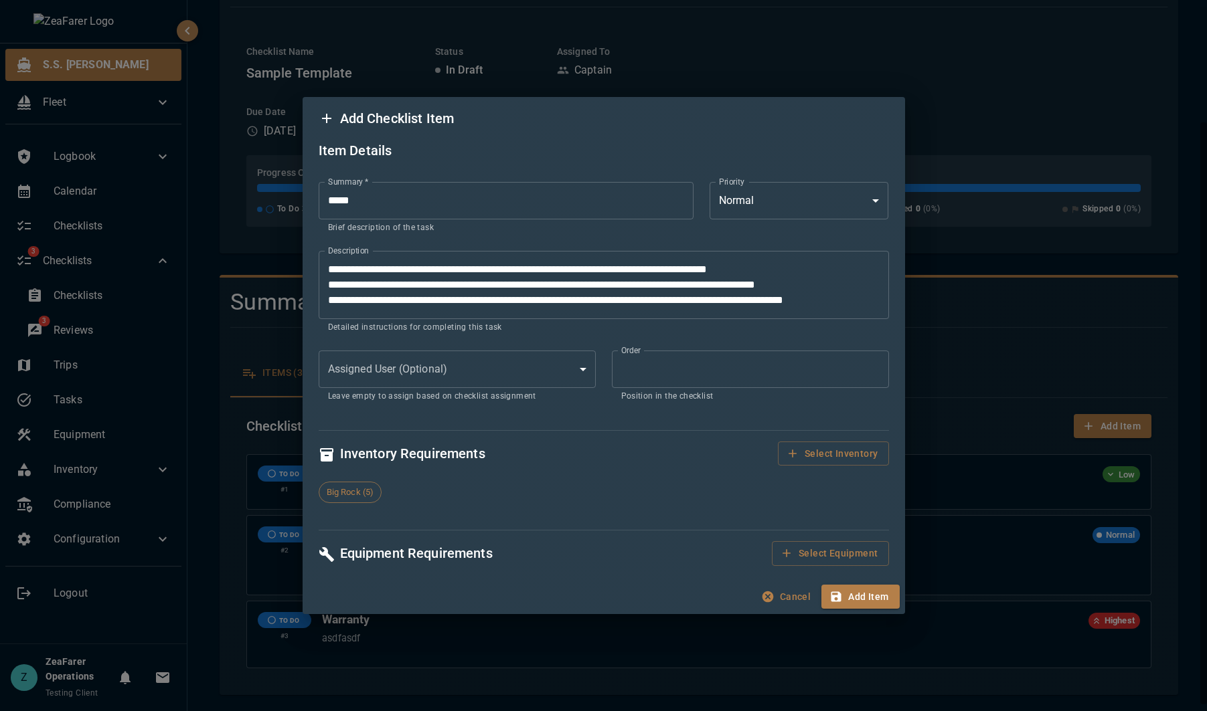
click at [813, 539] on div "Equipment Requirements Select Equipment" at bounding box center [596, 534] width 586 height 63
click at [814, 557] on button "Select Equipment" at bounding box center [830, 553] width 116 height 25
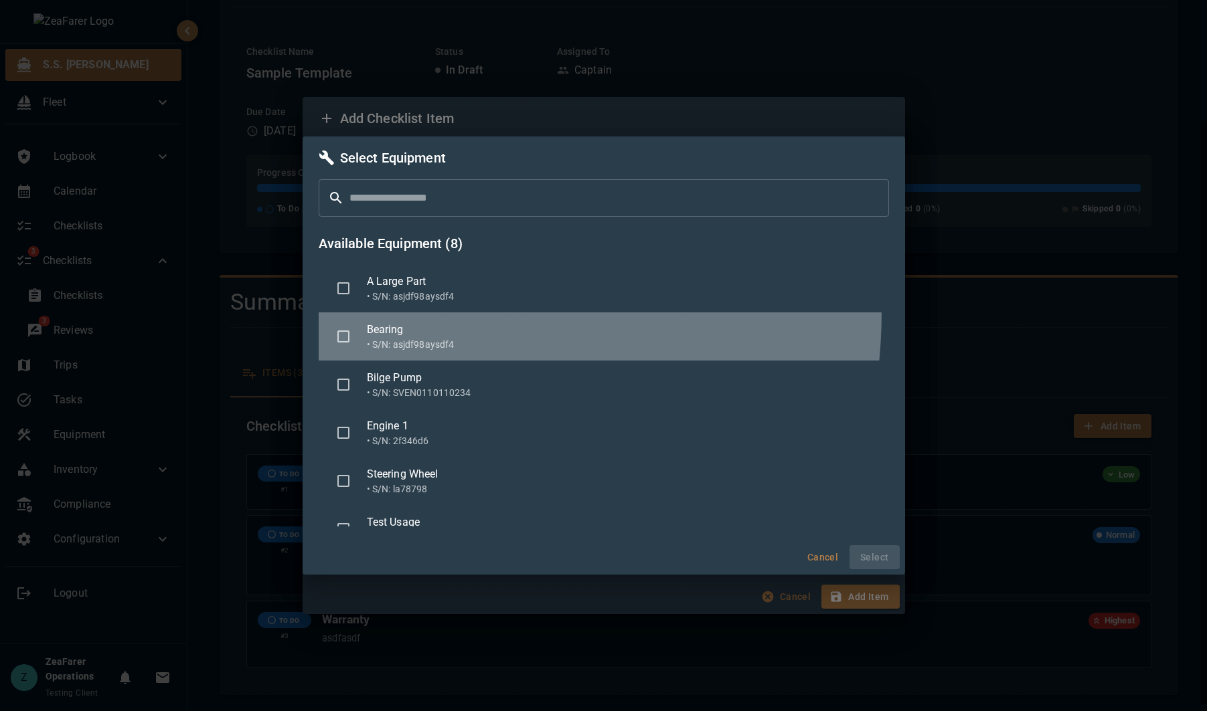
click at [377, 311] on ul "A Large Part • S/N: asjdf98aysdf4 Bearing • S/N: asjdf98aysdf4 Bilge Pump • S/N…" at bounding box center [604, 393] width 570 height 268
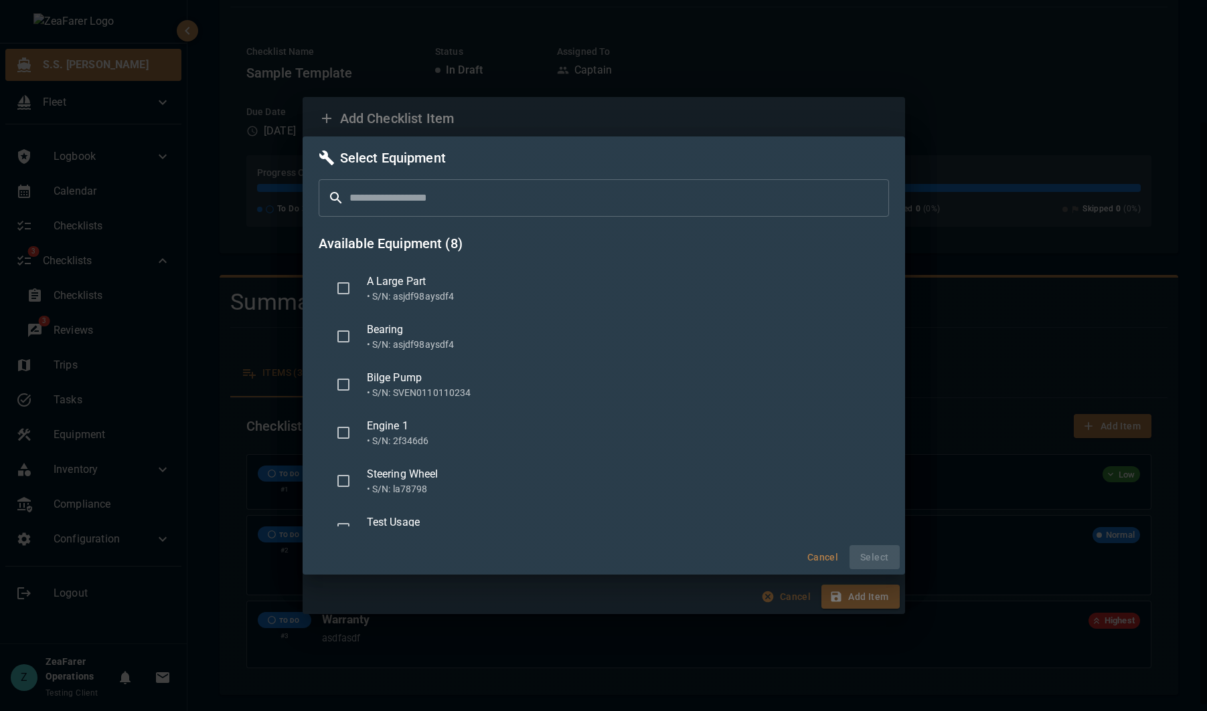
click at [373, 339] on p "• S/N: asjdf98aysdf4" at bounding box center [622, 344] width 511 height 13
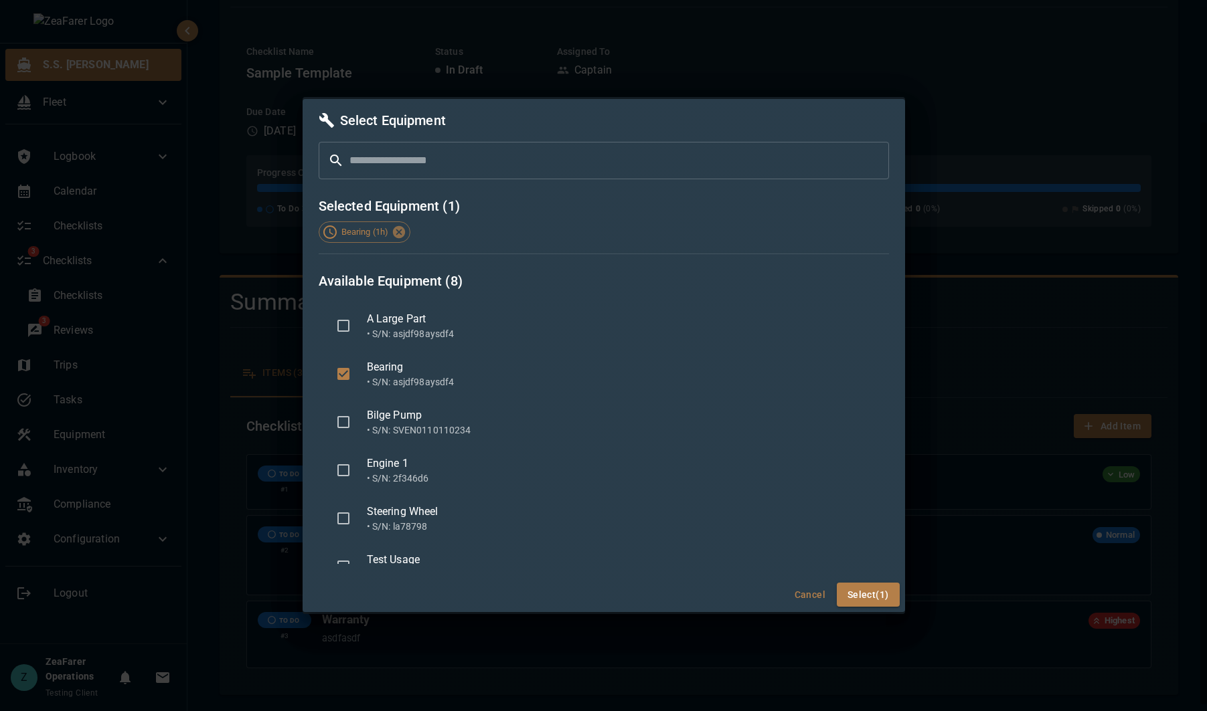
click at [406, 494] on ul "A Large Part • S/N: asjdf98aysdf4 Bearing • S/N: asjdf98aysdf4 Bilge Pump • S/N…" at bounding box center [604, 431] width 570 height 268
click at [456, 470] on div "Engine 1" at bounding box center [622, 464] width 511 height 16
click at [871, 596] on button "Select (2)" at bounding box center [868, 595] width 63 height 25
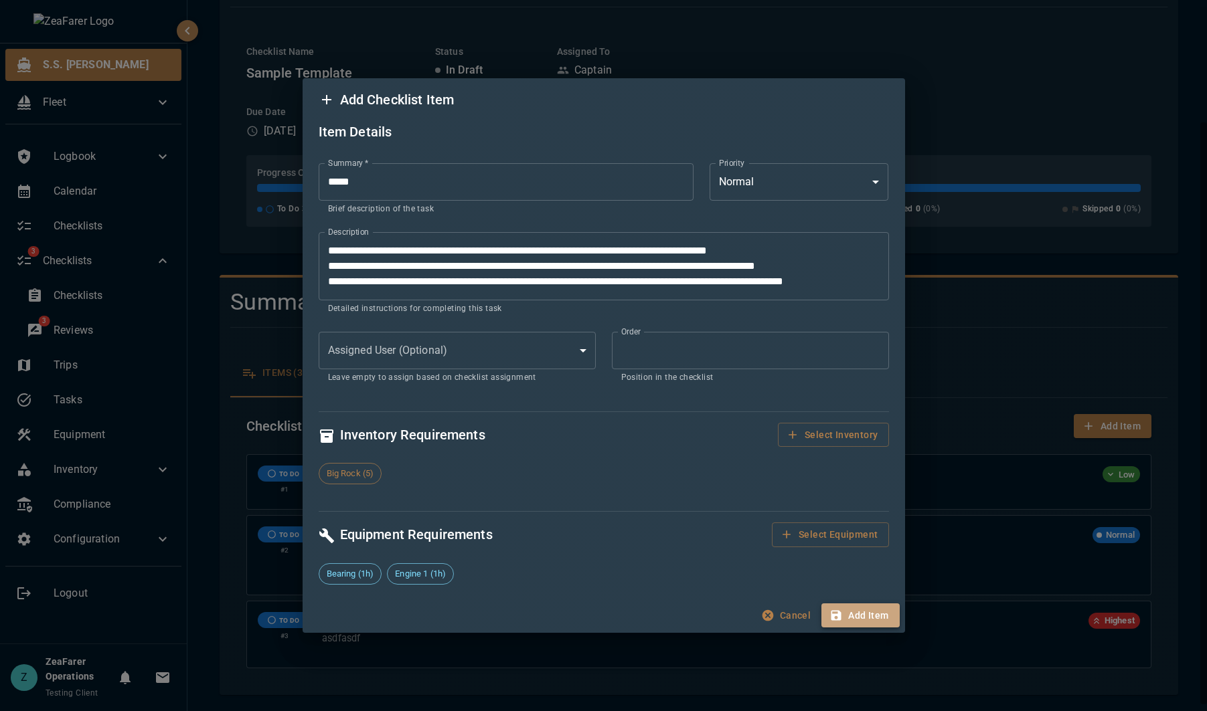
click at [849, 620] on button "Add Item" at bounding box center [860, 616] width 78 height 25
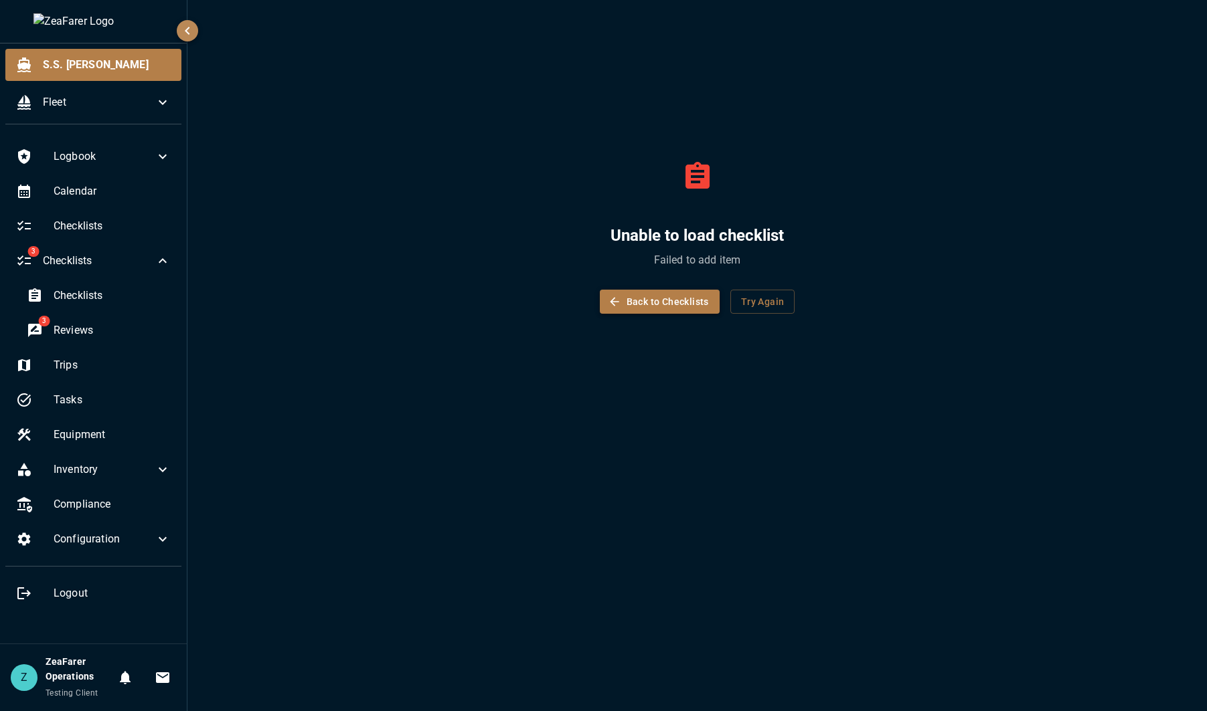
click at [684, 302] on button "Back to Checklists" at bounding box center [660, 302] width 120 height 25
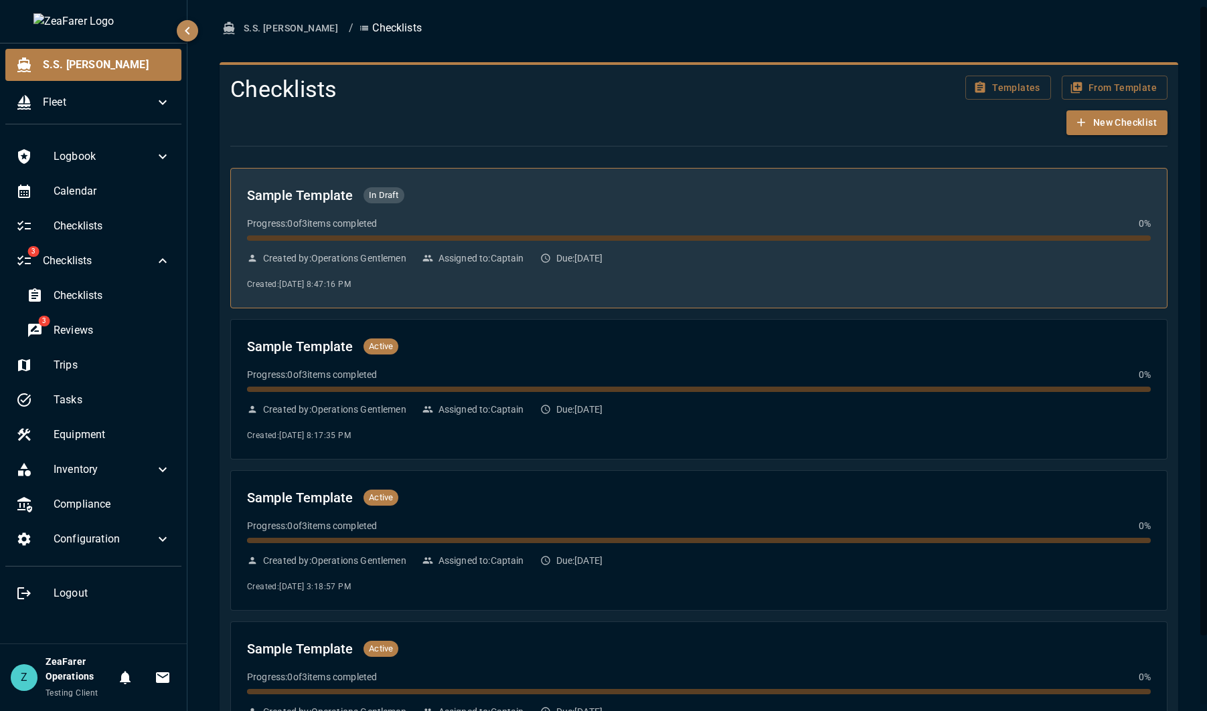
click at [632, 225] on div "Progress: 0 of 3 items completed 0 %" at bounding box center [699, 223] width 904 height 13
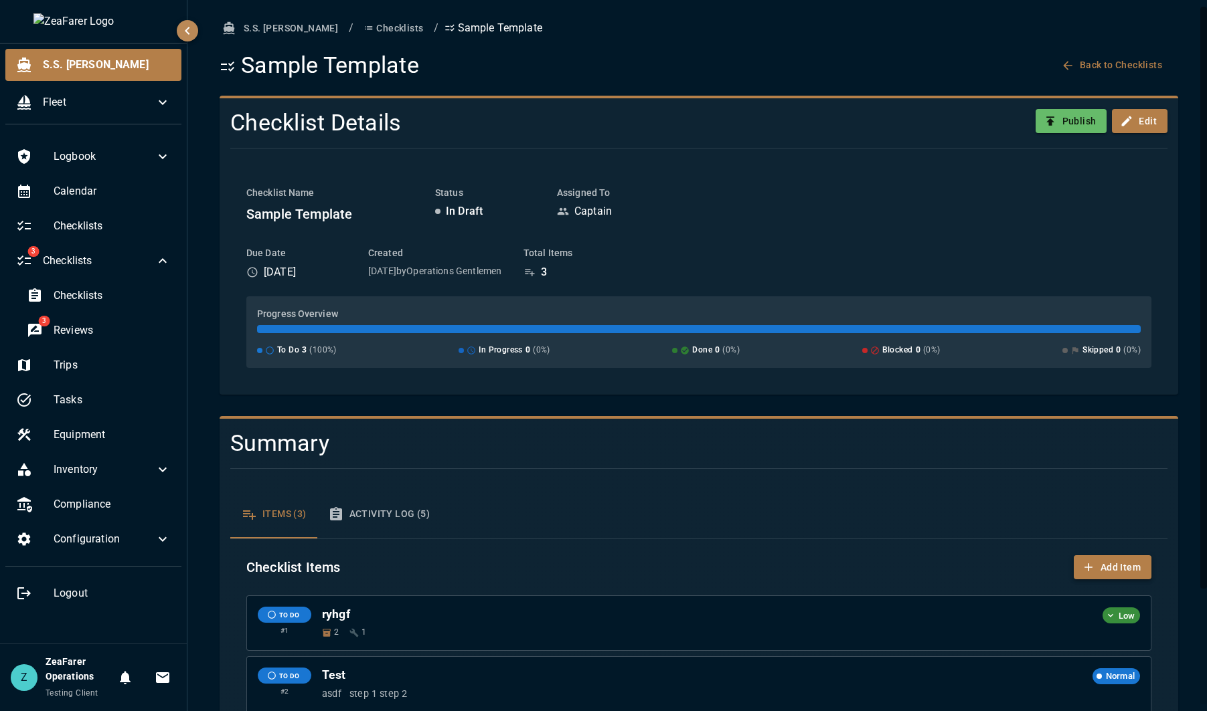
click at [1094, 564] on button "Add Item" at bounding box center [1113, 568] width 78 height 25
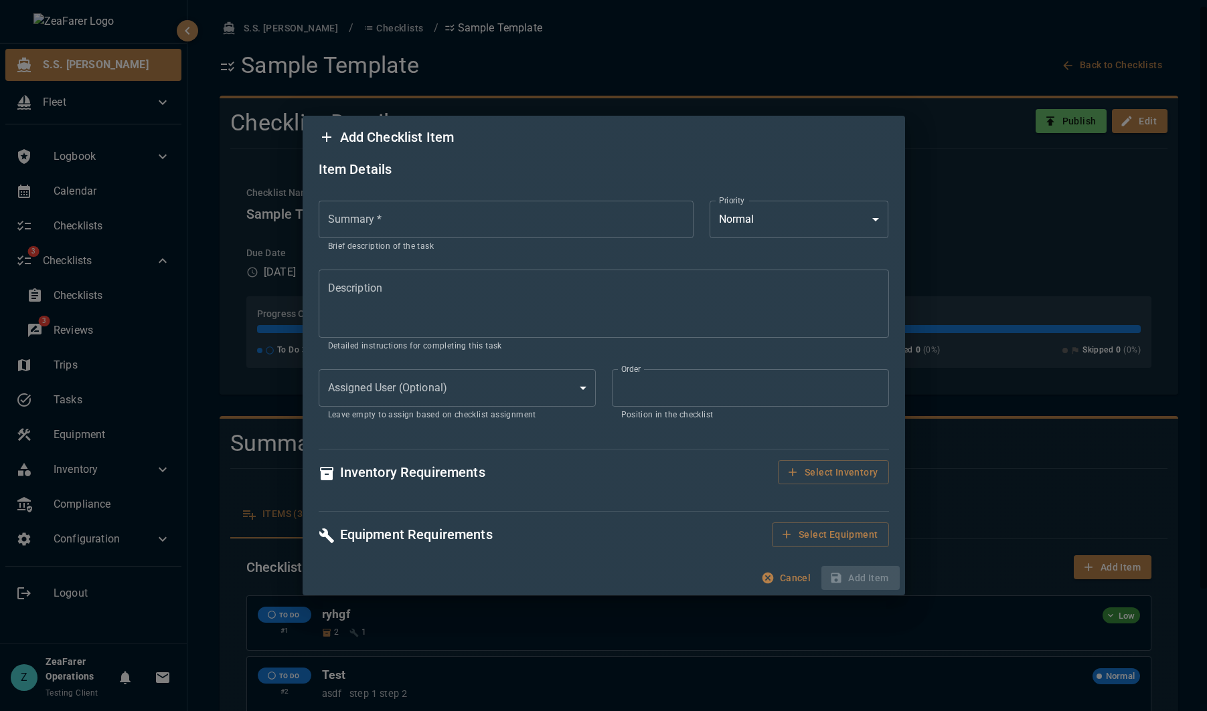
click at [440, 224] on input "Summary   *" at bounding box center [506, 219] width 375 height 37
click at [372, 289] on textarea "Description" at bounding box center [604, 303] width 552 height 46
paste textarea "**********"
type textarea "**********"
click at [429, 234] on input "Summary   *" at bounding box center [506, 219] width 375 height 37
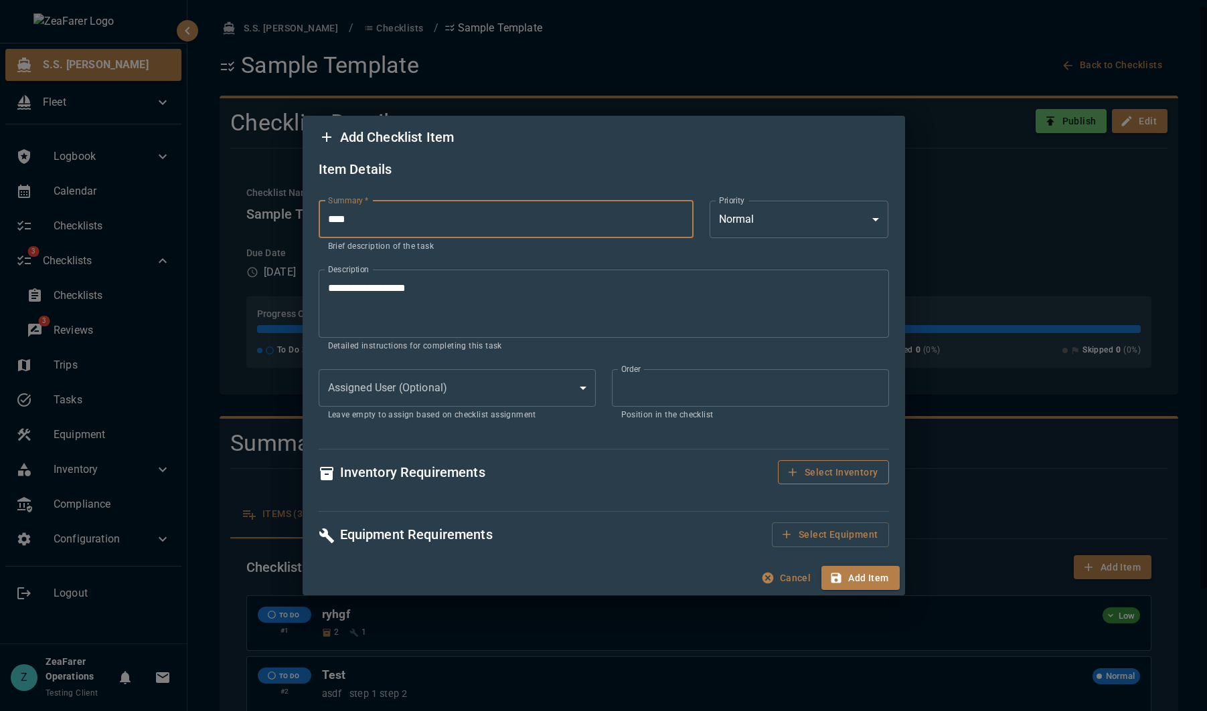
type input "****"
click at [822, 479] on button "Select Inventory" at bounding box center [833, 472] width 110 height 25
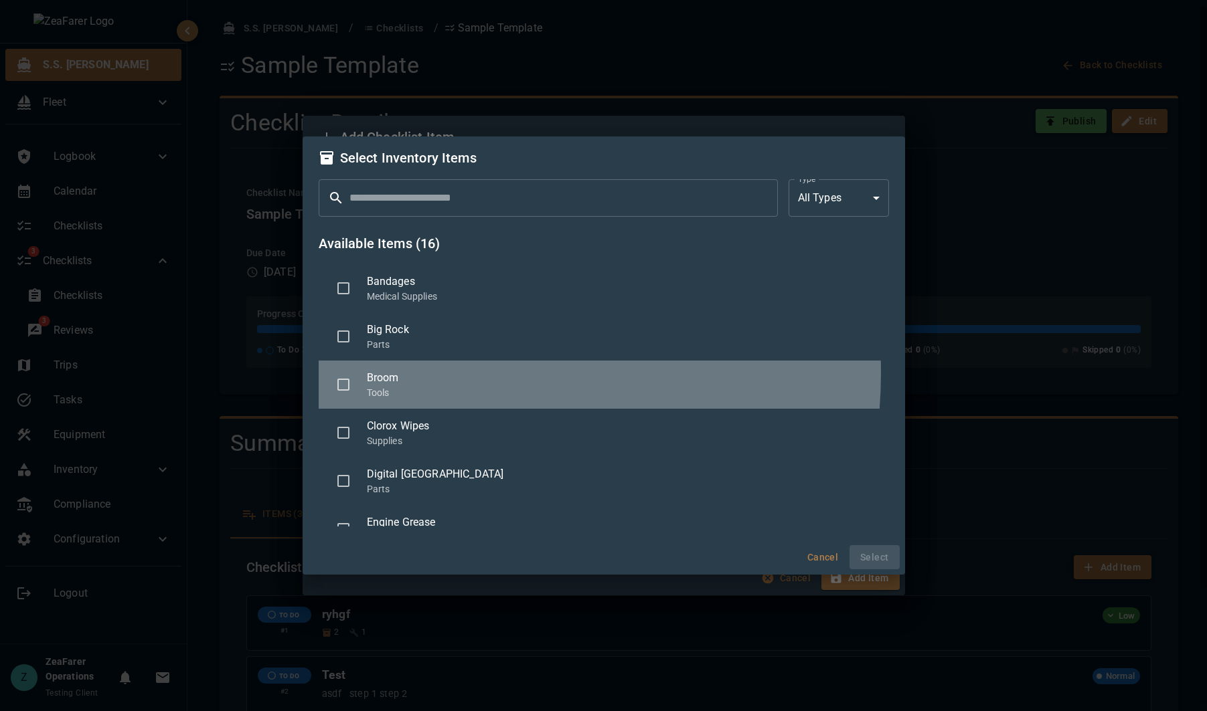
click at [414, 372] on span "Broom" at bounding box center [622, 378] width 511 height 16
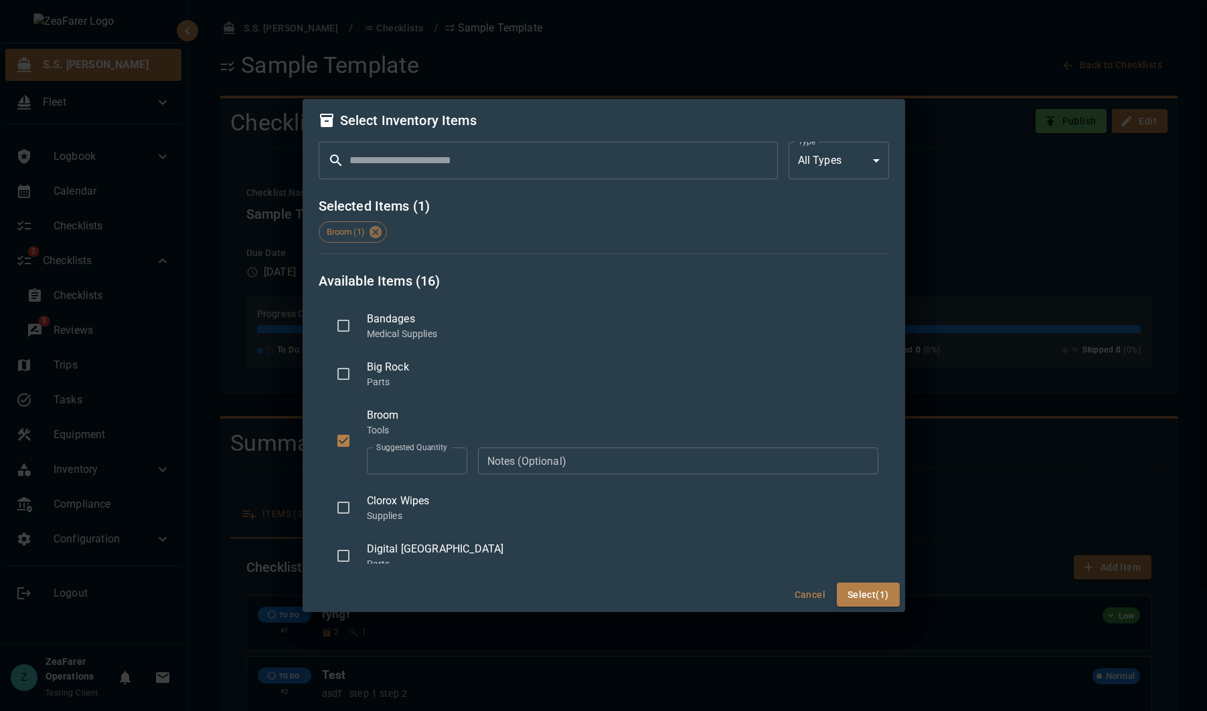
click at [432, 337] on p "Medical Supplies" at bounding box center [622, 333] width 511 height 13
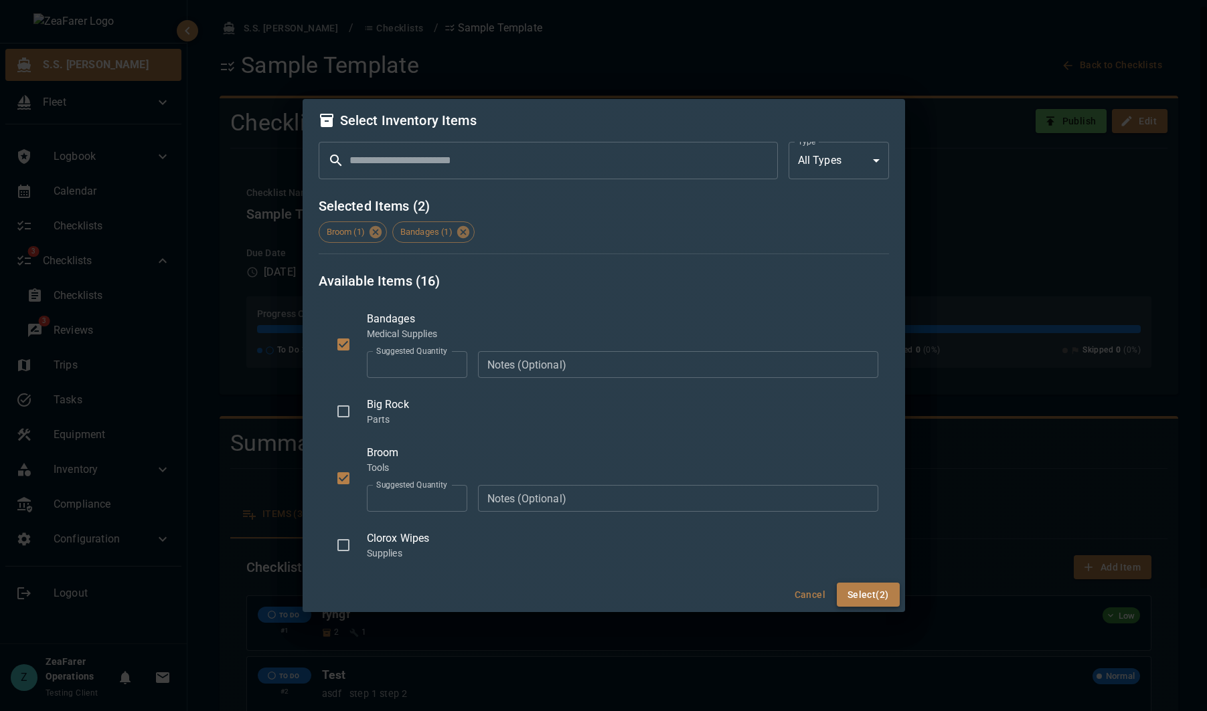
click at [858, 591] on button "Select (2)" at bounding box center [868, 595] width 63 height 25
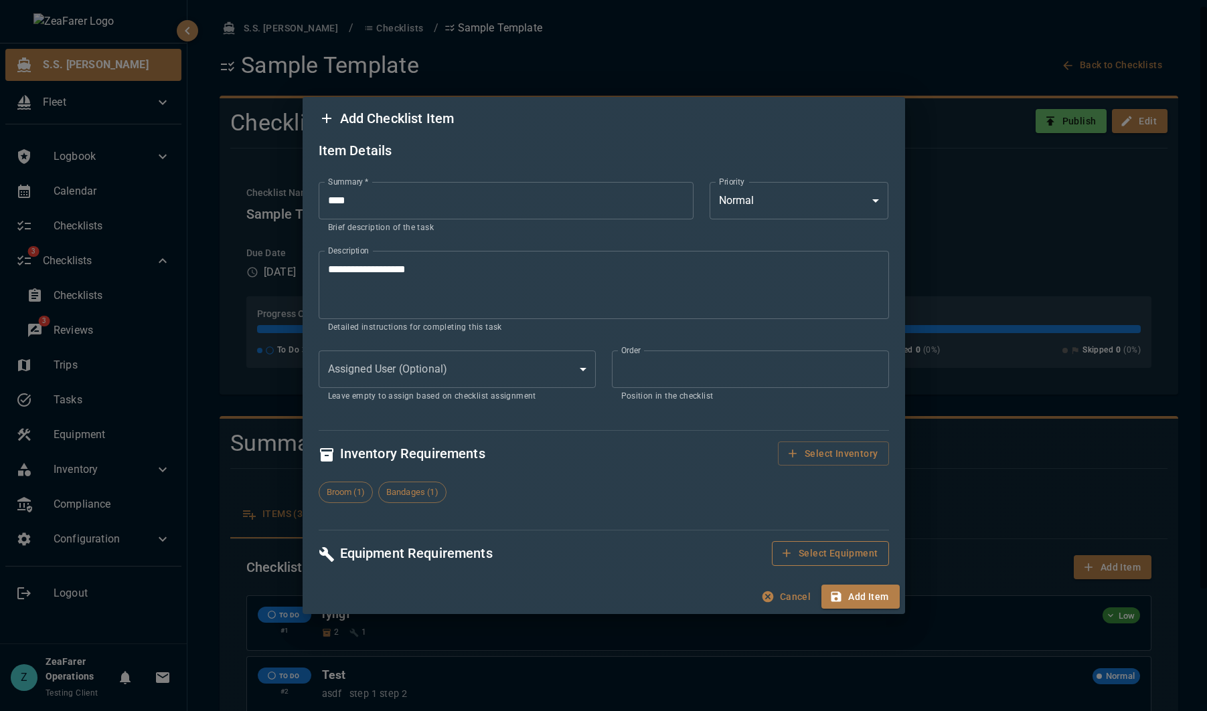
click at [873, 550] on button "Select Equipment" at bounding box center [830, 553] width 116 height 25
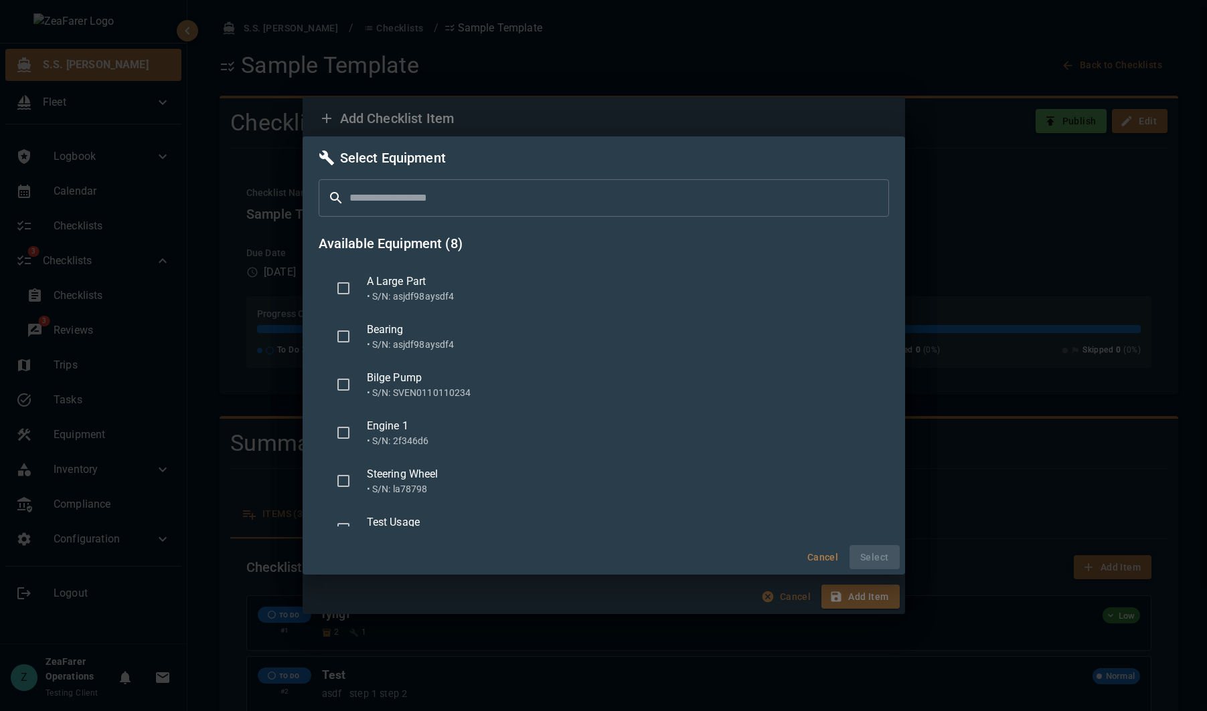
click at [438, 345] on p "• S/N: asjdf98aysdf4" at bounding box center [622, 344] width 511 height 13
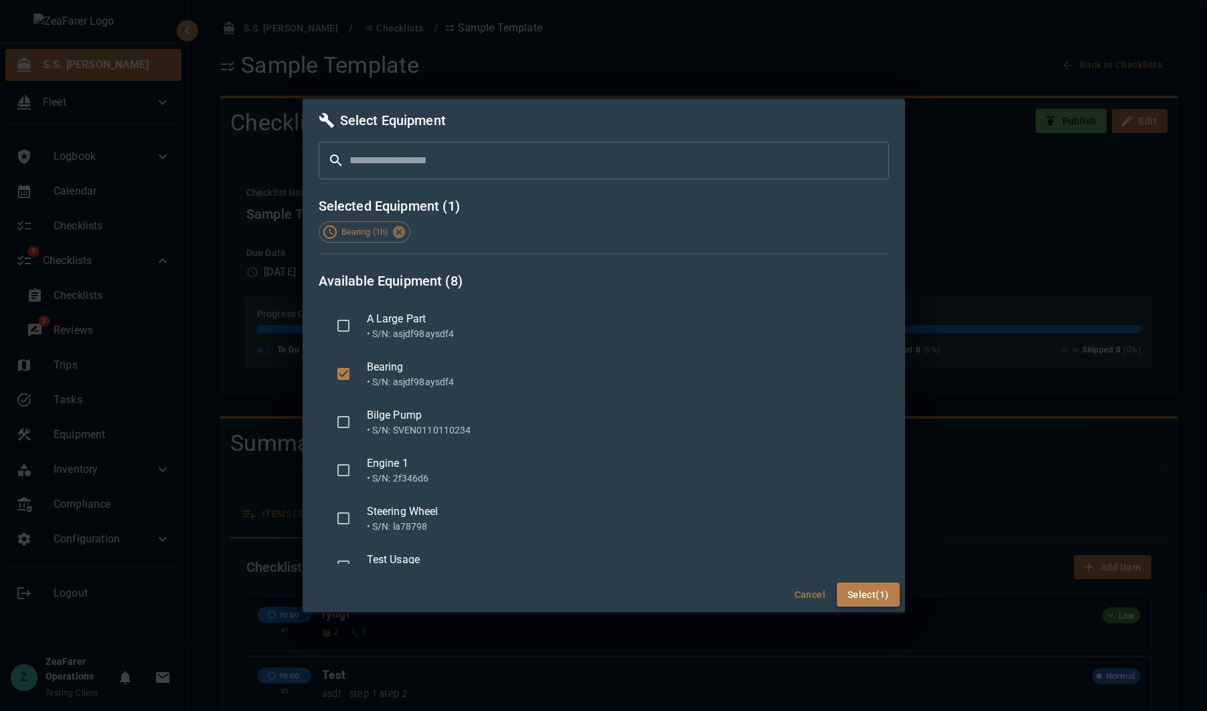
click at [881, 598] on button "Select (1)" at bounding box center [868, 595] width 63 height 25
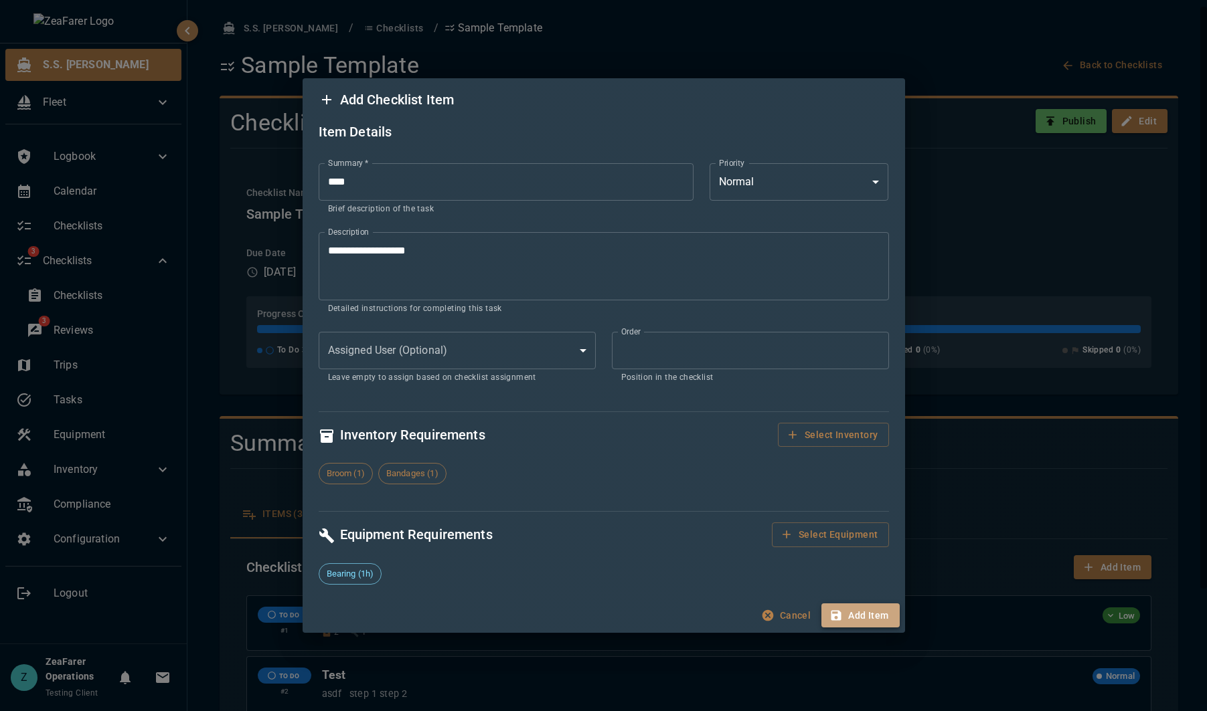
click at [875, 619] on button "Add Item" at bounding box center [860, 616] width 78 height 25
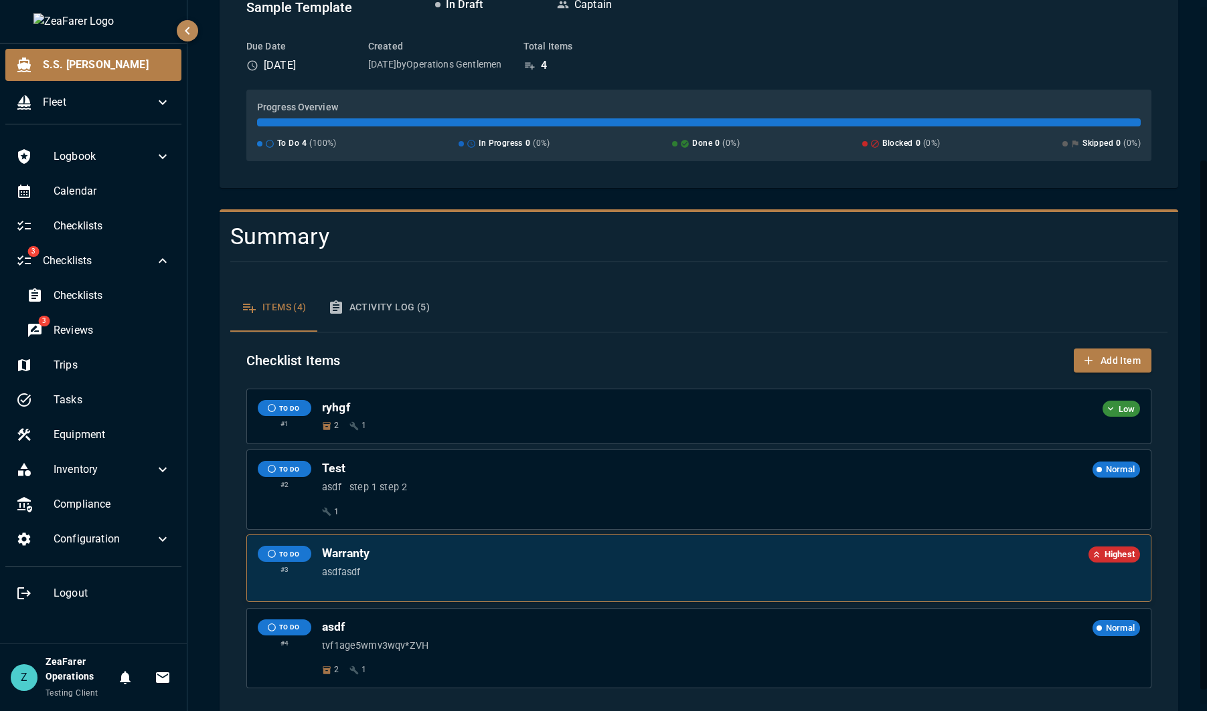
scroll to position [227, 0]
